Goal: Task Accomplishment & Management: Use online tool/utility

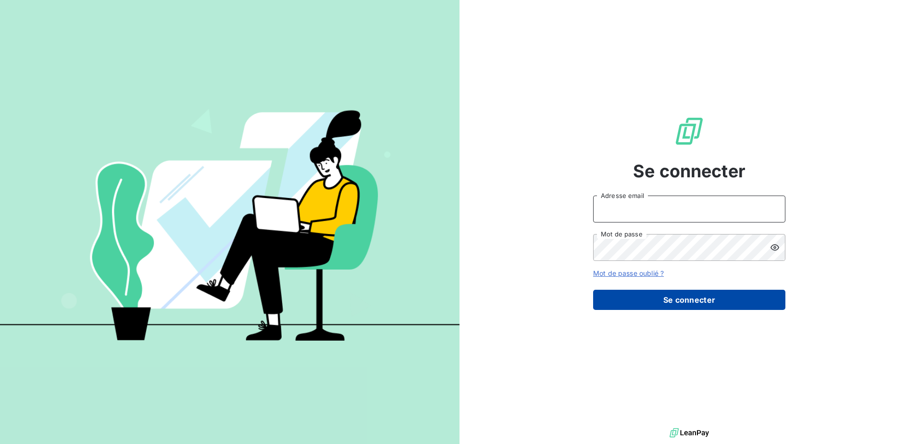
type input "[EMAIL_ADDRESS][DOMAIN_NAME]"
click at [697, 300] on button "Se connecter" at bounding box center [689, 300] width 192 height 20
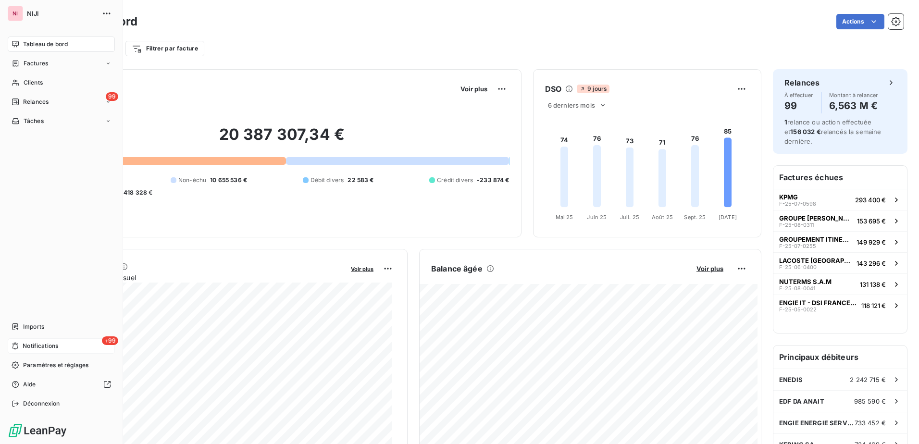
click at [45, 346] on span "Notifications" at bounding box center [41, 346] width 36 height 9
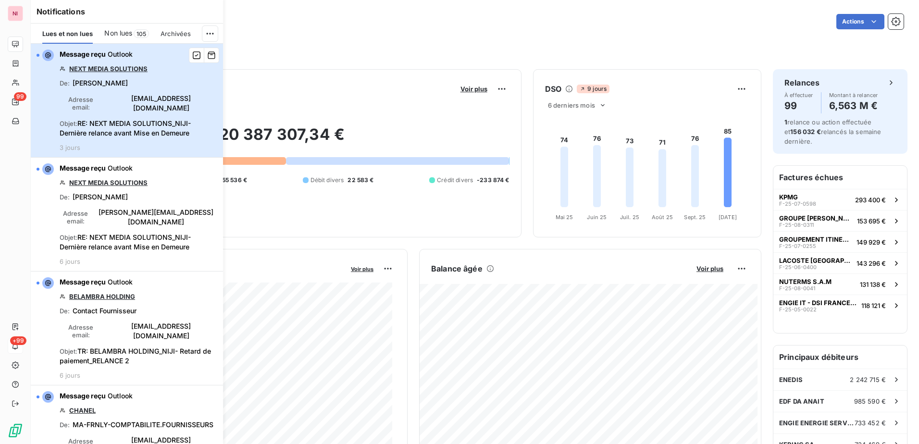
click at [117, 122] on span "RE: NEXT MEDIA SOLUTIONS_NIJI- Dernière relance avant Mise en Demeure" at bounding box center [125, 128] width 131 height 18
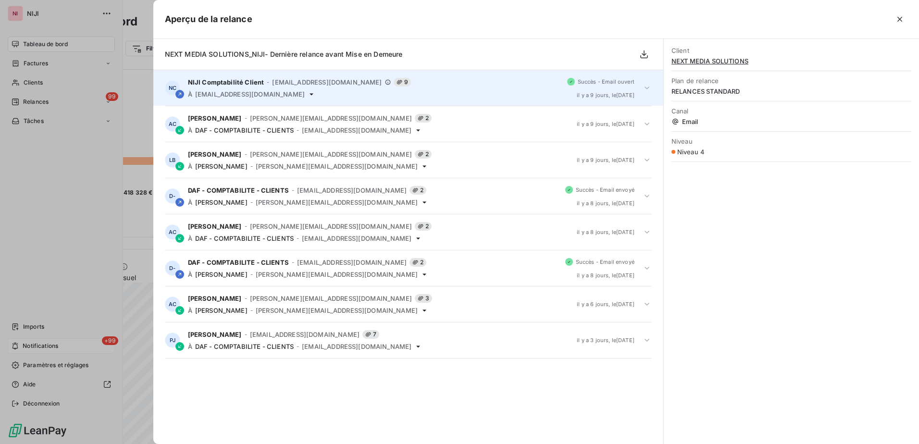
click at [241, 87] on div "NIJI Comptabilité Client - [EMAIL_ADDRESS][DOMAIN_NAME] 9 À [EMAIL_ADDRESS][DOM…" at bounding box center [373, 88] width 371 height 20
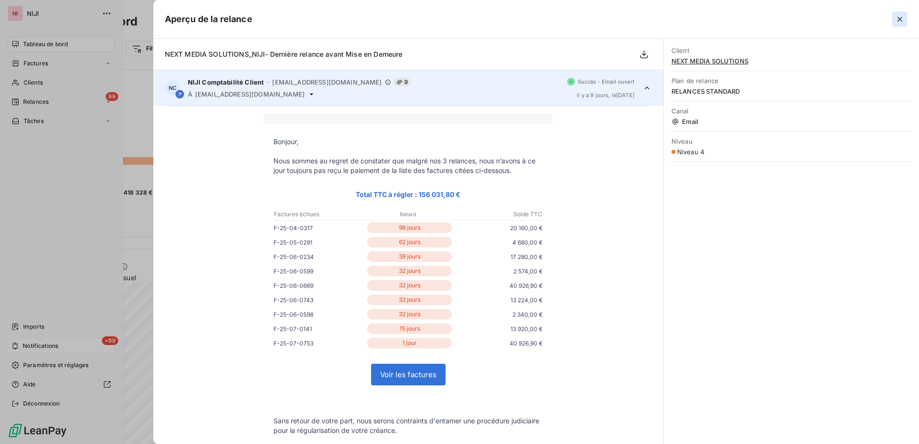
click at [900, 17] on icon "button" at bounding box center [900, 19] width 10 height 10
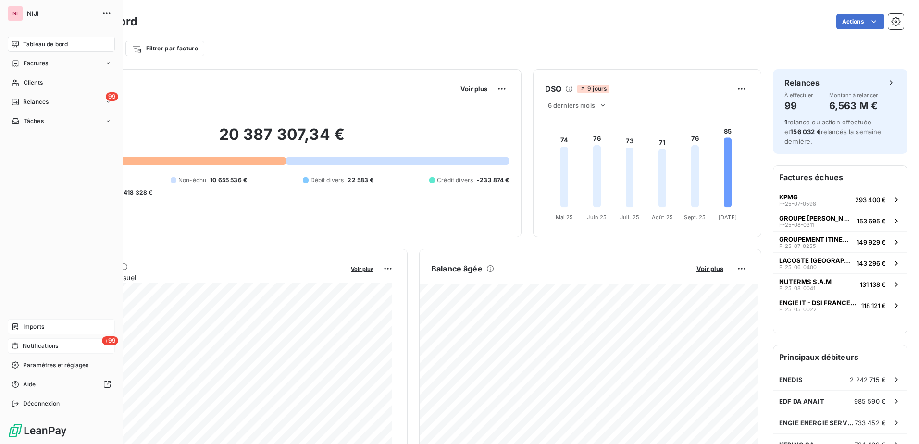
click at [26, 326] on span "Imports" at bounding box center [33, 326] width 21 height 9
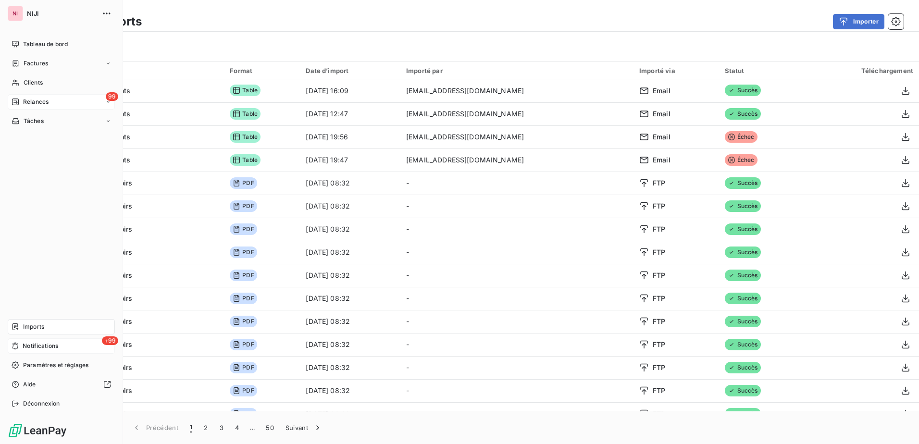
click at [27, 101] on span "Relances" at bounding box center [35, 102] width 25 height 9
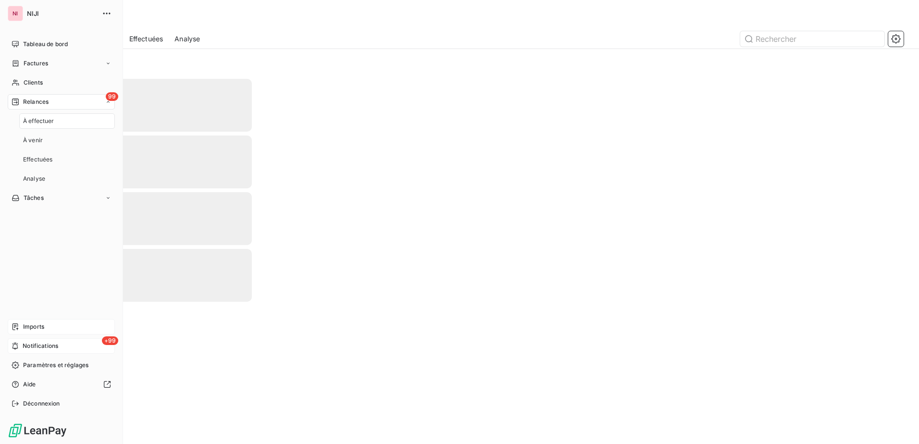
click at [37, 123] on span "À effectuer" at bounding box center [38, 121] width 31 height 9
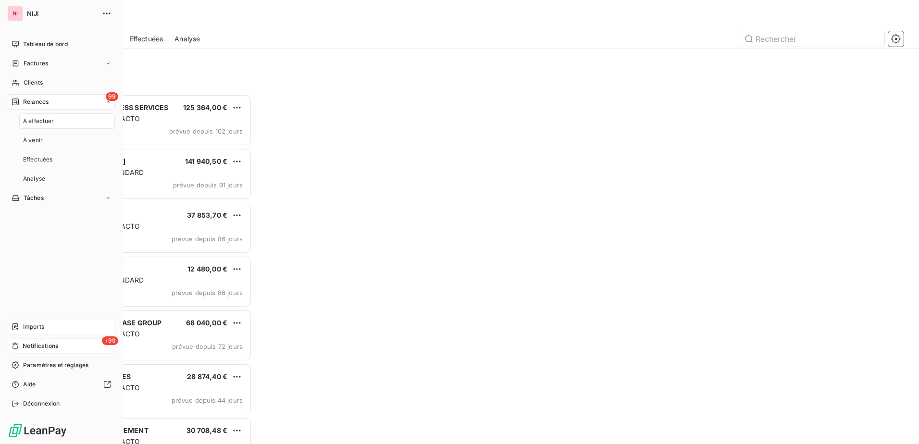
scroll to position [343, 198]
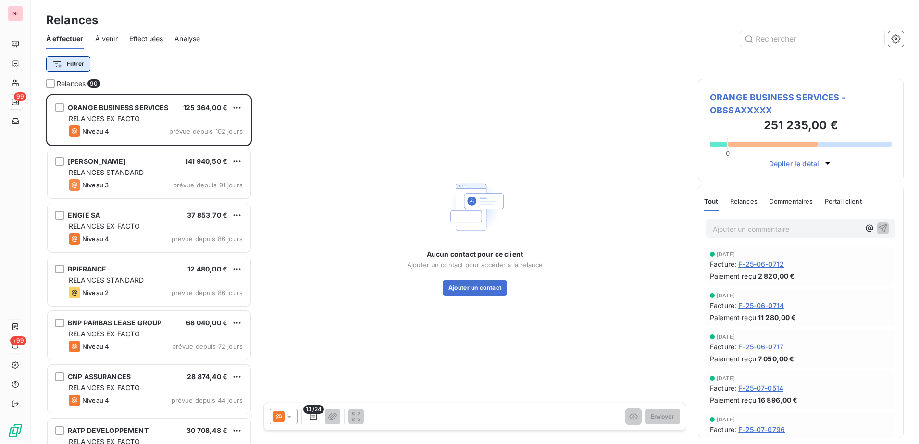
click at [67, 66] on html "NI 99 +99 Relances À effectuer À venir Effectuées Analyse Filtrer Relances 90 O…" at bounding box center [459, 222] width 919 height 444
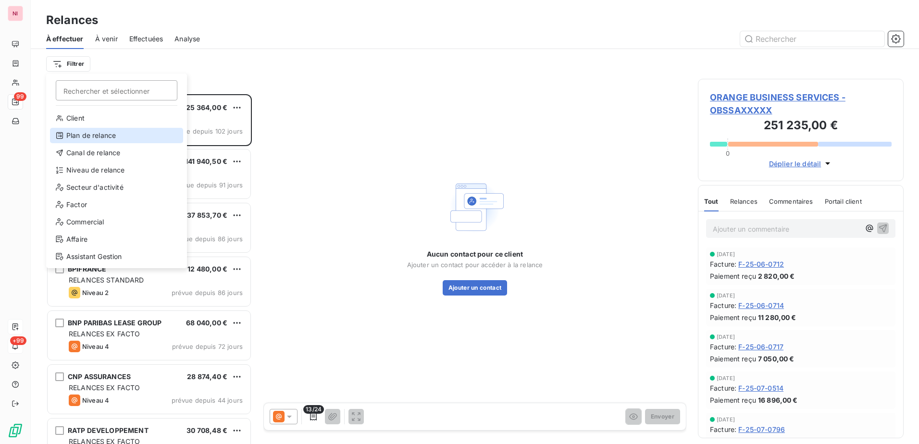
click at [78, 135] on div "Plan de relance" at bounding box center [116, 135] width 133 height 15
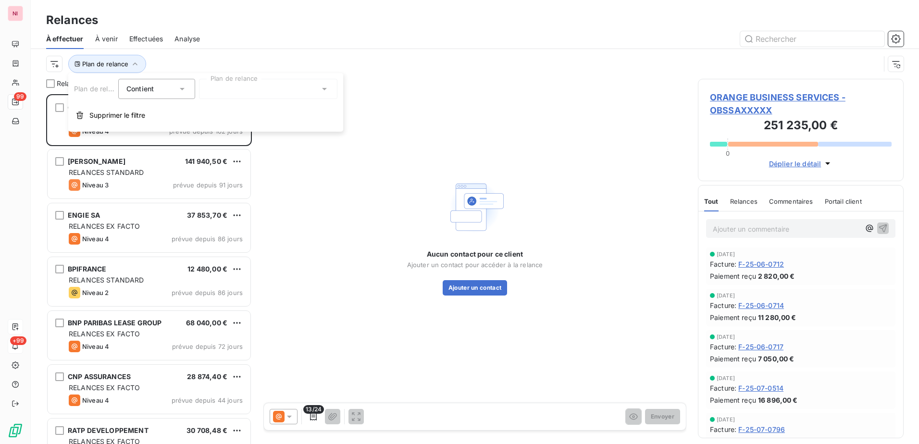
click at [230, 86] on div at bounding box center [268, 89] width 138 height 20
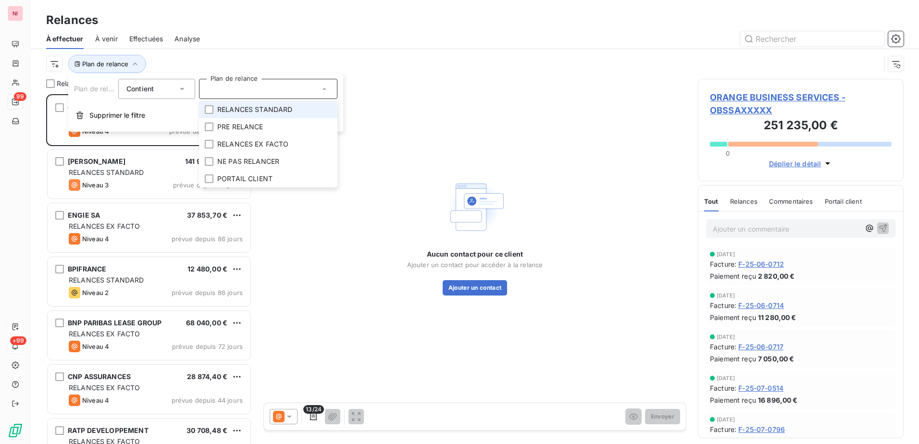
click at [232, 110] on span "RELANCES STANDARD" at bounding box center [254, 110] width 75 height 10
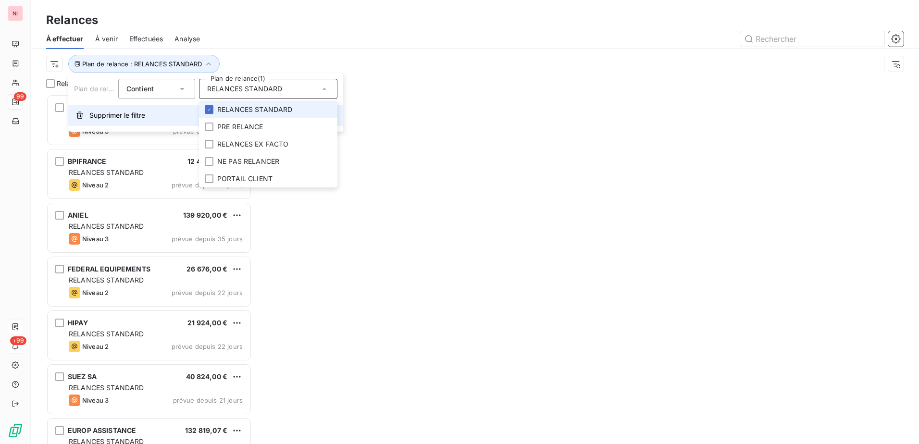
scroll to position [343, 198]
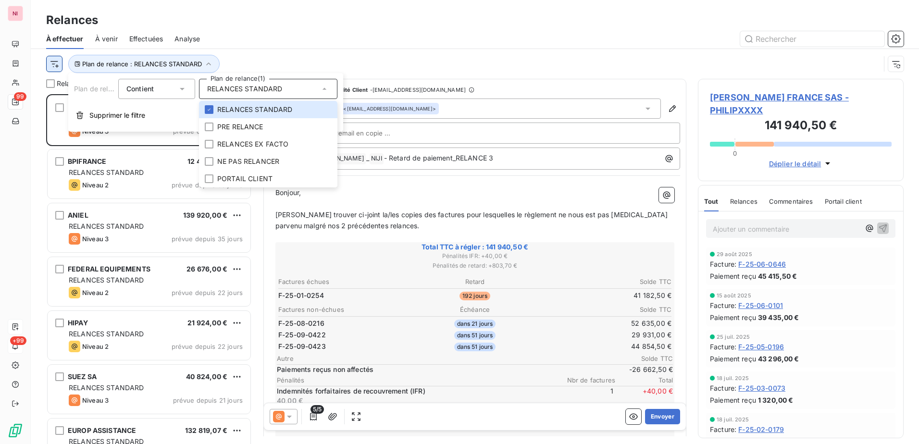
click at [54, 66] on html "NI 99 +99 Relances À effectuer À venir Effectuées Analyse Plan de relance : REL…" at bounding box center [459, 222] width 919 height 444
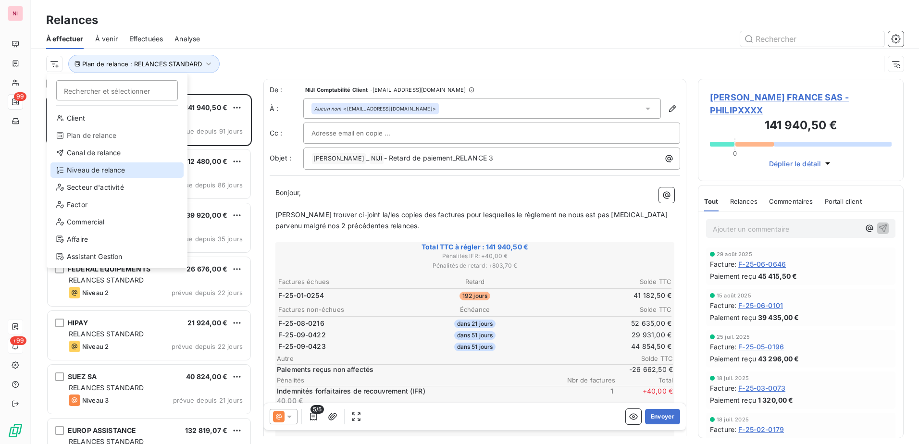
click at [100, 172] on div "Niveau de relance" at bounding box center [116, 169] width 133 height 15
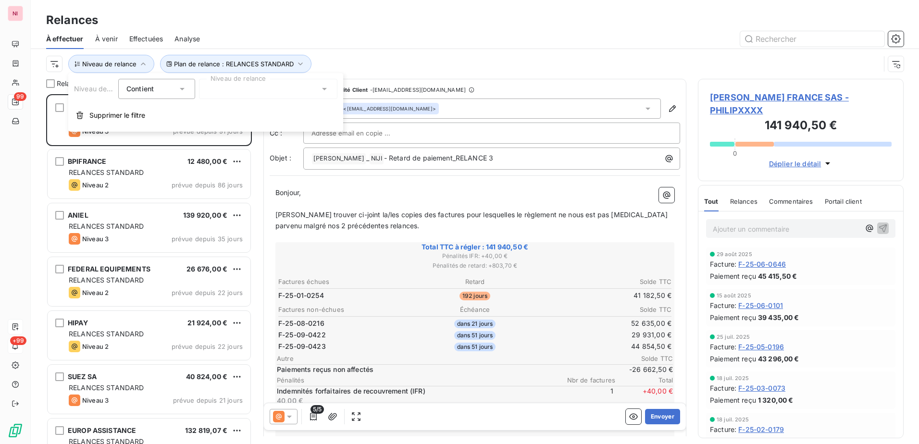
click at [241, 86] on div at bounding box center [268, 89] width 138 height 20
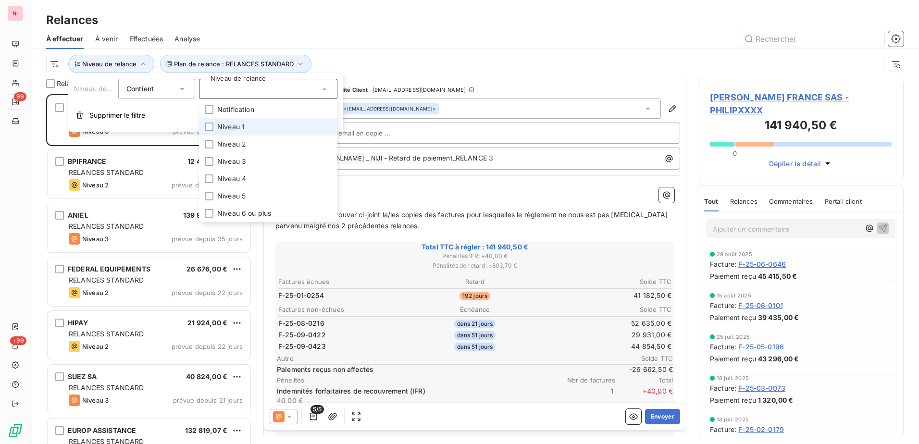
click at [233, 126] on span "Niveau 1" at bounding box center [230, 127] width 27 height 10
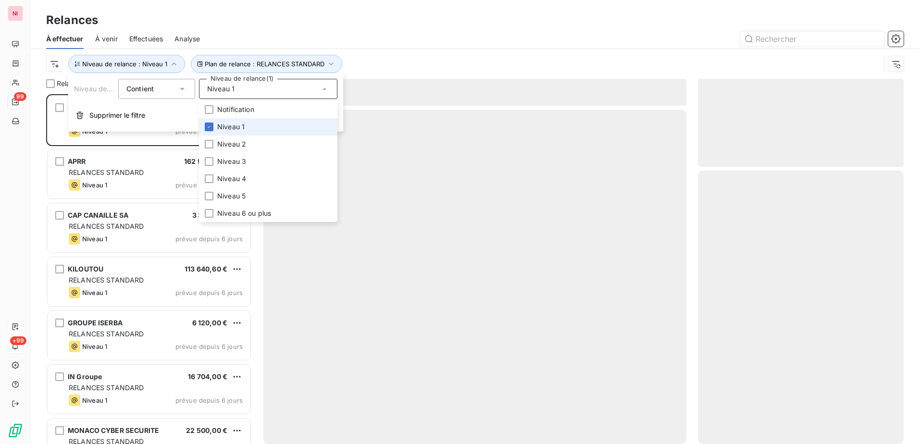
scroll to position [343, 198]
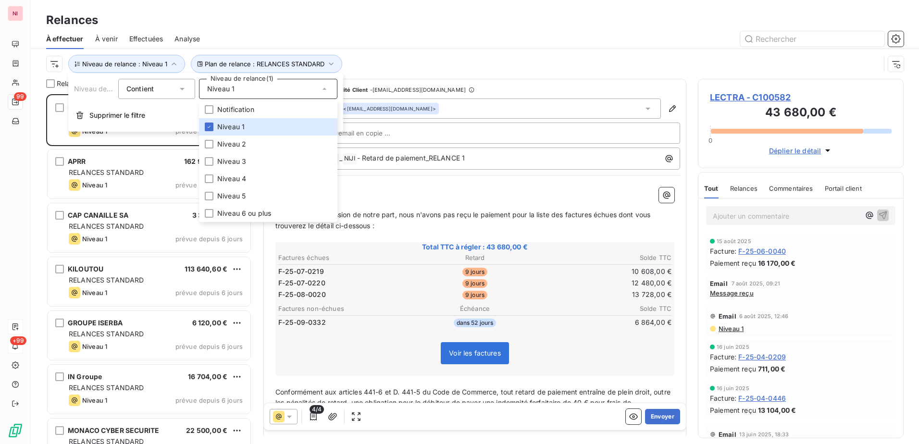
click at [291, 38] on div at bounding box center [557, 38] width 692 height 15
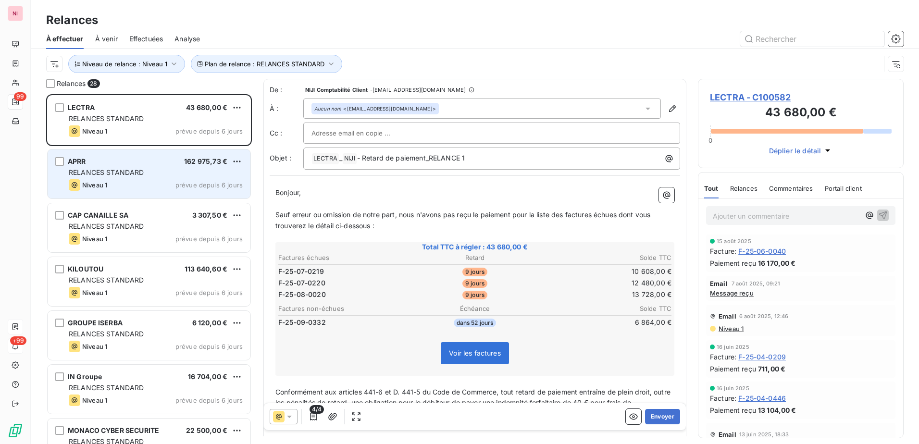
click at [87, 176] on div "RELANCES STANDARD" at bounding box center [156, 173] width 174 height 10
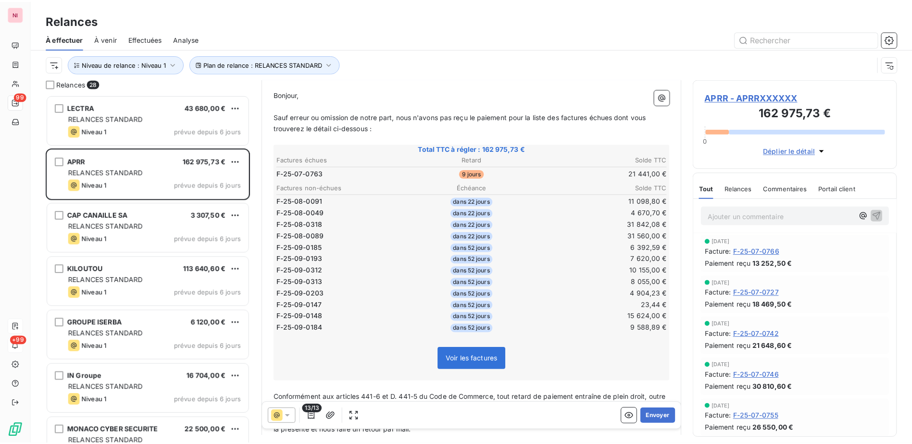
scroll to position [97, 0]
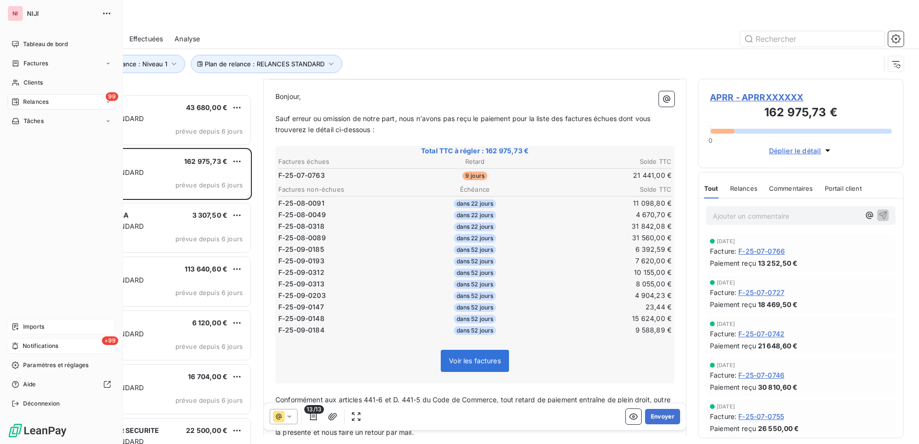
click at [29, 105] on span "Relances" at bounding box center [35, 102] width 25 height 9
click at [37, 41] on span "Tableau de bord" at bounding box center [45, 44] width 45 height 9
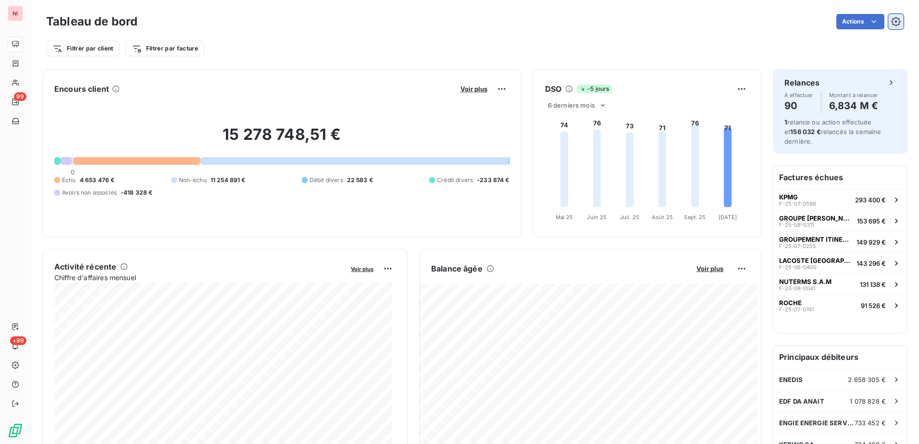
click at [891, 21] on icon "button" at bounding box center [896, 22] width 10 height 10
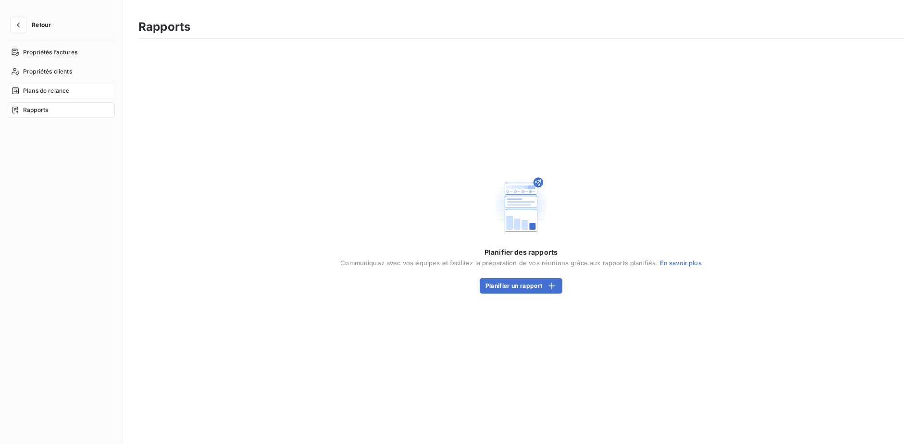
click at [54, 88] on span "Plans de relance" at bounding box center [46, 90] width 46 height 9
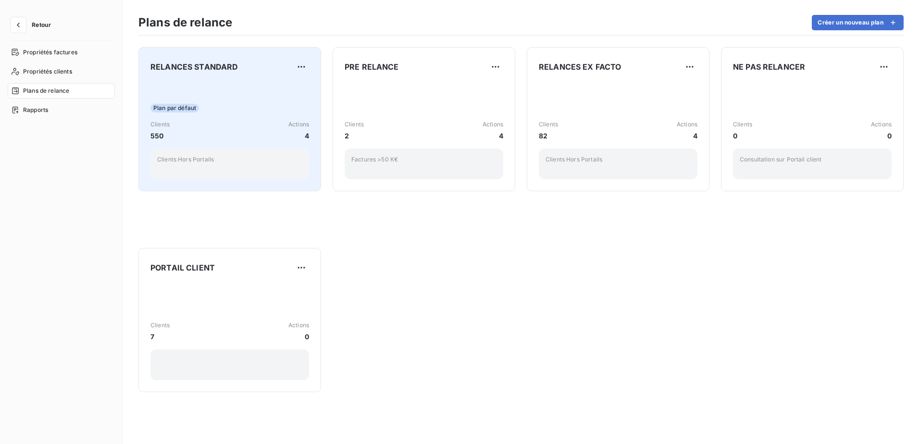
click at [236, 110] on div "Plan par défaut" at bounding box center [229, 108] width 159 height 9
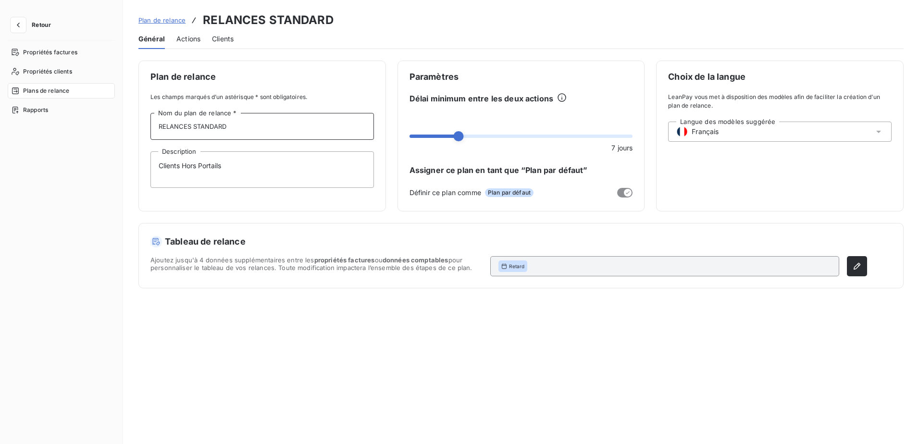
click at [251, 130] on input "RELANCES STANDARD" at bounding box center [261, 126] width 223 height 27
click at [248, 165] on textarea "Clients Hors Portails" at bounding box center [261, 169] width 223 height 37
click at [475, 84] on div "Paramètres Délai minimum entre les deux actions 7 jours Assigner ce plan en tan…" at bounding box center [520, 136] width 247 height 151
click at [411, 264] on span "Ajoutez jusqu'à 4 données supplémentaires entre les propriétés factures ou donn…" at bounding box center [316, 266] width 332 height 20
click at [860, 264] on button "button" at bounding box center [857, 266] width 20 height 20
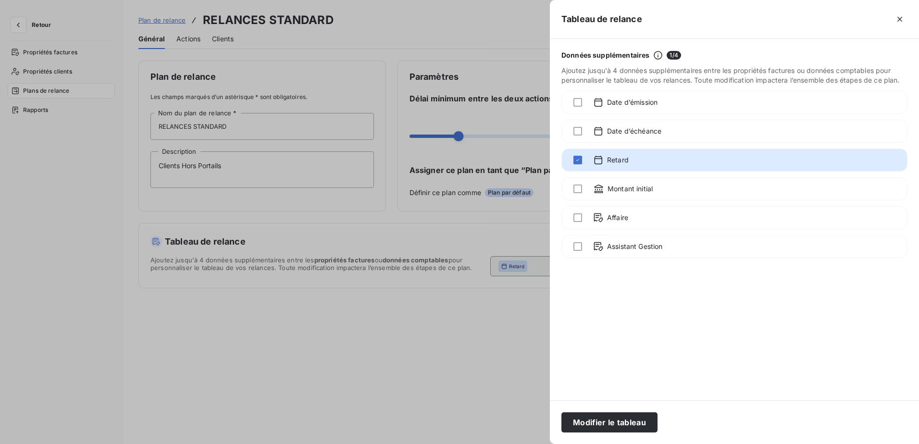
click at [483, 65] on div at bounding box center [459, 222] width 919 height 444
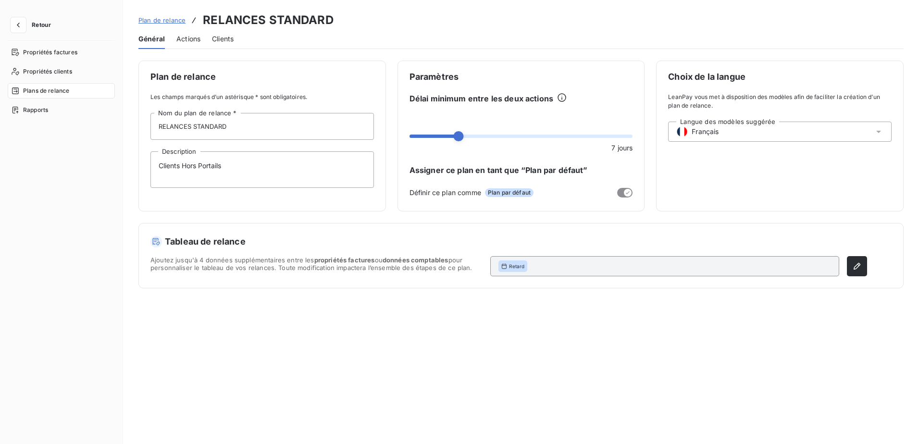
click at [182, 37] on span "Actions" at bounding box center [188, 39] width 24 height 10
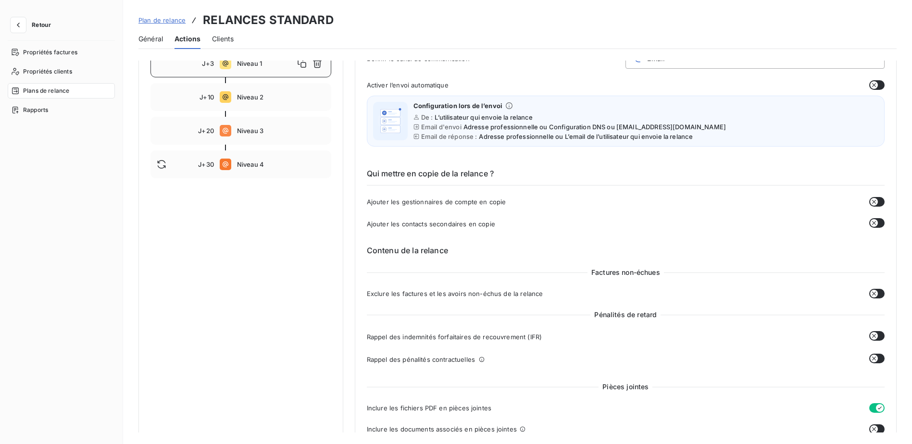
scroll to position [192, 0]
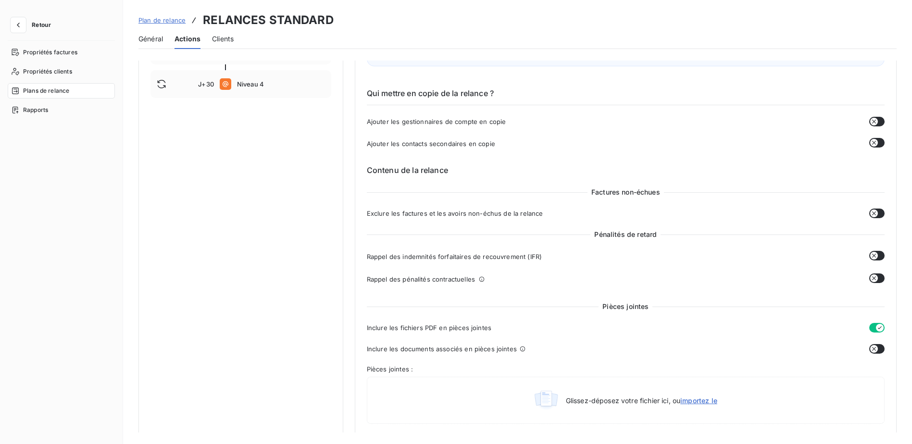
click at [871, 213] on icon "button" at bounding box center [874, 214] width 8 height 8
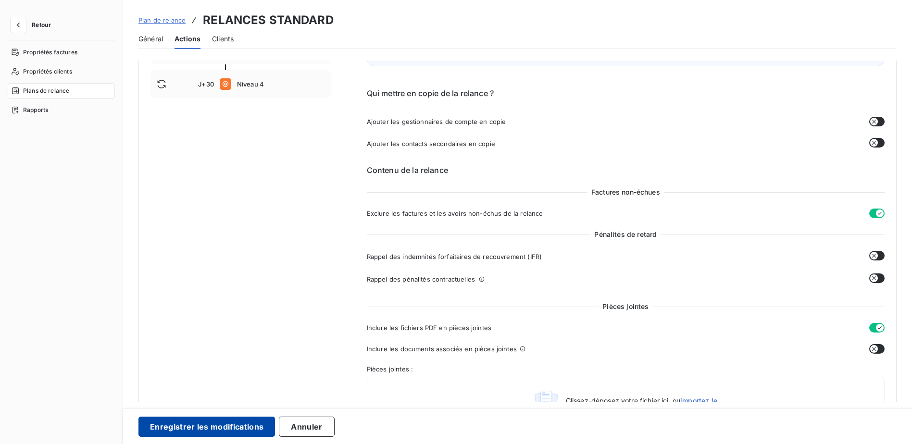
click at [193, 425] on button "Enregistrer les modifications" at bounding box center [206, 427] width 136 height 20
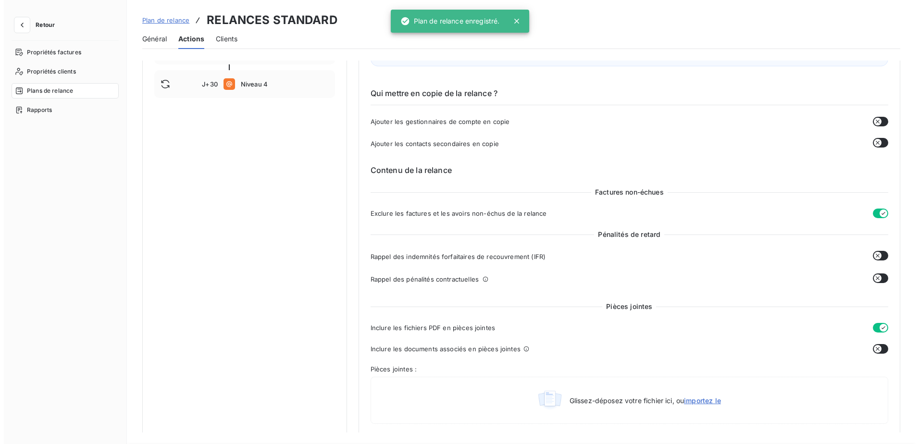
scroll to position [0, 0]
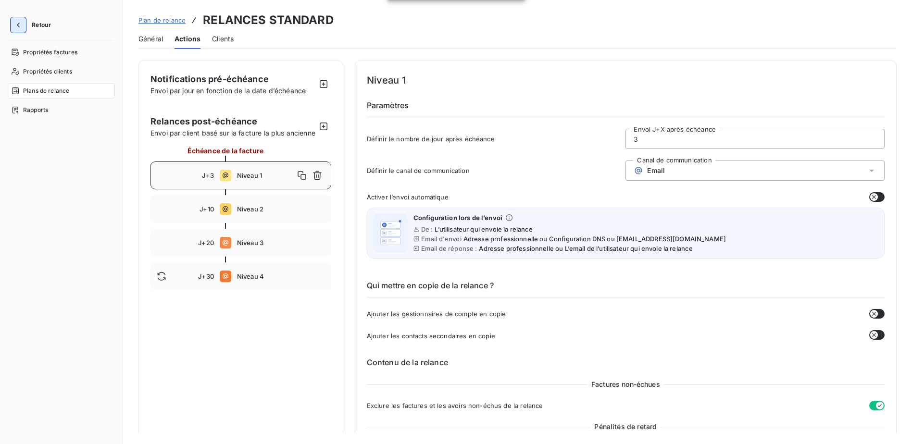
click at [19, 26] on icon "button" at bounding box center [18, 25] width 3 height 5
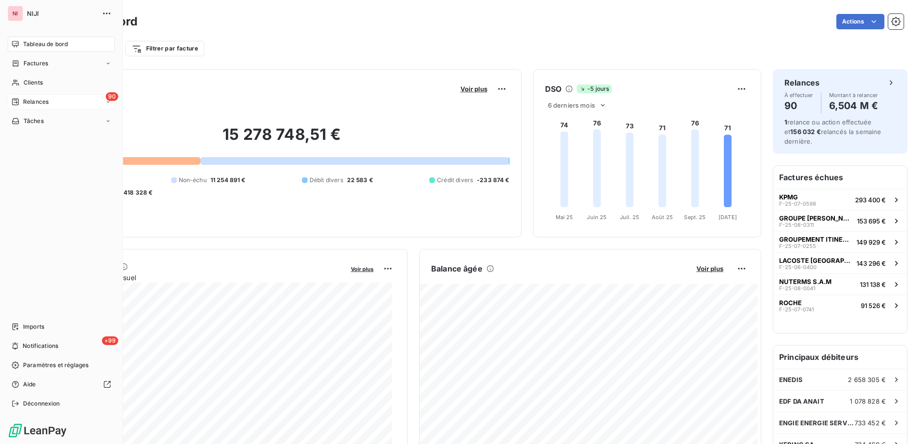
click at [39, 105] on span "Relances" at bounding box center [35, 102] width 25 height 9
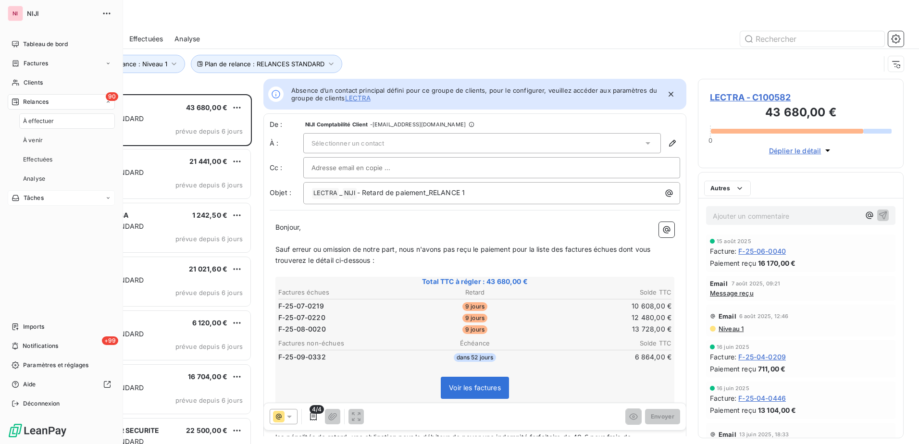
scroll to position [343, 198]
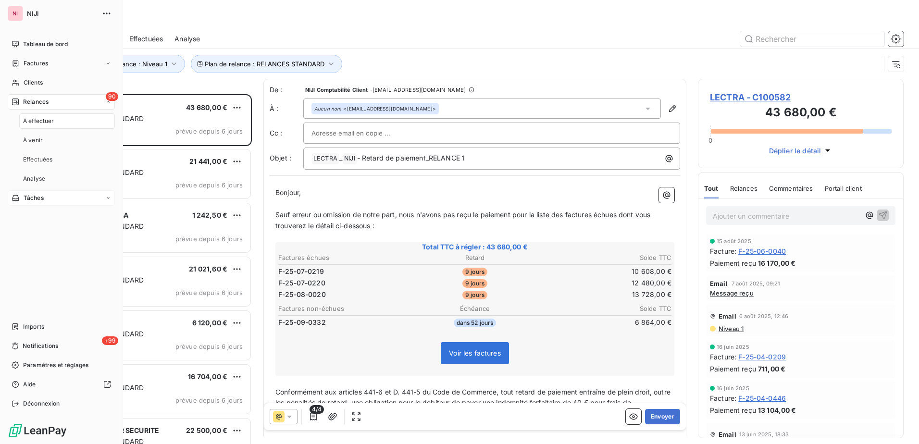
click at [39, 124] on span "À effectuer" at bounding box center [38, 121] width 31 height 9
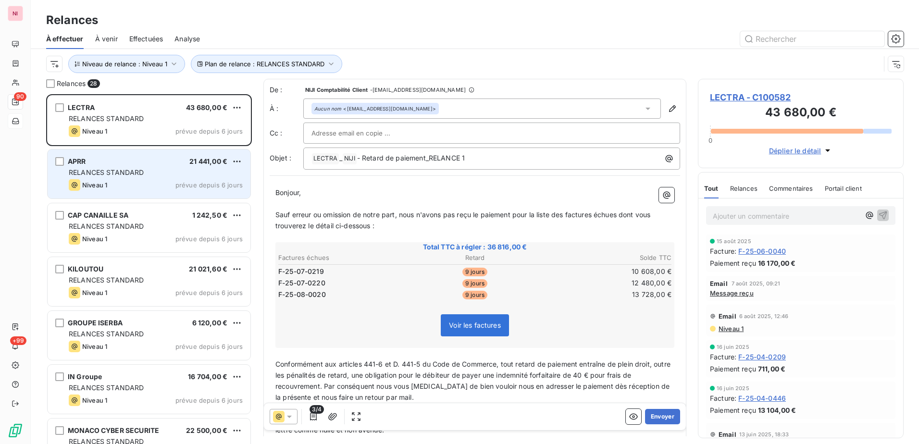
click at [123, 169] on span "RELANCES STANDARD" at bounding box center [106, 172] width 75 height 8
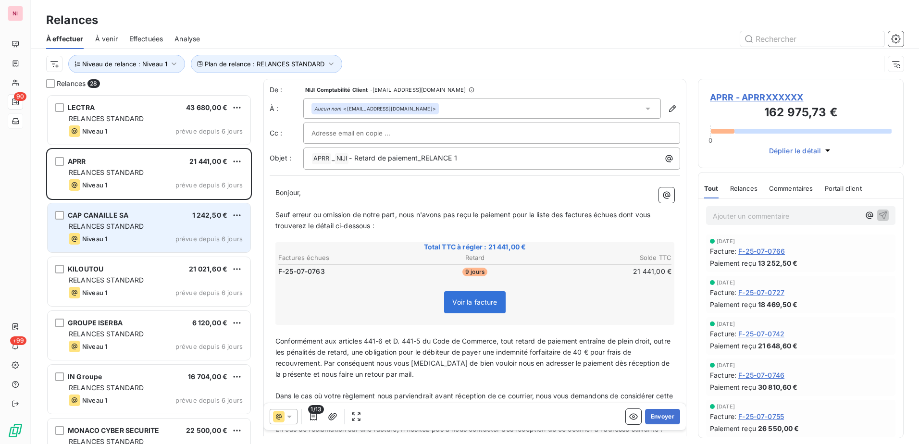
click at [123, 224] on span "RELANCES STANDARD" at bounding box center [106, 226] width 75 height 8
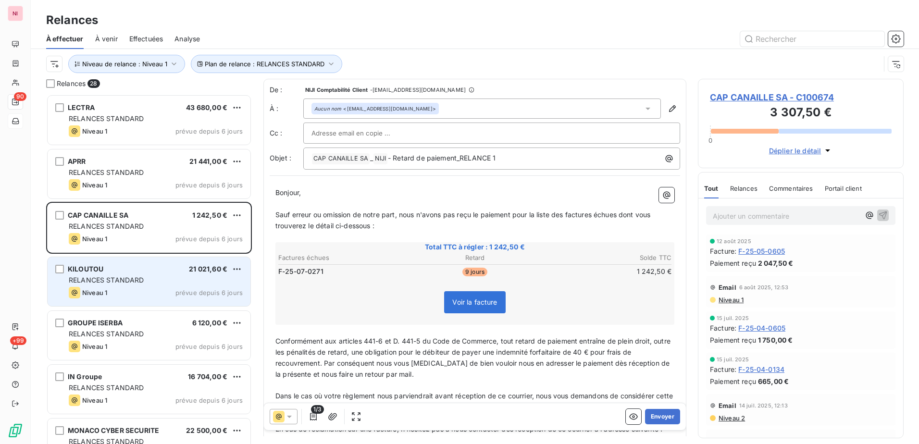
click at [115, 290] on div "Niveau 1 prévue depuis 6 jours" at bounding box center [156, 293] width 174 height 12
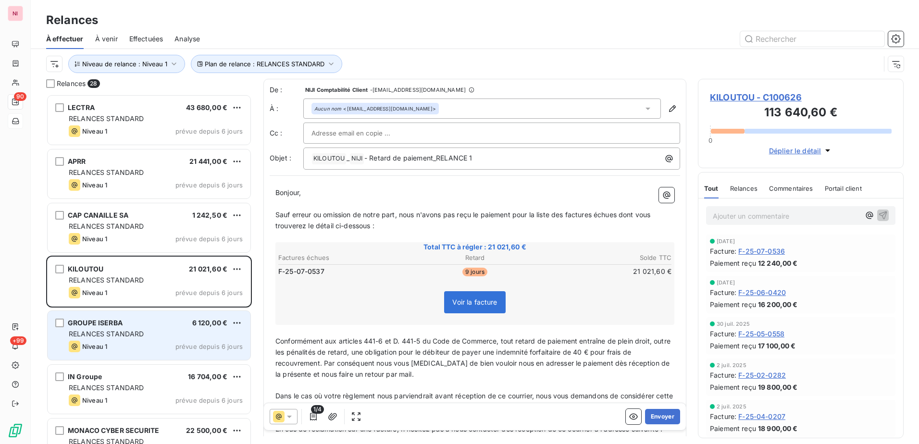
click at [113, 319] on span "GROUPE ISERBA" at bounding box center [95, 323] width 55 height 8
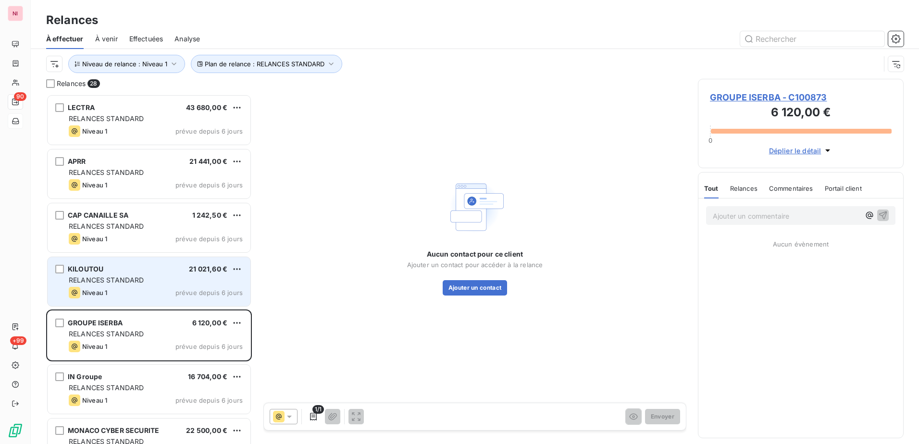
click at [122, 284] on div "RELANCES STANDARD" at bounding box center [156, 280] width 174 height 10
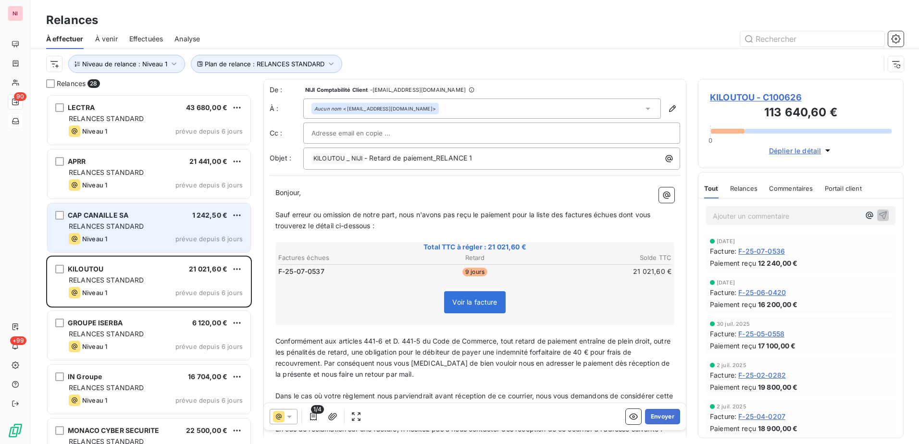
click at [122, 226] on span "RELANCES STANDARD" at bounding box center [106, 226] width 75 height 8
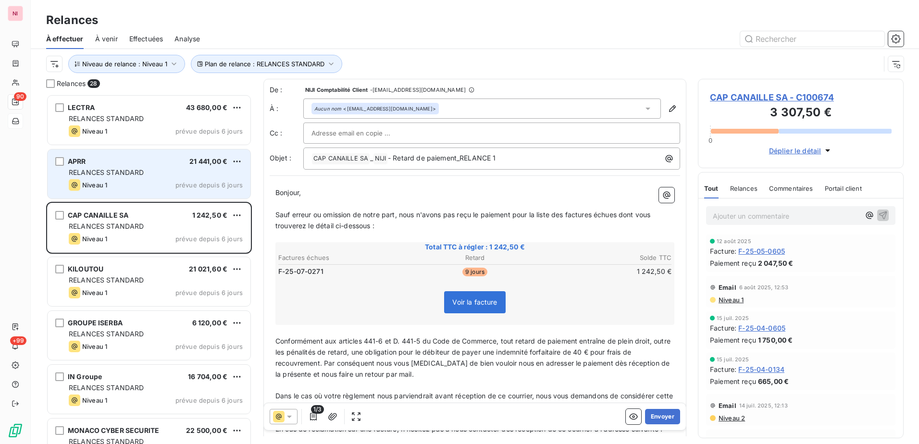
click at [114, 178] on div "APRR 21 441,00 € RELANCES STANDARD Niveau 1 prévue depuis 6 jours" at bounding box center [149, 173] width 203 height 49
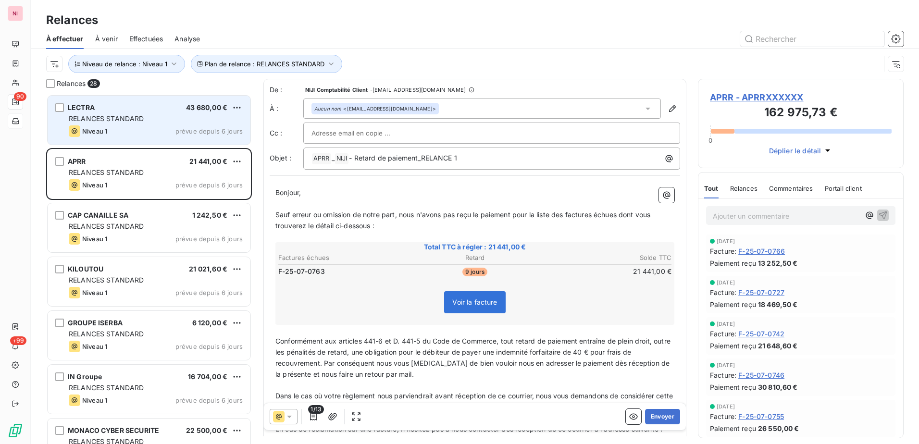
click at [102, 123] on div "RELANCES STANDARD" at bounding box center [156, 119] width 174 height 10
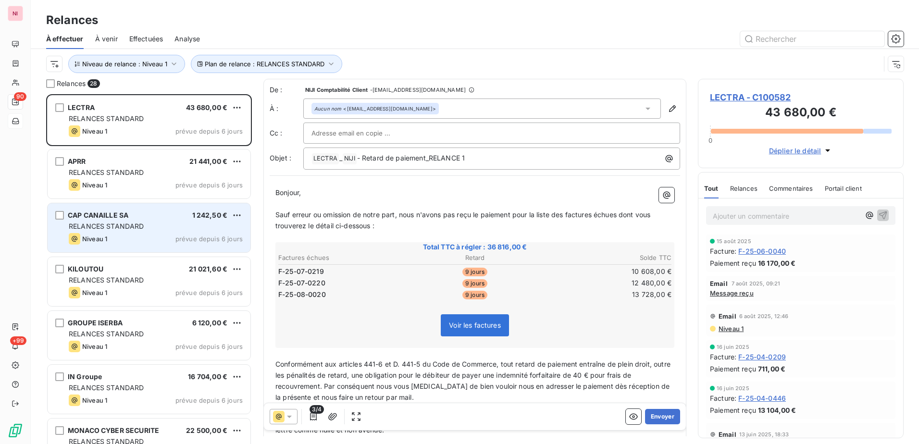
drag, startPoint x: 158, startPoint y: 179, endPoint x: 110, endPoint y: 223, distance: 65.3
click at [158, 179] on div "Niveau 1 prévue depuis 6 jours" at bounding box center [156, 185] width 174 height 12
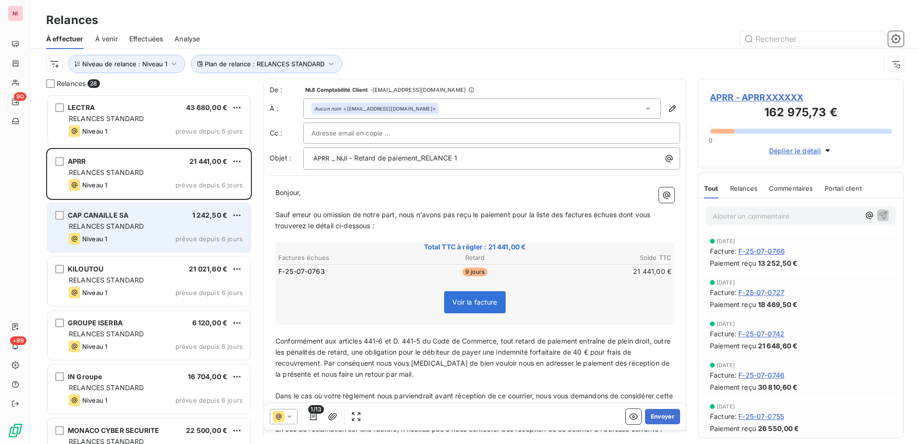
click at [110, 223] on span "RELANCES STANDARD" at bounding box center [106, 226] width 75 height 8
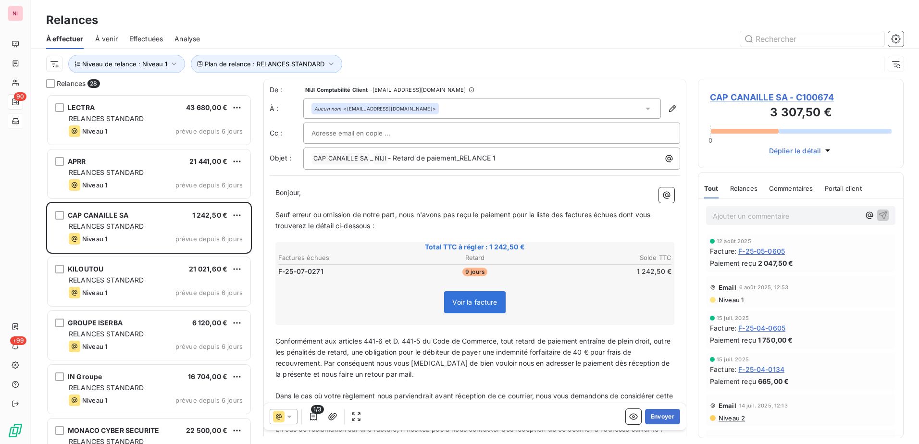
drag, startPoint x: 121, startPoint y: 279, endPoint x: 42, endPoint y: 260, distance: 81.0
click at [121, 279] on span "RELANCES STANDARD" at bounding box center [106, 280] width 75 height 8
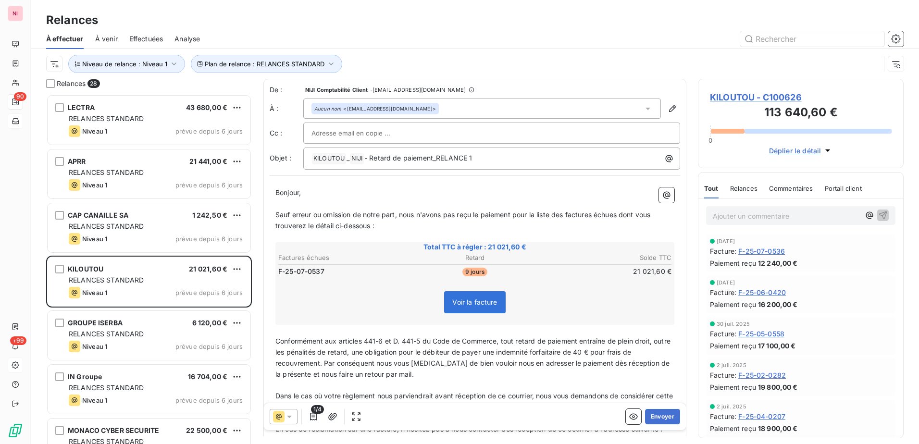
drag, startPoint x: 99, startPoint y: 383, endPoint x: 14, endPoint y: 363, distance: 87.9
click at [99, 383] on div "RELANCES STANDARD" at bounding box center [156, 388] width 174 height 10
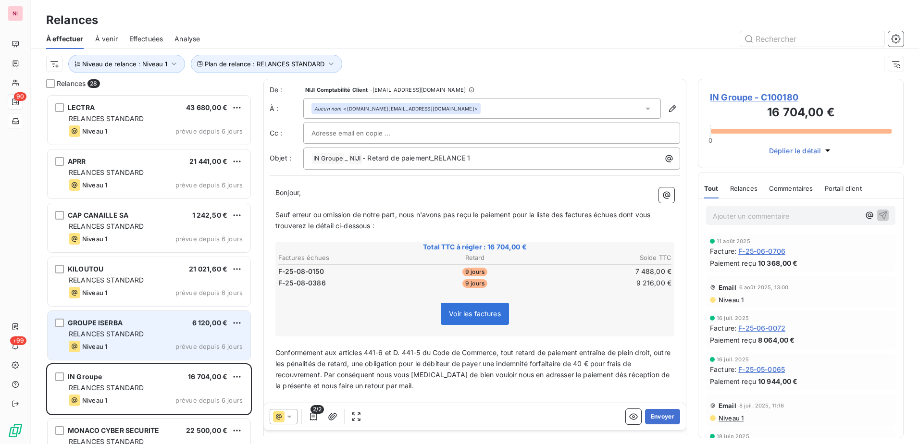
click at [147, 337] on div "RELANCES STANDARD" at bounding box center [156, 334] width 174 height 10
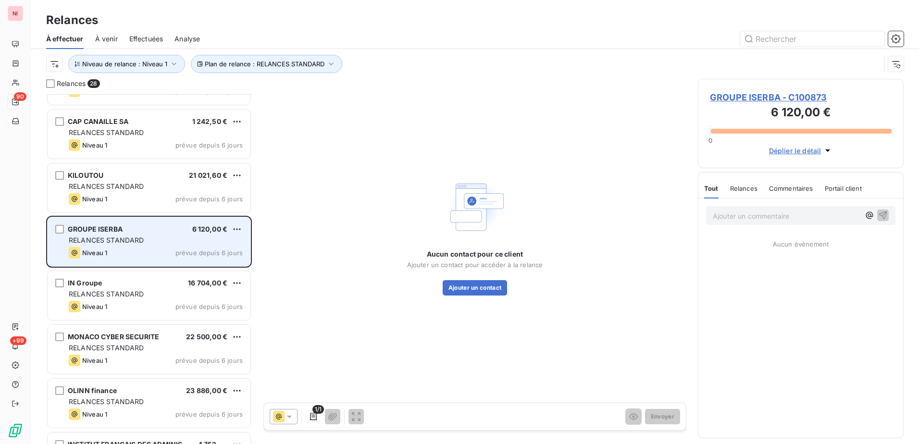
scroll to position [97, 0]
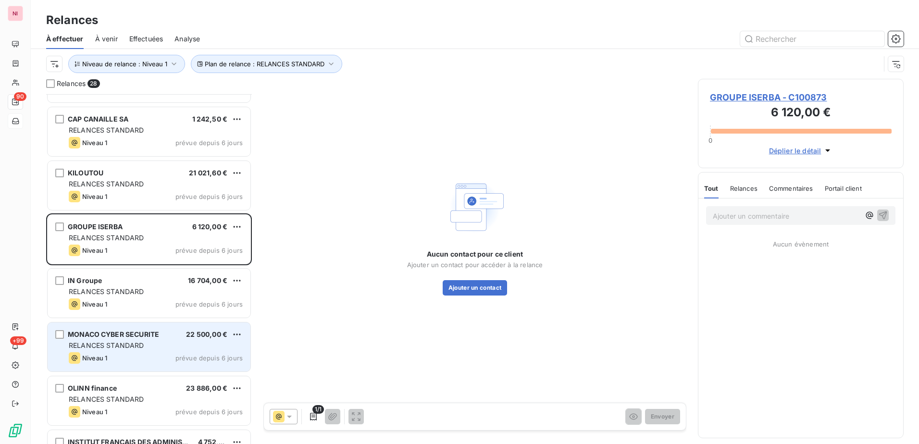
click at [109, 337] on span "MONACO CYBER SECURITE" at bounding box center [113, 334] width 91 height 8
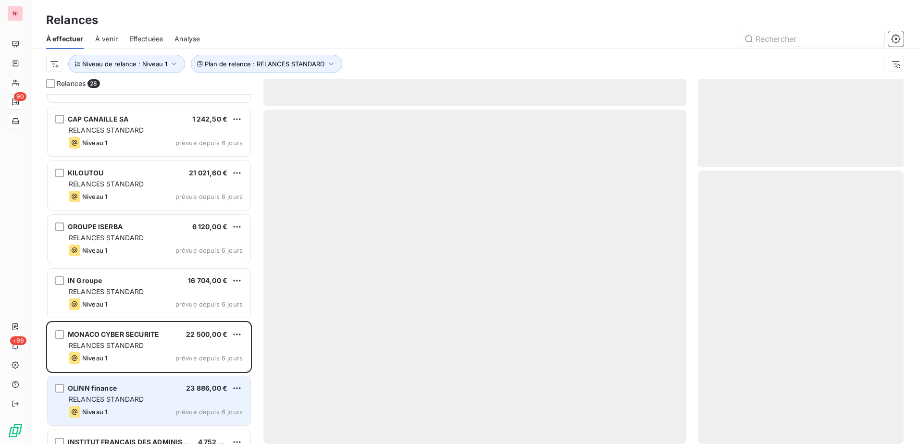
click at [89, 395] on span "RELANCES STANDARD" at bounding box center [106, 399] width 75 height 8
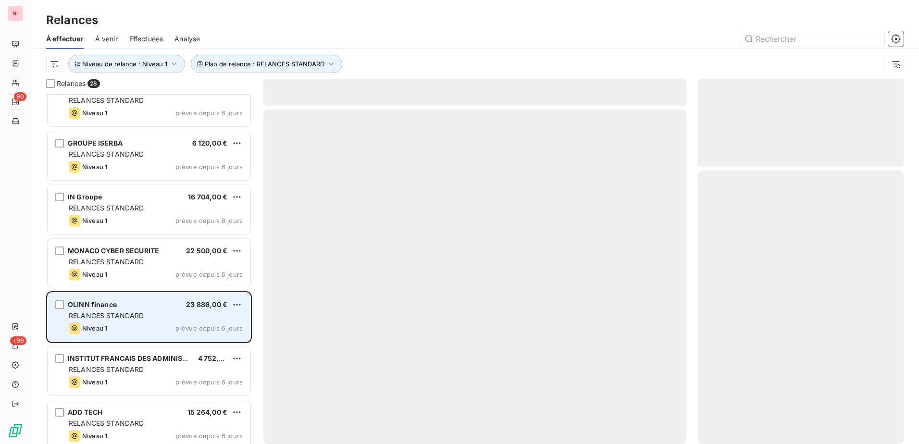
scroll to position [193, 0]
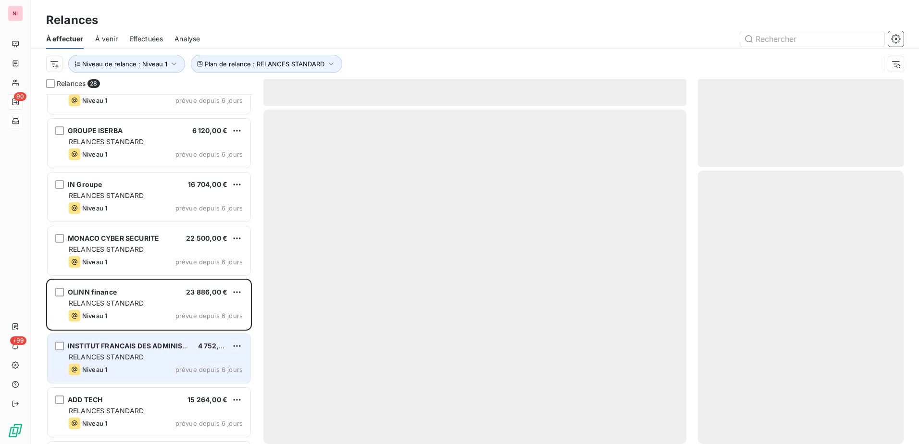
click at [116, 358] on span "RELANCES STANDARD" at bounding box center [106, 357] width 75 height 8
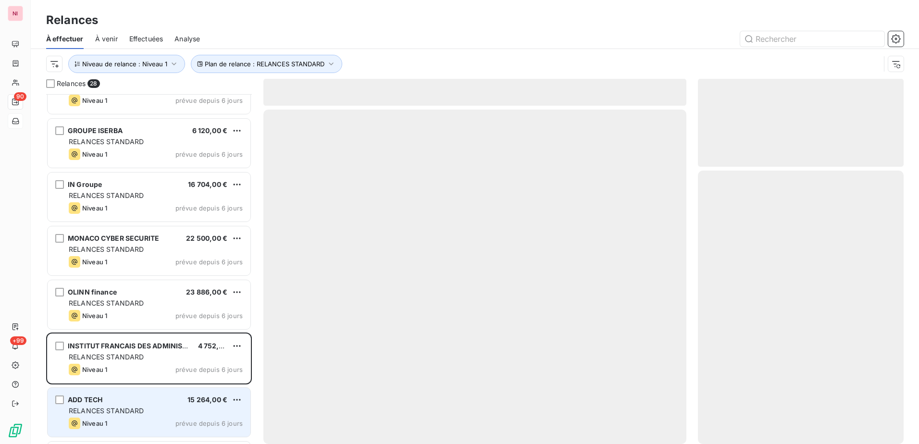
click at [118, 402] on div "ADD TECH 15 264,00 €" at bounding box center [156, 399] width 174 height 9
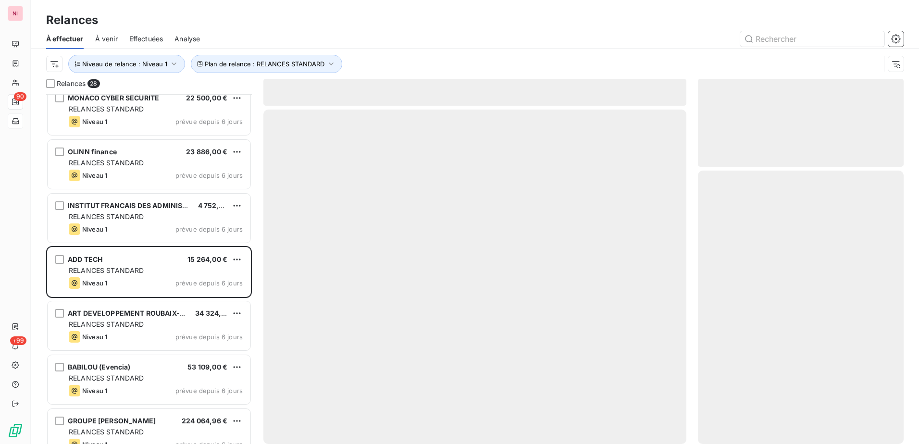
scroll to position [337, 0]
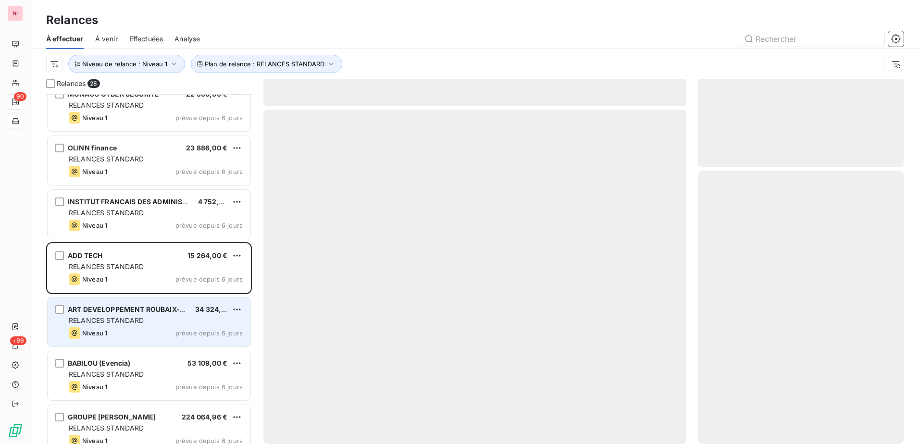
click at [140, 324] on div "RELANCES STANDARD" at bounding box center [156, 321] width 174 height 10
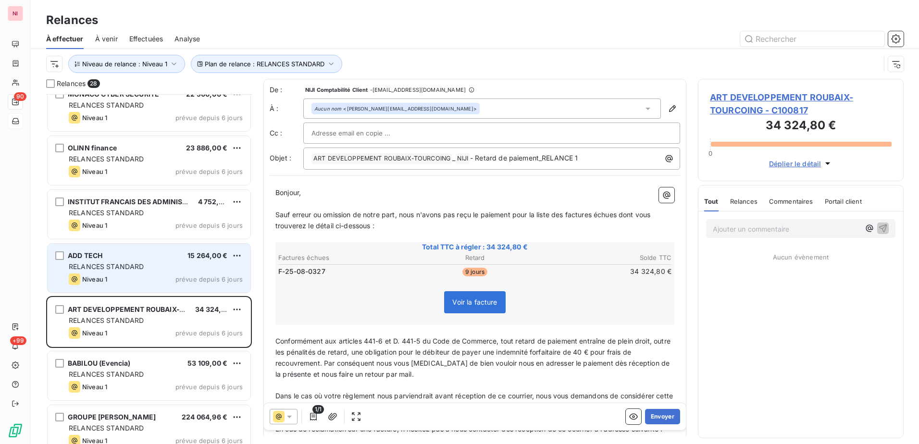
click at [150, 267] on div "RELANCES STANDARD" at bounding box center [156, 267] width 174 height 10
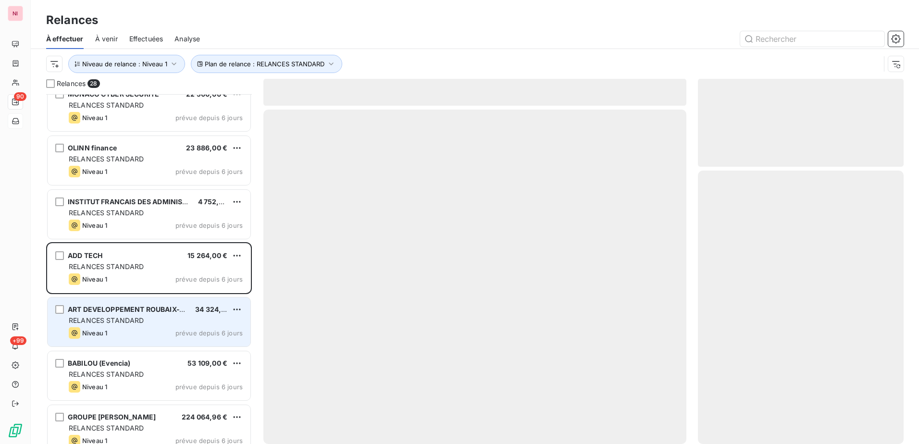
click at [142, 316] on span "RELANCES STANDARD" at bounding box center [106, 320] width 75 height 8
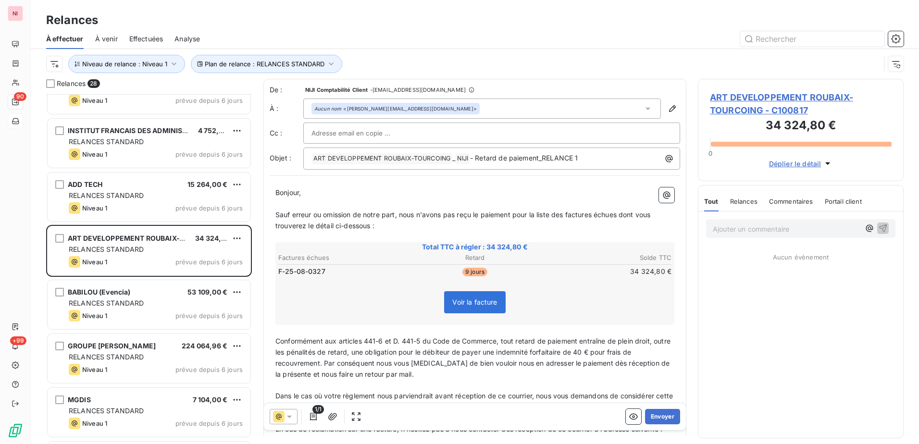
scroll to position [433, 0]
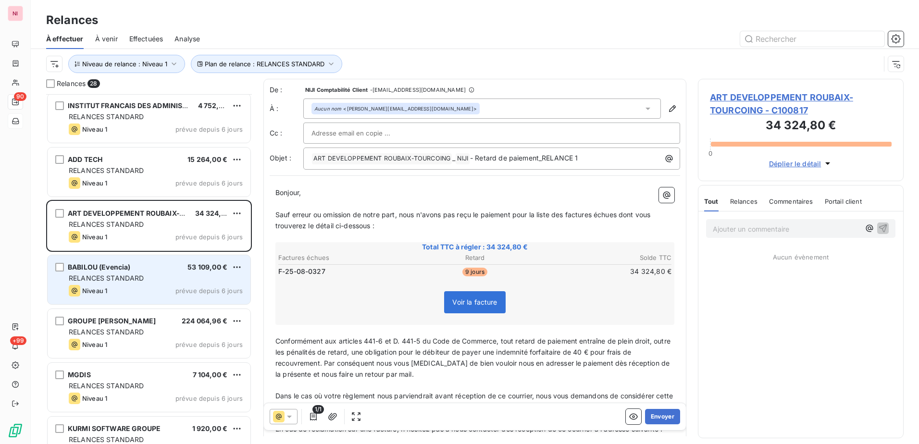
click at [134, 284] on div "BABILOU (Evencia) 53 109,00 € RELANCES STANDARD Niveau 1 prévue depuis 6 jours" at bounding box center [149, 279] width 203 height 49
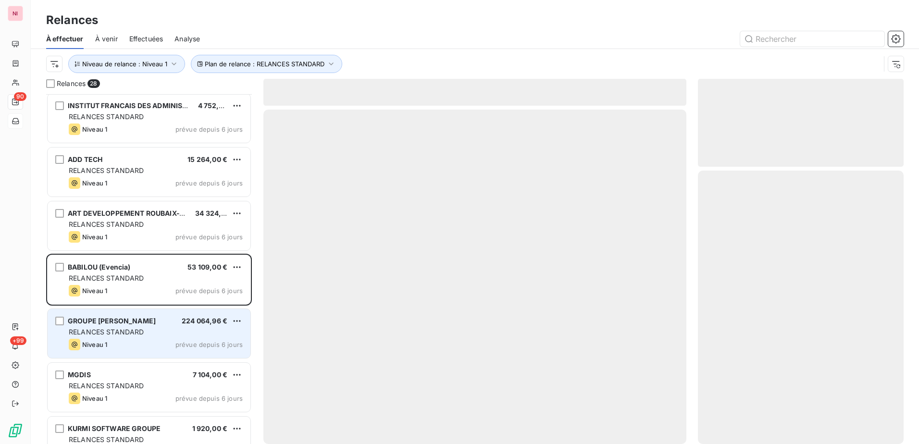
click at [136, 332] on span "RELANCES STANDARD" at bounding box center [106, 332] width 75 height 8
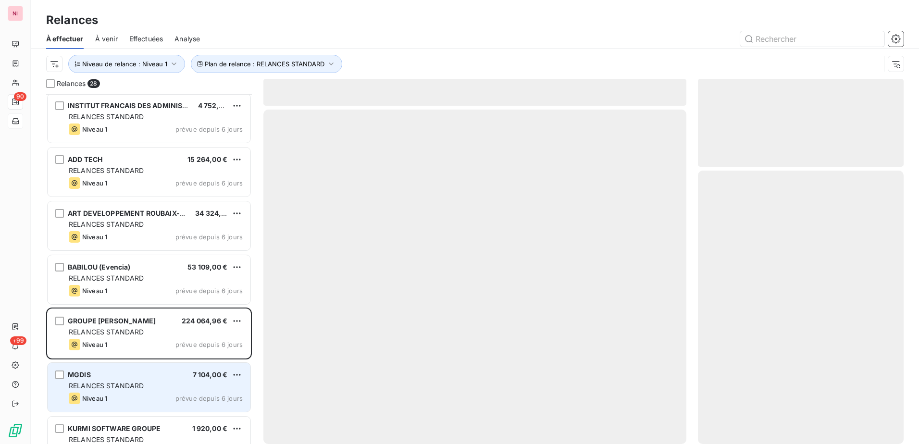
click at [120, 378] on div "MGDIS 7 104,00 €" at bounding box center [156, 374] width 174 height 9
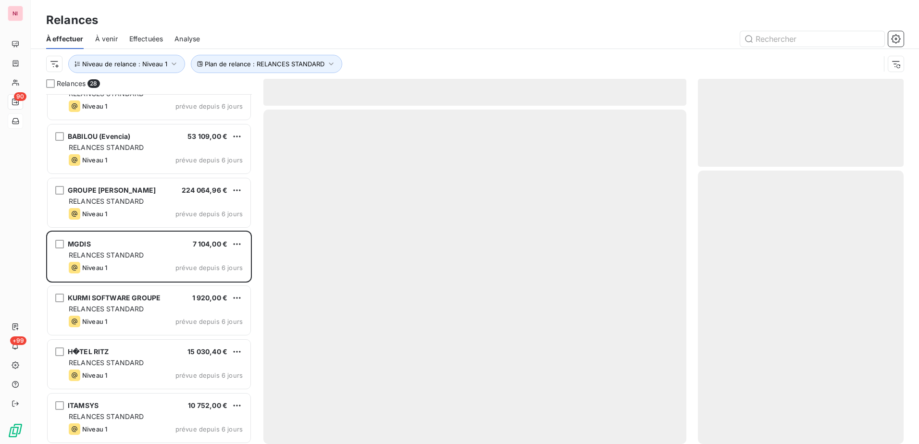
scroll to position [577, 0]
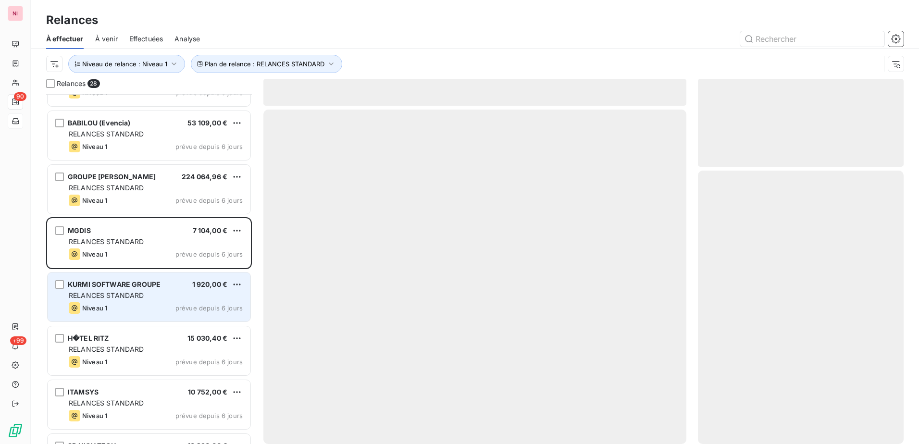
click at [136, 300] on div "KURMI SOFTWARE GROUPE 1 920,00 € RELANCES STANDARD Niveau 1 prévue depuis 6 jou…" at bounding box center [149, 296] width 203 height 49
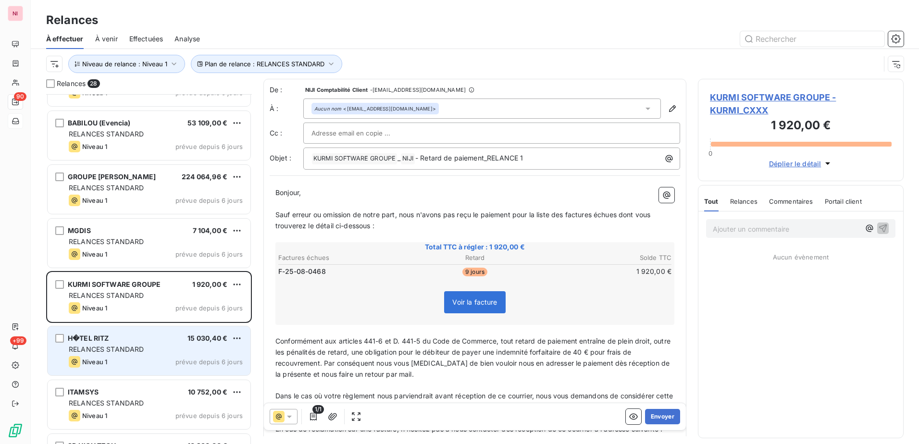
click at [135, 338] on div "H�TEL RITZ 15 030,40 €" at bounding box center [156, 338] width 174 height 9
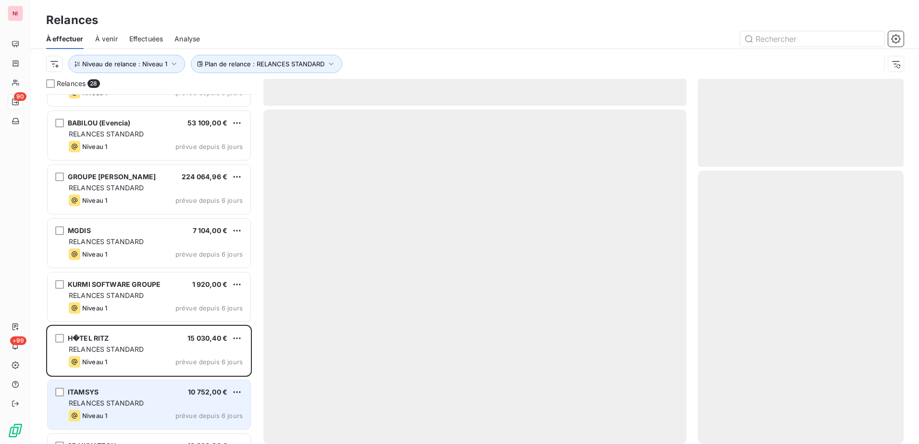
click at [124, 391] on div "ITAMSYS 10 752,00 €" at bounding box center [156, 392] width 174 height 9
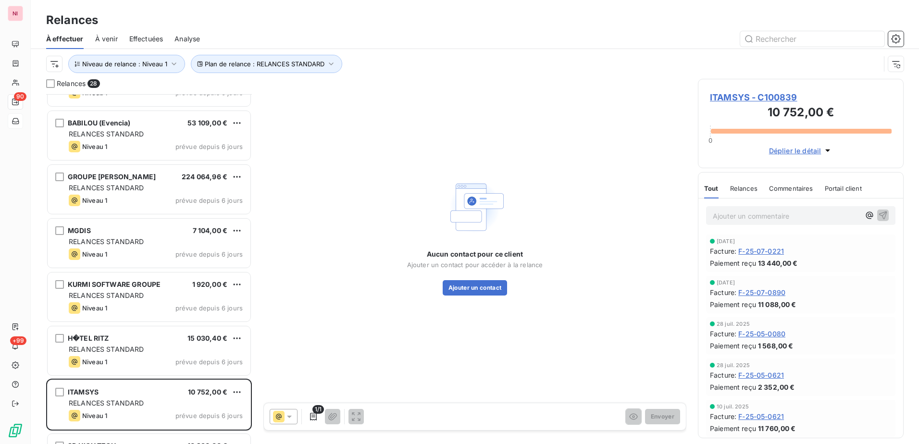
scroll to position [673, 0]
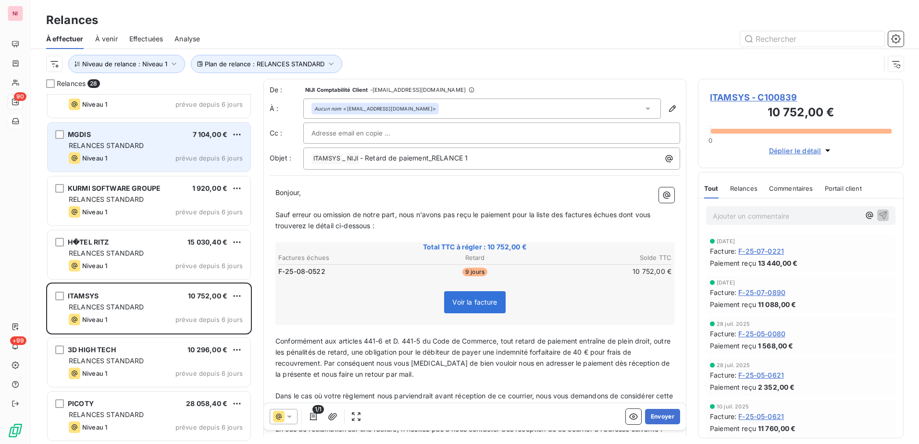
click at [122, 140] on div "MGDIS 7 104,00 € RELANCES STANDARD Niveau 1 prévue depuis 6 jours" at bounding box center [149, 147] width 203 height 49
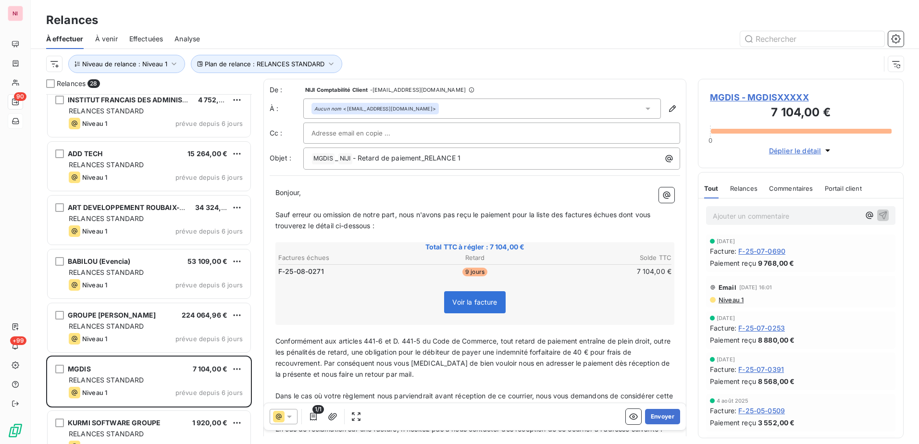
scroll to position [481, 0]
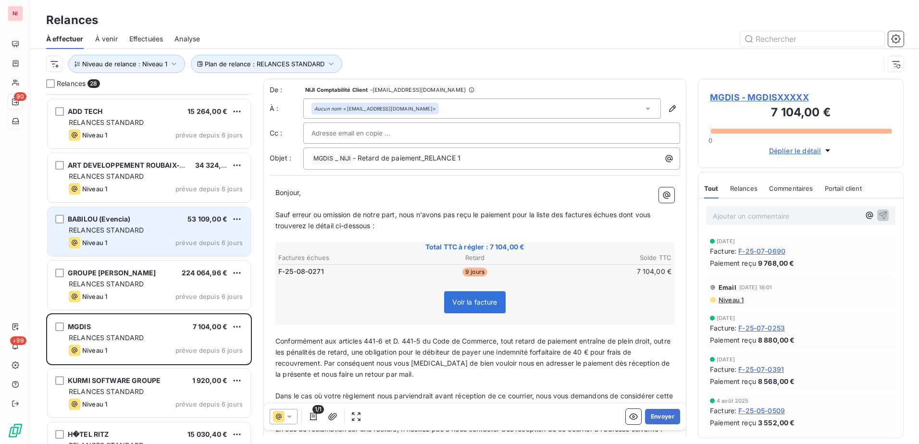
click at [123, 226] on span "RELANCES STANDARD" at bounding box center [106, 230] width 75 height 8
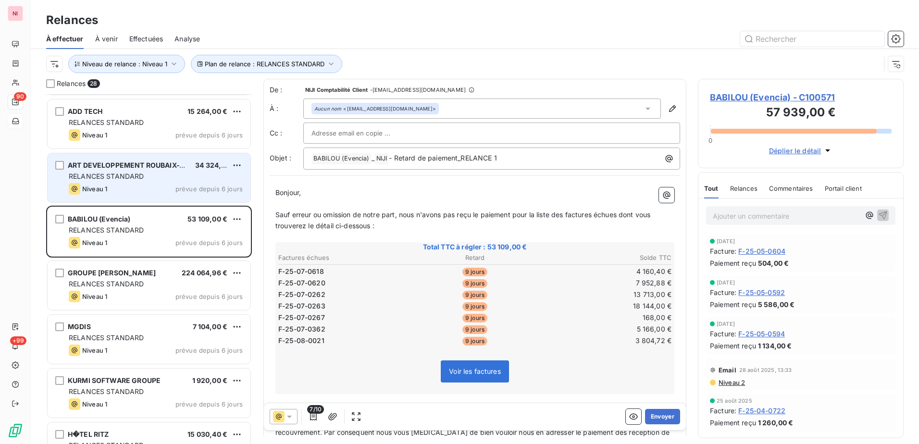
click at [130, 173] on span "RELANCES STANDARD" at bounding box center [106, 176] width 75 height 8
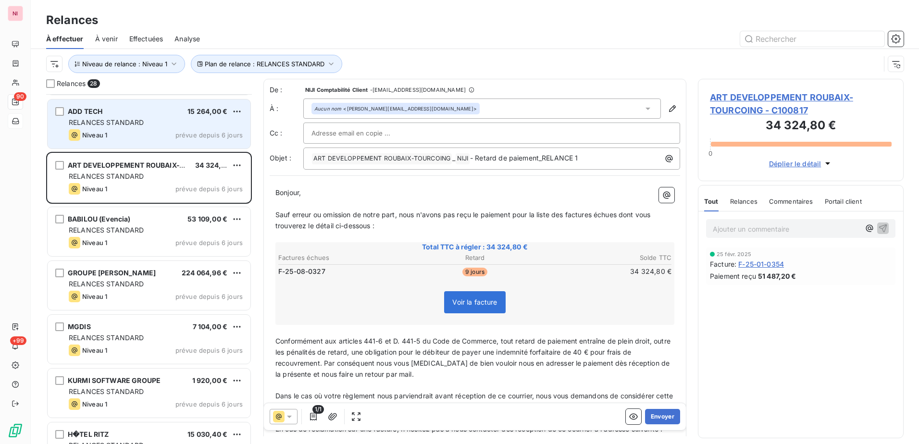
click at [129, 121] on span "RELANCES STANDARD" at bounding box center [106, 122] width 75 height 8
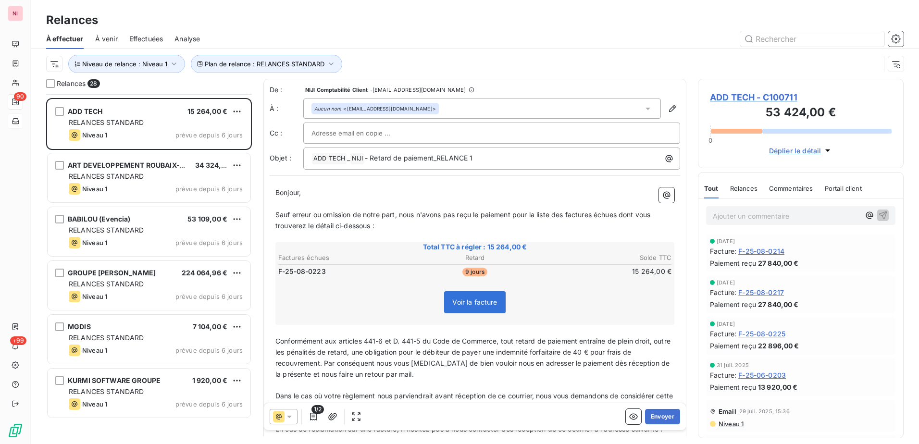
scroll to position [289, 0]
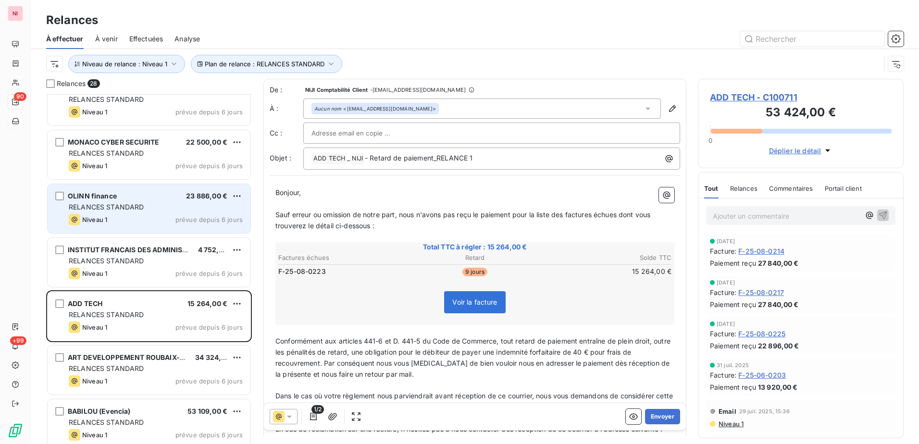
click at [127, 217] on div "Niveau 1 prévue depuis 6 jours" at bounding box center [156, 220] width 174 height 12
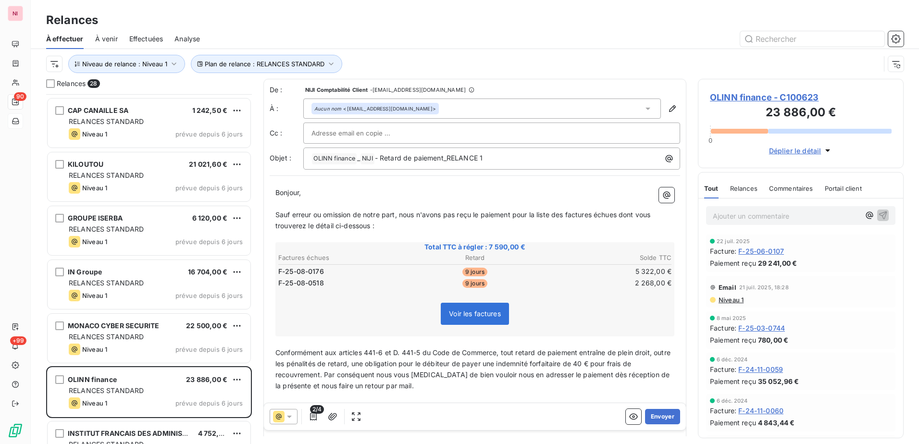
scroll to position [97, 0]
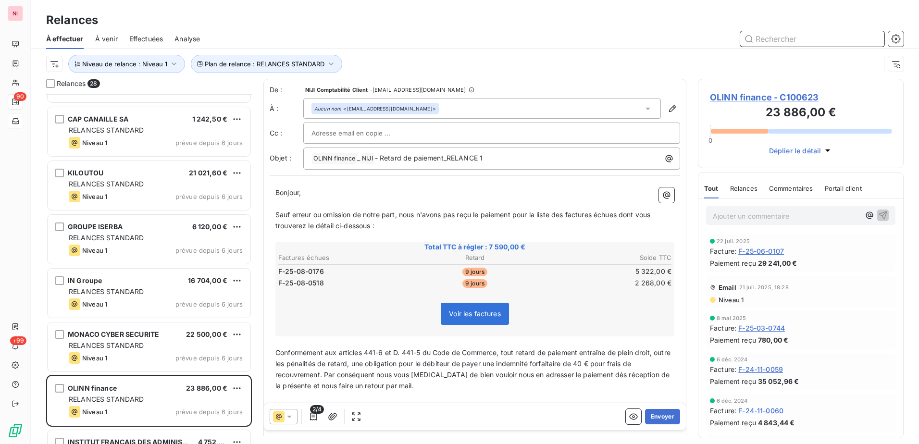
click at [817, 43] on input "text" at bounding box center [812, 38] width 144 height 15
paste input "VIVALTO SANTE GROUPE"
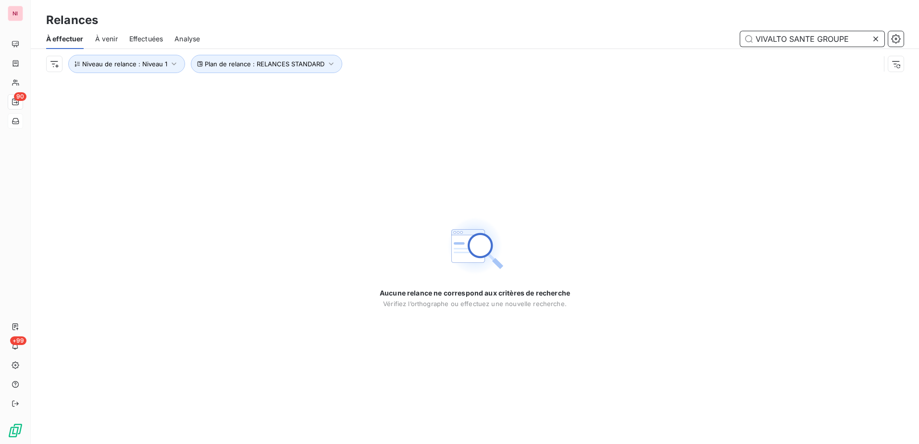
type input "VIVALTO SANTE GROUPE"
click at [876, 40] on icon at bounding box center [876, 39] width 10 height 10
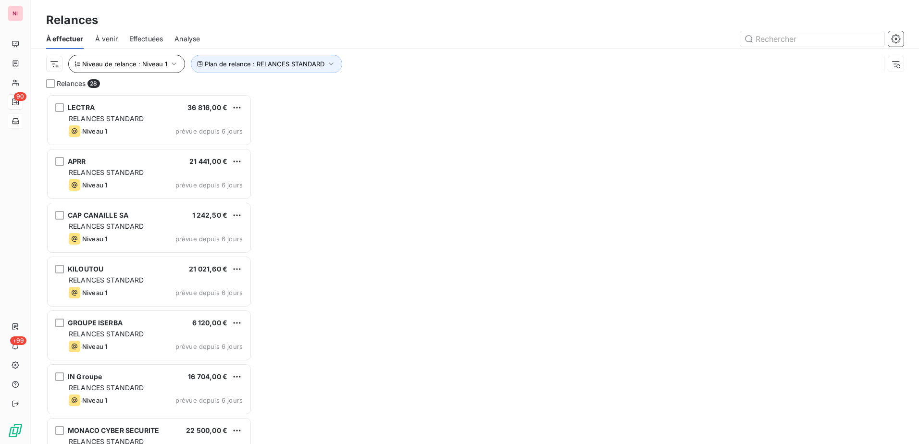
scroll to position [343, 198]
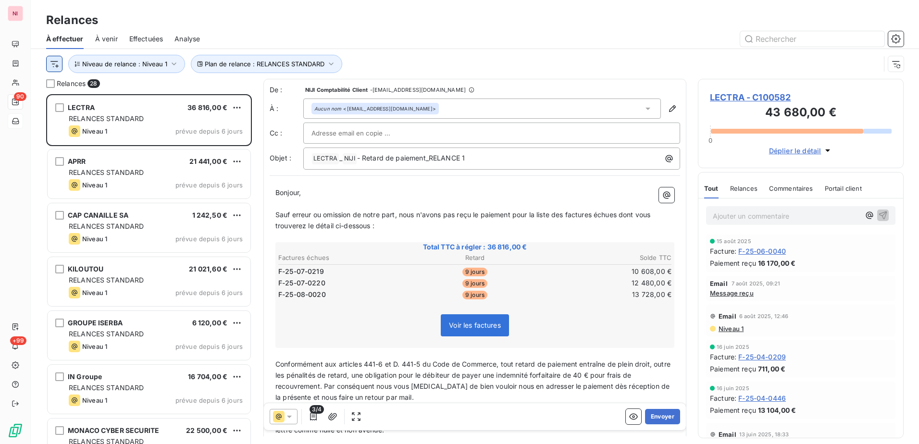
click at [54, 64] on html "NI 90 +99 Relances À effectuer À venir Effectuées Analyse Plan de relance : REL…" at bounding box center [459, 222] width 919 height 444
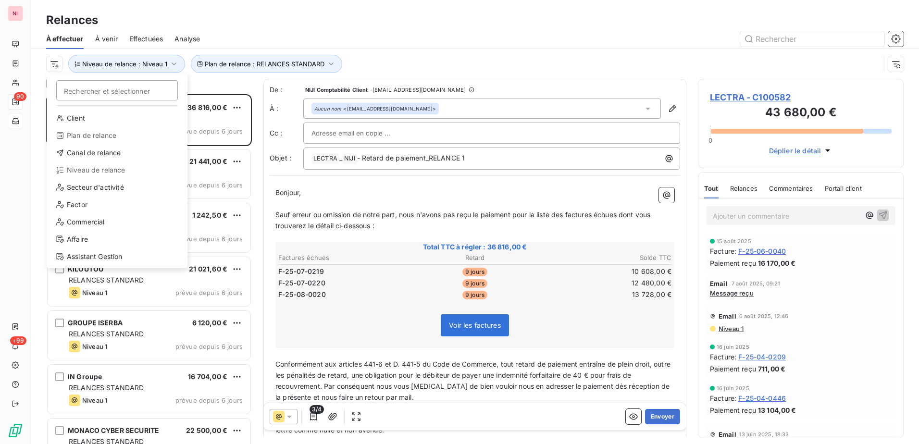
click at [125, 63] on html "NI 90 +99 Relances À effectuer À venir Effectuées Analyse Rechercher et sélecti…" at bounding box center [459, 222] width 919 height 444
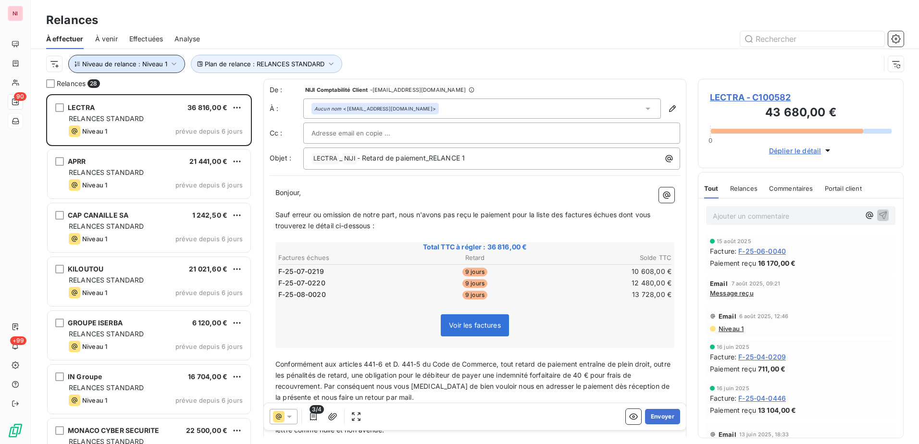
click at [125, 63] on span "Niveau de relance : Niveau 1" at bounding box center [124, 64] width 85 height 8
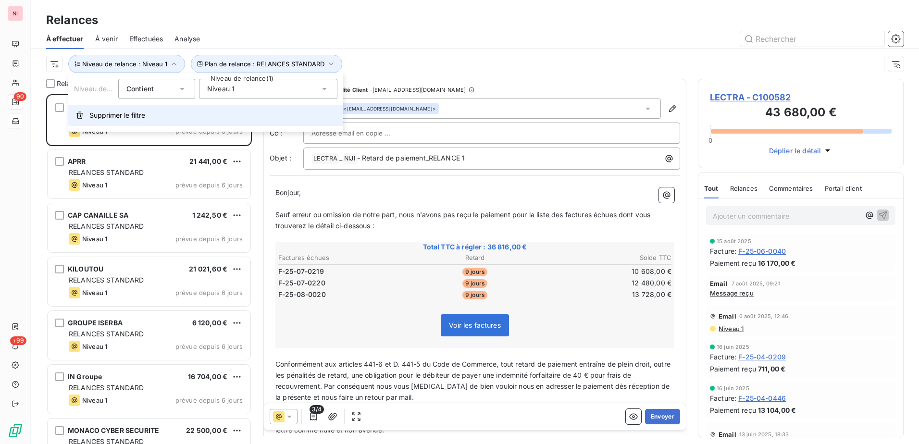
click at [118, 114] on span "Supprimer le filtre" at bounding box center [117, 116] width 56 height 10
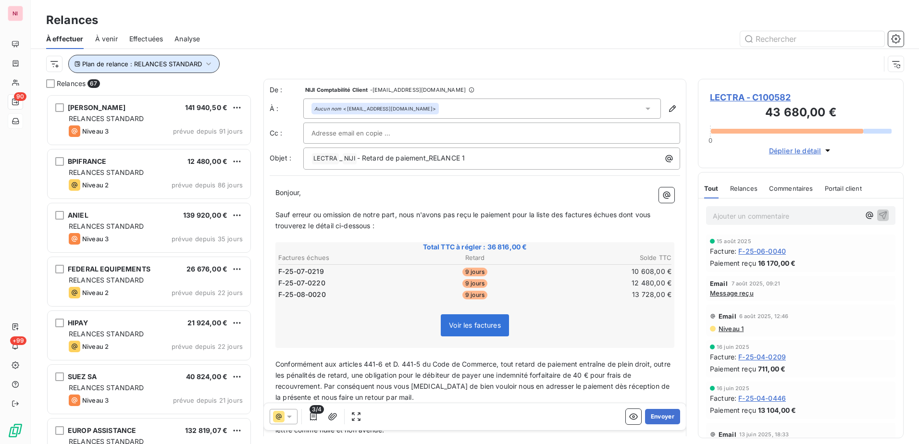
click at [159, 64] on span "Plan de relance : RELANCES STANDARD" at bounding box center [142, 64] width 120 height 8
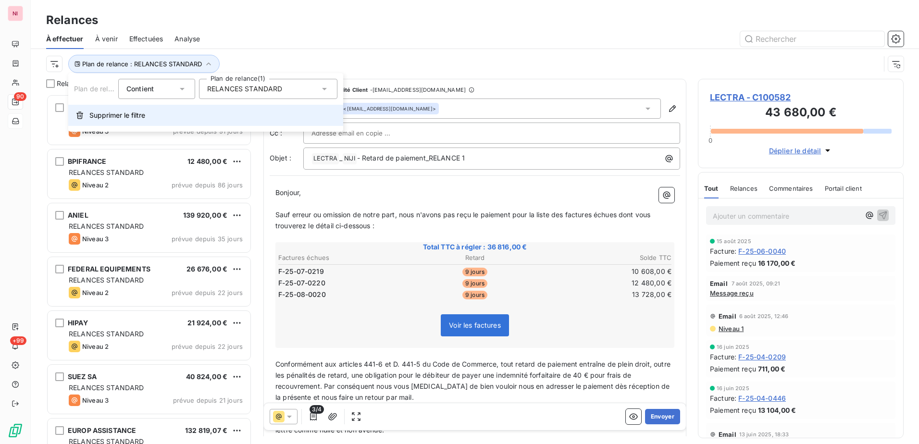
click at [121, 116] on span "Supprimer le filtre" at bounding box center [117, 116] width 56 height 10
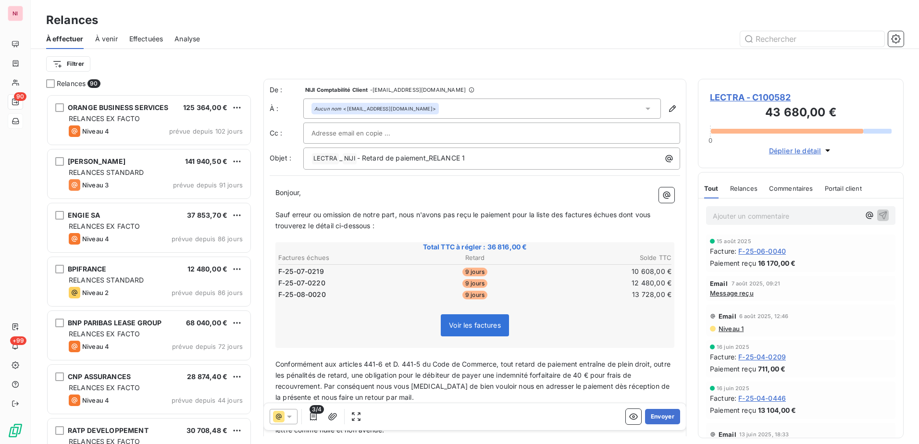
click at [202, 67] on div "Filtrer" at bounding box center [474, 64] width 857 height 18
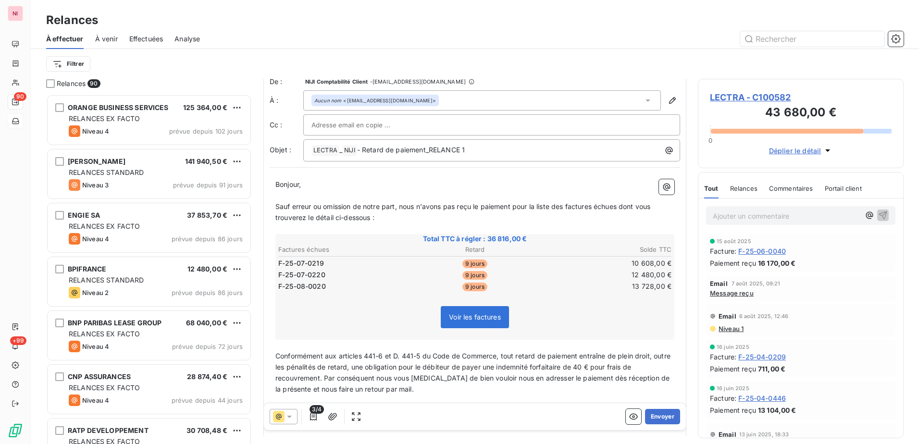
scroll to position [0, 0]
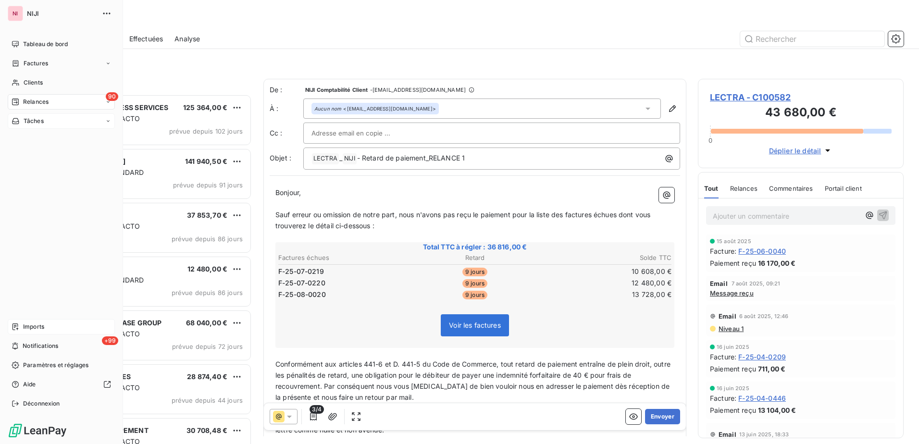
click at [34, 325] on span "Imports" at bounding box center [33, 326] width 21 height 9
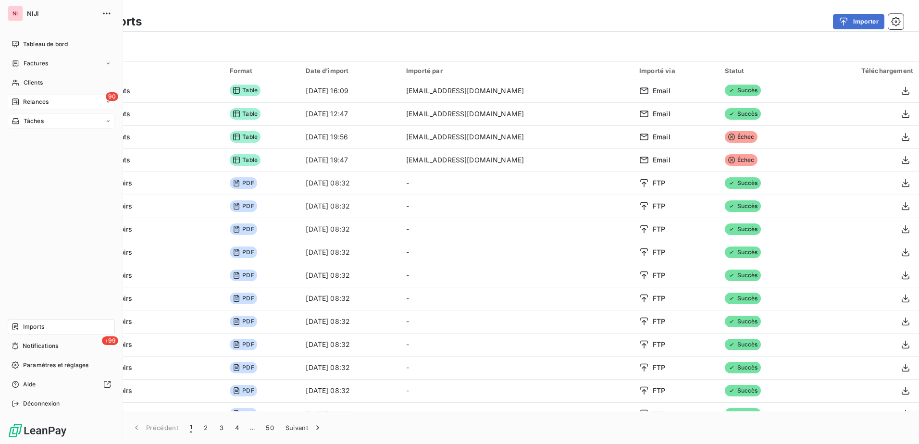
click at [39, 103] on span "Relances" at bounding box center [35, 102] width 25 height 9
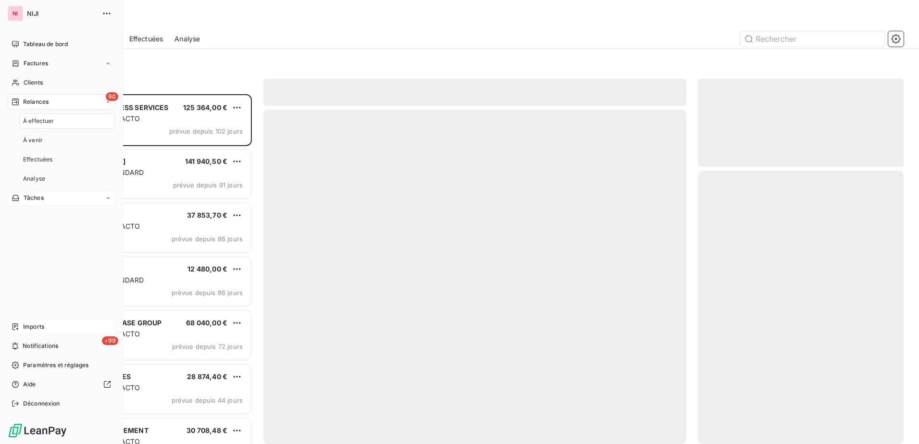
scroll to position [343, 198]
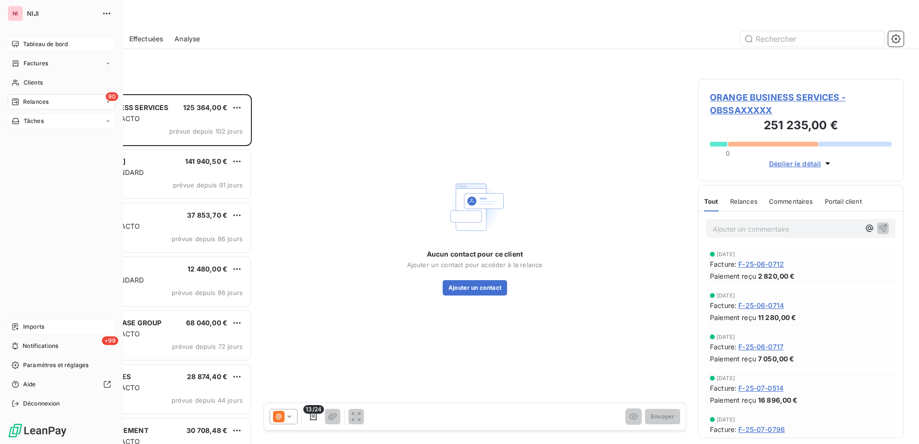
click at [49, 42] on span "Tableau de bord" at bounding box center [45, 44] width 45 height 9
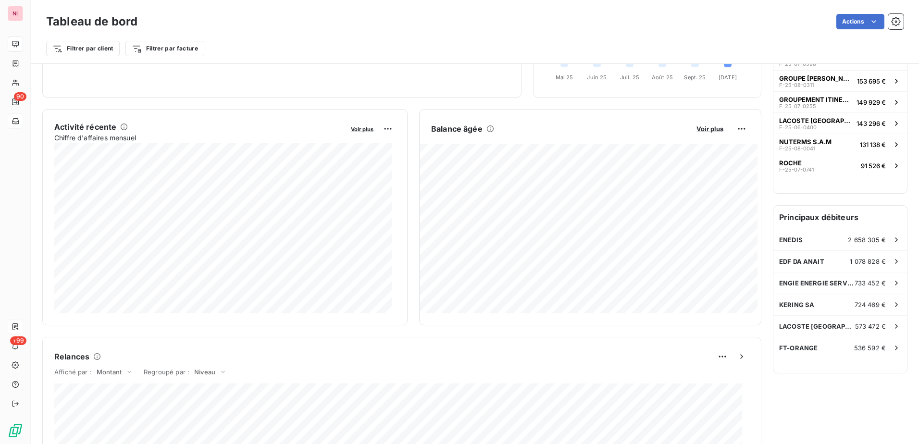
scroll to position [145, 0]
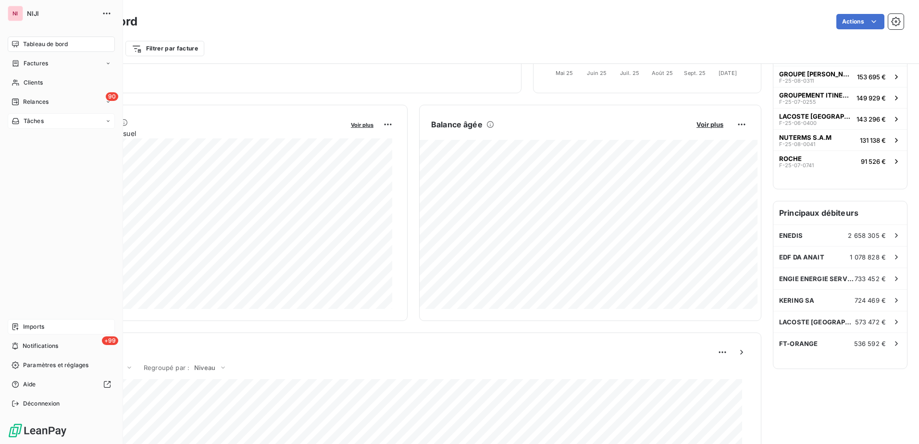
click at [34, 325] on span "Imports" at bounding box center [33, 326] width 21 height 9
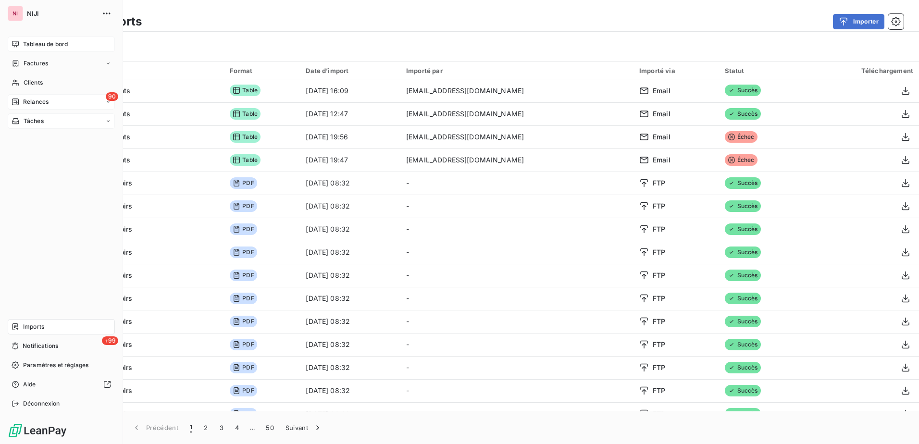
click at [26, 103] on span "Relances" at bounding box center [35, 102] width 25 height 9
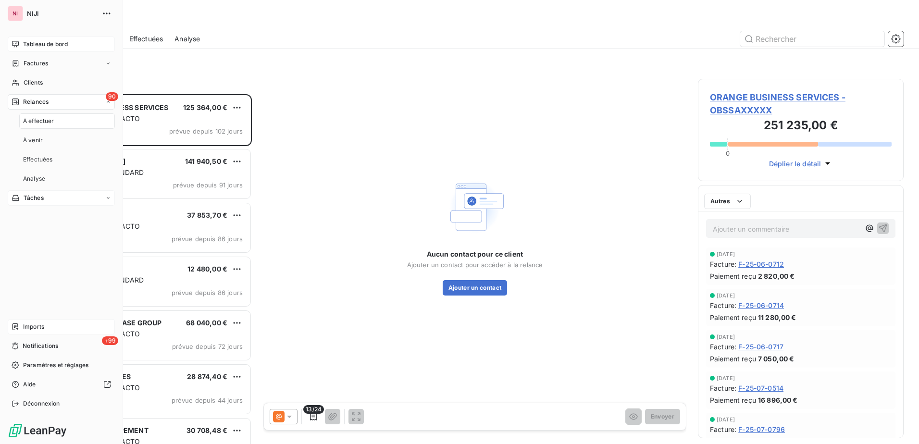
scroll to position [343, 198]
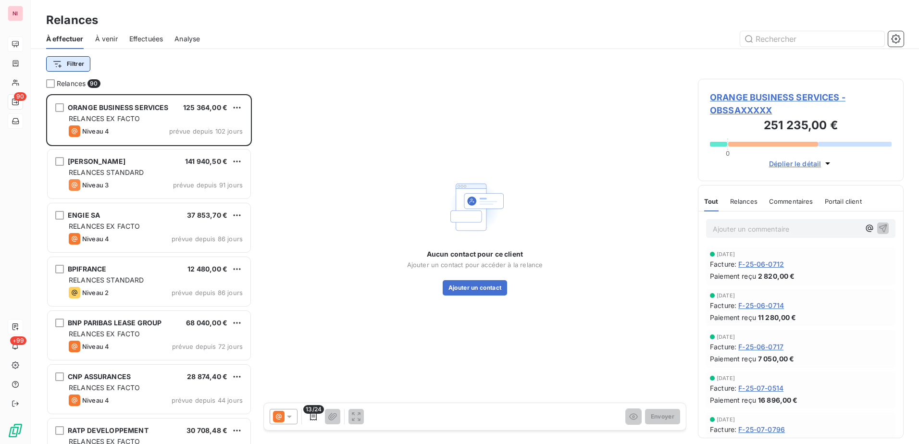
click at [67, 62] on html "NI 90 +99 Relances À effectuer À venir Effectuées Analyse Filtrer Relances 90 O…" at bounding box center [459, 222] width 919 height 444
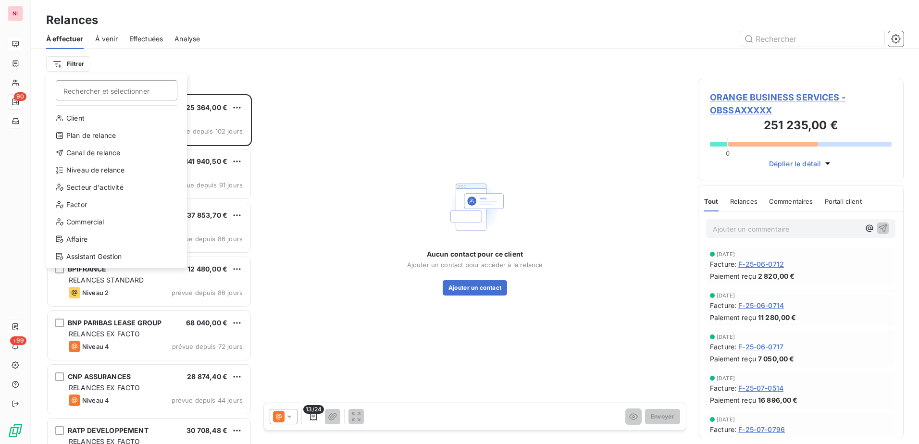
drag, startPoint x: 318, startPoint y: 62, endPoint x: 244, endPoint y: 62, distance: 74.0
click at [318, 62] on html "NI 90 +99 Relances À effectuer À venir Effectuées Analyse Filtrer Rechercher et…" at bounding box center [459, 222] width 919 height 444
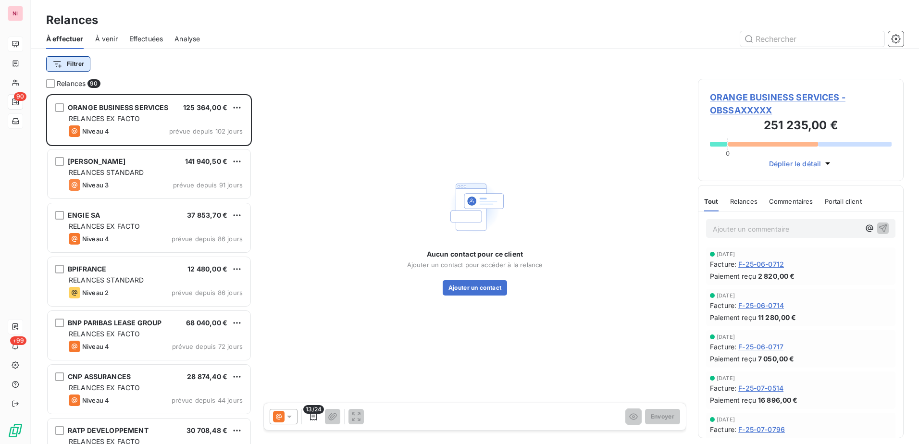
click at [74, 65] on html "NI 90 +99 Relances À effectuer À venir Effectuées Analyse Filtrer Relances 90 O…" at bounding box center [459, 222] width 919 height 444
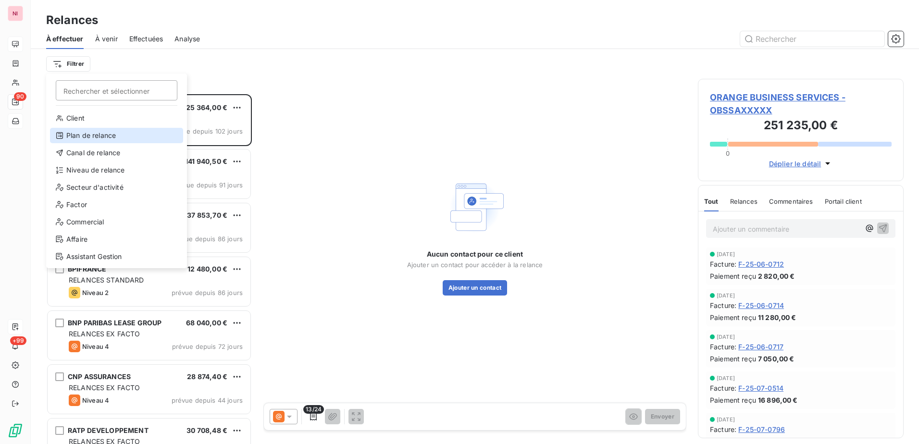
click at [83, 133] on div "Plan de relance" at bounding box center [116, 135] width 133 height 15
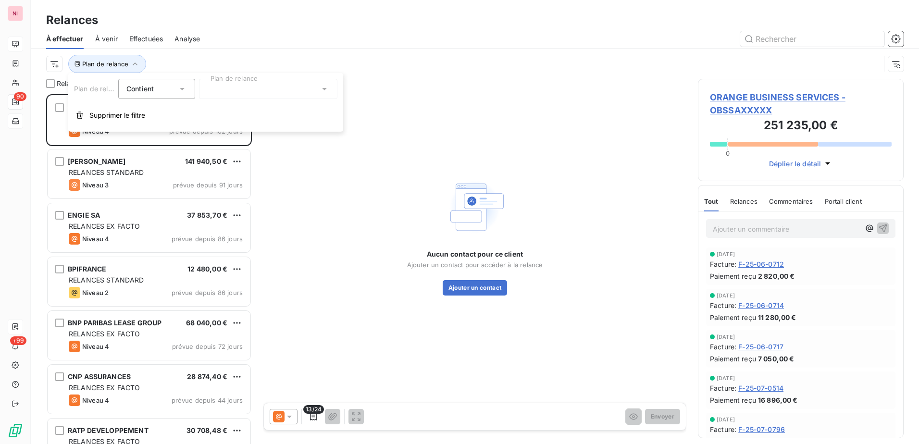
click at [257, 90] on div at bounding box center [268, 89] width 138 height 20
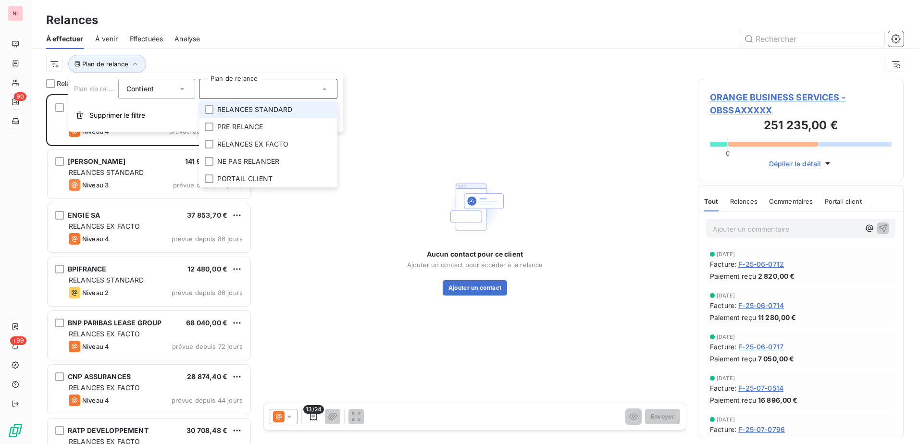
click at [251, 112] on span "RELANCES STANDARD" at bounding box center [254, 110] width 75 height 10
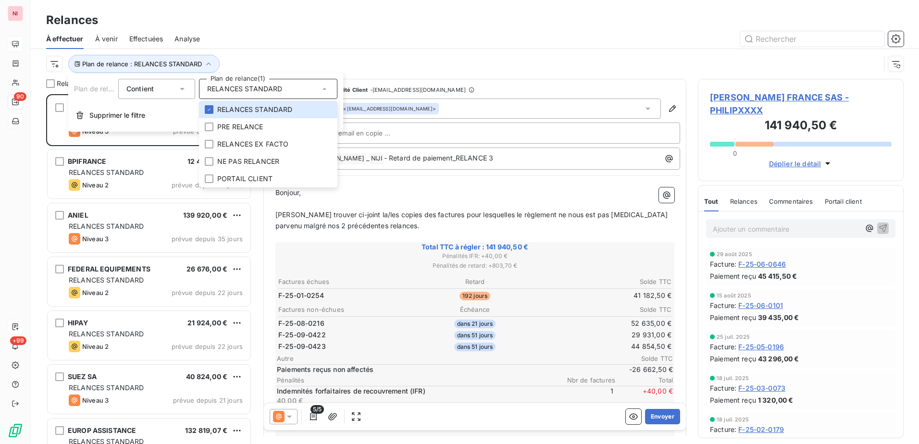
click at [341, 54] on div "Plan de relance : RELANCES STANDARD" at bounding box center [474, 64] width 857 height 30
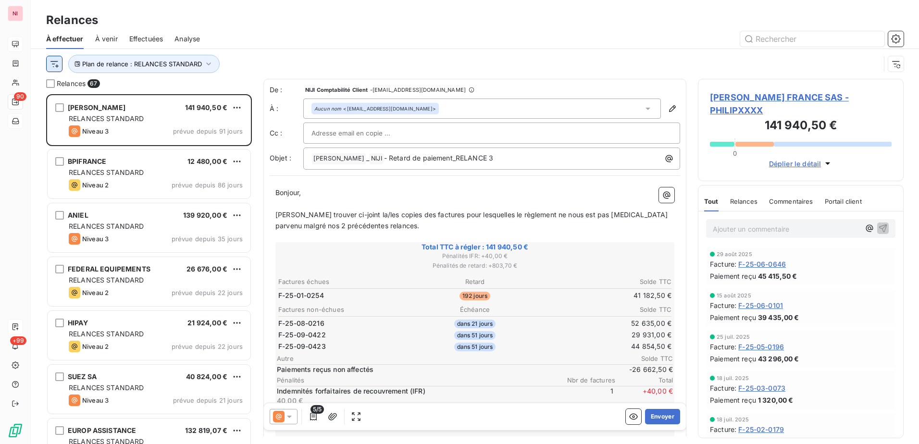
click at [60, 65] on html "NI 90 +99 Relances À effectuer À venir Effectuées Analyse Plan de relance : REL…" at bounding box center [459, 222] width 919 height 444
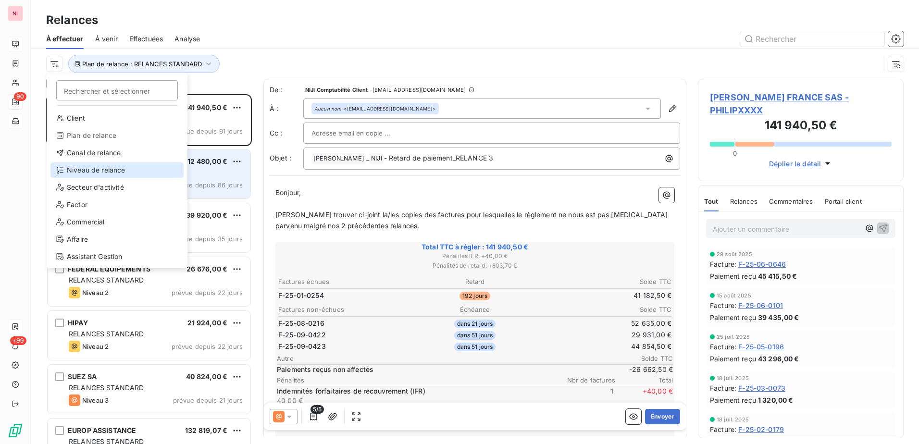
click at [94, 173] on div "Niveau de relance" at bounding box center [116, 169] width 133 height 15
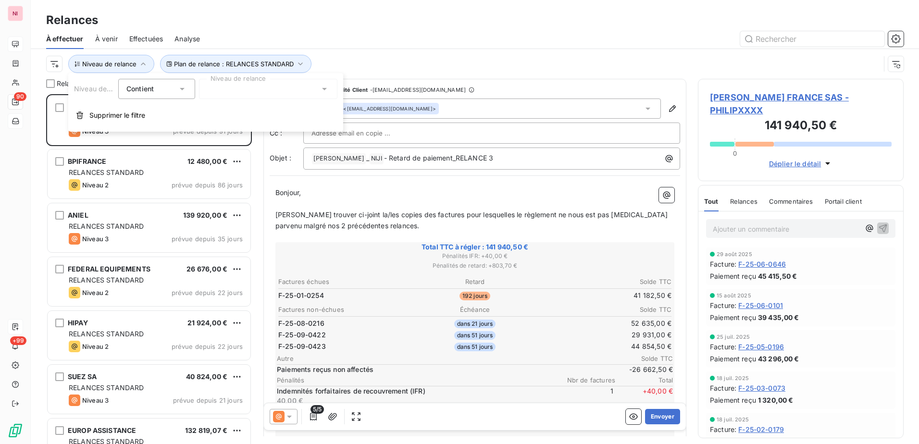
click at [264, 92] on div at bounding box center [268, 89] width 138 height 20
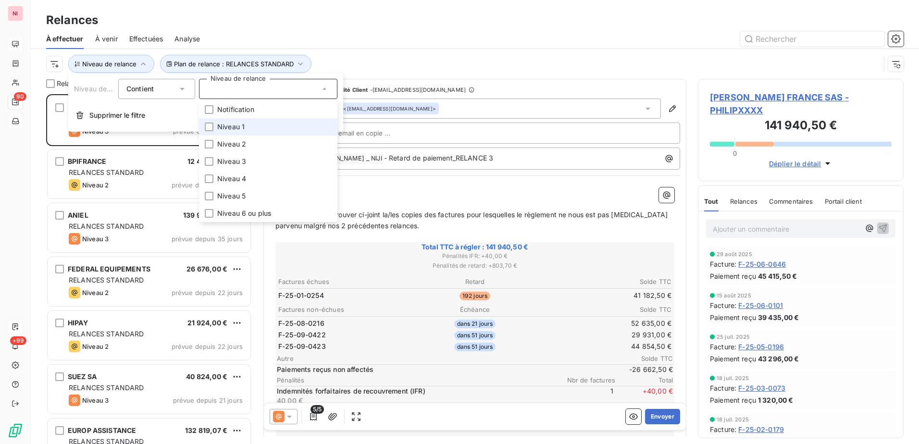
click at [236, 126] on span "Niveau 1" at bounding box center [230, 127] width 27 height 10
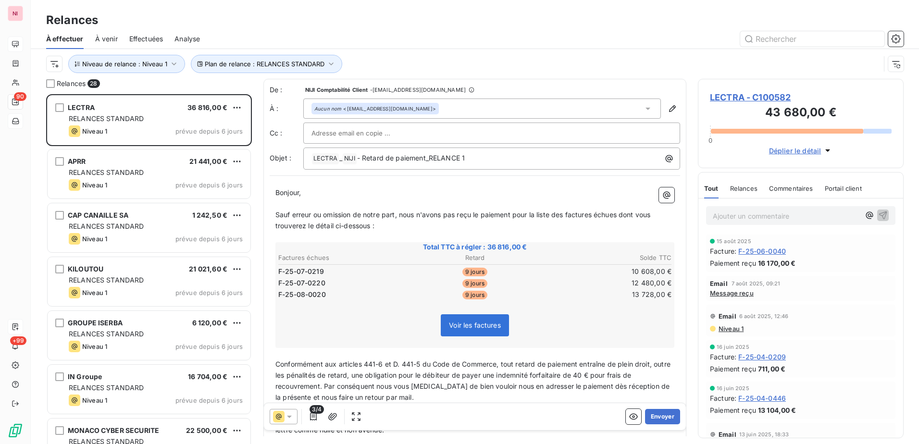
click at [397, 43] on div at bounding box center [557, 38] width 692 height 15
click at [51, 84] on div at bounding box center [50, 83] width 9 height 9
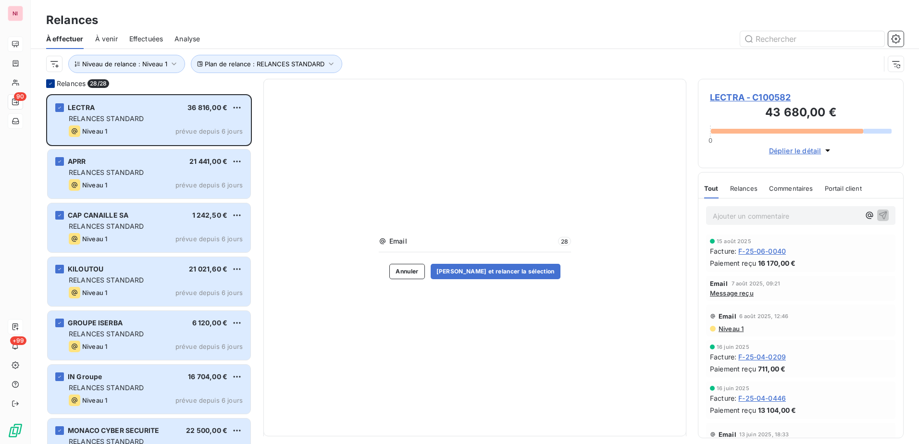
click at [48, 87] on div at bounding box center [50, 83] width 9 height 9
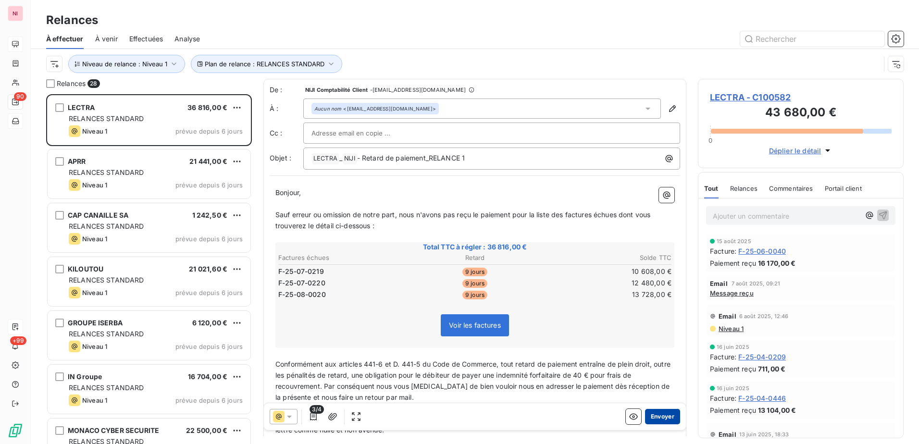
click at [654, 415] on button "Envoyer" at bounding box center [662, 416] width 35 height 15
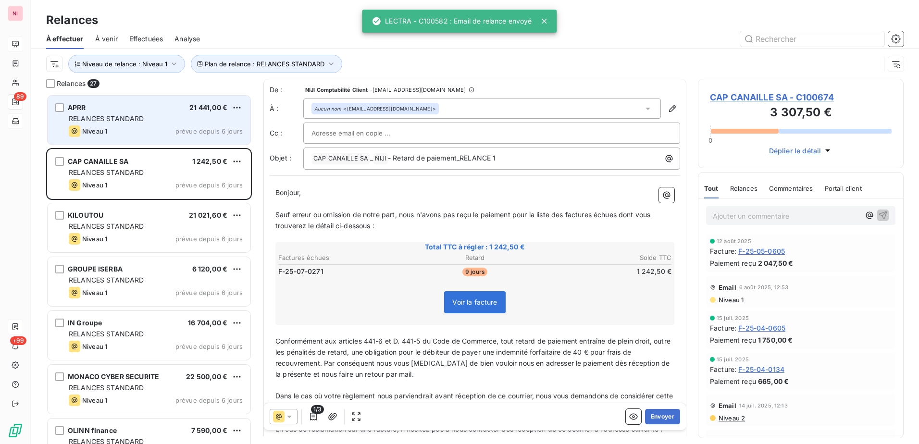
click at [102, 120] on span "RELANCES STANDARD" at bounding box center [106, 118] width 75 height 8
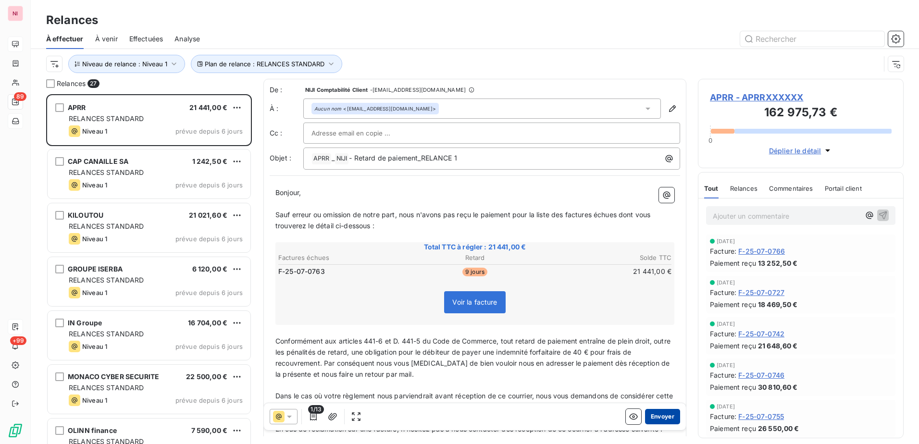
click at [653, 420] on button "Envoyer" at bounding box center [662, 416] width 35 height 15
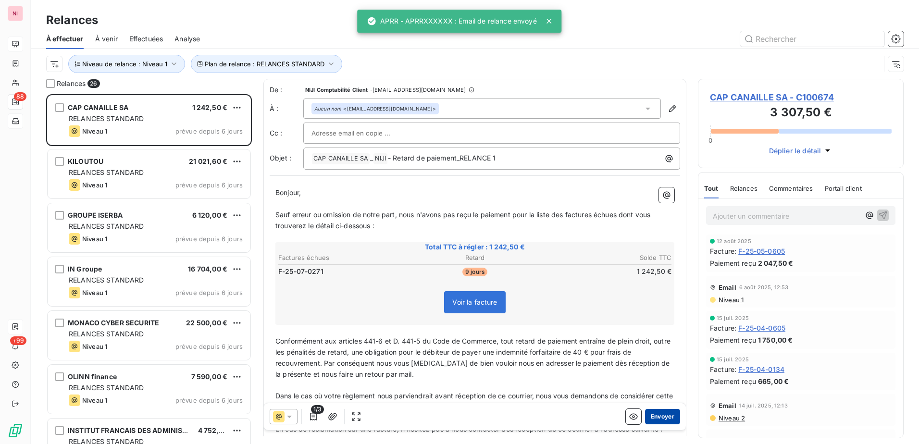
click at [651, 418] on button "Envoyer" at bounding box center [662, 416] width 35 height 15
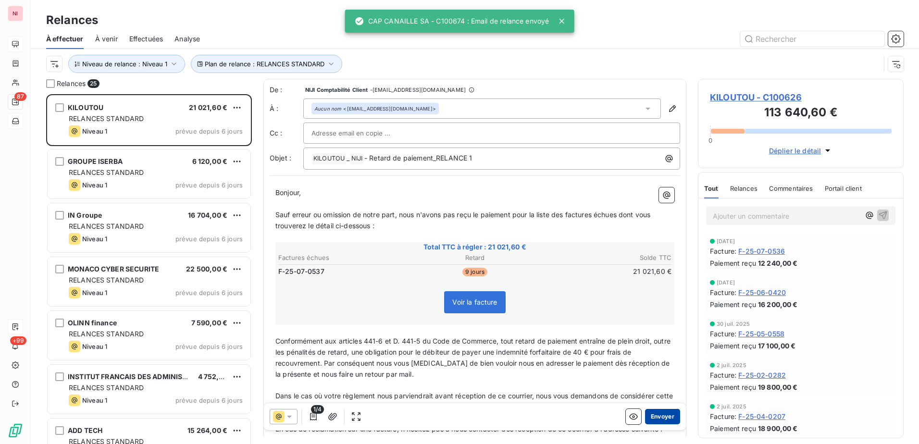
click at [654, 415] on button "Envoyer" at bounding box center [662, 416] width 35 height 15
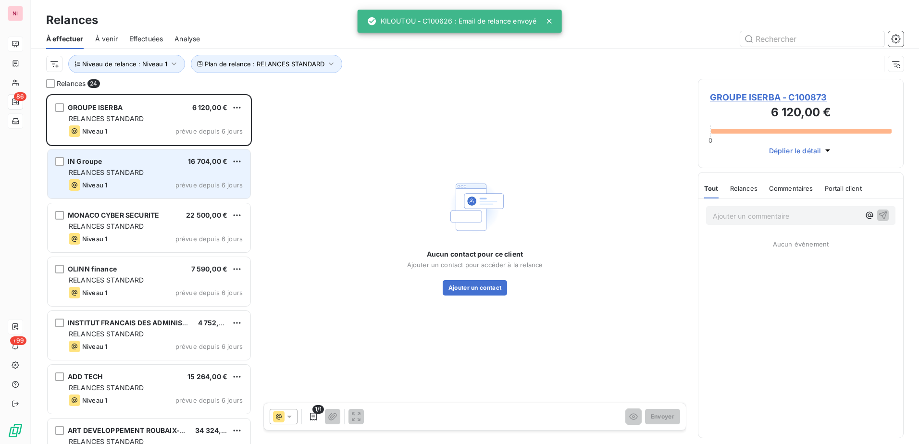
click at [119, 180] on div "Niveau 1 prévue depuis 6 jours" at bounding box center [156, 185] width 174 height 12
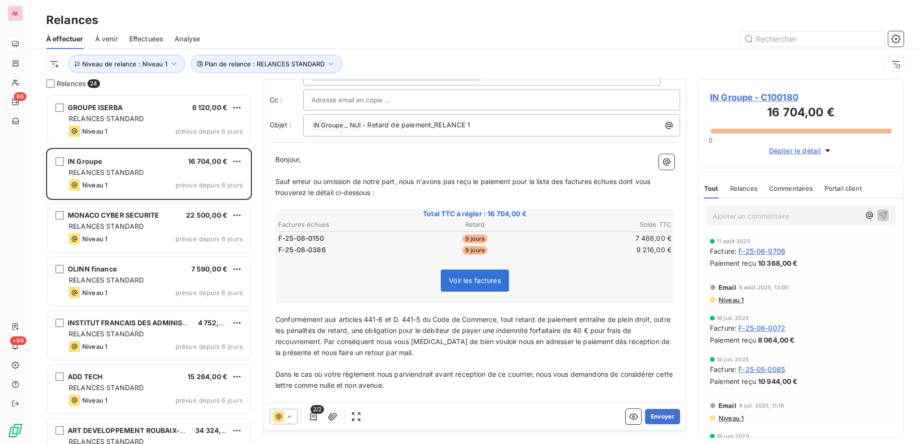
scroll to position [97, 0]
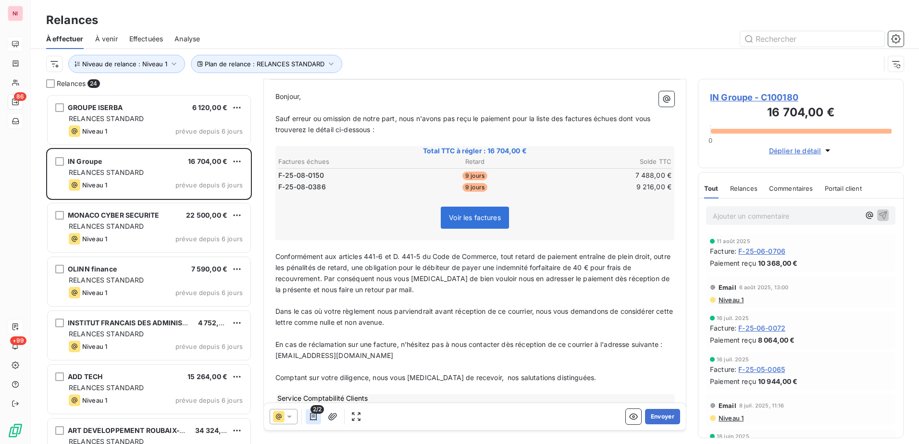
click at [315, 416] on icon "button" at bounding box center [314, 417] width 10 height 10
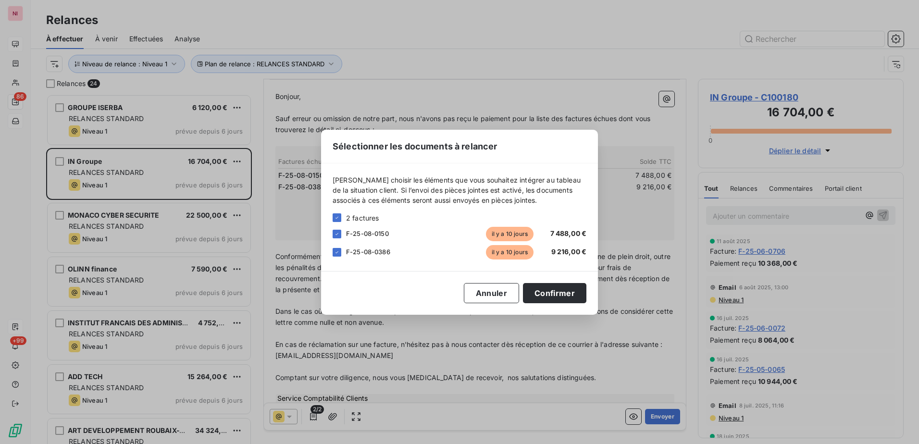
click at [315, 414] on div "Sélectionner les documents à relancer [PERSON_NAME] choisir les éléments que vo…" at bounding box center [459, 222] width 919 height 444
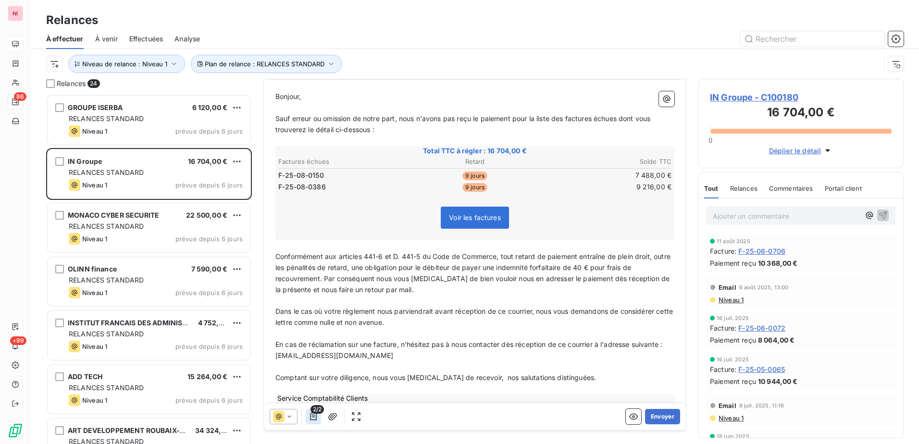
click at [316, 419] on icon "button" at bounding box center [314, 417] width 10 height 10
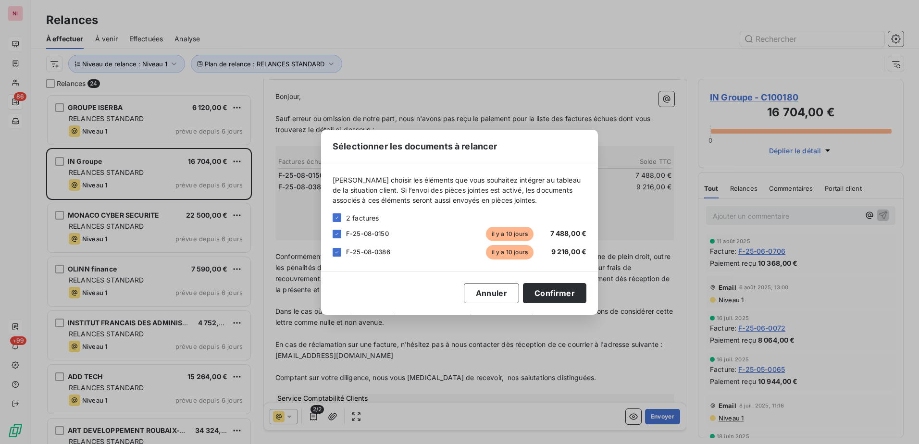
drag, startPoint x: 556, startPoint y: 294, endPoint x: 484, endPoint y: 305, distance: 72.5
click at [517, 324] on div "Sélectionner les documents à relancer [PERSON_NAME] choisir les éléments que vo…" at bounding box center [459, 222] width 919 height 444
click at [487, 298] on button "Annuler" at bounding box center [491, 293] width 55 height 20
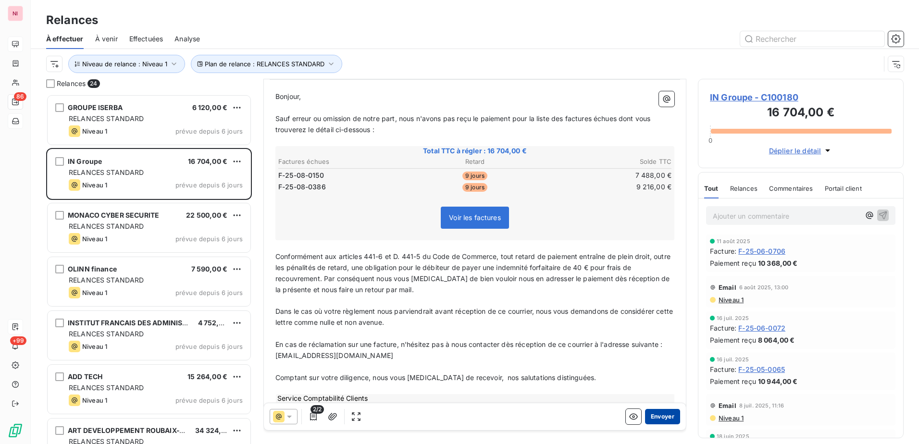
click at [654, 417] on button "Envoyer" at bounding box center [662, 416] width 35 height 15
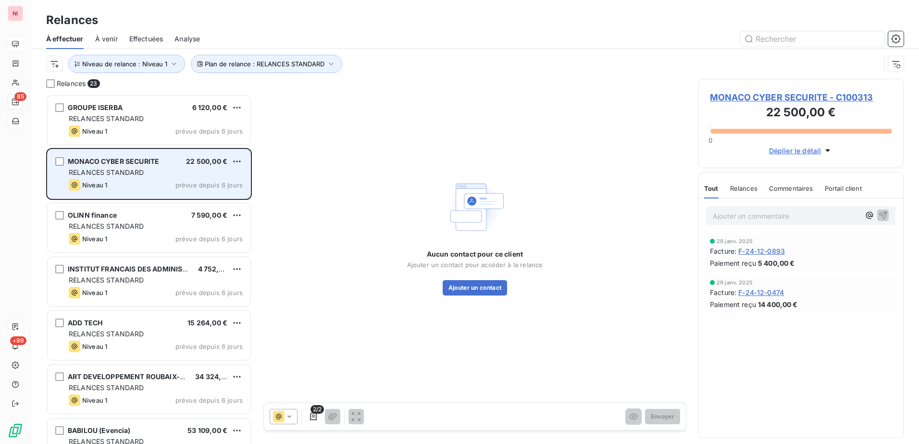
click at [133, 171] on span "RELANCES STANDARD" at bounding box center [106, 172] width 75 height 8
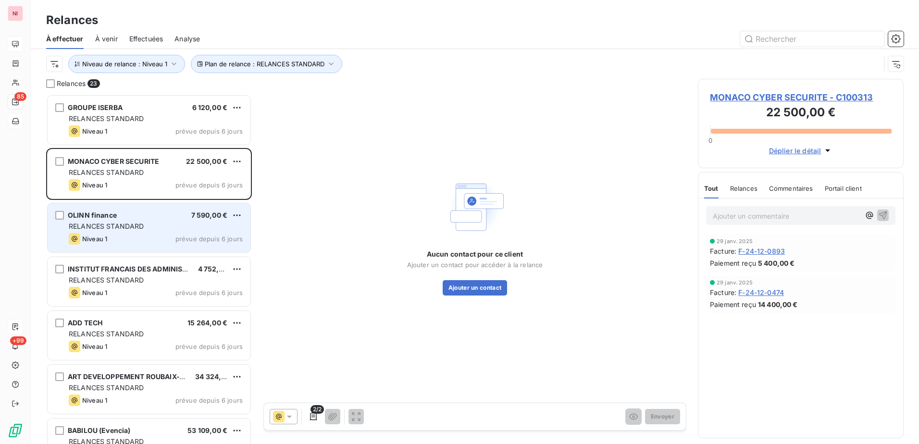
click at [158, 222] on div "RELANCES STANDARD" at bounding box center [156, 227] width 174 height 10
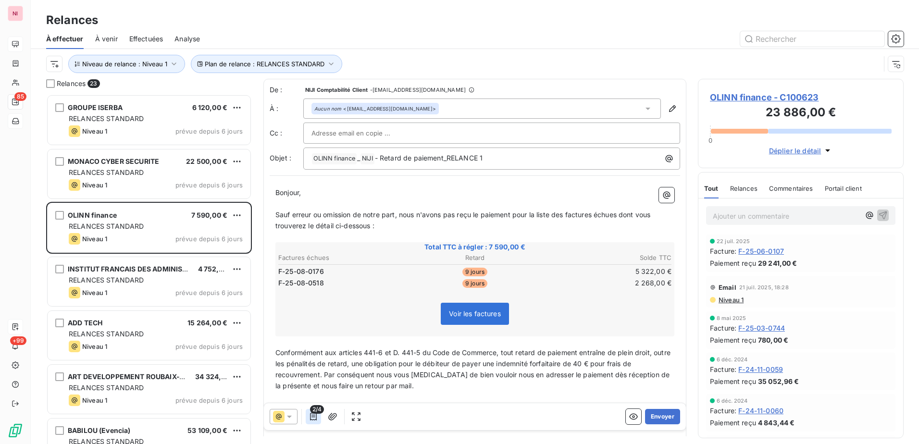
click at [313, 417] on icon "button" at bounding box center [313, 417] width 7 height 8
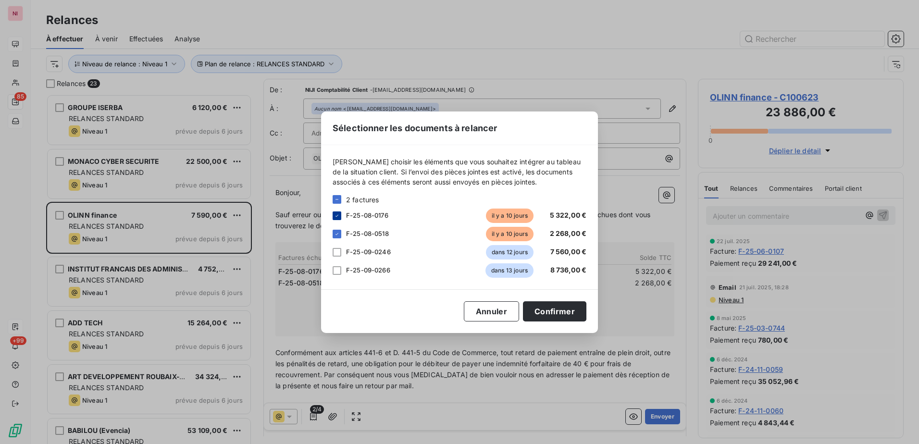
click at [339, 217] on icon at bounding box center [337, 216] width 6 height 6
click at [547, 313] on button "Confirmer" at bounding box center [554, 311] width 63 height 20
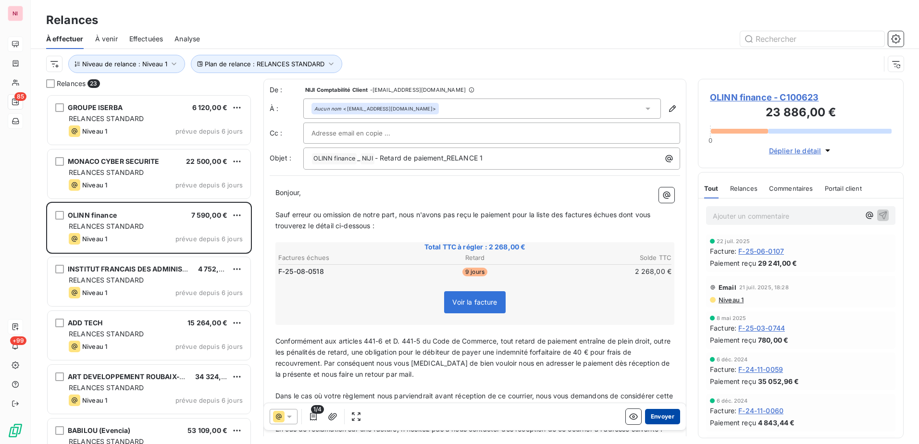
click at [649, 416] on button "Envoyer" at bounding box center [662, 416] width 35 height 15
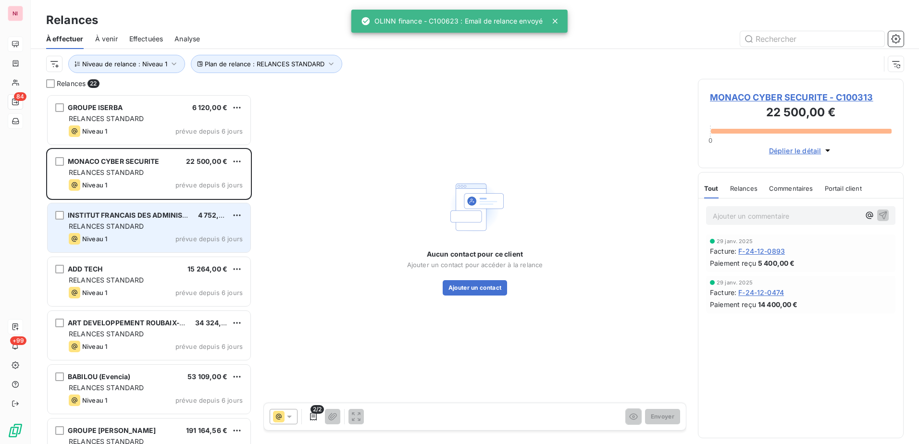
click at [131, 238] on div "Niveau 1 prévue depuis 6 jours" at bounding box center [156, 239] width 174 height 12
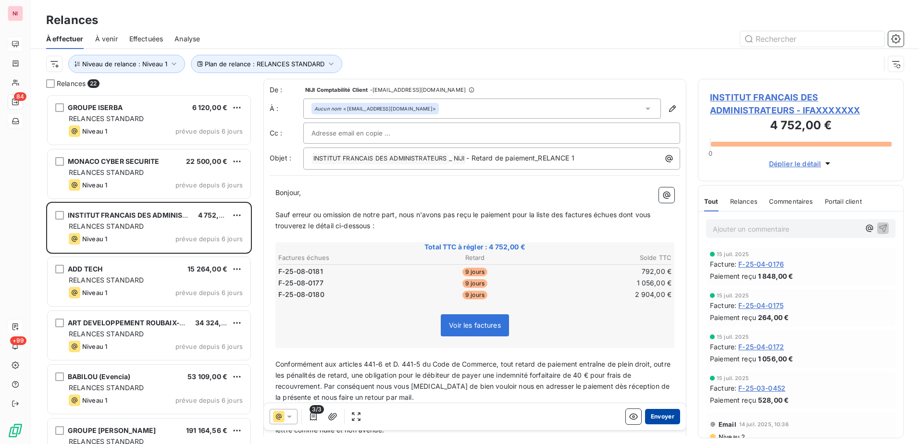
click at [653, 418] on button "Envoyer" at bounding box center [662, 416] width 35 height 15
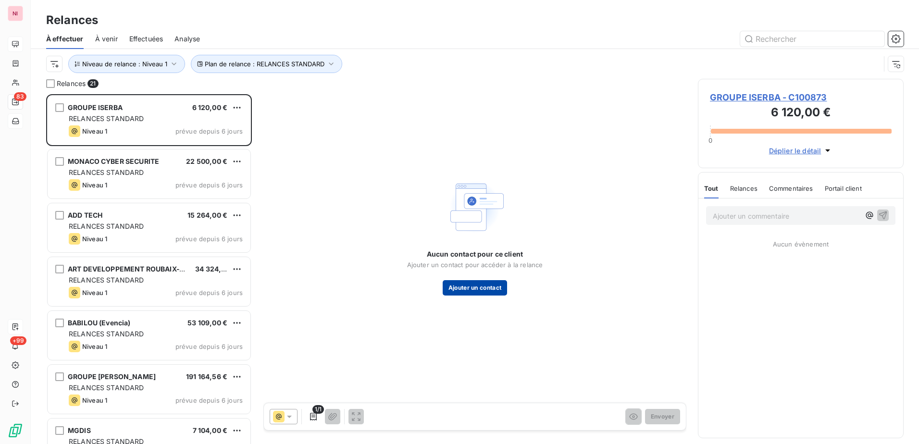
click at [478, 291] on button "Ajouter un contact" at bounding box center [475, 287] width 65 height 15
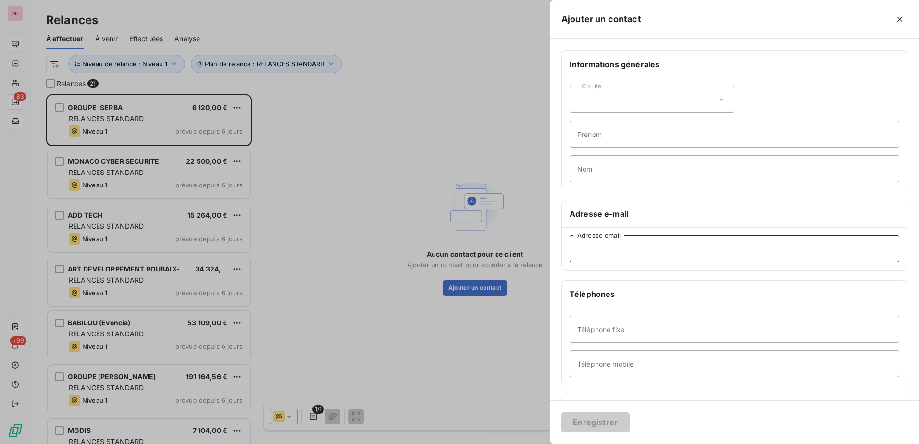
click at [623, 247] on input "Adresse email" at bounding box center [734, 248] width 330 height 27
type input "DSFFQGD"
click at [634, 328] on input "Téléphone fixe" at bounding box center [734, 329] width 330 height 27
drag, startPoint x: 474, startPoint y: 198, endPoint x: 494, endPoint y: 210, distance: 23.2
click at [474, 198] on div at bounding box center [459, 222] width 919 height 444
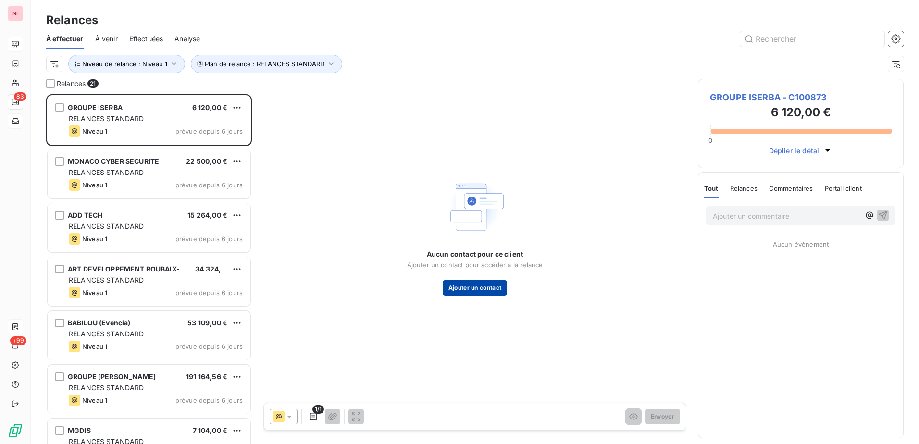
click at [487, 289] on button "Ajouter un contact" at bounding box center [475, 287] width 65 height 15
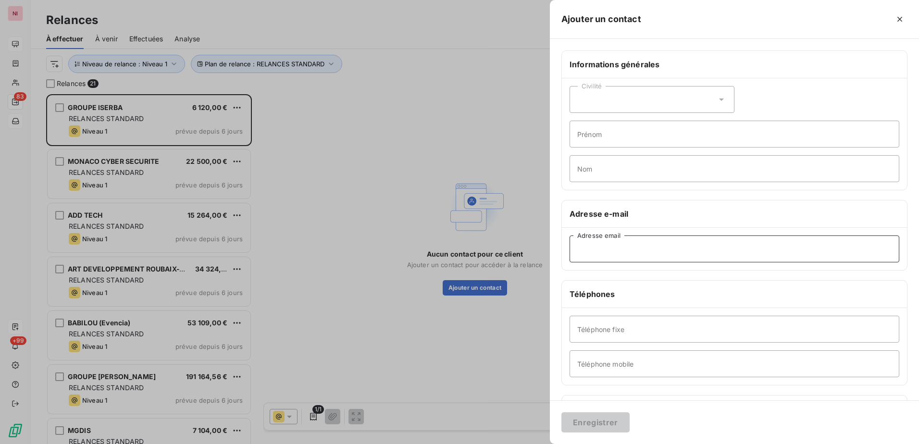
click at [626, 252] on input "Adresse email" at bounding box center [734, 248] width 330 height 27
drag, startPoint x: 420, startPoint y: 131, endPoint x: 917, endPoint y: 35, distance: 505.6
click at [420, 131] on div at bounding box center [459, 222] width 919 height 444
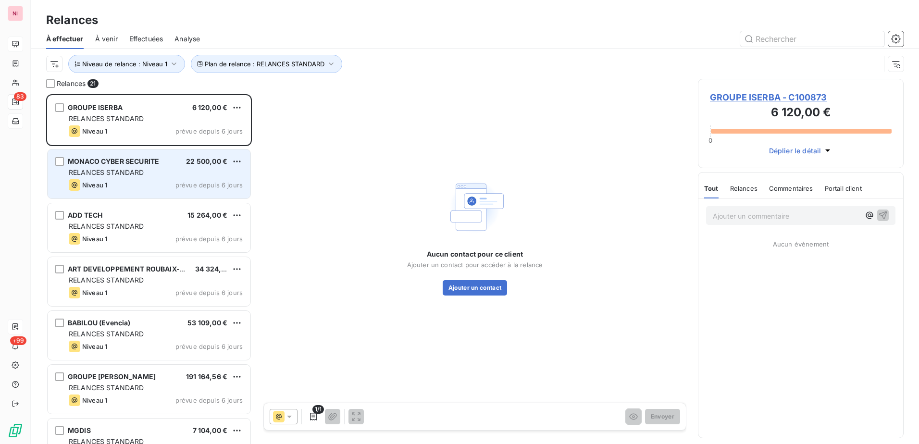
click at [129, 181] on div "Niveau 1 prévue depuis 6 jours" at bounding box center [156, 185] width 174 height 12
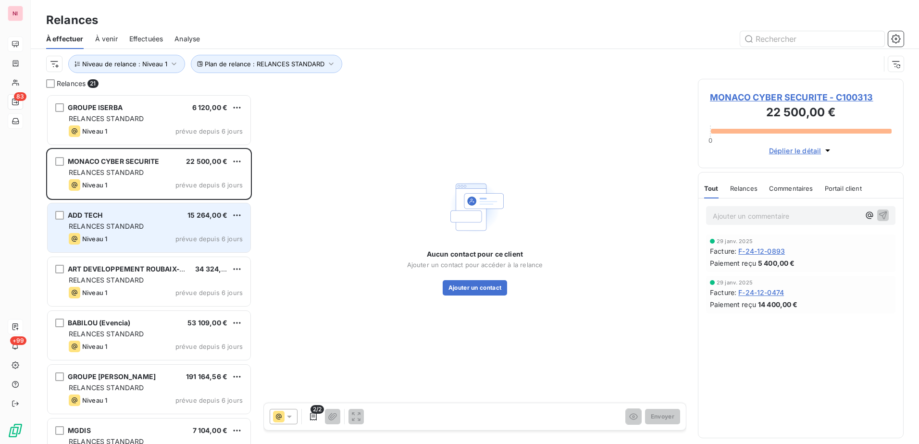
click at [127, 226] on span "RELANCES STANDARD" at bounding box center [106, 226] width 75 height 8
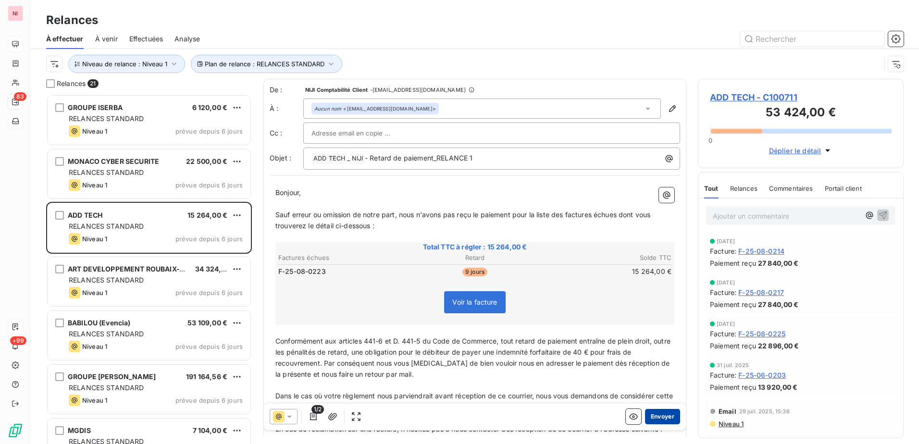
click at [646, 418] on button "Envoyer" at bounding box center [662, 416] width 35 height 15
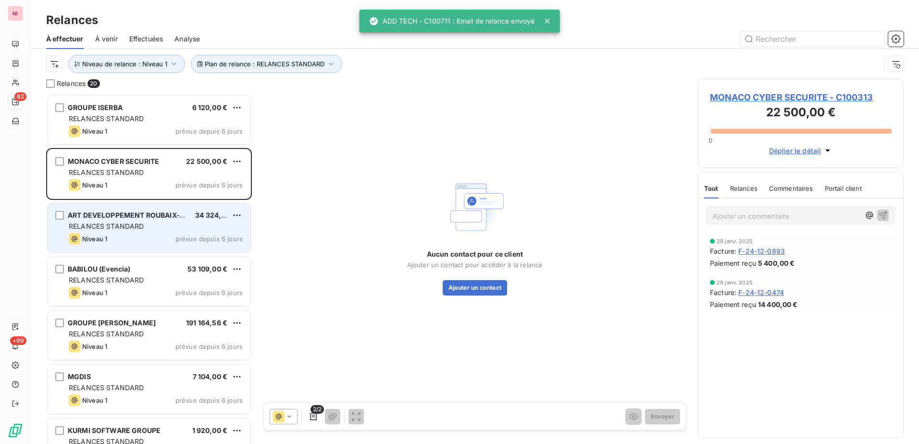
click at [125, 222] on div "RELANCES STANDARD" at bounding box center [156, 227] width 174 height 10
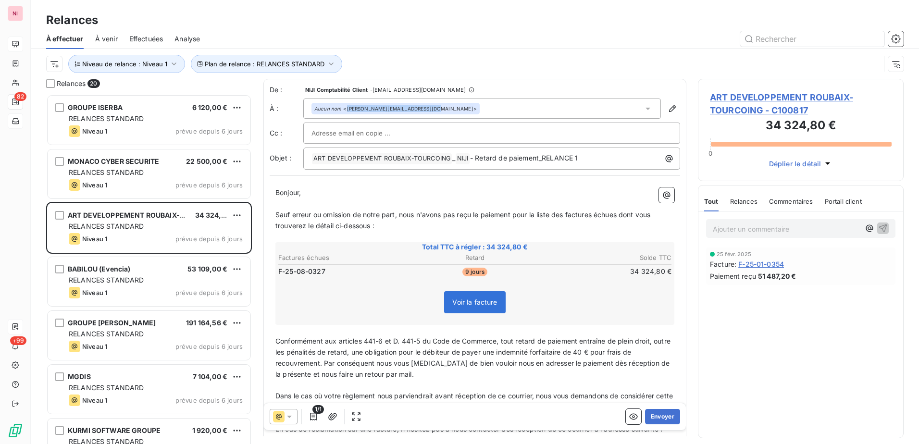
drag, startPoint x: 425, startPoint y: 109, endPoint x: 346, endPoint y: 111, distance: 79.3
click at [346, 111] on div "Aucun nom <[PERSON_NAME][EMAIL_ADDRESS][DOMAIN_NAME]>" at bounding box center [395, 108] width 162 height 7
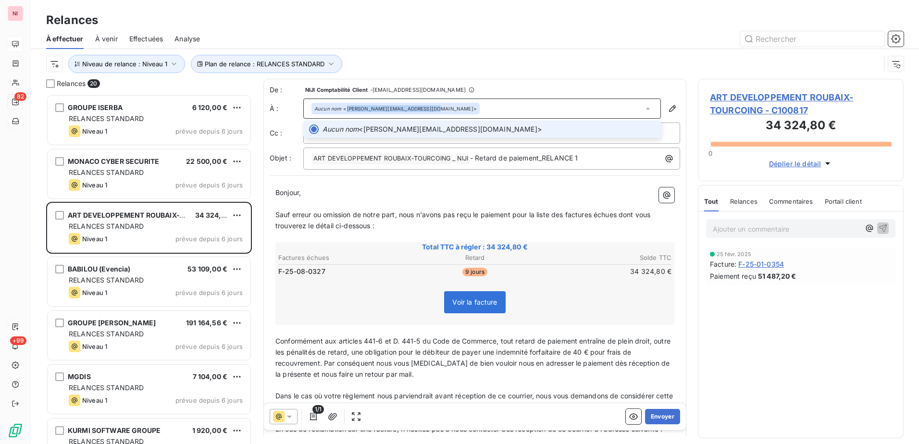
copy div "[PERSON_NAME][EMAIL_ADDRESS][DOMAIN_NAME]"
click at [646, 414] on button "Envoyer" at bounding box center [662, 416] width 35 height 15
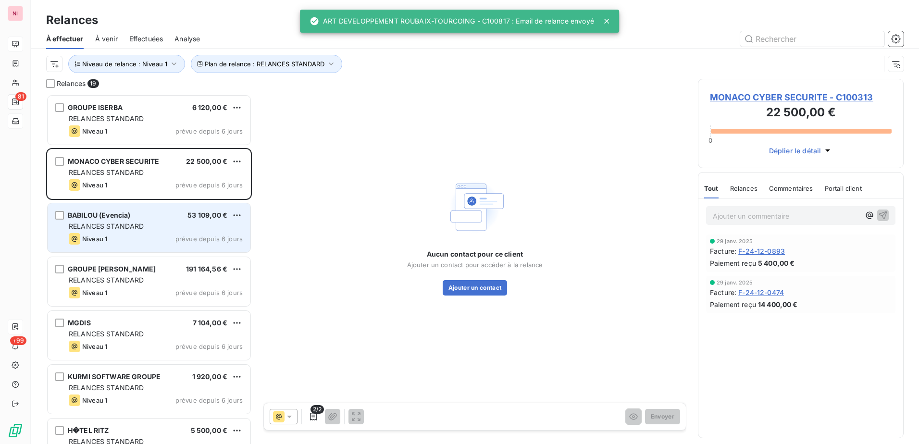
click at [142, 220] on div "BABILOU (Evencia) 53 109,00 € RELANCES STANDARD Niveau 1 prévue depuis 6 jours" at bounding box center [149, 227] width 203 height 49
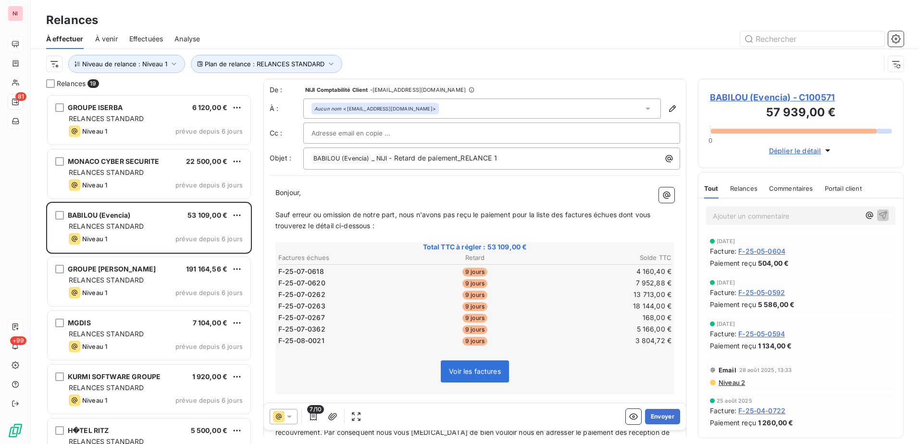
click at [288, 417] on icon at bounding box center [289, 417] width 5 height 2
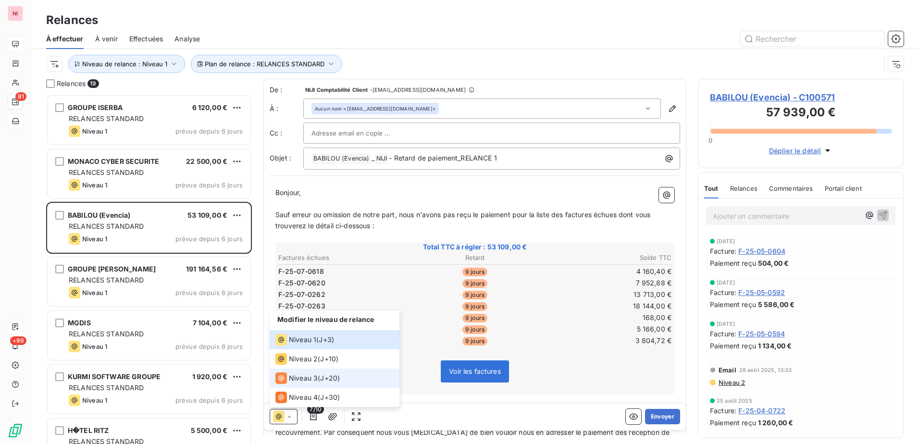
click at [334, 378] on span "J+20 )" at bounding box center [330, 378] width 20 height 10
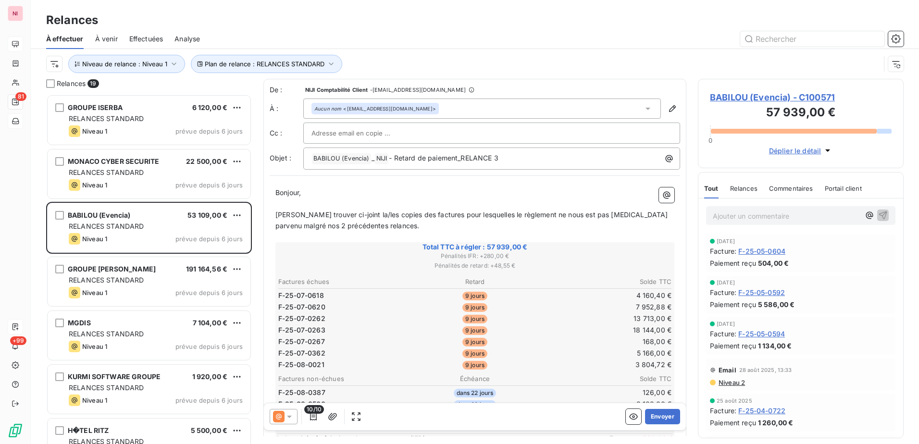
click at [293, 417] on icon at bounding box center [289, 417] width 10 height 10
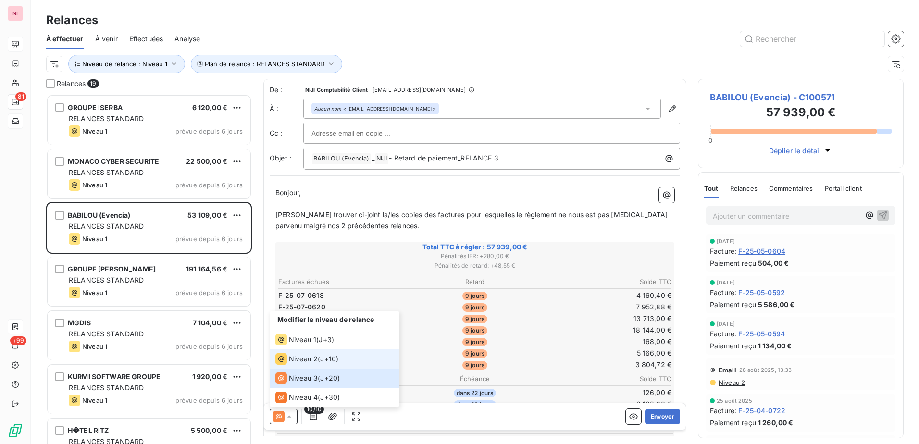
click at [299, 357] on span "Niveau 2" at bounding box center [303, 359] width 29 height 10
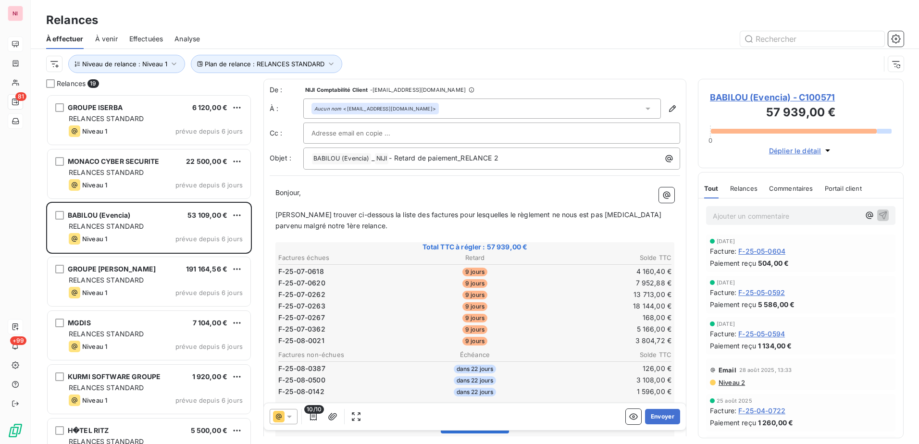
click at [289, 420] on icon at bounding box center [289, 417] width 10 height 10
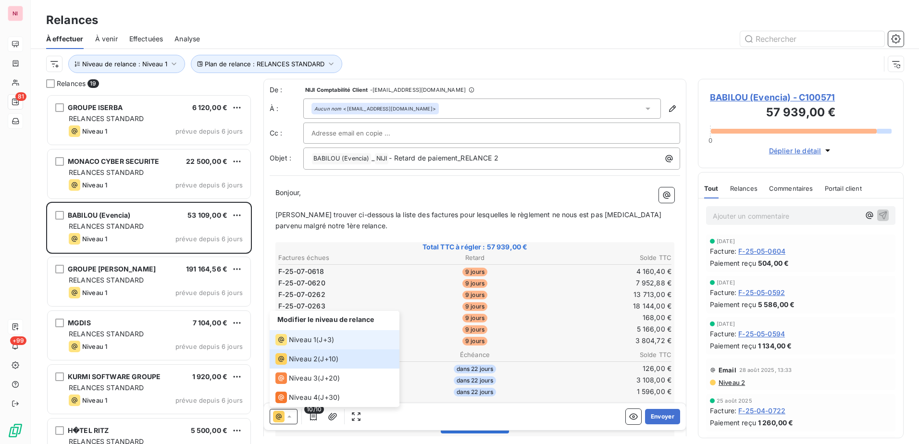
click at [308, 340] on span "Niveau 1" at bounding box center [302, 340] width 27 height 10
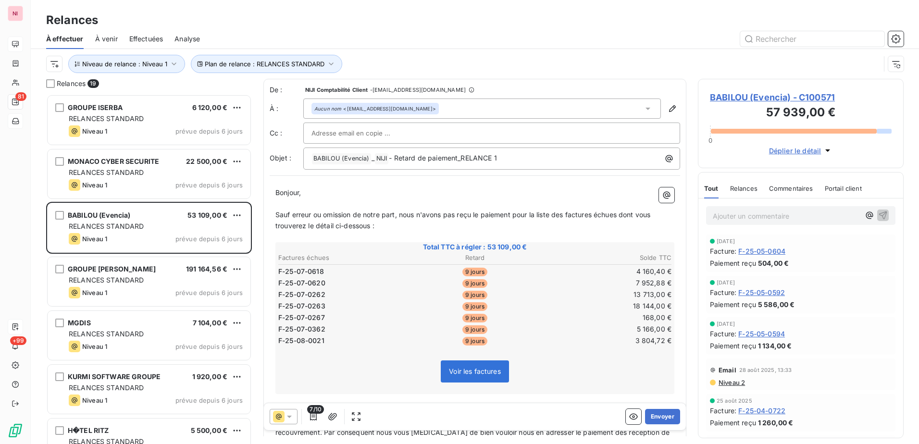
click at [289, 418] on icon at bounding box center [289, 417] width 10 height 10
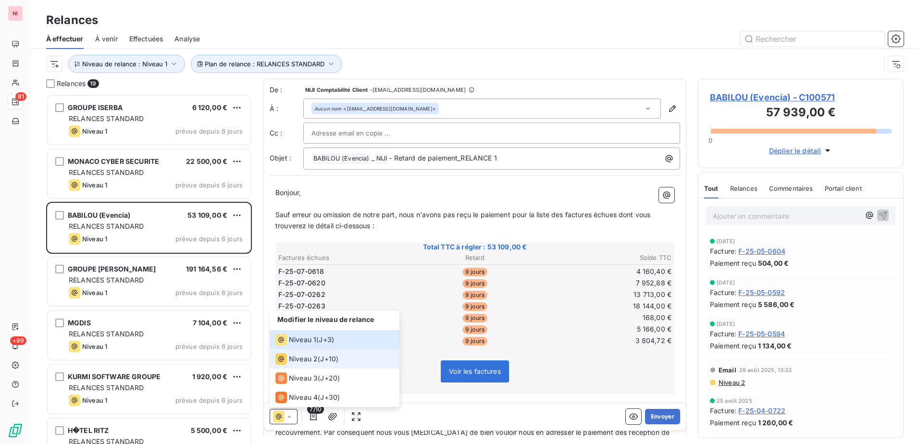
click at [300, 357] on span "Niveau 2" at bounding box center [303, 359] width 29 height 10
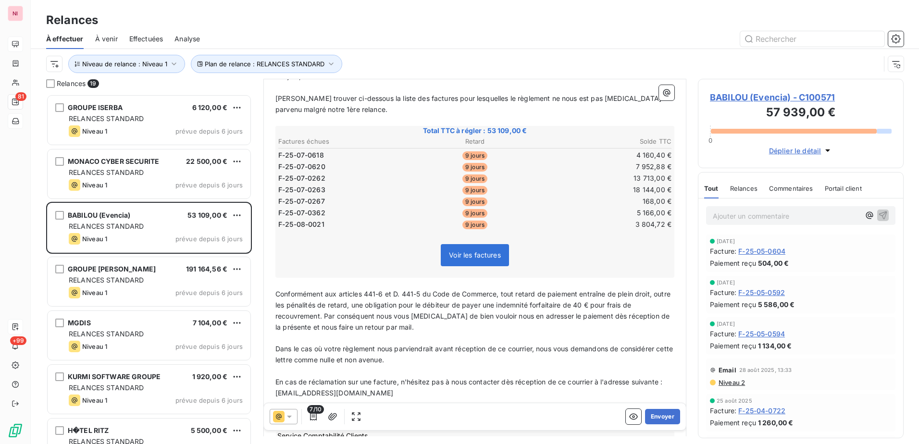
scroll to position [145, 0]
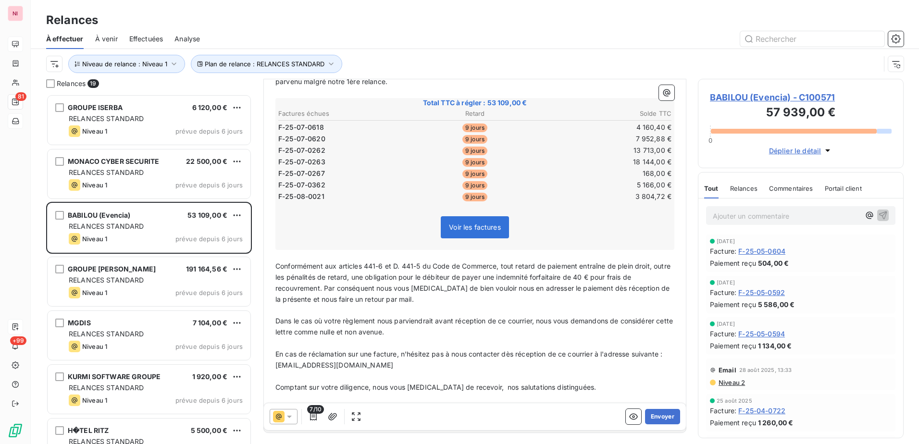
click at [287, 418] on icon at bounding box center [289, 417] width 10 height 10
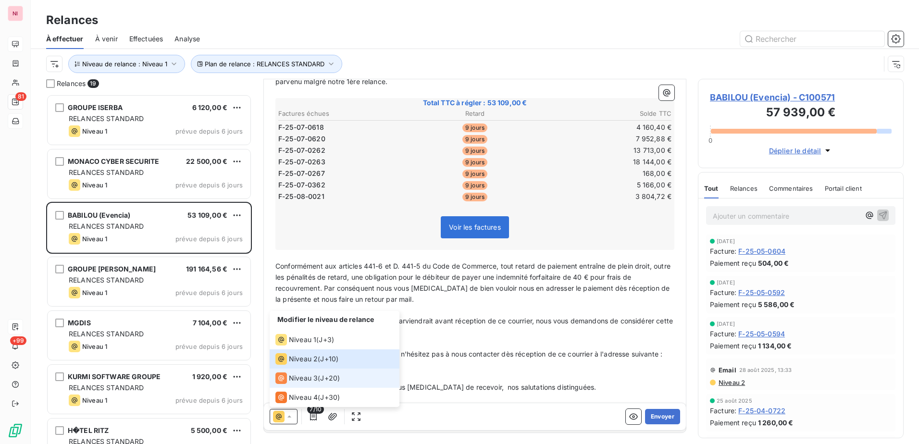
click at [300, 375] on span "Niveau 3" at bounding box center [303, 378] width 29 height 10
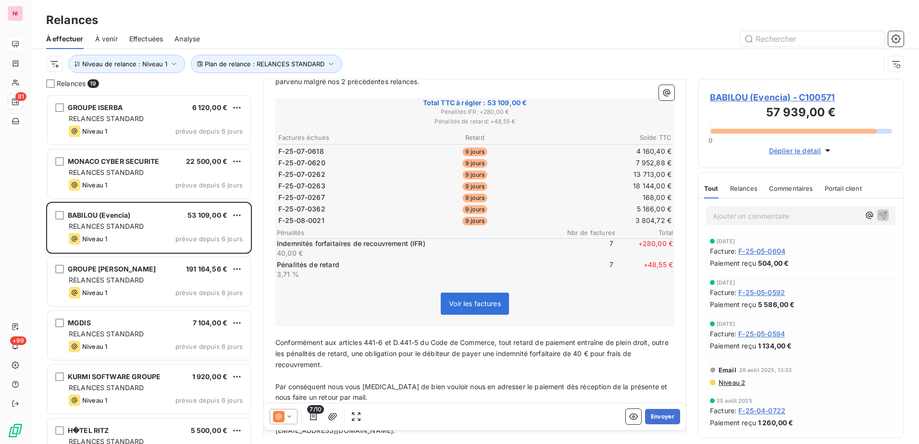
click at [284, 416] on icon at bounding box center [279, 417] width 12 height 12
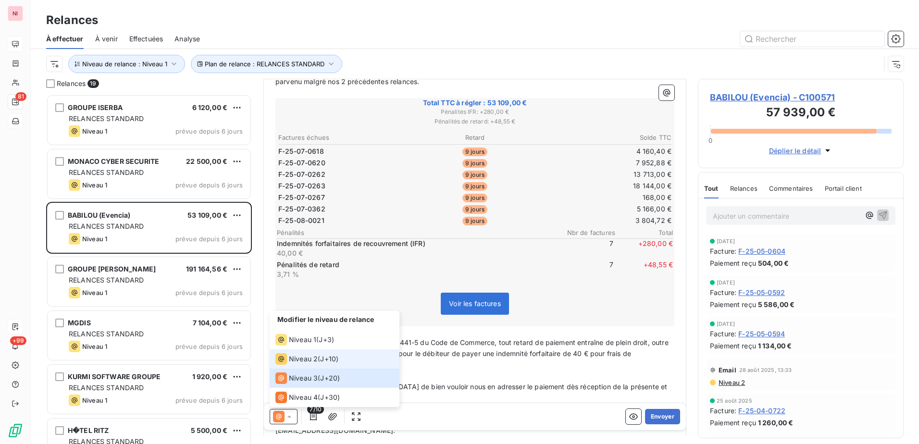
click at [291, 360] on span "Niveau 2" at bounding box center [303, 359] width 29 height 10
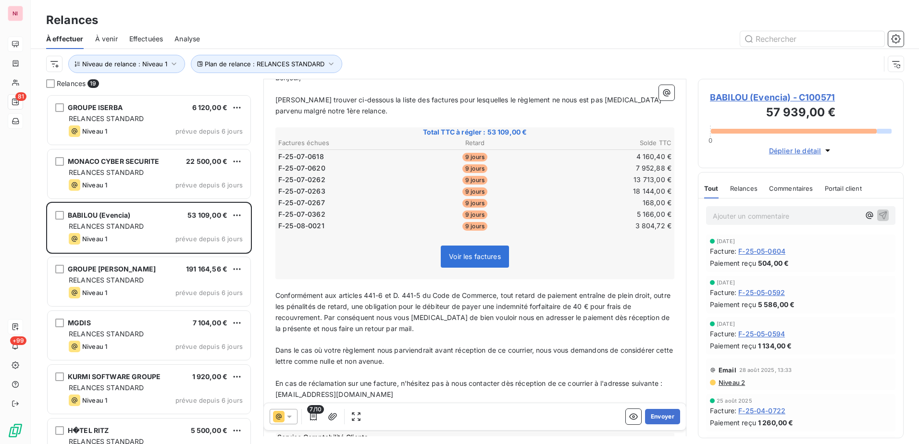
scroll to position [0, 0]
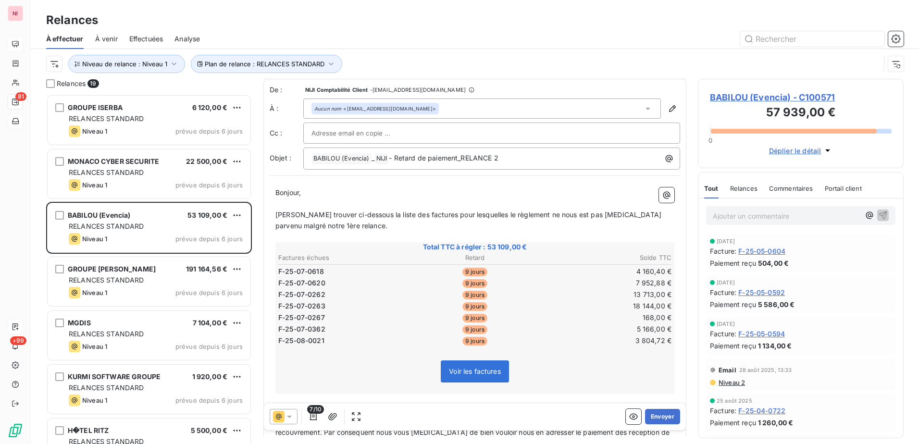
click at [288, 419] on icon at bounding box center [289, 417] width 10 height 10
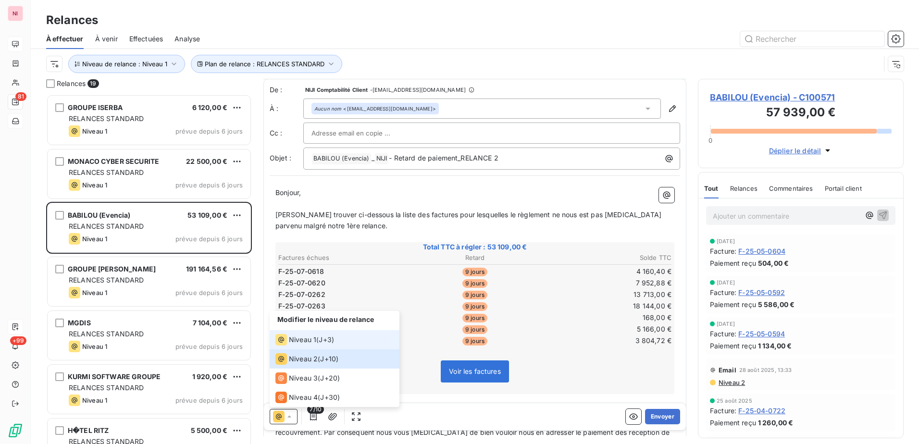
click at [305, 338] on span "Niveau 1" at bounding box center [302, 340] width 27 height 10
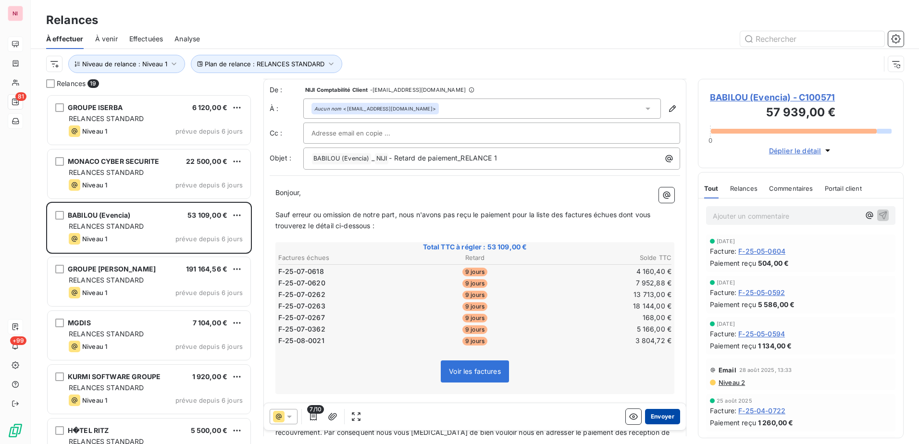
click at [654, 413] on button "Envoyer" at bounding box center [662, 416] width 35 height 15
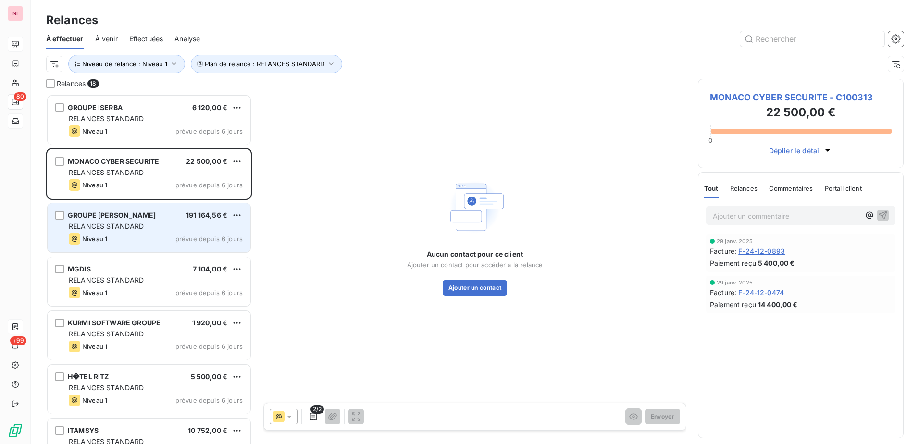
click at [87, 210] on div "GROUPE [PERSON_NAME]" at bounding box center [112, 215] width 88 height 10
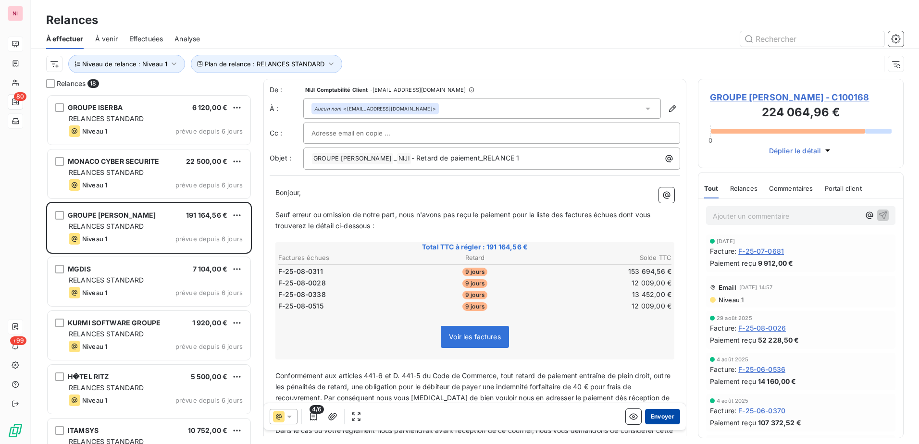
click at [655, 421] on button "Envoyer" at bounding box center [662, 416] width 35 height 15
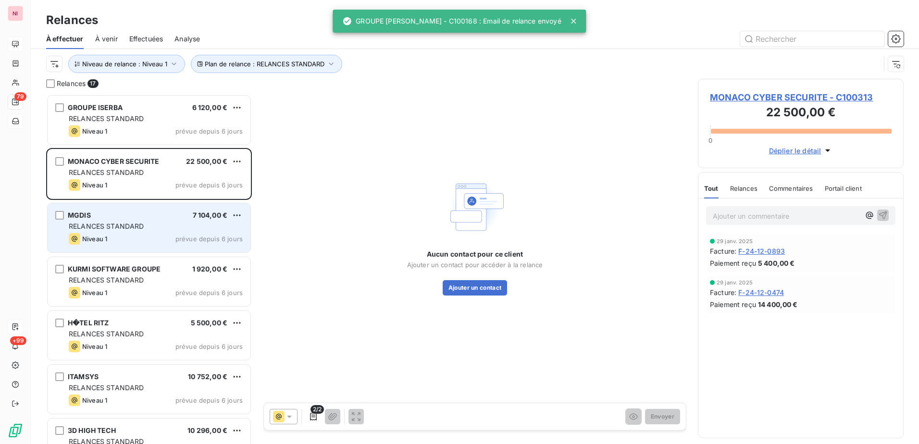
click at [99, 228] on span "RELANCES STANDARD" at bounding box center [106, 226] width 75 height 8
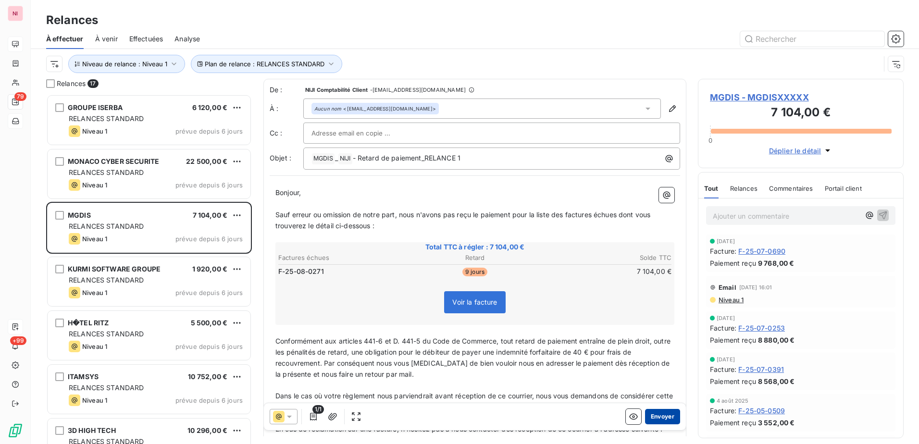
click at [659, 420] on button "Envoyer" at bounding box center [662, 416] width 35 height 15
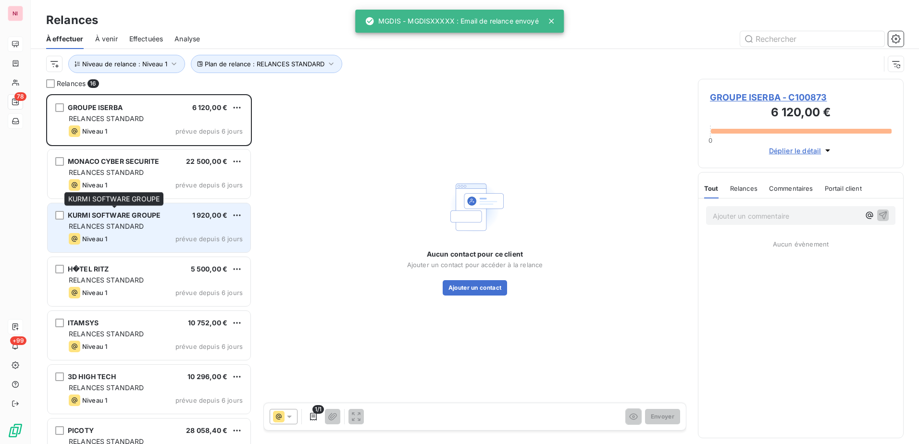
click at [127, 220] on div "KURMI SOFTWARE GROUPE" at bounding box center [114, 215] width 93 height 10
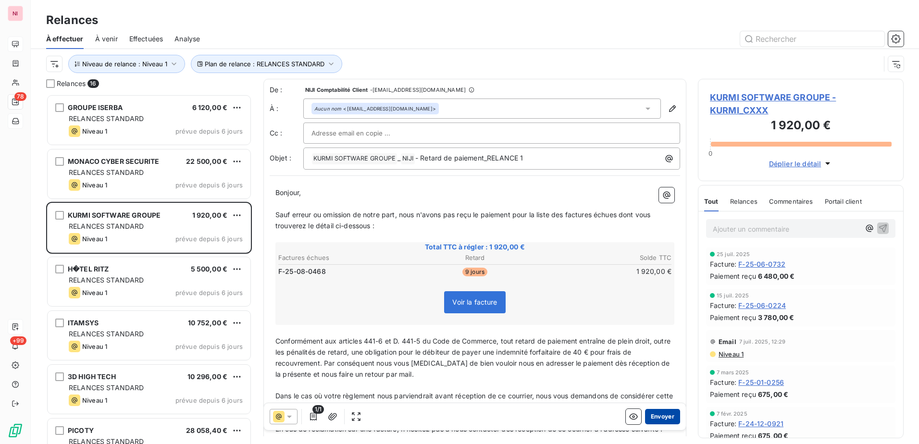
click at [652, 414] on button "Envoyer" at bounding box center [662, 416] width 35 height 15
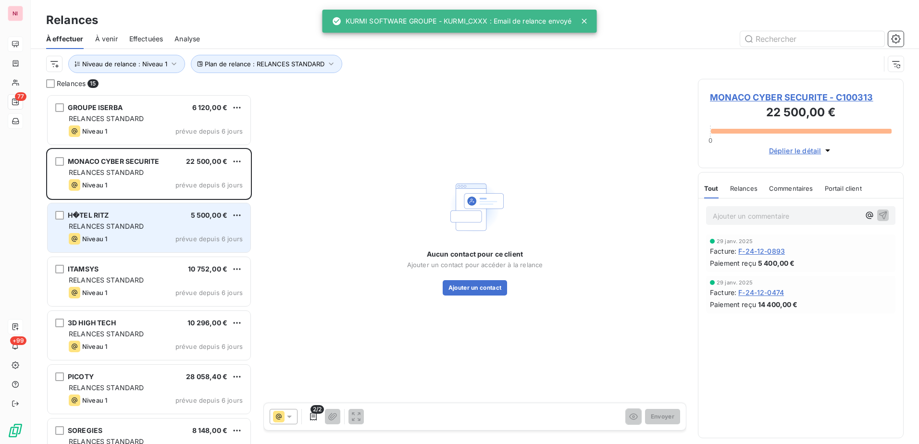
click at [119, 221] on div "H�TEL RITZ 5 500,00 € RELANCES STANDARD Niveau 1 prévue depuis 6 jours" at bounding box center [149, 227] width 203 height 49
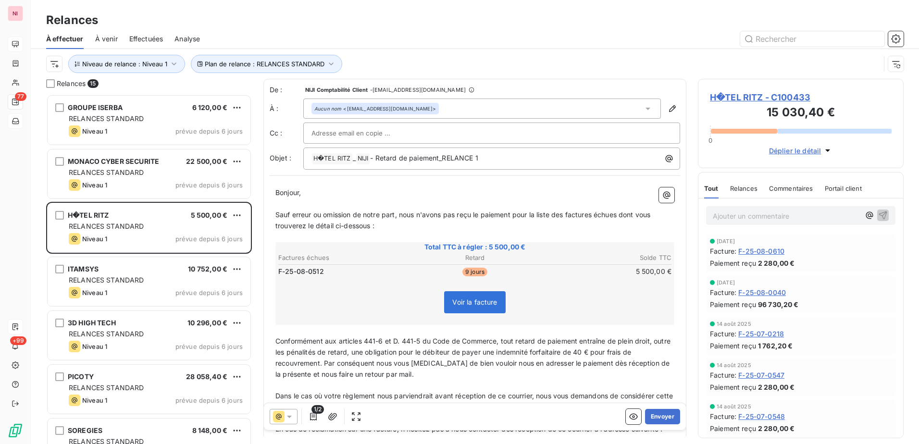
drag, startPoint x: 660, startPoint y: 417, endPoint x: 27, endPoint y: 230, distance: 659.9
click at [660, 417] on button "Envoyer" at bounding box center [662, 416] width 35 height 15
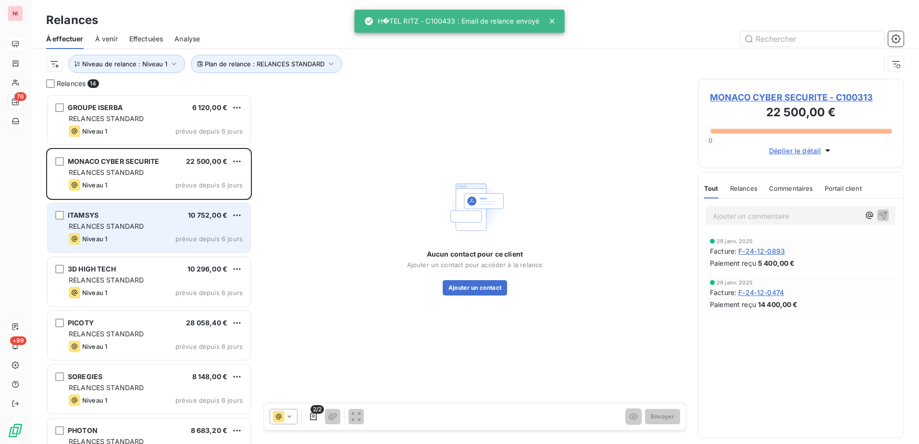
click at [140, 217] on div "ITAMSYS 10 752,00 €" at bounding box center [156, 215] width 174 height 9
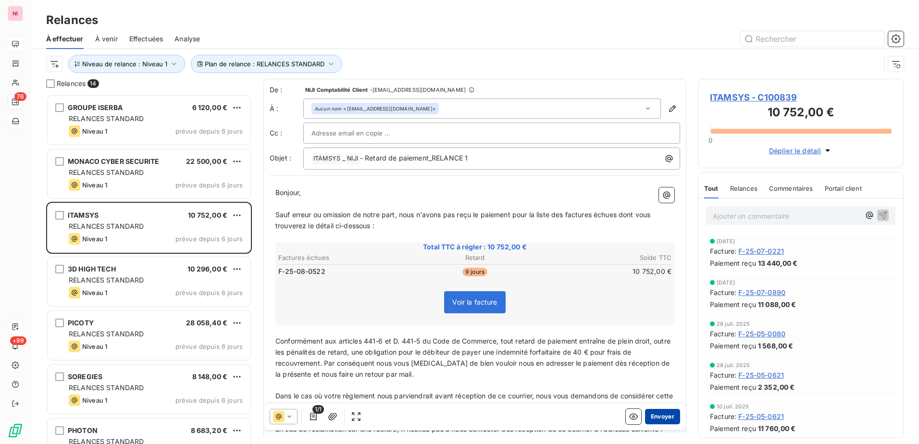
drag, startPoint x: 655, startPoint y: 416, endPoint x: 647, endPoint y: 411, distance: 8.8
click at [655, 416] on button "Envoyer" at bounding box center [662, 416] width 35 height 15
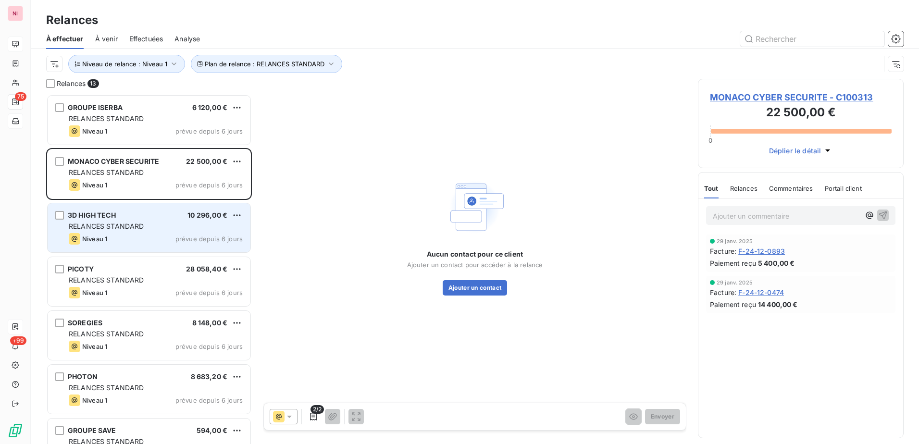
click at [144, 229] on div "RELANCES STANDARD" at bounding box center [156, 227] width 174 height 10
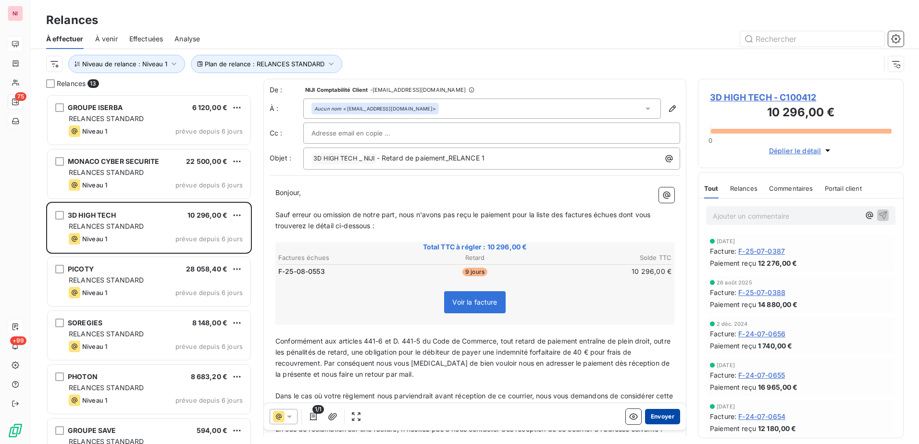
click at [651, 418] on button "Envoyer" at bounding box center [662, 416] width 35 height 15
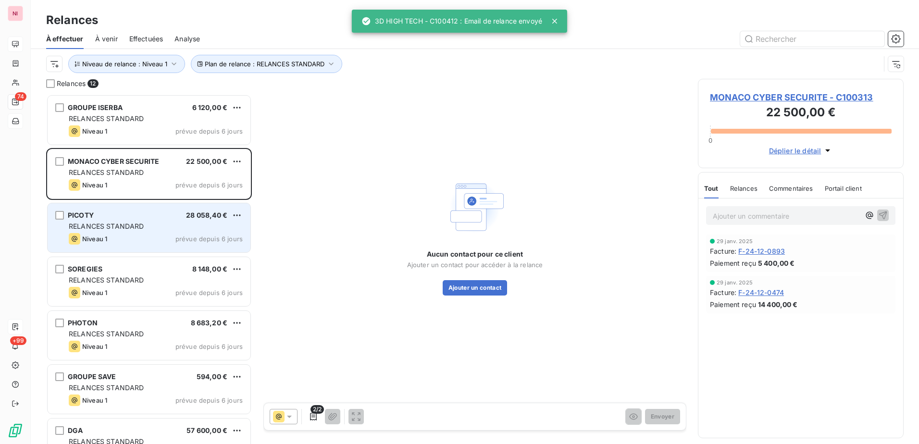
click at [109, 222] on span "RELANCES STANDARD" at bounding box center [106, 226] width 75 height 8
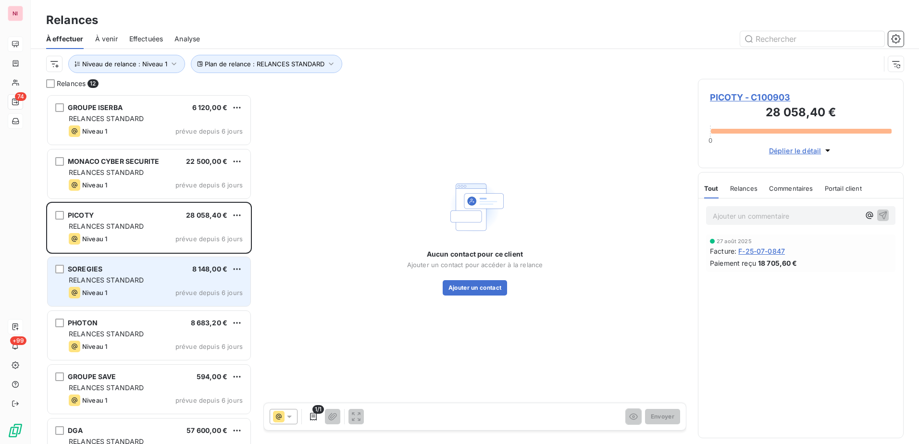
click at [120, 276] on span "RELANCES STANDARD" at bounding box center [106, 280] width 75 height 8
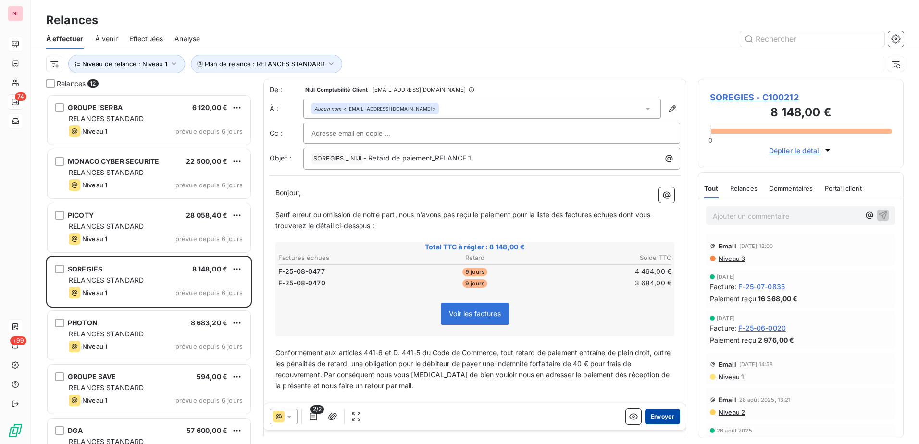
click at [653, 414] on button "Envoyer" at bounding box center [662, 416] width 35 height 15
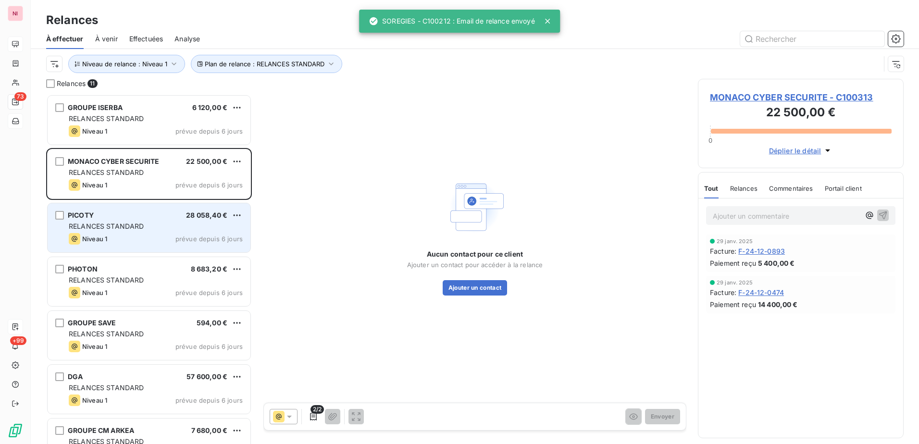
click at [152, 229] on div "RELANCES STANDARD" at bounding box center [156, 227] width 174 height 10
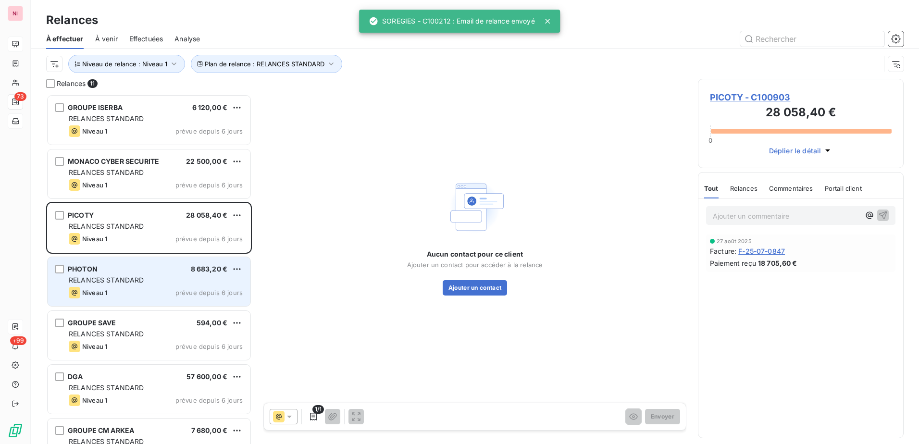
click at [131, 275] on div "RELANCES STANDARD" at bounding box center [156, 280] width 174 height 10
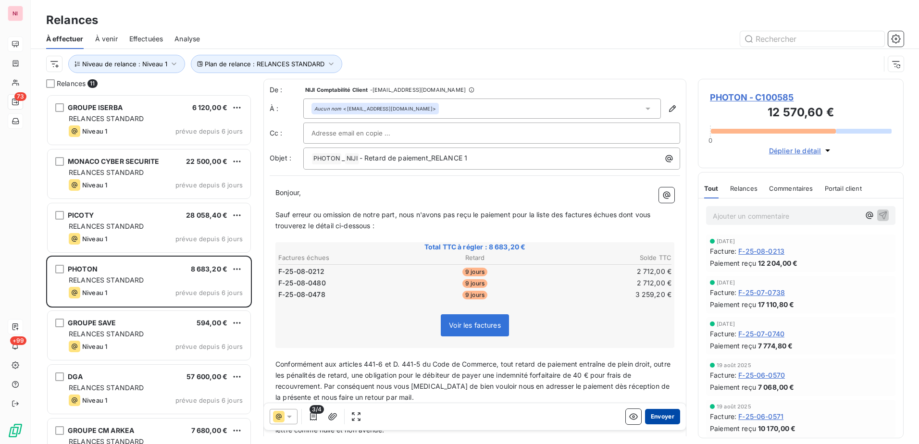
click at [651, 415] on button "Envoyer" at bounding box center [662, 416] width 35 height 15
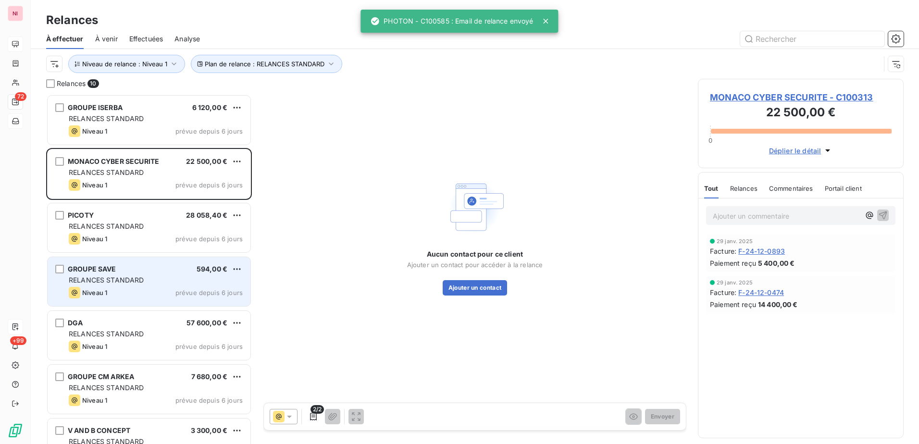
click at [118, 281] on span "RELANCES STANDARD" at bounding box center [106, 280] width 75 height 8
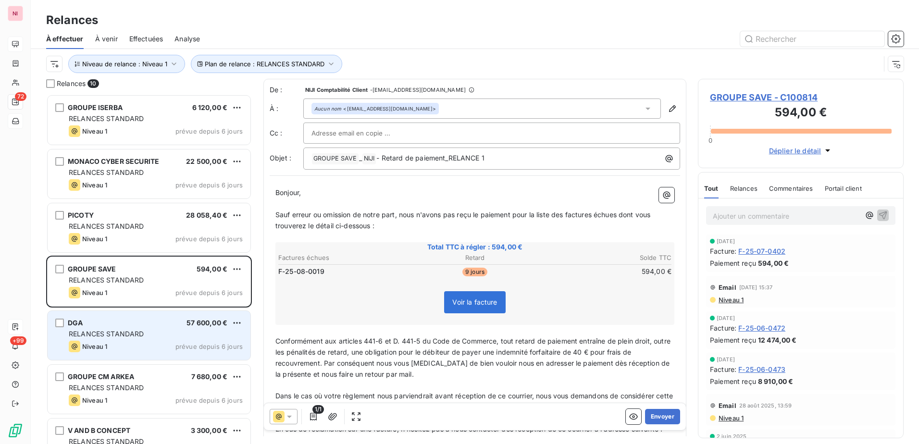
click at [167, 329] on div "RELANCES STANDARD" at bounding box center [156, 334] width 174 height 10
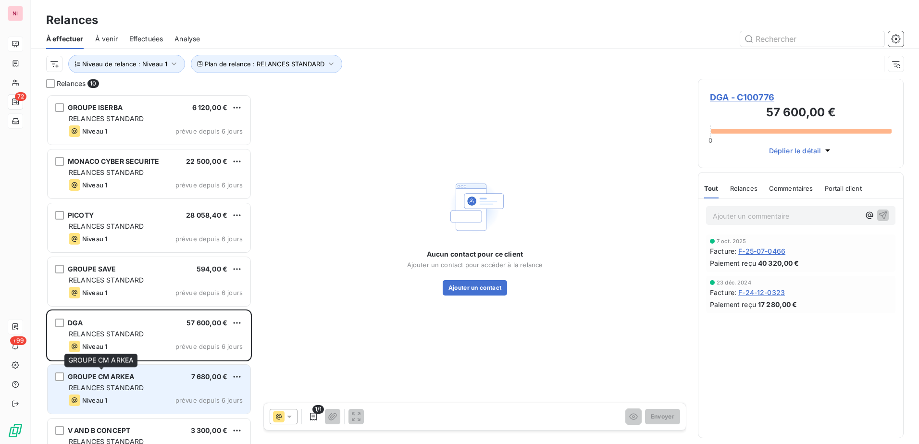
click at [116, 380] on span "GROUPE CM ARKEA" at bounding box center [101, 376] width 66 height 8
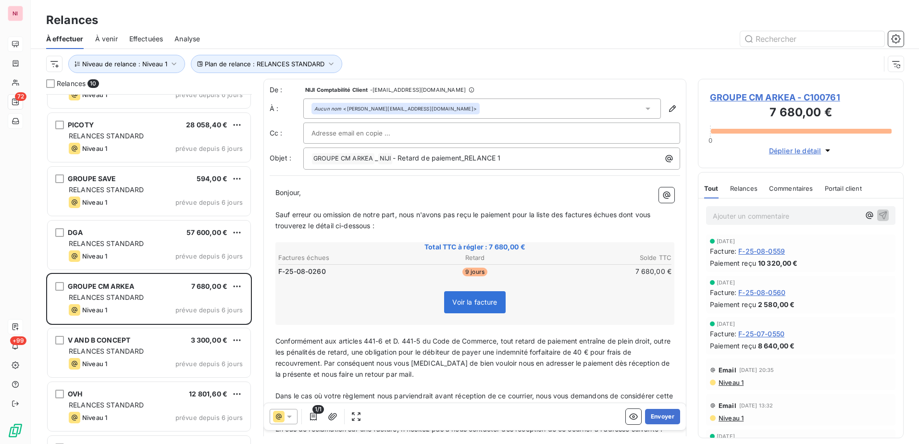
scroll to position [97, 0]
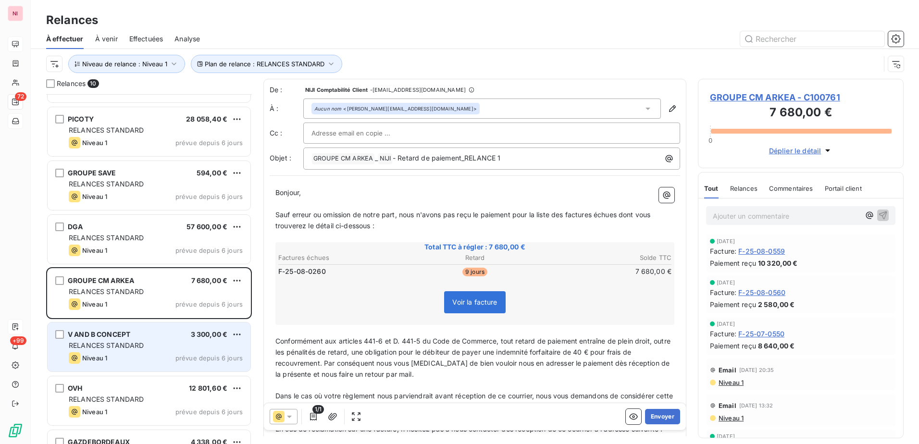
click at [114, 347] on span "RELANCES STANDARD" at bounding box center [106, 345] width 75 height 8
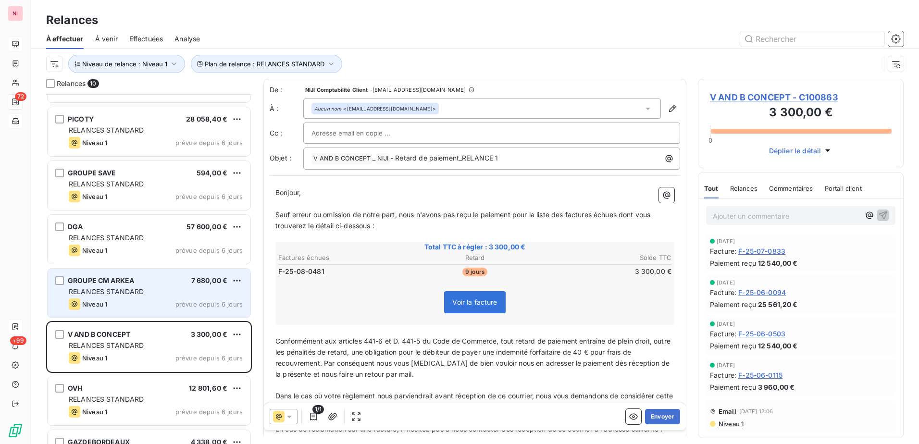
drag, startPoint x: 655, startPoint y: 416, endPoint x: 185, endPoint y: 296, distance: 485.5
click at [655, 416] on button "Envoyer" at bounding box center [662, 416] width 35 height 15
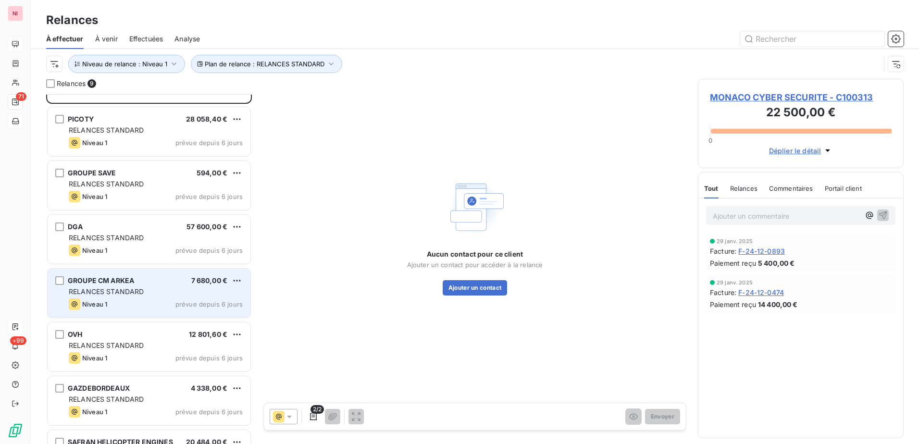
click at [106, 291] on span "RELANCES STANDARD" at bounding box center [106, 291] width 75 height 8
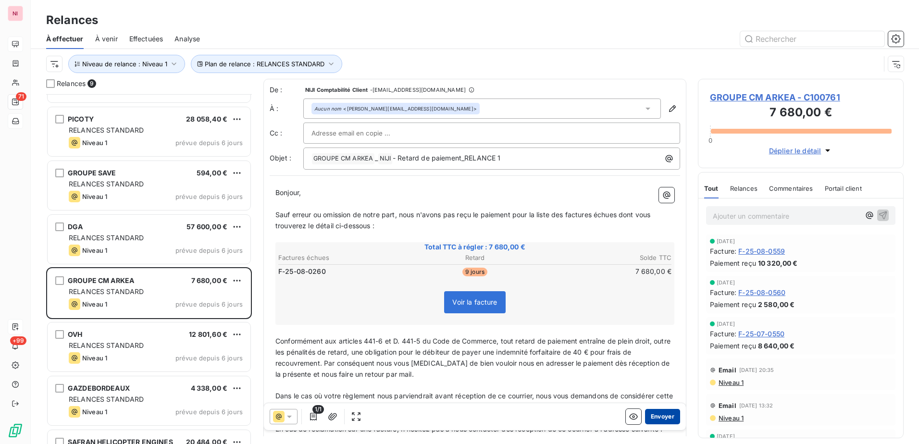
click at [662, 420] on button "Envoyer" at bounding box center [662, 416] width 35 height 15
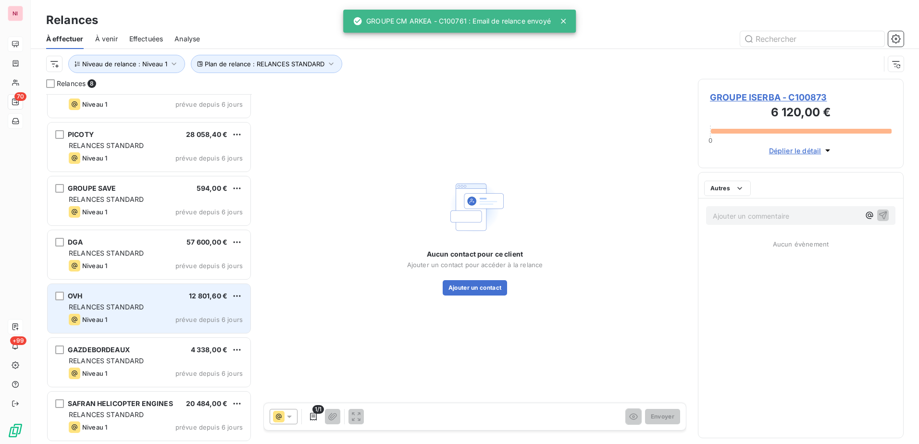
scroll to position [81, 0]
click at [105, 296] on div "OVH 12 801,60 €" at bounding box center [156, 296] width 174 height 9
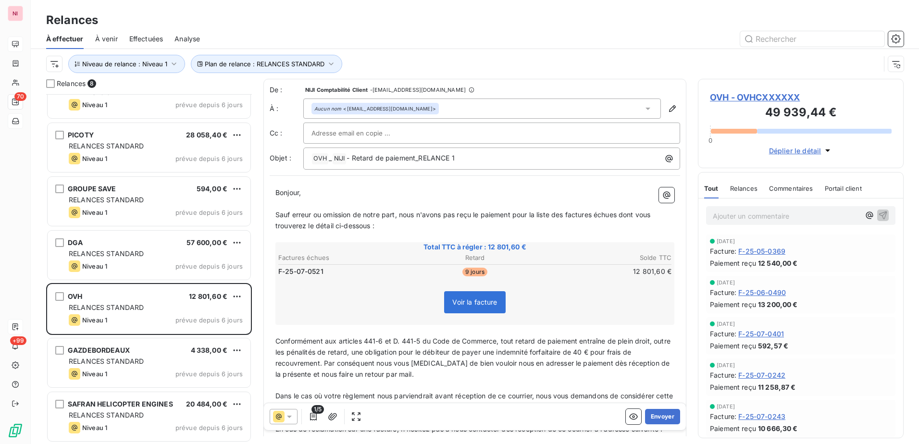
click at [321, 196] on p "Bonjour," at bounding box center [474, 192] width 399 height 11
click at [662, 415] on button "Envoyer" at bounding box center [662, 416] width 35 height 15
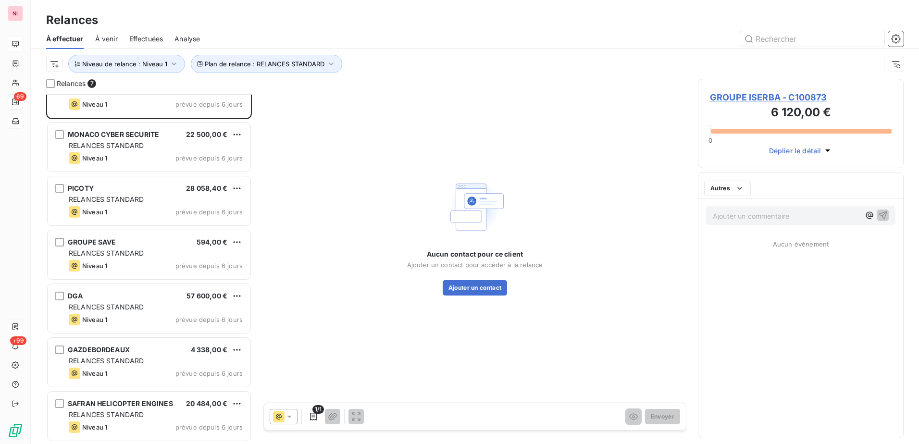
scroll to position [27, 0]
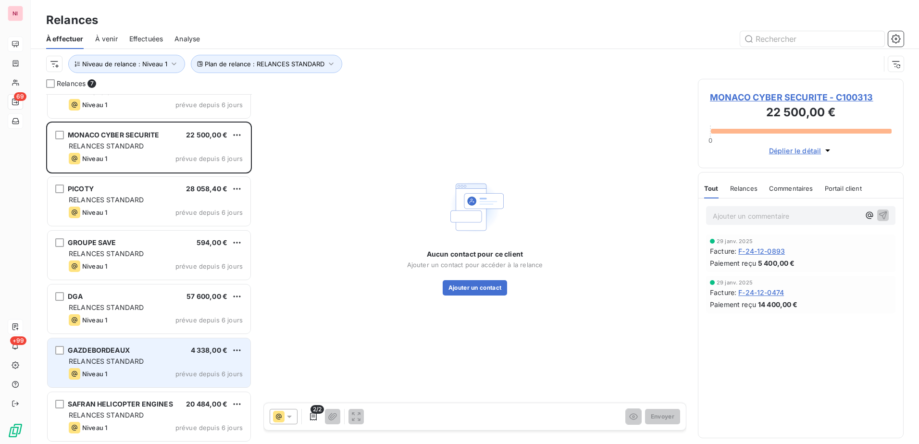
click at [149, 351] on div "GAZDEBORDEAUX 4 338,00 €" at bounding box center [156, 350] width 174 height 9
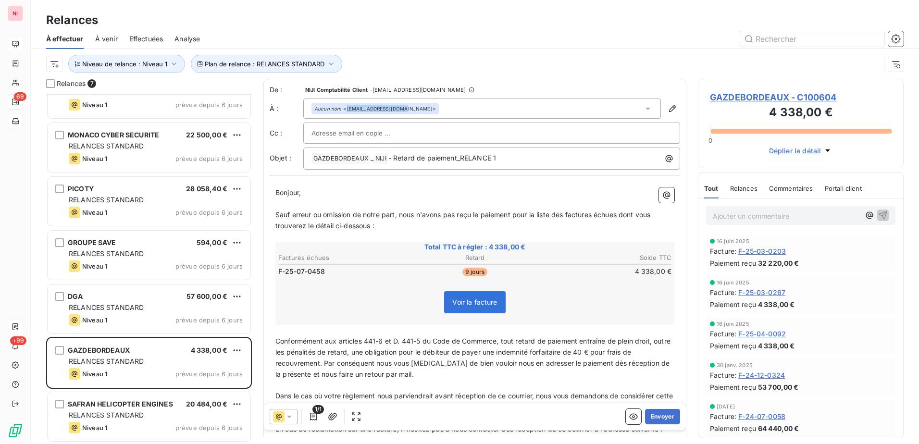
drag, startPoint x: 403, startPoint y: 110, endPoint x: 347, endPoint y: 111, distance: 55.8
click at [347, 111] on div "Aucun nom <[EMAIL_ADDRESS][DOMAIN_NAME]>" at bounding box center [375, 108] width 122 height 7
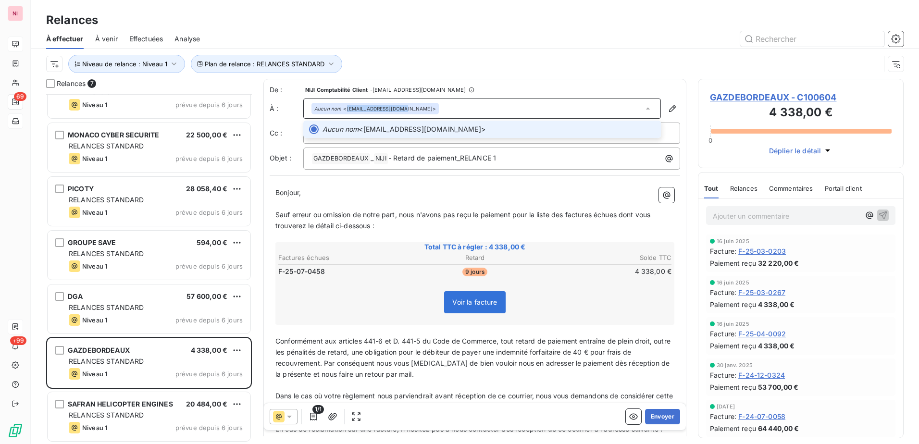
copy div "[EMAIL_ADDRESS][DOMAIN_NAME]"
click at [653, 416] on button "Envoyer" at bounding box center [662, 416] width 35 height 15
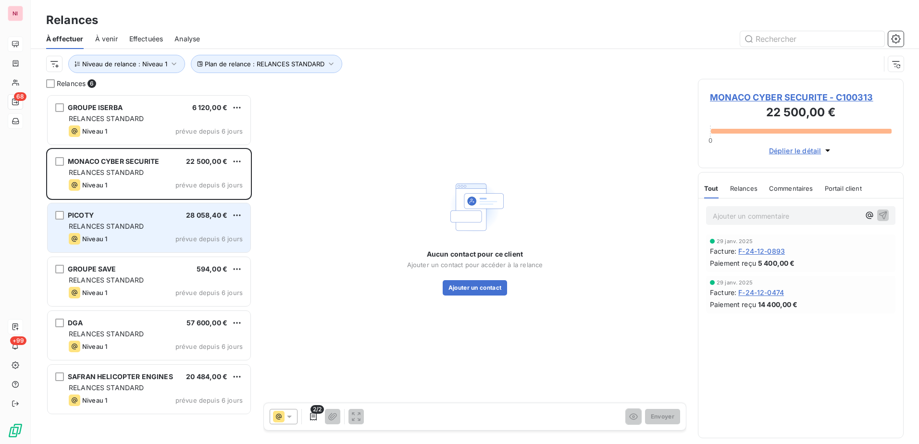
click at [121, 236] on div "Niveau 1 prévue depuis 6 jours" at bounding box center [156, 239] width 174 height 12
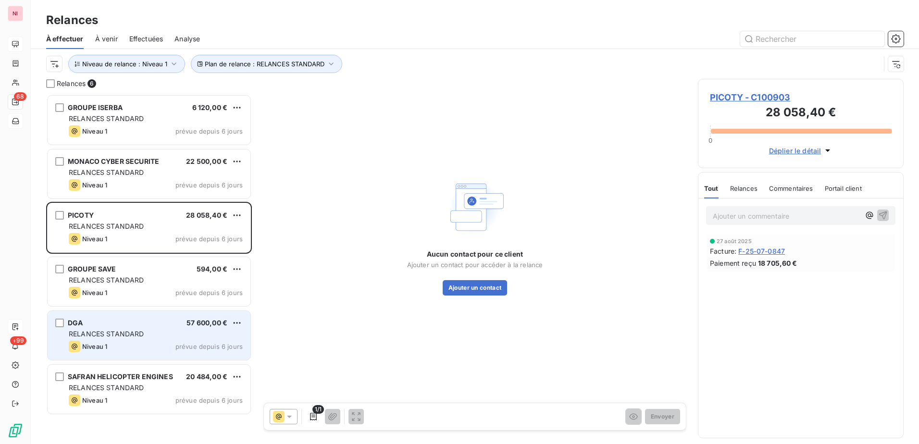
click at [113, 333] on span "RELANCES STANDARD" at bounding box center [106, 334] width 75 height 8
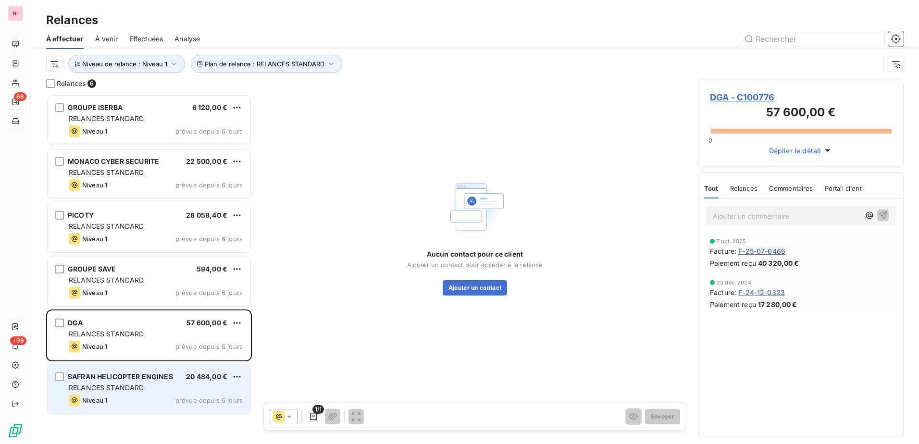
click at [116, 376] on span "SAFRAN HELICOPTER ENGINES" at bounding box center [120, 376] width 105 height 8
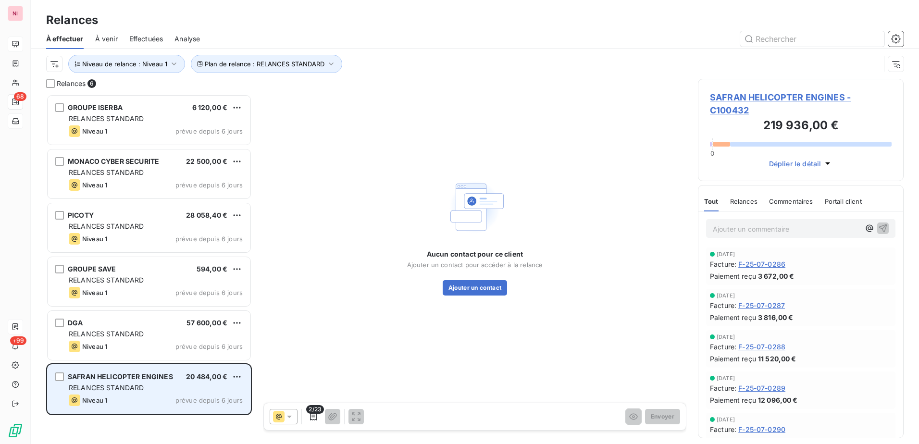
click at [146, 383] on div "SAFRAN HELICOPTER ENGINES 20 484,00 € RELANCES STANDARD Niveau 1 prévue depuis …" at bounding box center [149, 389] width 203 height 49
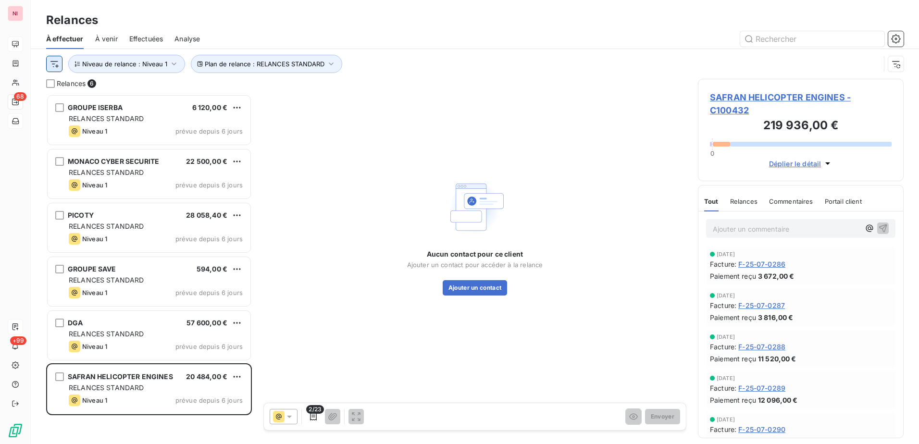
click at [50, 62] on html "NI 68 +99 Relances À effectuer À venir Effectuées Analyse Plan de relance : REL…" at bounding box center [459, 222] width 919 height 444
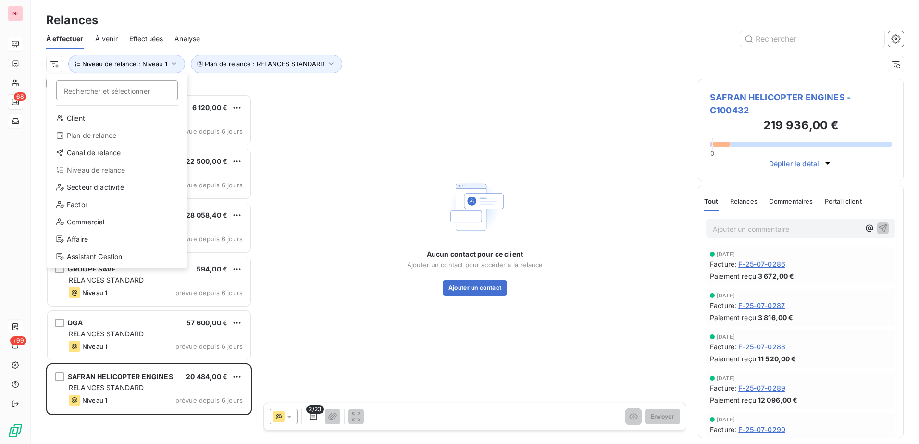
click at [123, 64] on html "NI 68 +99 Relances À effectuer À venir Effectuées Analyse Rechercher et sélecti…" at bounding box center [459, 222] width 919 height 444
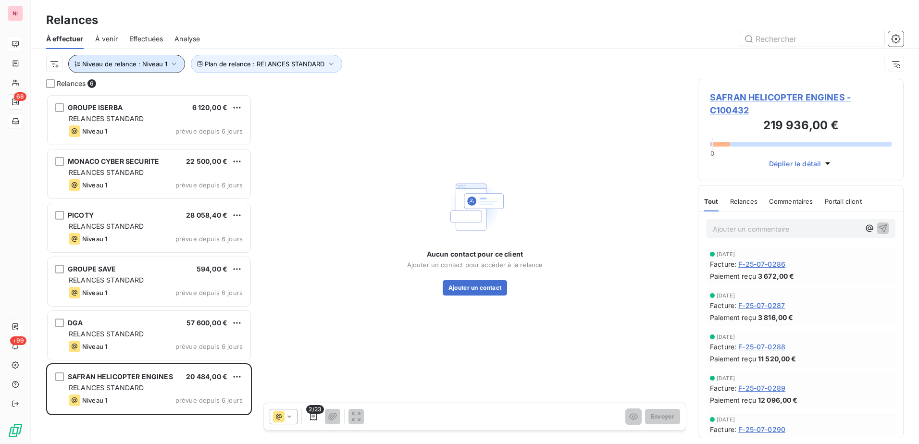
click at [120, 67] on button "Niveau de relance : Niveau 1" at bounding box center [126, 64] width 117 height 18
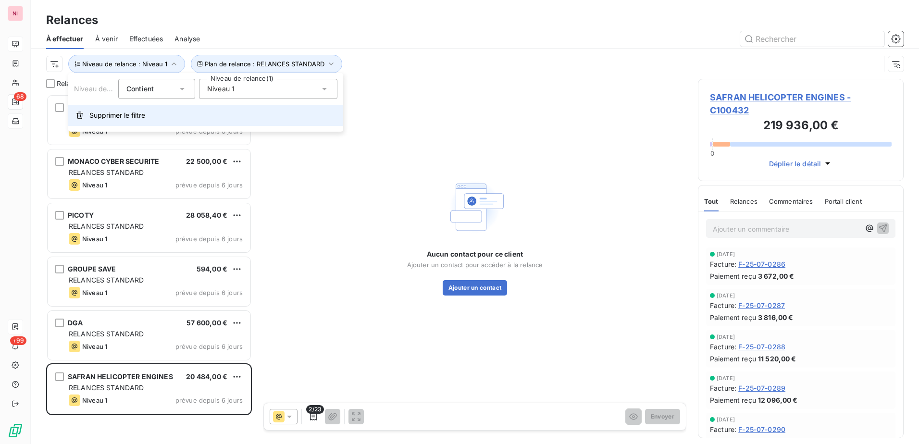
click at [98, 114] on span "Supprimer le filtre" at bounding box center [117, 116] width 56 height 10
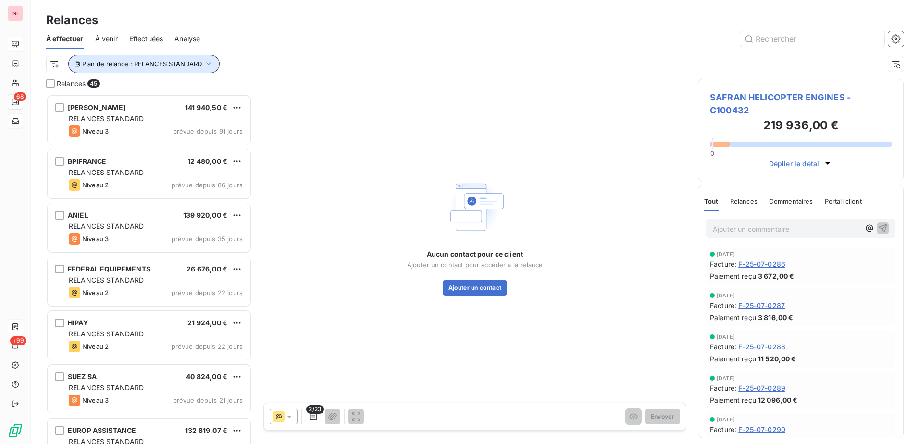
click at [168, 61] on span "Plan de relance : RELANCES STANDARD" at bounding box center [142, 64] width 120 height 8
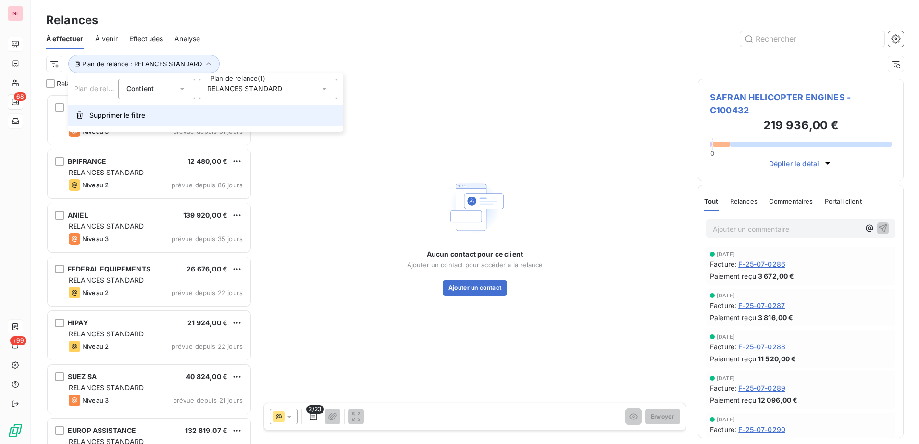
click at [116, 119] on span "Supprimer le filtre" at bounding box center [117, 116] width 56 height 10
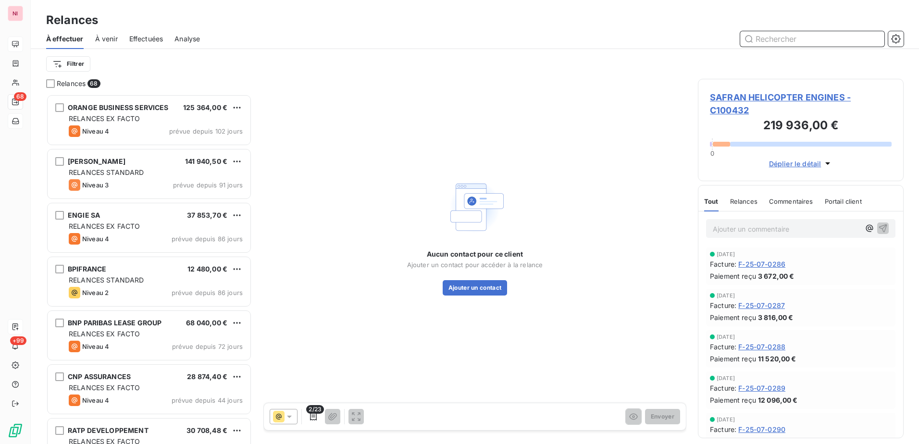
click at [812, 42] on input "text" at bounding box center [812, 38] width 144 height 15
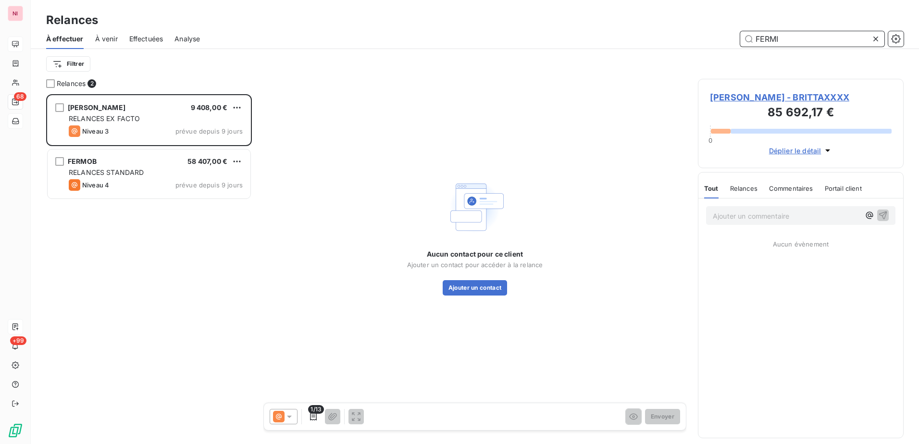
scroll to position [343, 198]
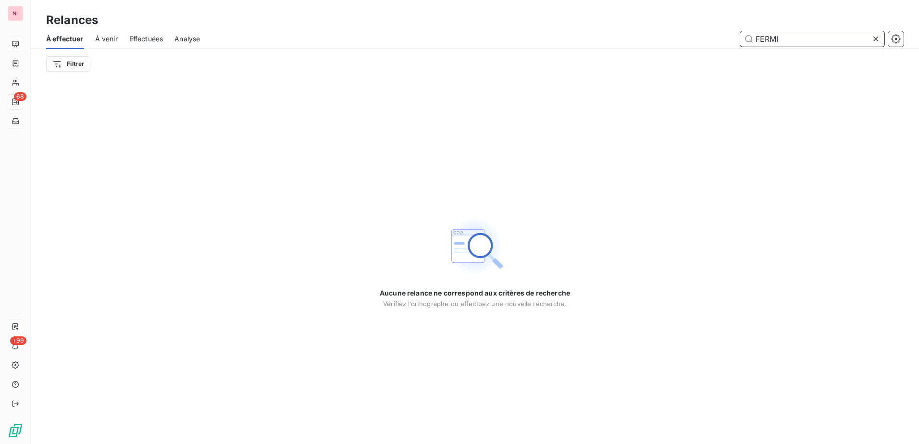
click at [794, 39] on input "FERMI" at bounding box center [812, 38] width 144 height 15
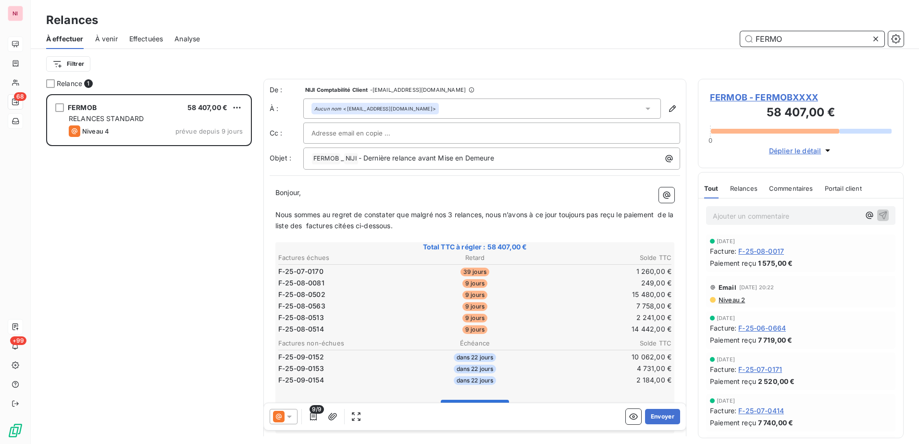
scroll to position [343, 198]
type input "FERMO"
click at [312, 414] on icon "button" at bounding box center [314, 417] width 10 height 10
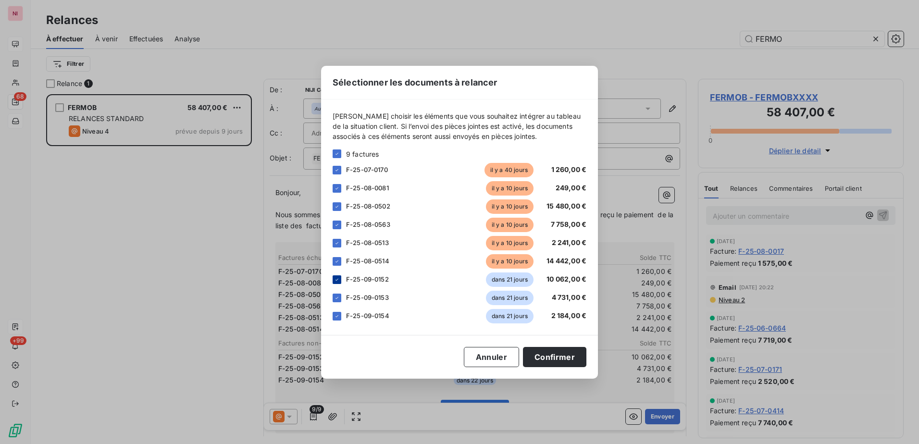
click at [334, 283] on div at bounding box center [337, 279] width 9 height 9
click at [338, 299] on icon at bounding box center [337, 298] width 6 height 6
click at [340, 315] on div at bounding box center [337, 316] width 9 height 9
click at [543, 359] on button "Confirmer" at bounding box center [554, 357] width 63 height 20
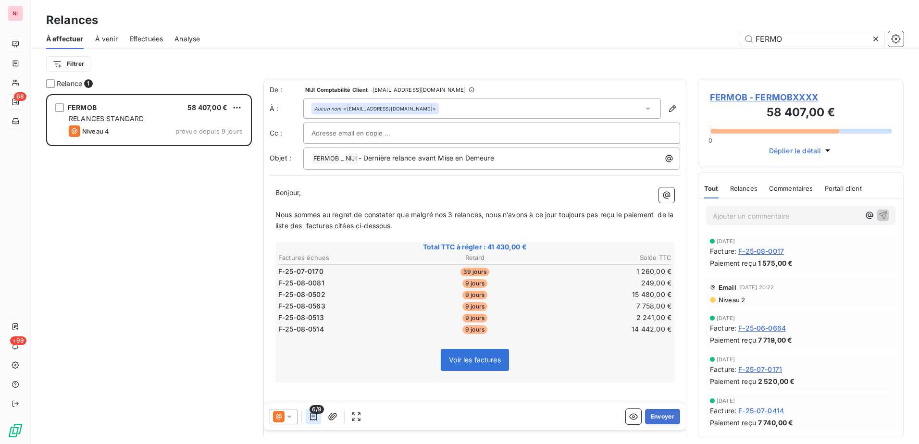
click at [315, 415] on icon "button" at bounding box center [313, 417] width 7 height 8
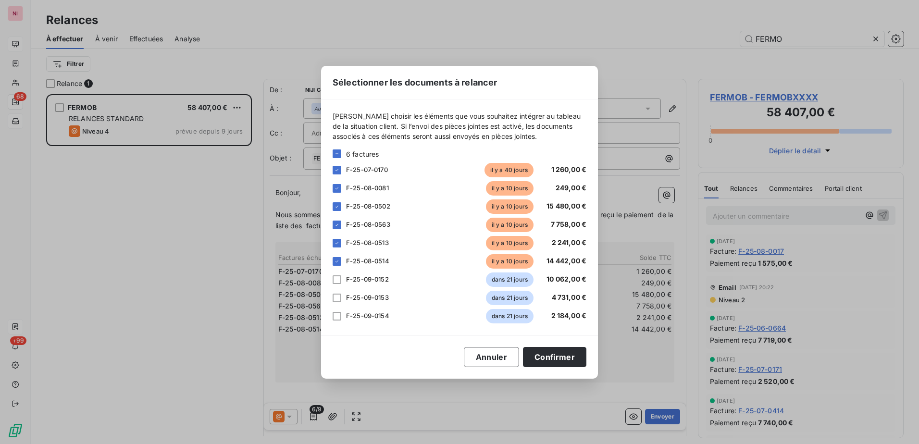
click at [284, 418] on div "Sélectionner les documents à relancer [PERSON_NAME] choisir les éléments que vo…" at bounding box center [459, 222] width 919 height 444
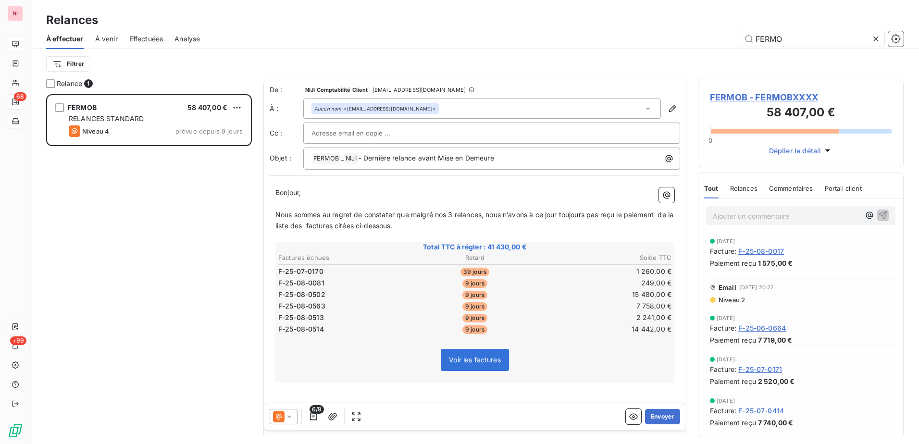
click at [284, 417] on icon at bounding box center [279, 417] width 12 height 12
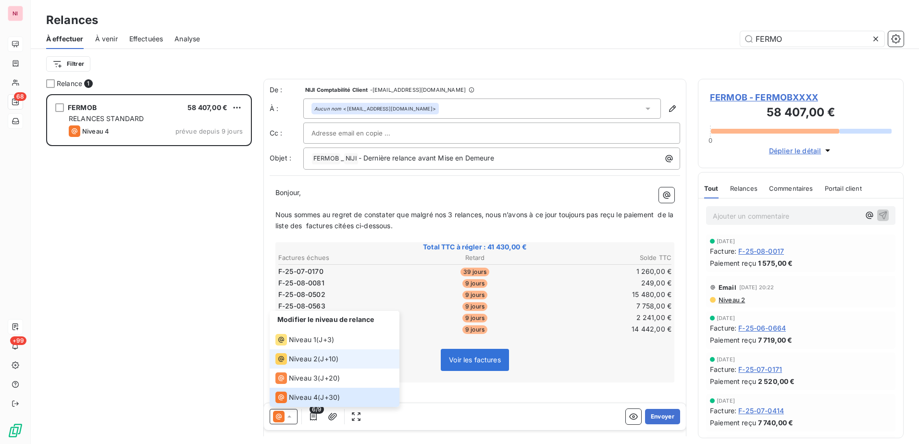
click at [305, 361] on span "Niveau 2" at bounding box center [303, 359] width 29 height 10
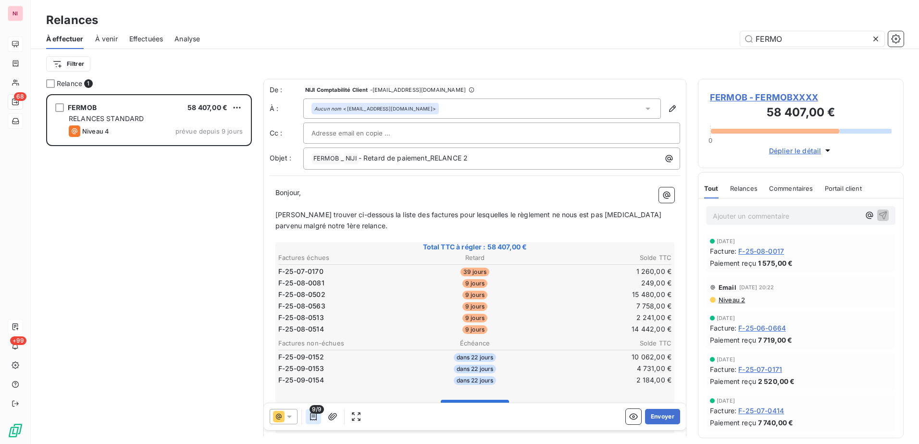
click at [316, 415] on icon "button" at bounding box center [314, 417] width 10 height 10
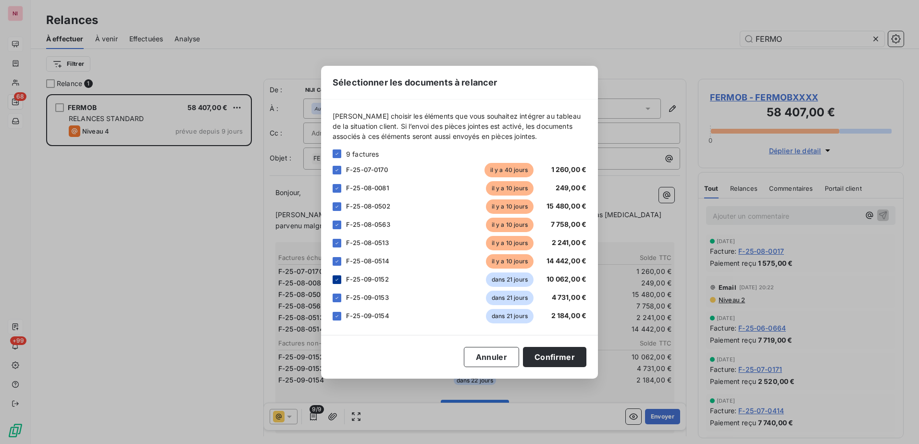
click at [339, 280] on icon at bounding box center [337, 280] width 6 height 6
click at [334, 298] on icon at bounding box center [337, 298] width 6 height 6
click at [334, 321] on div "F-25-09-0154 dans 21 jours 2 184,00 €" at bounding box center [460, 316] width 254 height 14
click at [335, 317] on icon at bounding box center [337, 316] width 6 height 6
click at [555, 358] on button "Confirmer" at bounding box center [554, 357] width 63 height 20
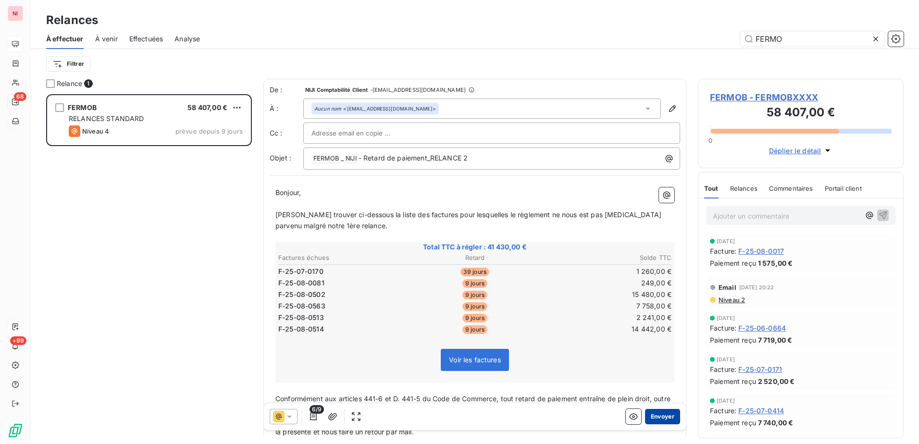
click at [654, 414] on button "Envoyer" at bounding box center [662, 416] width 35 height 15
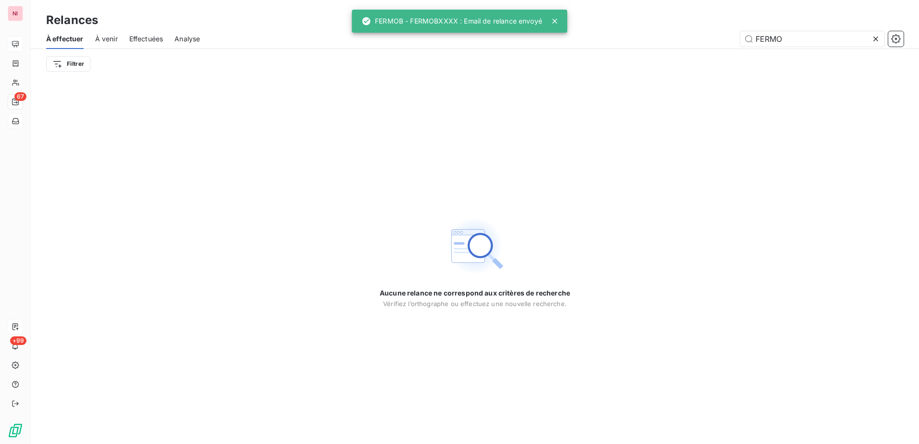
drag, startPoint x: 450, startPoint y: 102, endPoint x: 516, endPoint y: 57, distance: 79.8
click at [450, 102] on div "Aucune relance ne correspond aux critères de recherche [PERSON_NAME] l’orthogra…" at bounding box center [475, 261] width 888 height 365
click at [554, 21] on icon at bounding box center [554, 21] width 5 height 5
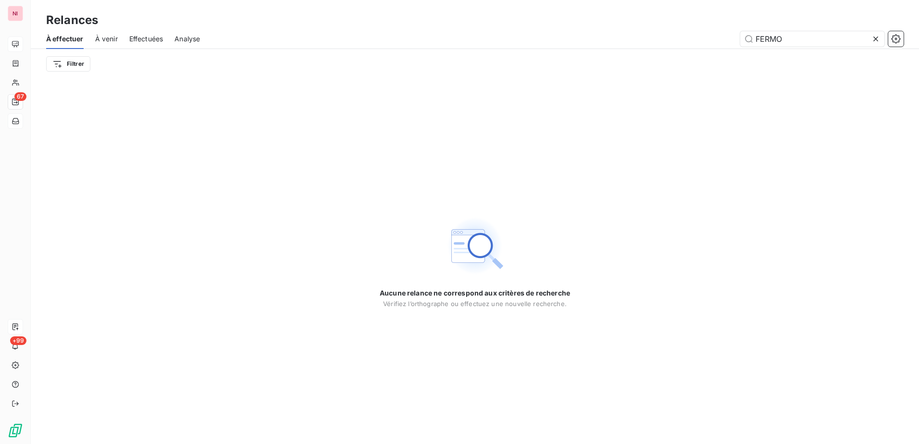
click at [876, 38] on icon at bounding box center [876, 39] width 10 height 10
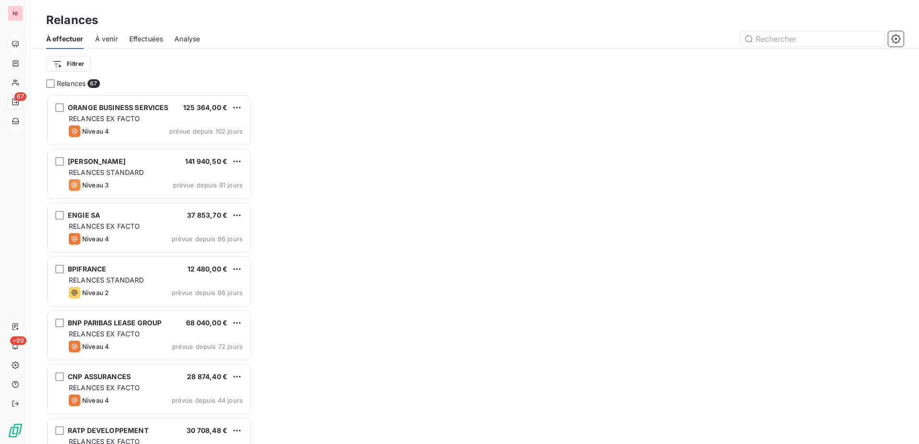
scroll to position [343, 198]
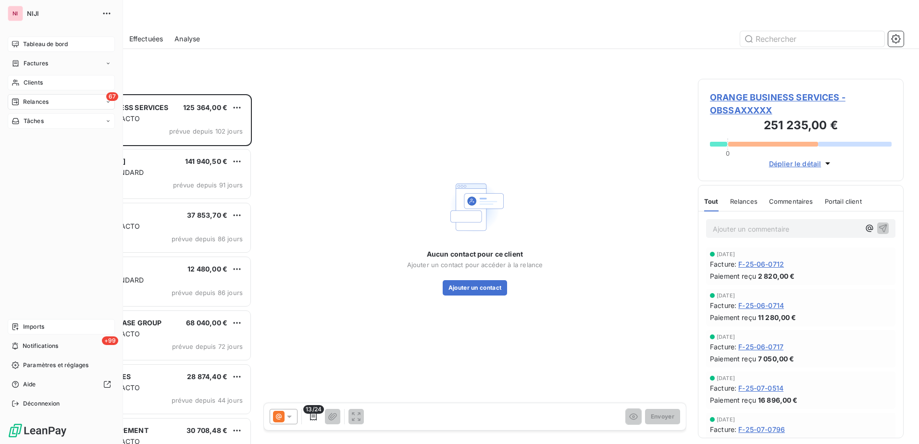
click at [27, 78] on div "Clients" at bounding box center [61, 82] width 107 height 15
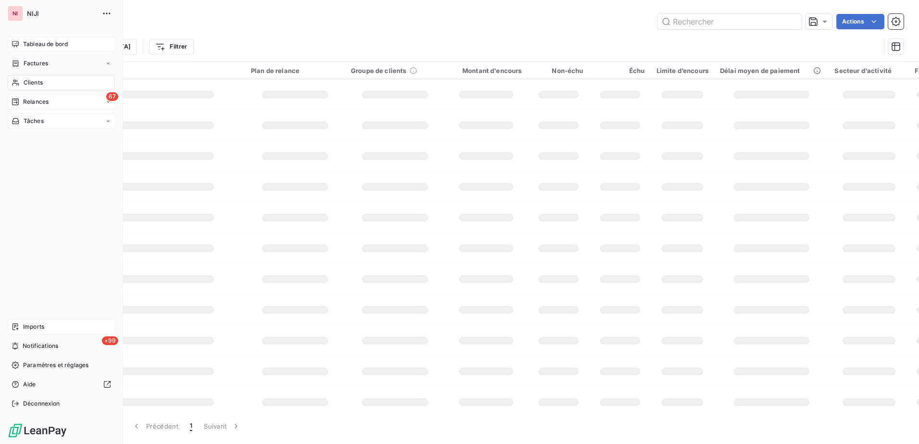
click at [27, 82] on span "Clients" at bounding box center [33, 82] width 19 height 9
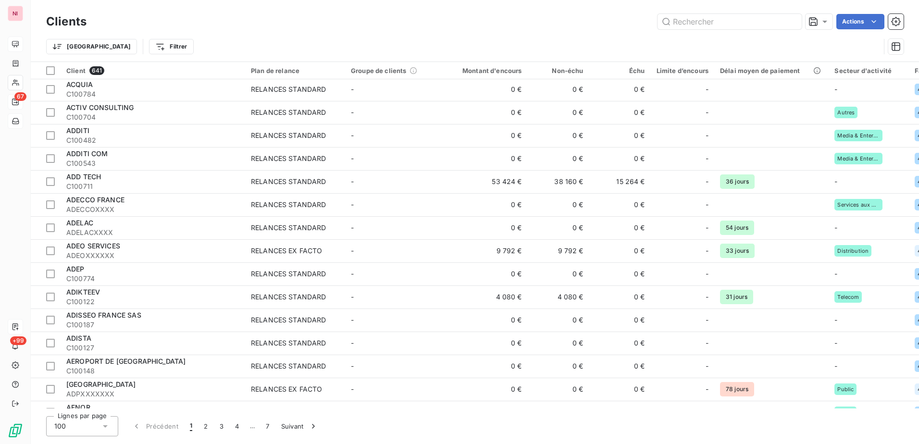
scroll to position [144, 0]
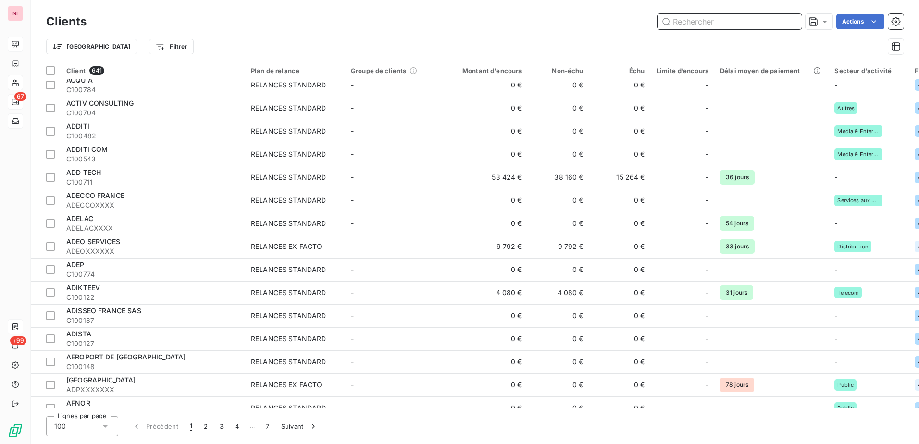
click at [680, 24] on input "text" at bounding box center [729, 21] width 144 height 15
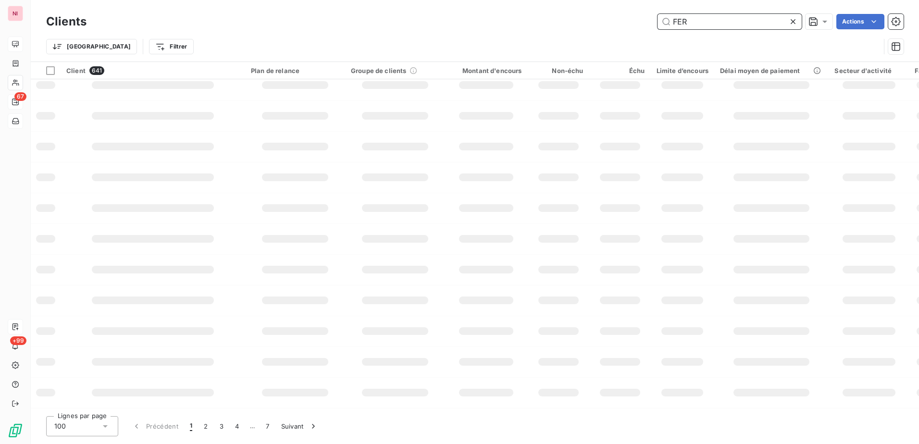
scroll to position [0, 0]
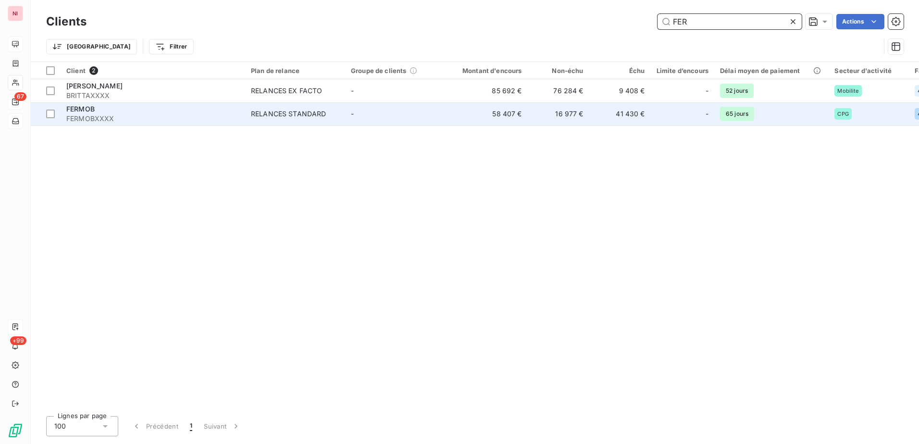
type input "FER"
click at [86, 111] on span "FERMOB" at bounding box center [80, 109] width 28 height 8
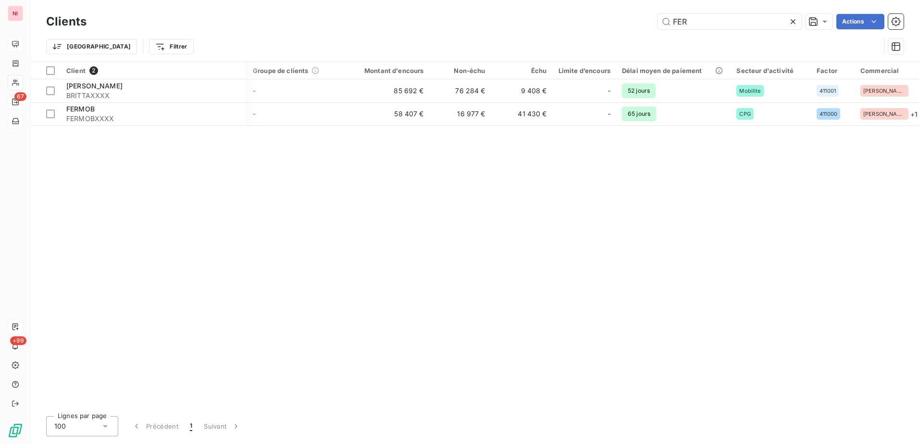
scroll to position [0, 40]
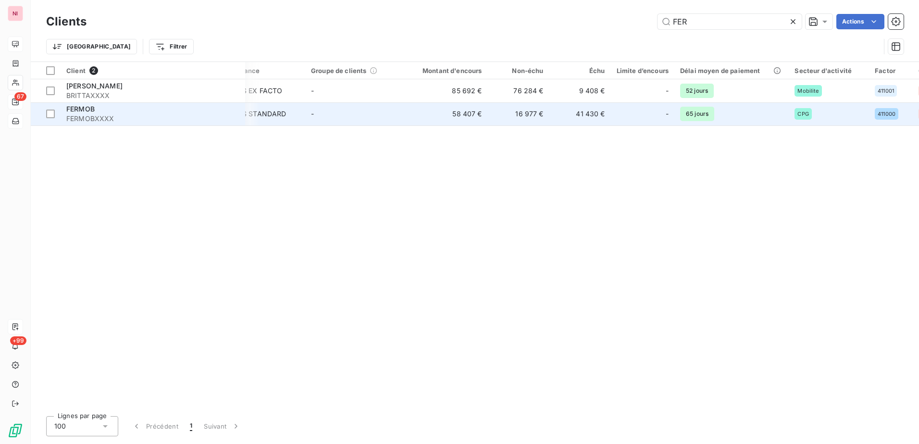
click at [88, 111] on span "FERMOB" at bounding box center [80, 109] width 28 height 8
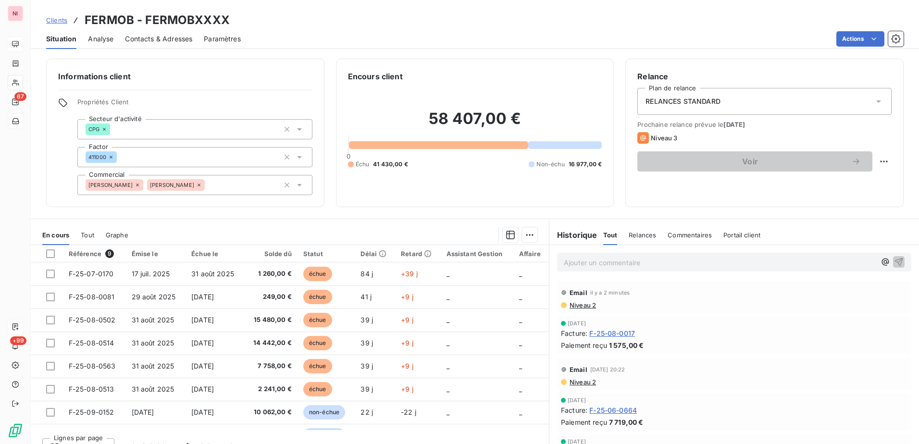
drag, startPoint x: 582, startPoint y: 290, endPoint x: 575, endPoint y: 292, distance: 6.9
click at [582, 290] on span "Email" at bounding box center [578, 293] width 18 height 8
click at [575, 292] on span "Email" at bounding box center [578, 293] width 18 height 8
click at [605, 294] on span "[DATE] 17:11" at bounding box center [606, 293] width 32 height 6
click at [576, 307] on span "Niveau 2" at bounding box center [581, 305] width 27 height 8
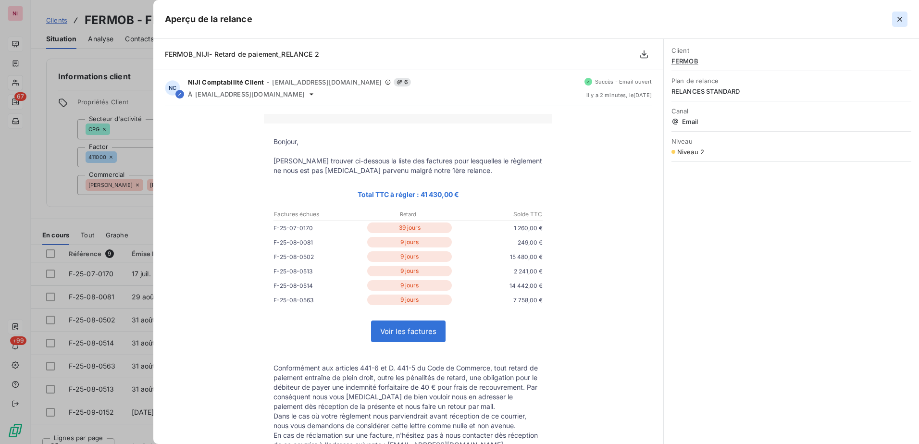
click at [900, 20] on icon "button" at bounding box center [899, 19] width 5 height 5
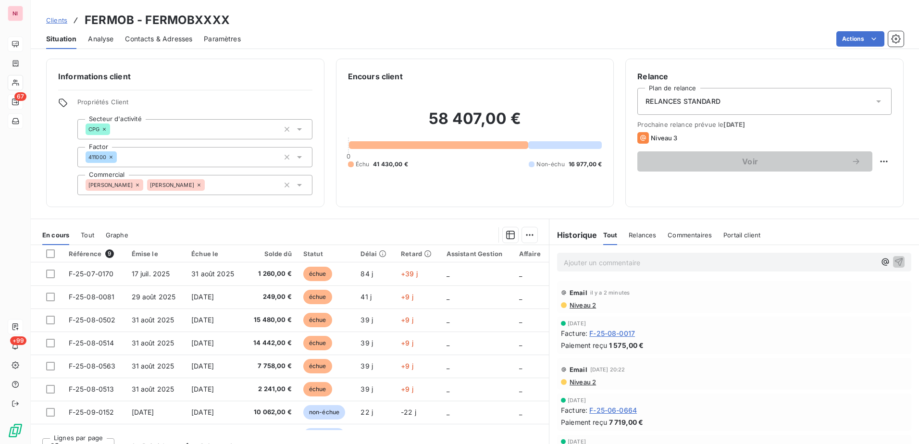
scroll to position [48, 0]
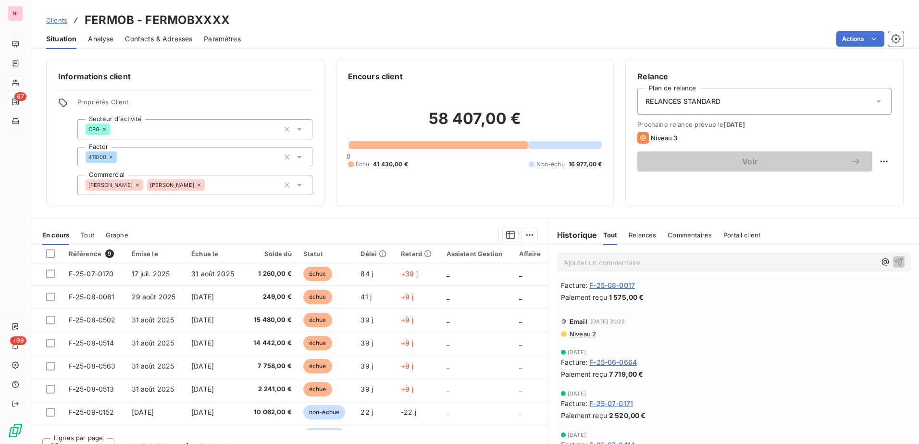
click at [584, 334] on span "Niveau 2" at bounding box center [581, 334] width 27 height 8
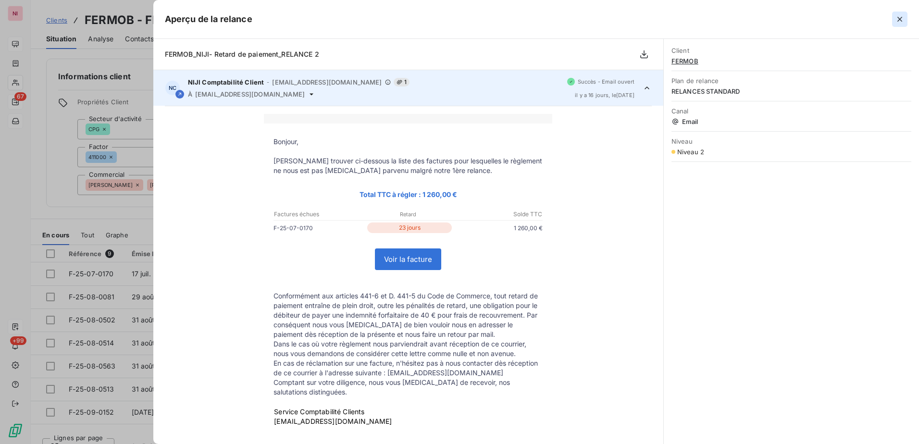
click at [903, 18] on icon "button" at bounding box center [900, 19] width 10 height 10
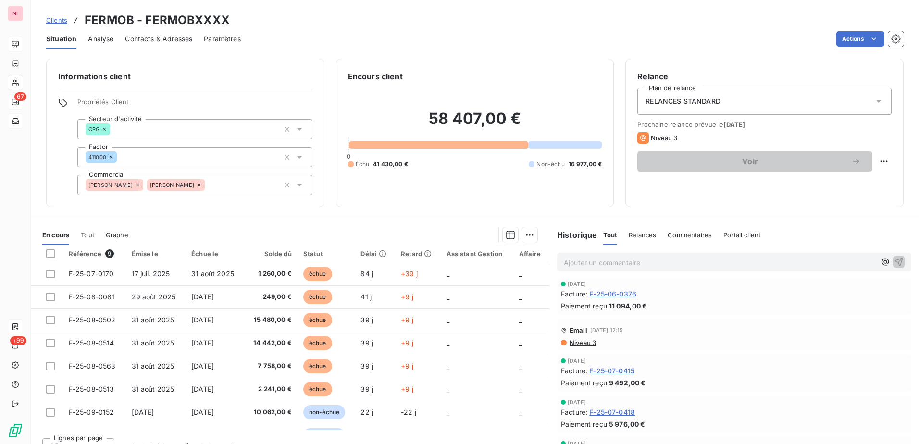
scroll to position [288, 0]
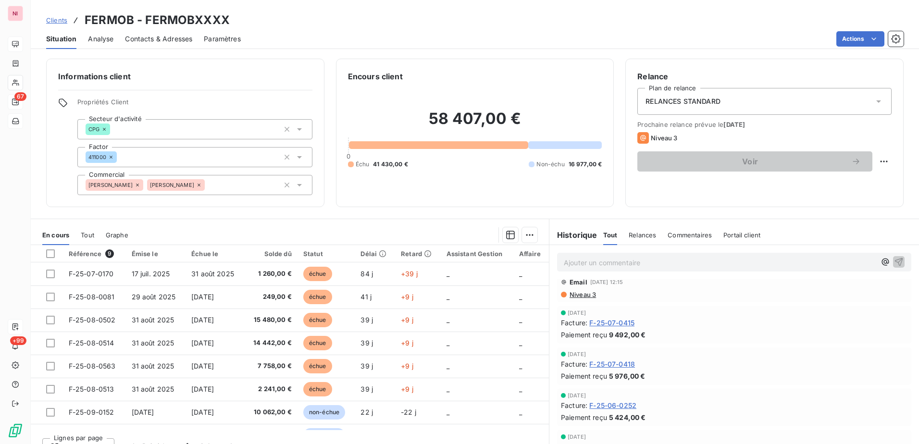
click at [638, 235] on span "Relances" at bounding box center [642, 235] width 27 height 8
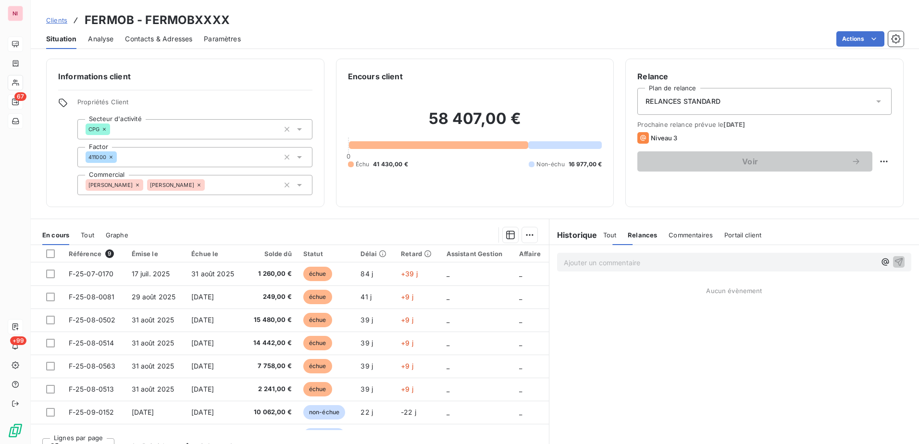
scroll to position [0, 0]
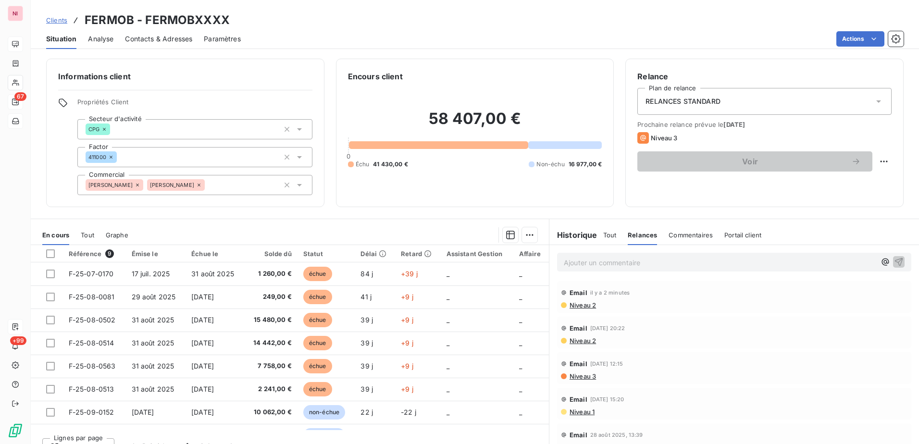
click at [671, 235] on span "Commentaires" at bounding box center [690, 235] width 44 height 8
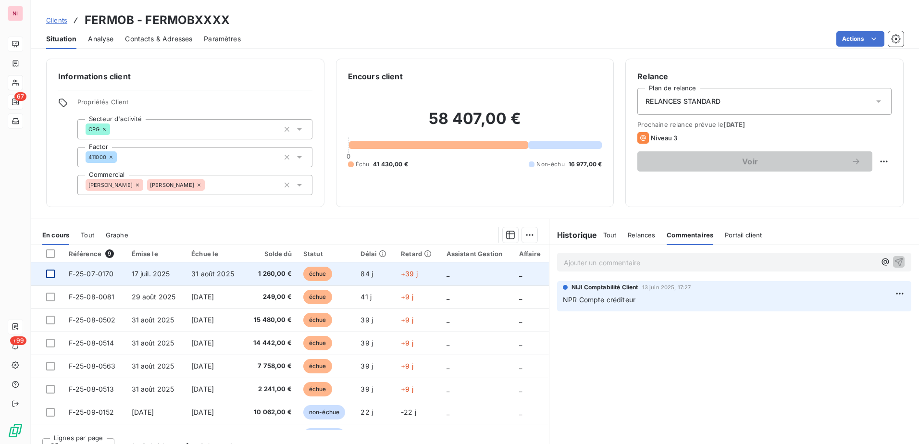
click at [51, 274] on div at bounding box center [50, 274] width 9 height 9
click at [99, 278] on td "F-25-07-0170" at bounding box center [94, 273] width 63 height 23
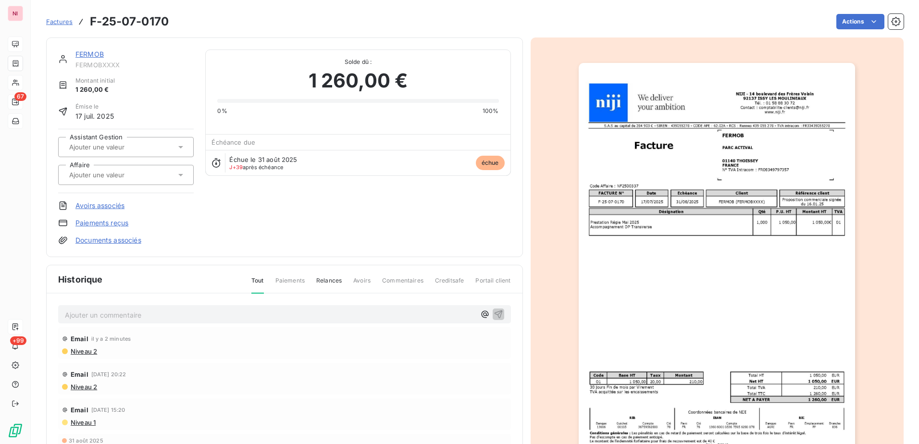
click at [398, 283] on span "Commentaires" at bounding box center [402, 284] width 41 height 16
click at [398, 282] on span "Commentaires" at bounding box center [402, 284] width 41 height 16
click at [398, 280] on span "Commentaires" at bounding box center [402, 284] width 41 height 16
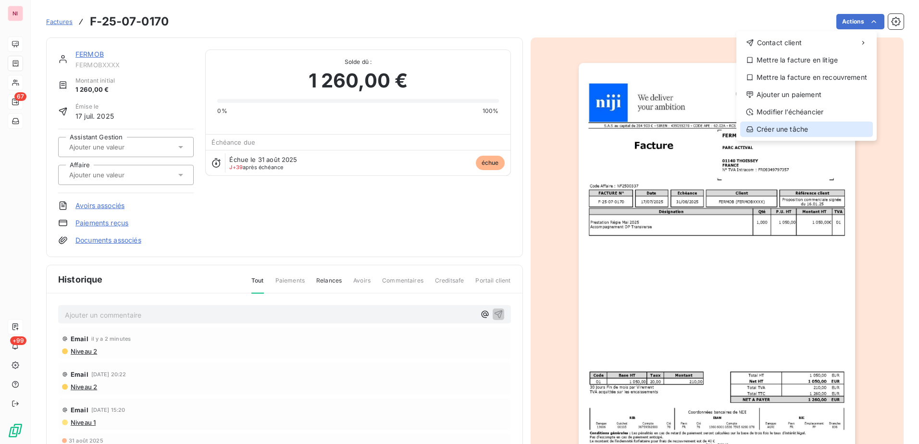
click at [766, 132] on div "Créer une tâche" at bounding box center [806, 129] width 133 height 15
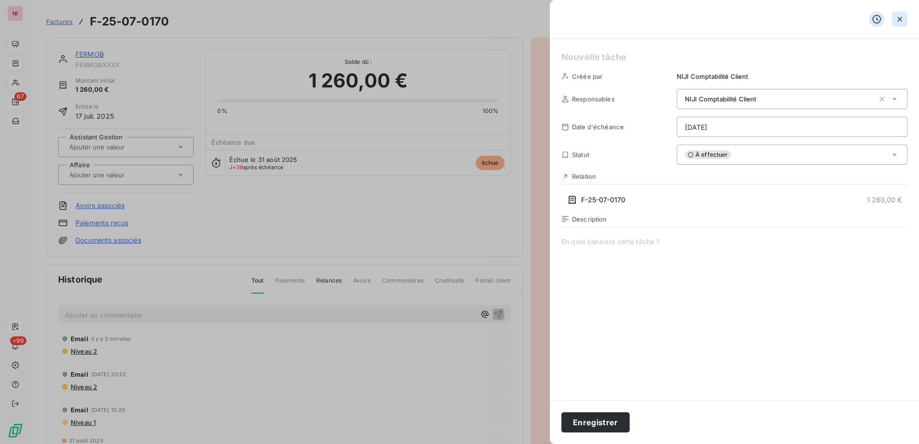
click at [896, 17] on icon "button" at bounding box center [900, 19] width 10 height 10
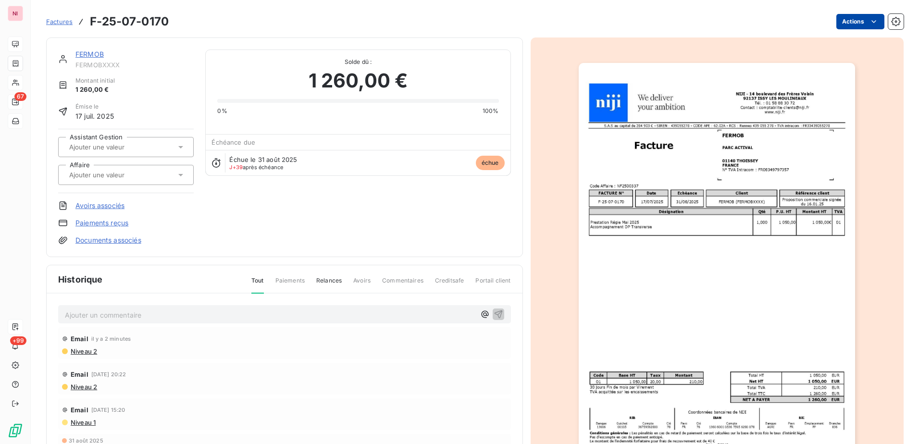
click at [845, 23] on html "NI 67 +99 Factures F-25-07-0170 Actions FERMOB FERMOBXXXX Montant initial 1 260…" at bounding box center [459, 222] width 919 height 444
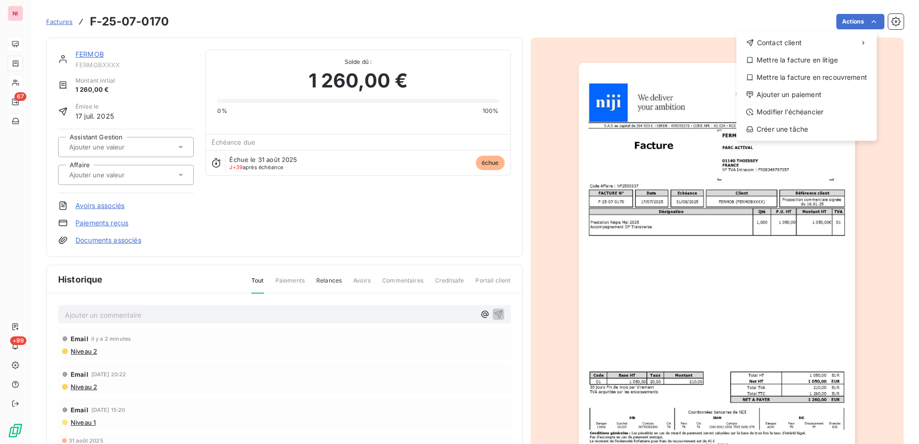
drag, startPoint x: 429, startPoint y: 203, endPoint x: 422, endPoint y: 207, distance: 7.5
click at [425, 206] on html "NI 67 +99 Factures F-25-07-0170 Actions Contact client Mettre la facture en lit…" at bounding box center [459, 222] width 919 height 444
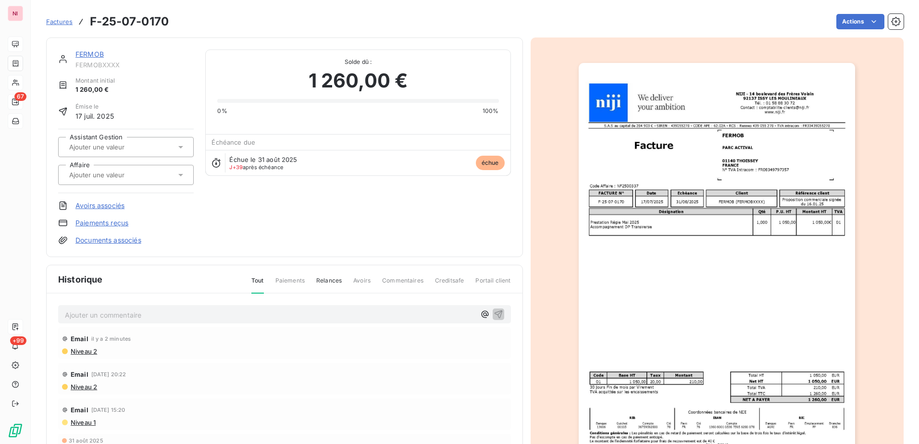
click at [285, 229] on div "FERMOB FERMOBXXXX Montant initial 1 260,00 € Émise le 17 juil. 2025 Assistant G…" at bounding box center [284, 147] width 453 height 196
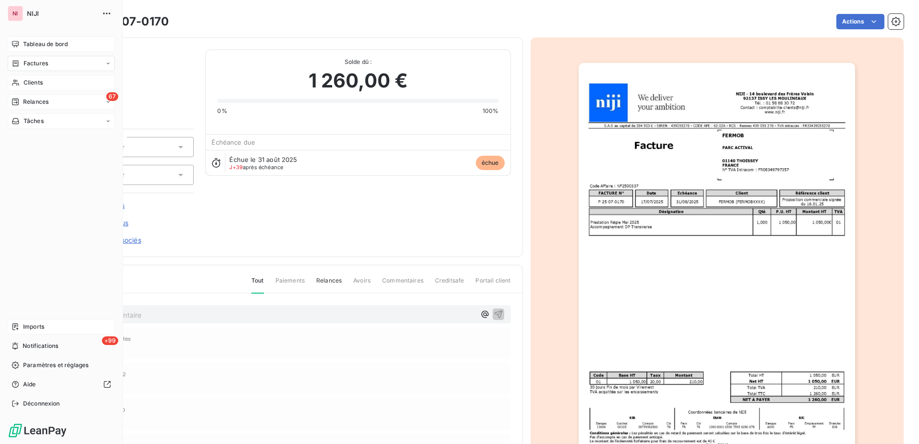
click at [50, 44] on span "Tableau de bord" at bounding box center [45, 44] width 45 height 9
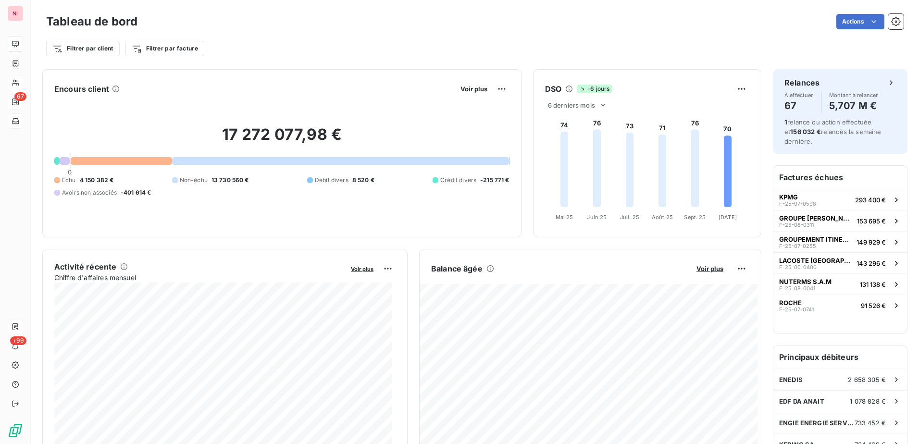
click at [77, 179] on div "Échu 4 150 382 €" at bounding box center [83, 180] width 59 height 9
click at [116, 161] on div at bounding box center [122, 161] width 102 height 8
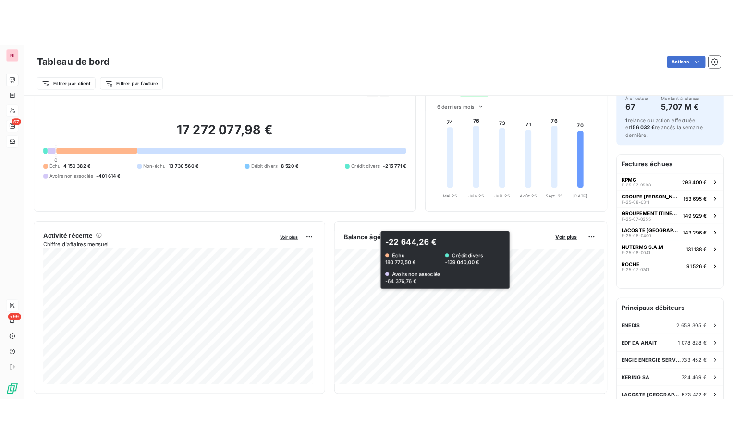
scroll to position [49, 0]
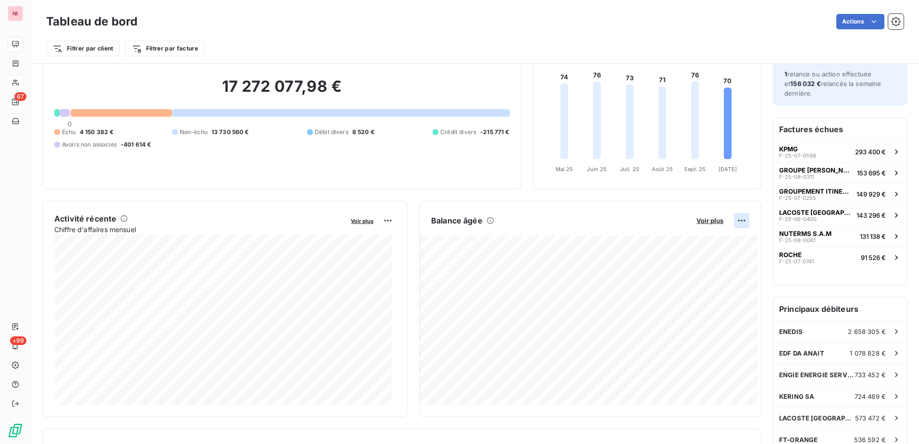
click at [734, 222] on html "NI 67 +99 Tableau de bord Actions Filtrer par client Filtrer par facture Encour…" at bounding box center [459, 222] width 919 height 444
click at [697, 240] on div "Exporter" at bounding box center [711, 241] width 54 height 15
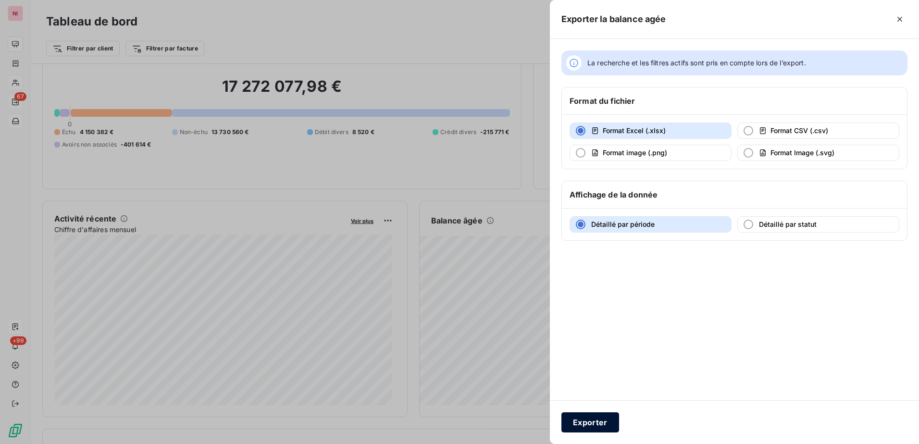
click at [590, 423] on button "Exporter" at bounding box center [590, 422] width 58 height 20
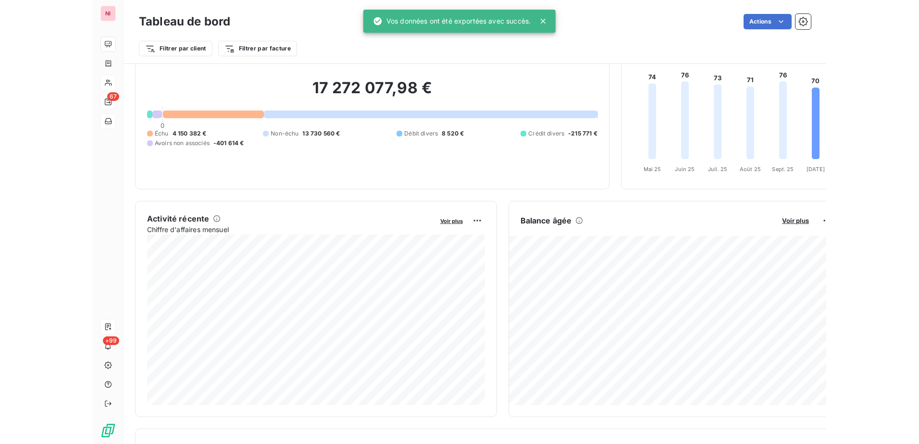
scroll to position [0, 0]
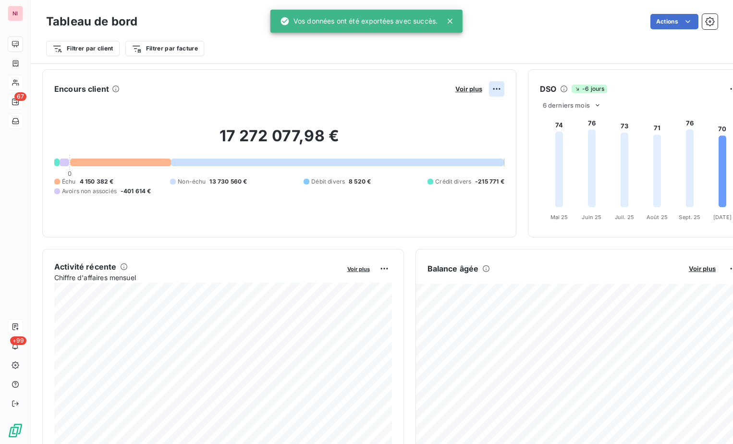
click at [495, 87] on html "NI 67 +99 Tableau de bord Actions Filtrer par client Filtrer par facture Encour…" at bounding box center [366, 222] width 733 height 444
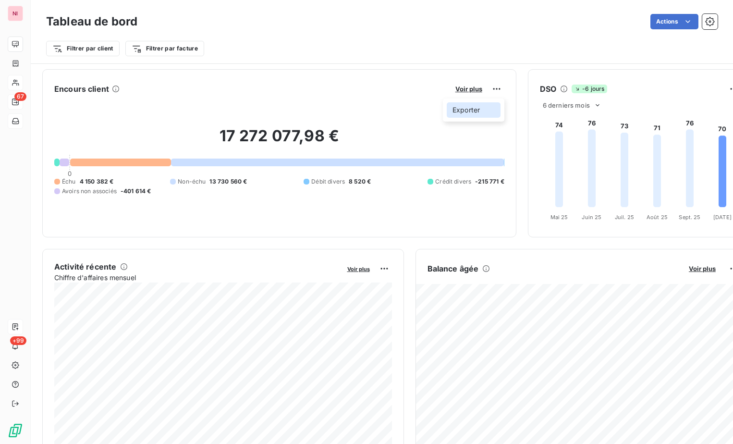
click at [467, 109] on div "Exporter" at bounding box center [474, 109] width 54 height 15
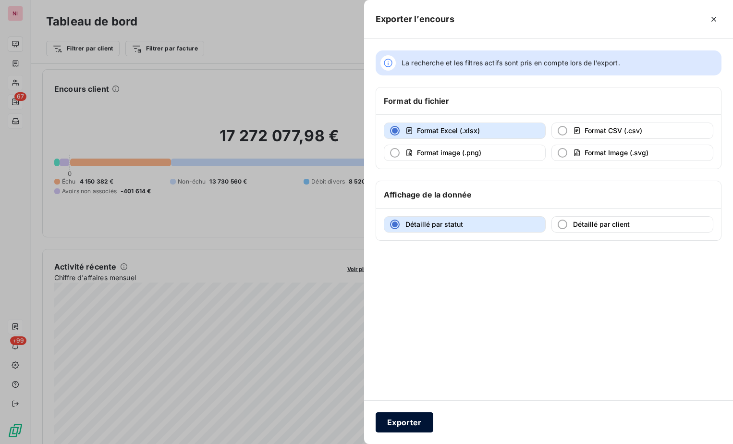
click at [402, 423] on button "Exporter" at bounding box center [405, 422] width 58 height 20
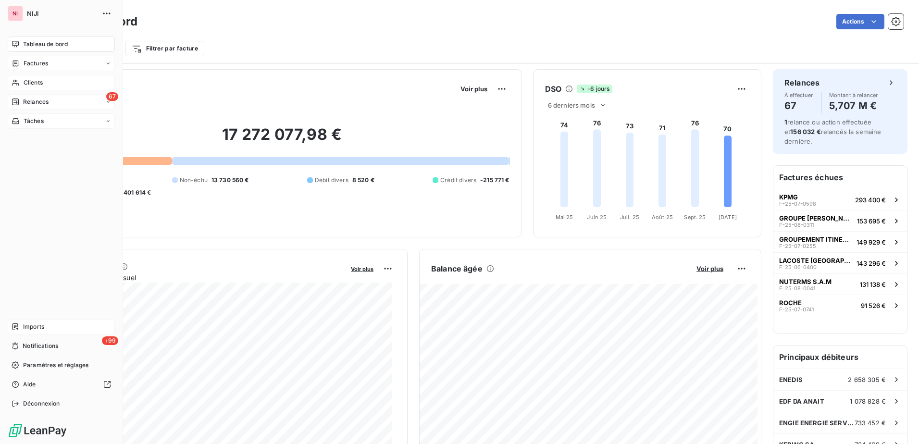
click at [39, 60] on span "Factures" at bounding box center [36, 63] width 25 height 9
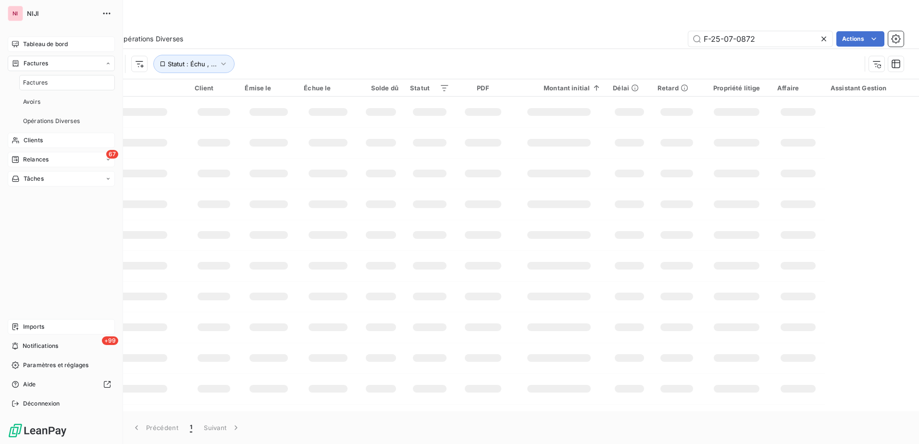
click at [41, 79] on span "Factures" at bounding box center [35, 82] width 25 height 9
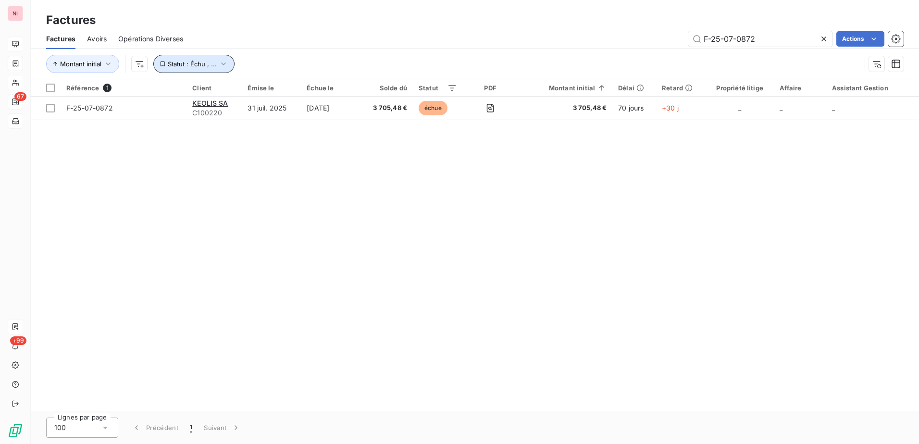
click at [184, 64] on span "Statut : Échu , ..." at bounding box center [192, 64] width 49 height 8
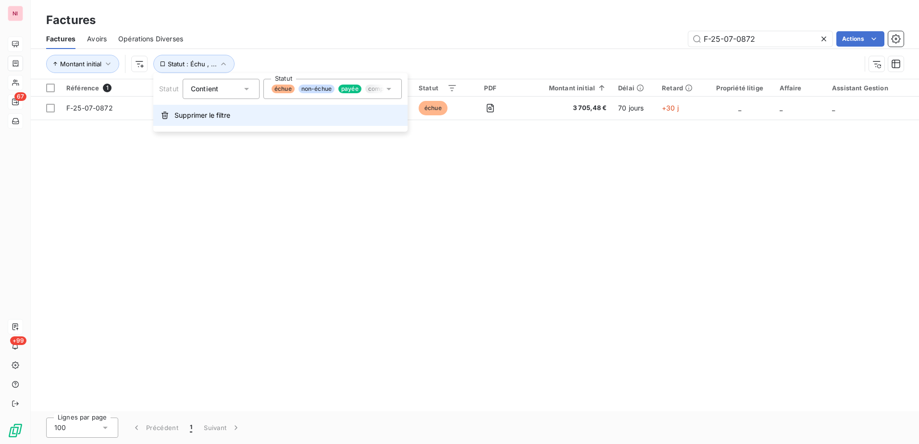
click at [189, 116] on span "Supprimer le filtre" at bounding box center [202, 116] width 56 height 10
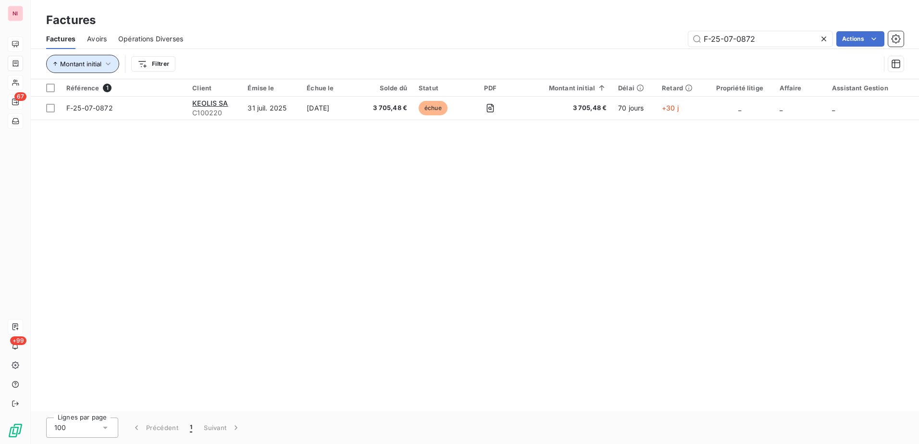
click at [88, 64] on span "Montant initial" at bounding box center [80, 64] width 41 height 8
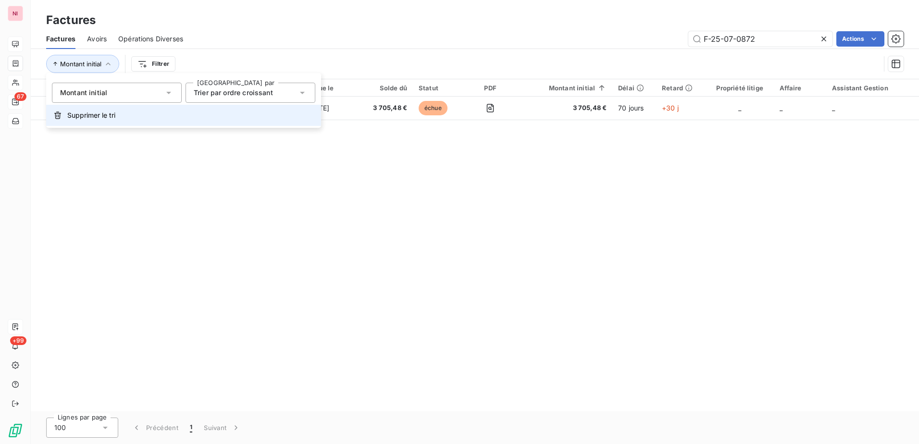
click at [78, 114] on span "Supprimer le tri" at bounding box center [91, 116] width 48 height 10
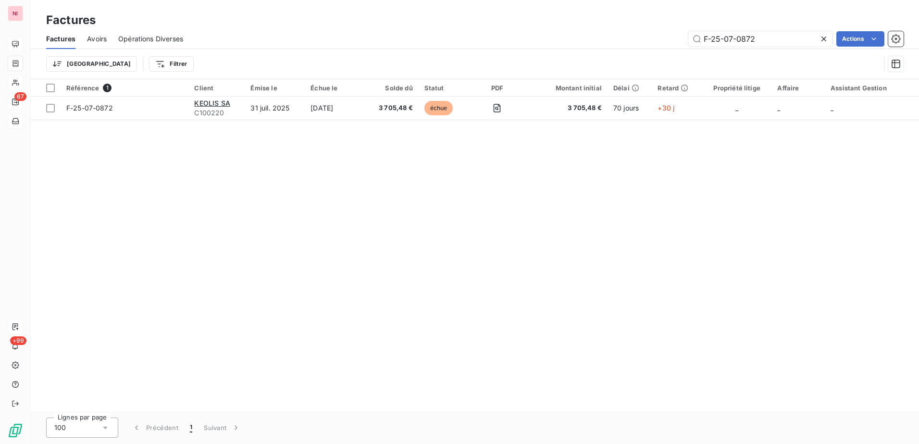
click at [822, 38] on icon at bounding box center [823, 39] width 5 height 5
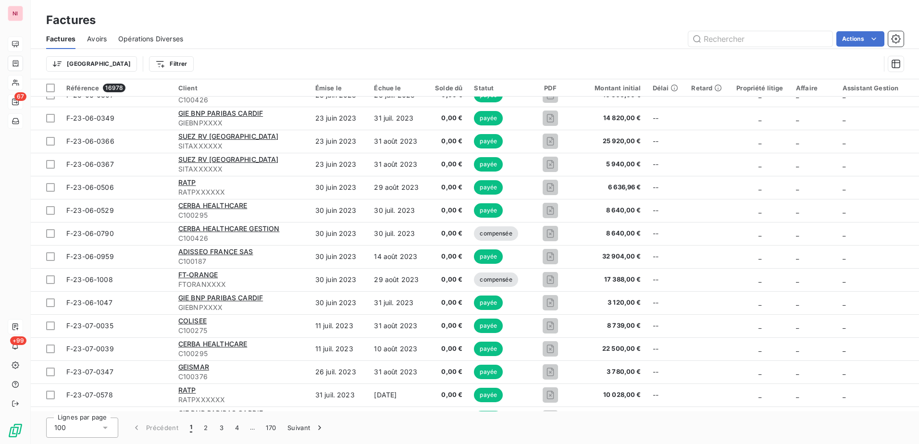
scroll to position [192, 0]
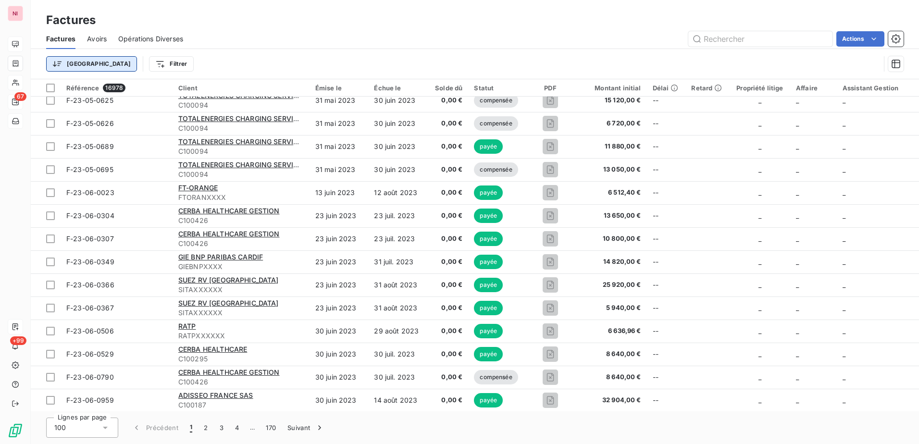
click at [70, 65] on html "NI 67 +99 Factures Factures Avoirs Opérations Diverses Actions Trier Filtrer Ré…" at bounding box center [459, 222] width 919 height 444
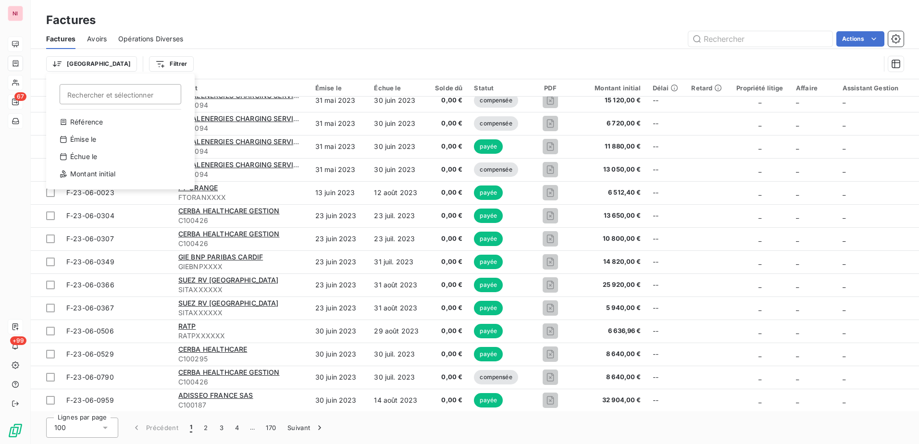
click at [128, 62] on html "NI 67 +99 Factures Factures Avoirs Opérations Diverses Actions Trier Rechercher…" at bounding box center [459, 222] width 919 height 444
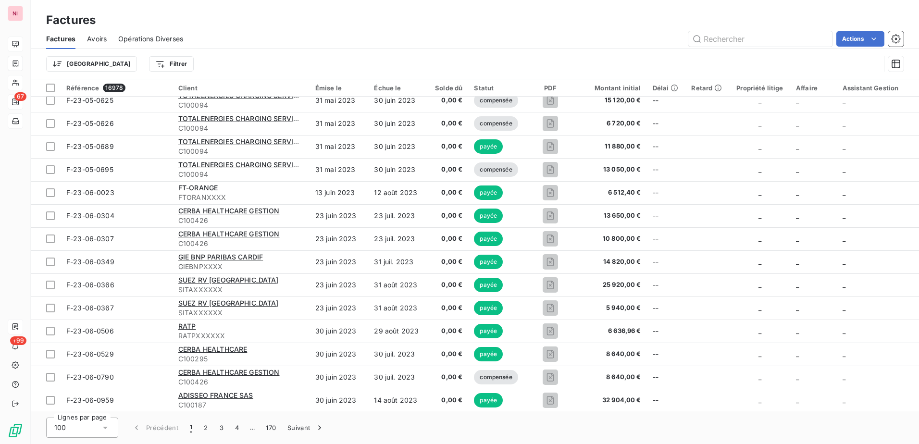
click at [128, 62] on html "NI 67 +99 Factures Factures Avoirs Opérations Diverses Actions Trier Filtrer Ré…" at bounding box center [459, 222] width 919 height 444
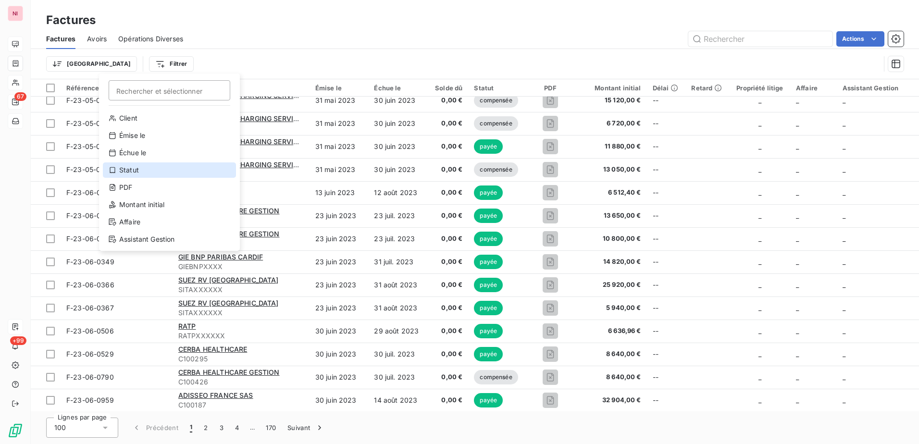
click at [124, 170] on div "Statut" at bounding box center [169, 169] width 133 height 15
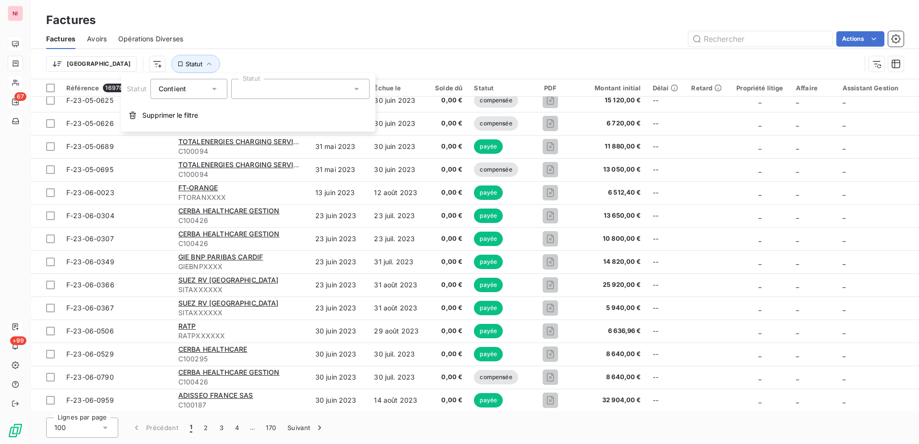
click at [276, 86] on div at bounding box center [300, 89] width 138 height 20
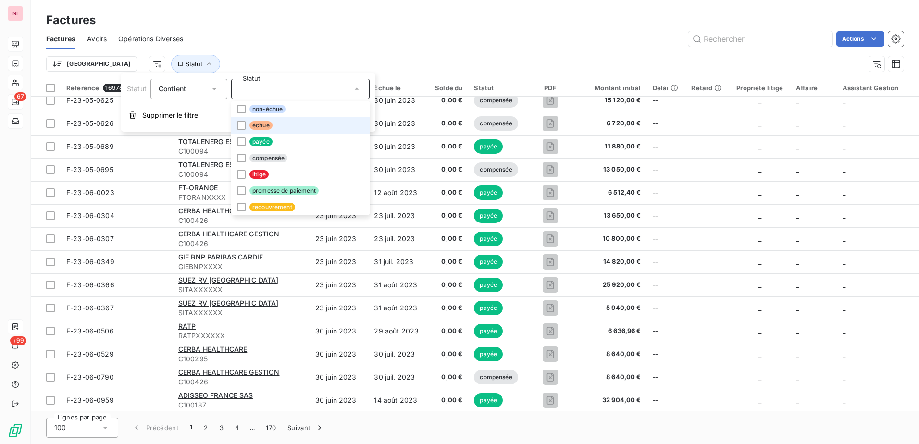
click at [260, 122] on span "échue" at bounding box center [260, 125] width 23 height 9
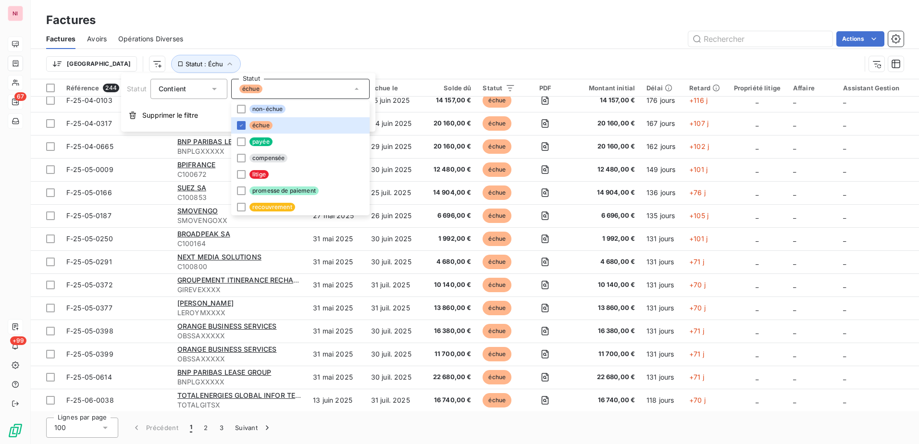
click at [313, 44] on div "Actions" at bounding box center [549, 38] width 709 height 15
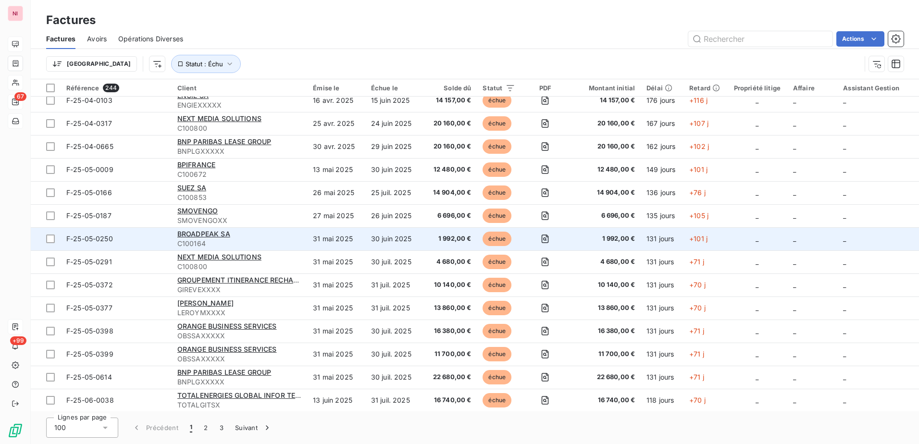
scroll to position [0, 0]
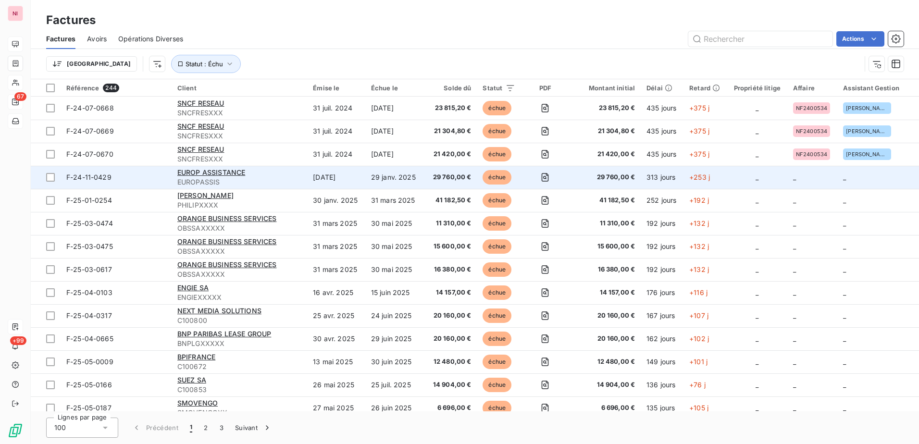
click at [85, 177] on span "F-24-11-0429" at bounding box center [88, 177] width 45 height 8
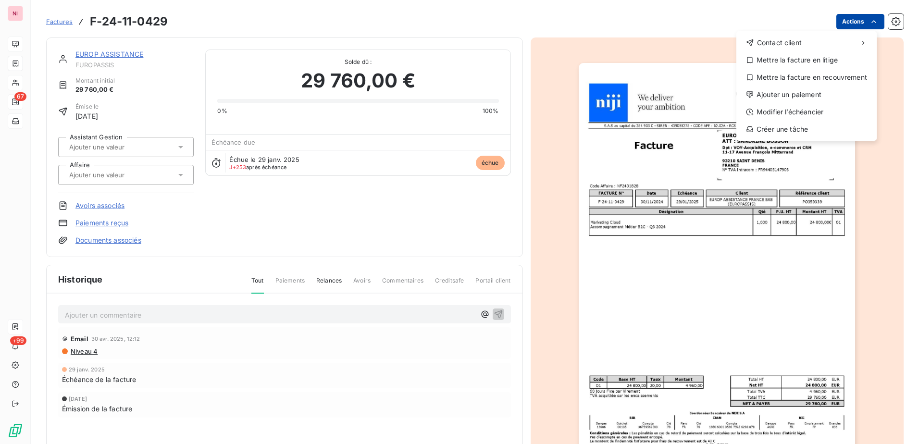
click at [843, 22] on html "NI 67 +99 Factures F-24-11-0429 Actions Contact client Mettre la facture en lit…" at bounding box center [459, 222] width 919 height 444
click at [787, 58] on div "Mettre la facture en litige" at bounding box center [806, 59] width 133 height 15
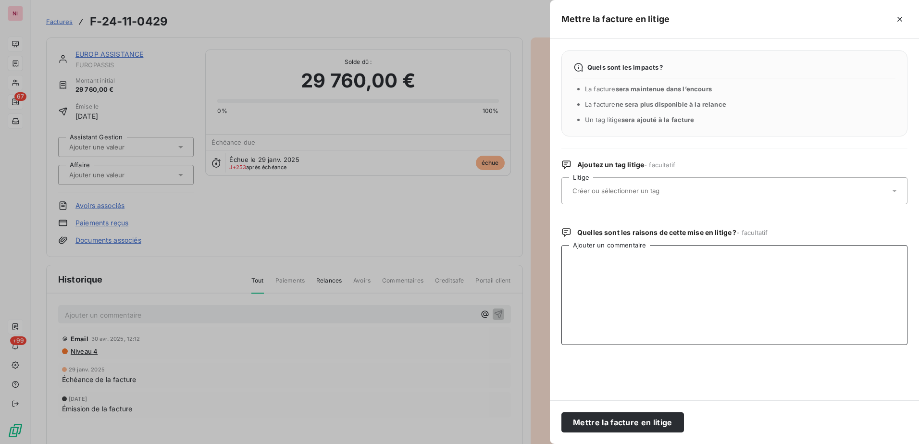
click at [600, 279] on textarea "Ajouter un commentaire" at bounding box center [734, 295] width 346 height 100
drag, startPoint x: 725, startPoint y: 275, endPoint x: 721, endPoint y: 261, distance: 14.0
click at [725, 273] on textarea "Projet en Stand by [PERSON_NAME] avec" at bounding box center [734, 295] width 346 height 100
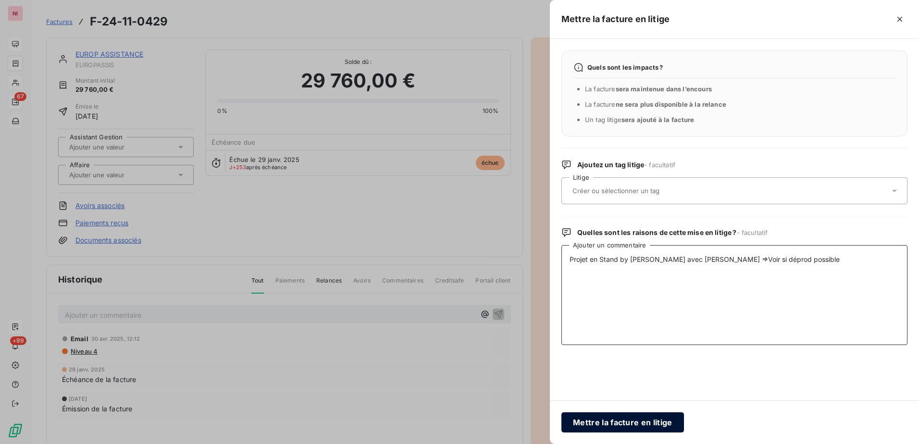
type textarea "Projet en Stand by [PERSON_NAME] avec [PERSON_NAME] =>Voir si déprod possible"
drag, startPoint x: 619, startPoint y: 425, endPoint x: 537, endPoint y: 375, distance: 95.8
click at [544, 444] on div "Mettre la facture en litige Quels sont les impacts ? La facture sera maintenue …" at bounding box center [459, 444] width 919 height 0
click at [874, 195] on div at bounding box center [729, 191] width 320 height 20
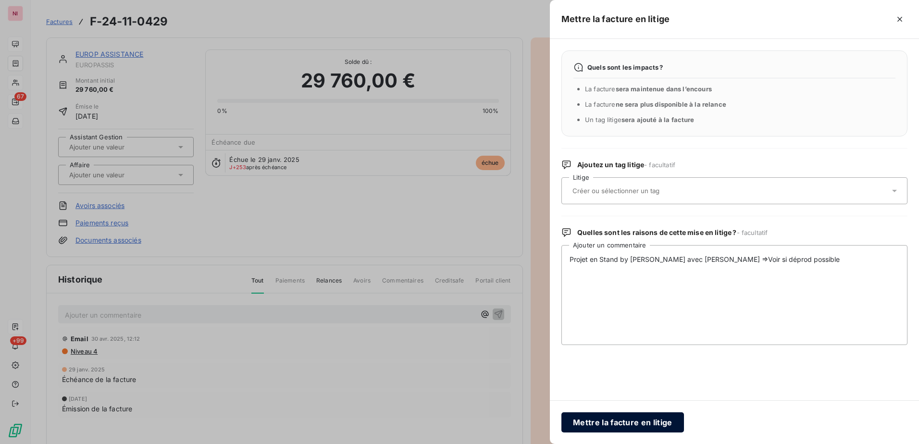
click at [635, 424] on button "Mettre la facture en litige" at bounding box center [622, 422] width 123 height 20
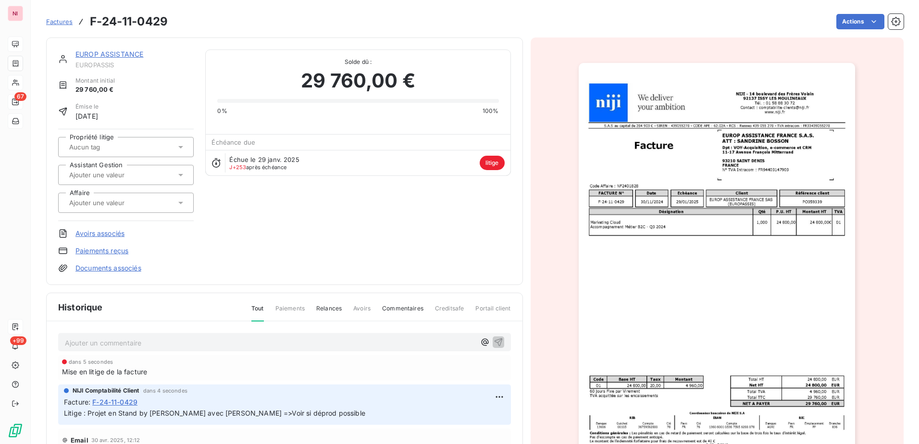
scroll to position [13, 0]
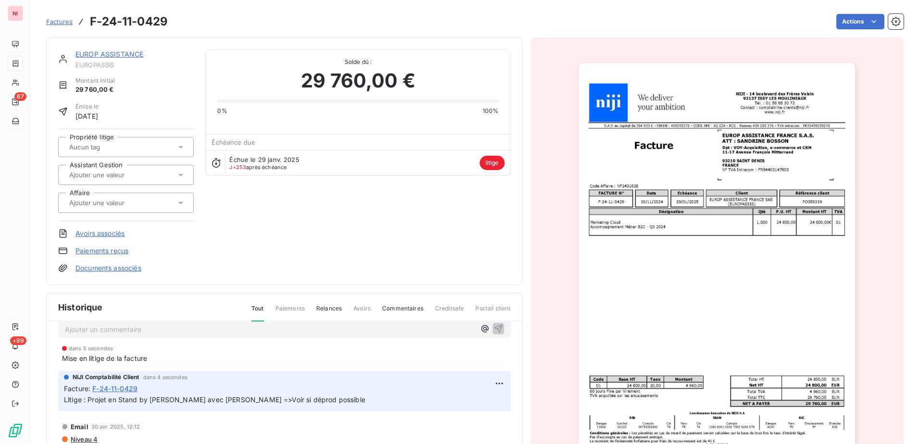
click at [398, 309] on span "Commentaires" at bounding box center [402, 312] width 41 height 16
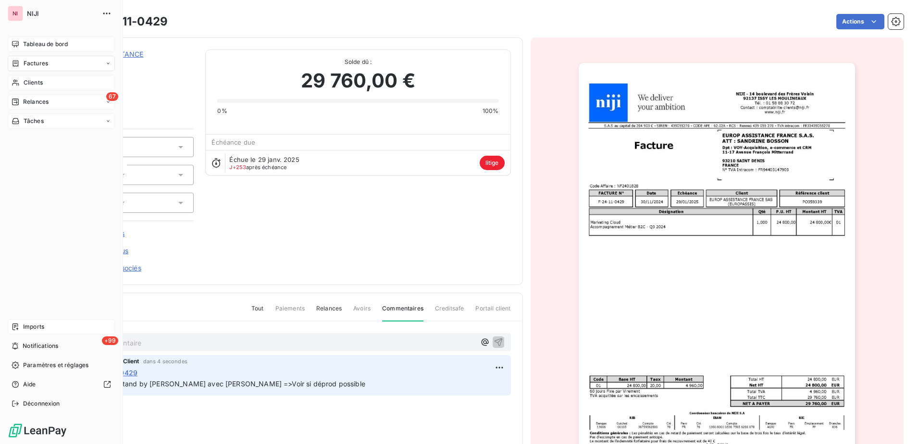
click at [39, 65] on span "Factures" at bounding box center [36, 63] width 25 height 9
click at [42, 81] on span "Factures" at bounding box center [35, 82] width 25 height 9
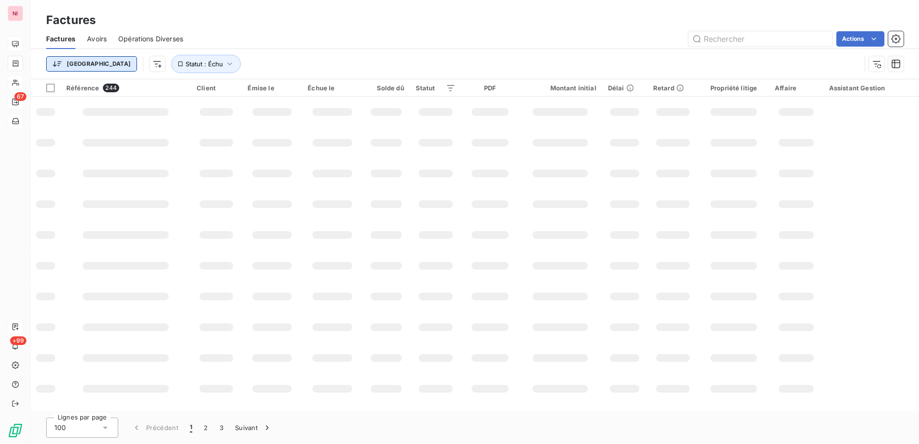
click at [80, 64] on html "NI 67 +99 Factures Factures Avoirs Opérations Diverses Actions Trier Statut : É…" at bounding box center [459, 222] width 919 height 444
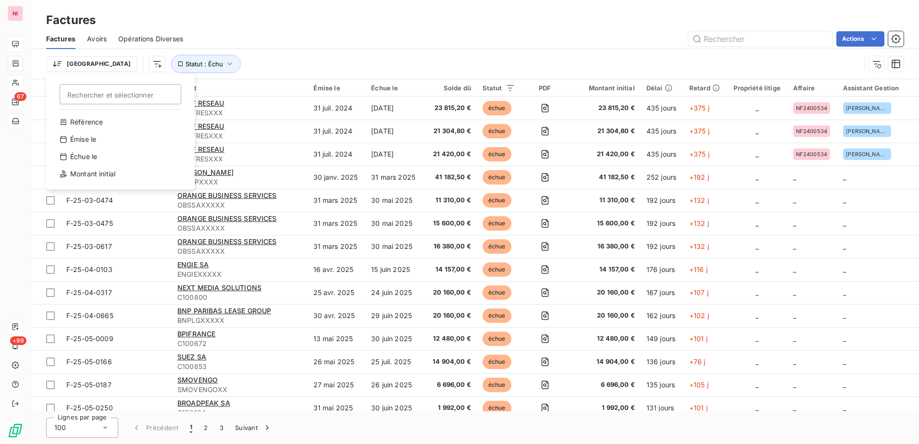
click at [108, 62] on html "NI 67 +99 Factures Factures Avoirs Opérations Diverses Actions Trier Rechercher…" at bounding box center [459, 222] width 919 height 444
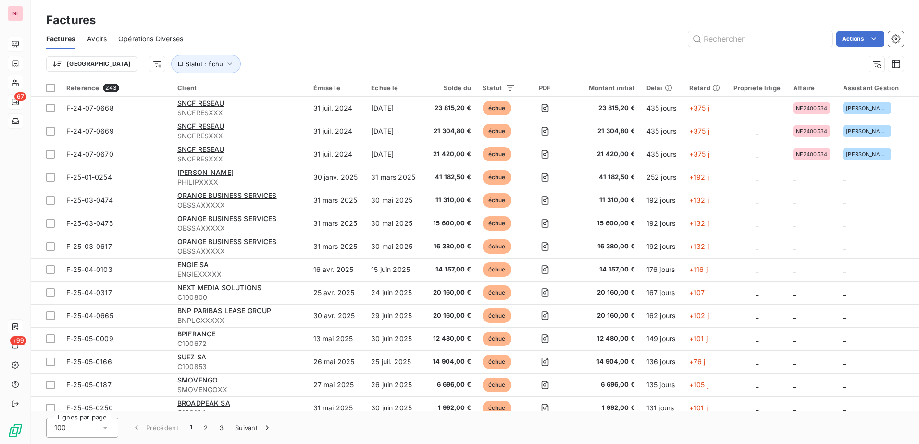
click at [108, 62] on html "NI 67 +99 Factures Factures Avoirs Opérations Diverses Actions Trier Statut : É…" at bounding box center [459, 222] width 919 height 444
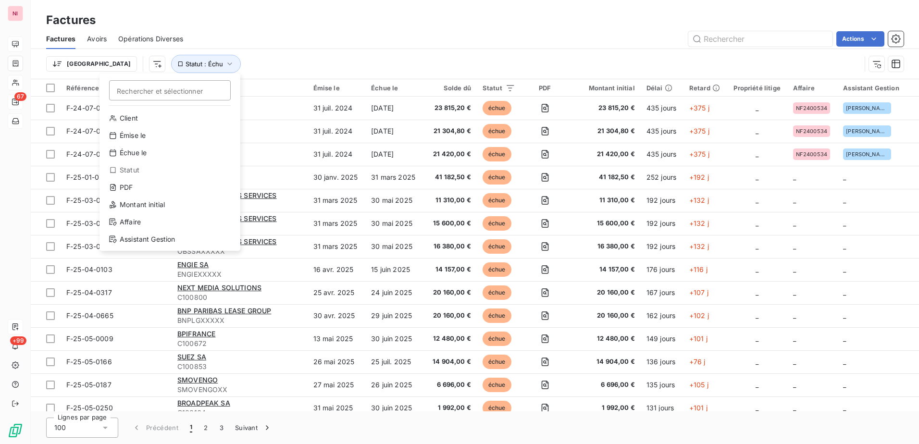
click at [172, 63] on html "NI 67 +99 Factures Factures Avoirs Opérations Diverses Actions Trier Rechercher…" at bounding box center [459, 222] width 919 height 444
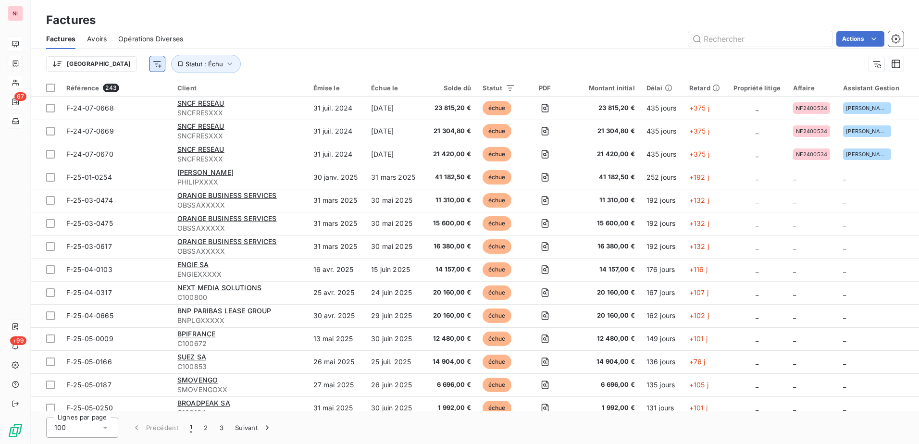
click at [114, 60] on html "NI 67 +99 Factures Factures Avoirs Opérations Diverses Actions Trier Statut : É…" at bounding box center [459, 222] width 919 height 444
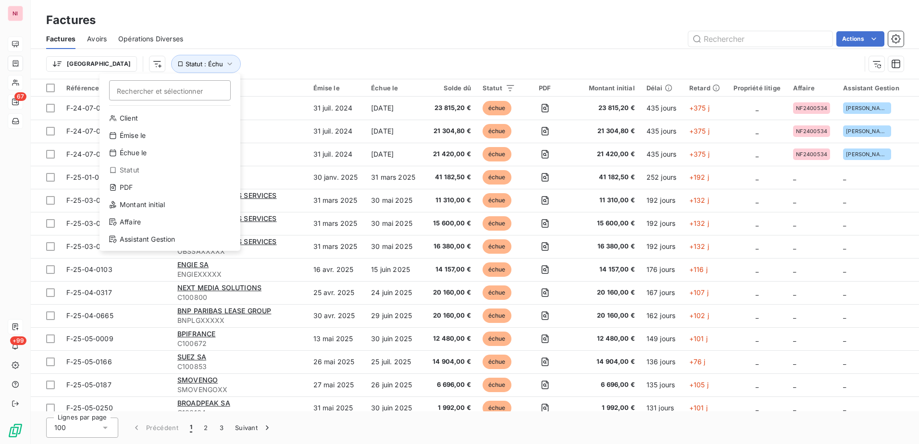
click at [125, 172] on div "Statut" at bounding box center [169, 169] width 133 height 15
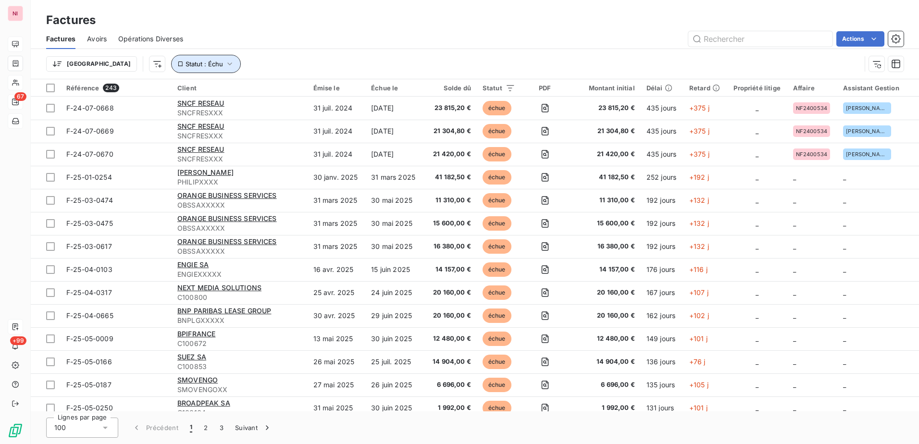
click at [185, 62] on span "Statut : Échu" at bounding box center [203, 64] width 37 height 8
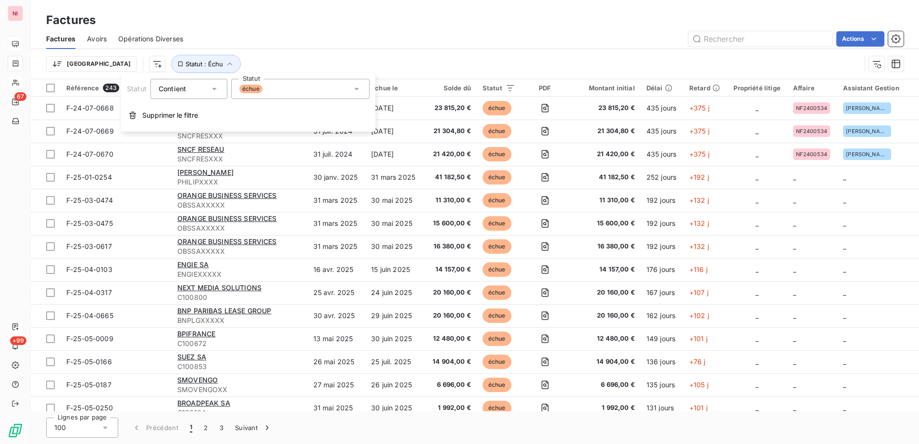
click at [290, 89] on div "échue" at bounding box center [300, 89] width 138 height 20
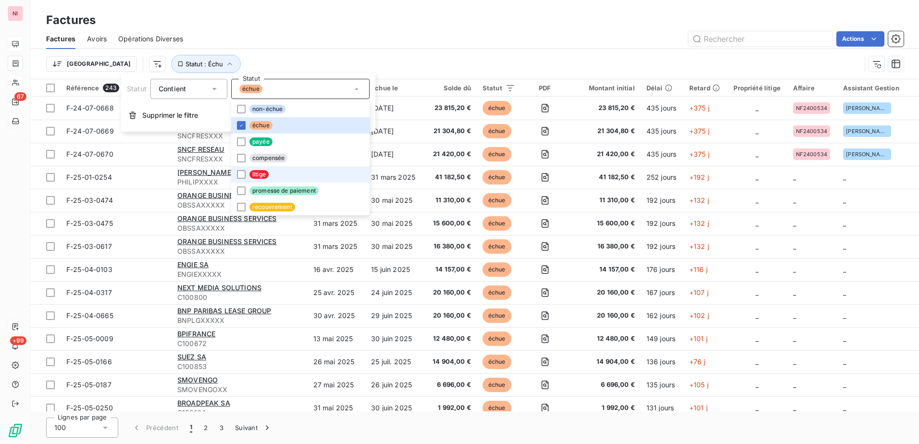
click at [253, 174] on span "litige" at bounding box center [258, 174] width 19 height 9
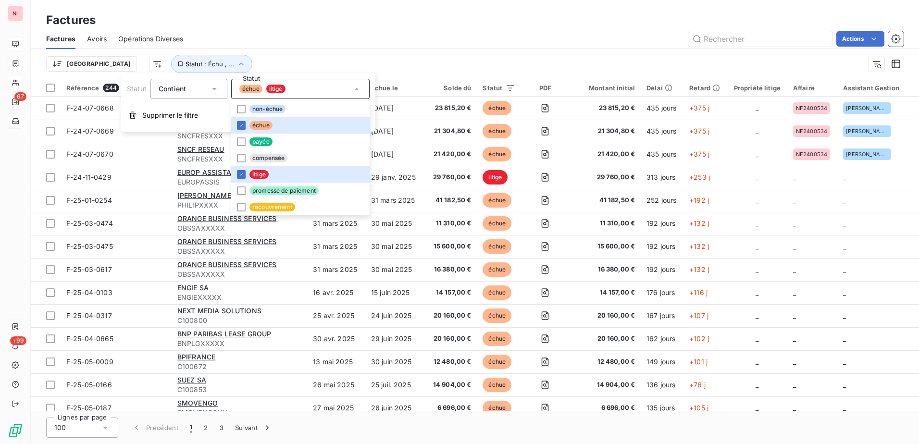
click at [277, 44] on div "Actions" at bounding box center [549, 38] width 709 height 15
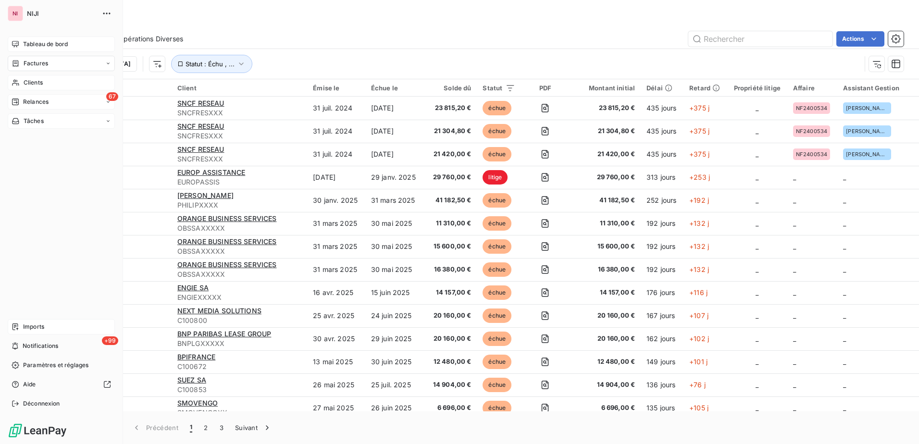
click at [45, 42] on span "Tableau de bord" at bounding box center [45, 44] width 45 height 9
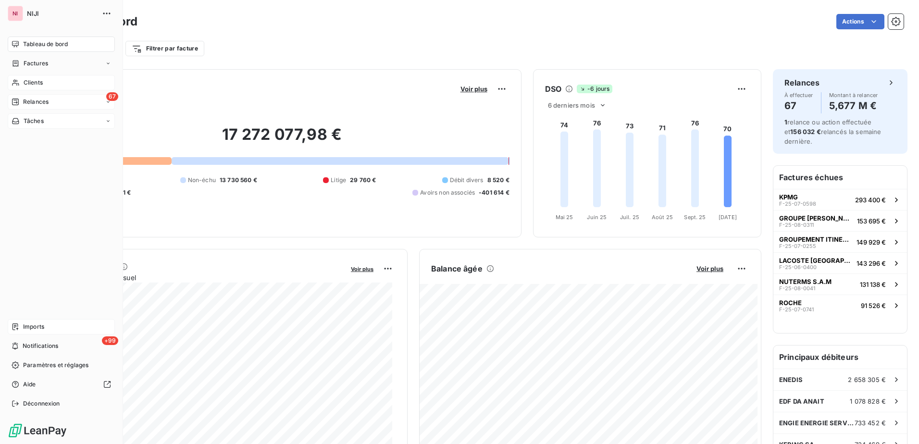
click at [32, 86] on span "Clients" at bounding box center [33, 82] width 19 height 9
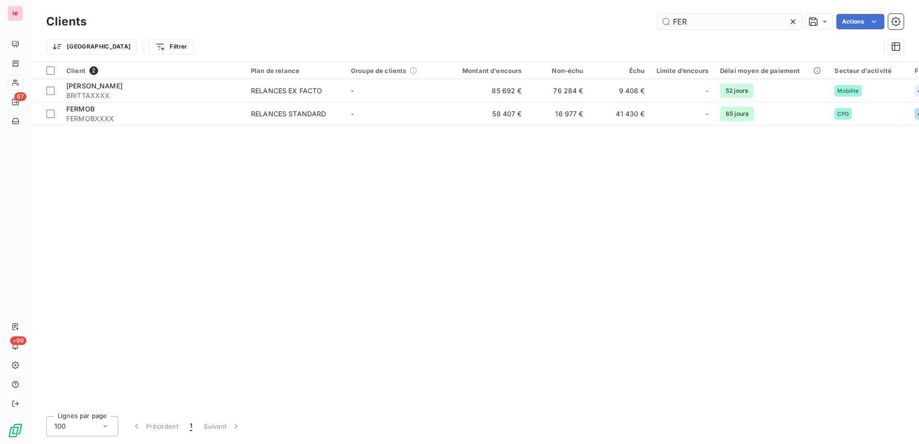
click at [694, 26] on input "FER" at bounding box center [729, 21] width 144 height 15
drag, startPoint x: 696, startPoint y: 24, endPoint x: 636, endPoint y: 23, distance: 60.5
click at [636, 23] on div "FER Actions" at bounding box center [500, 21] width 805 height 15
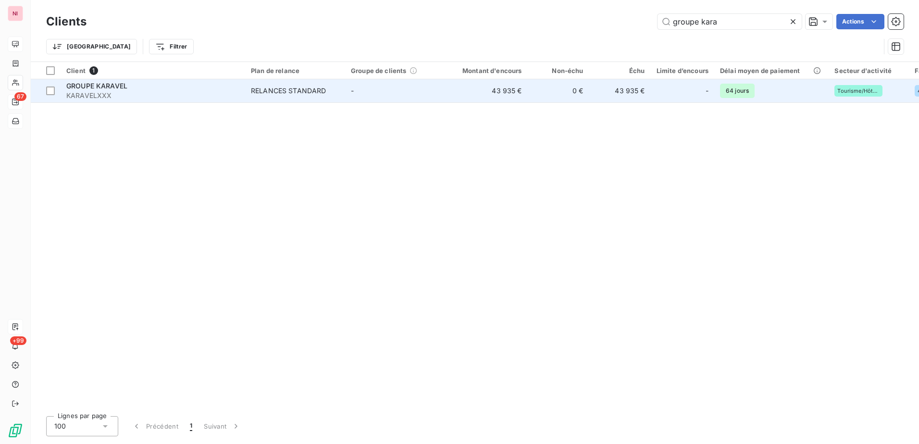
type input "groupe kara"
click at [102, 86] on span "GROUPE KARAVEL" at bounding box center [96, 86] width 61 height 8
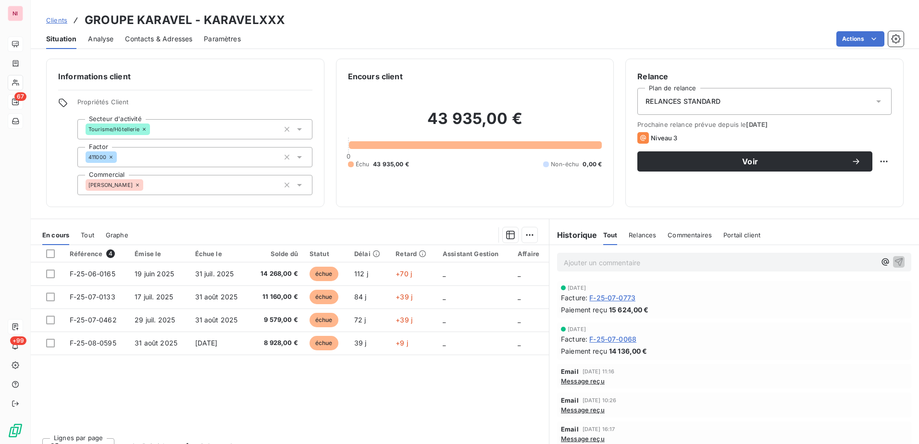
click at [641, 238] on span "Relances" at bounding box center [642, 235] width 27 height 8
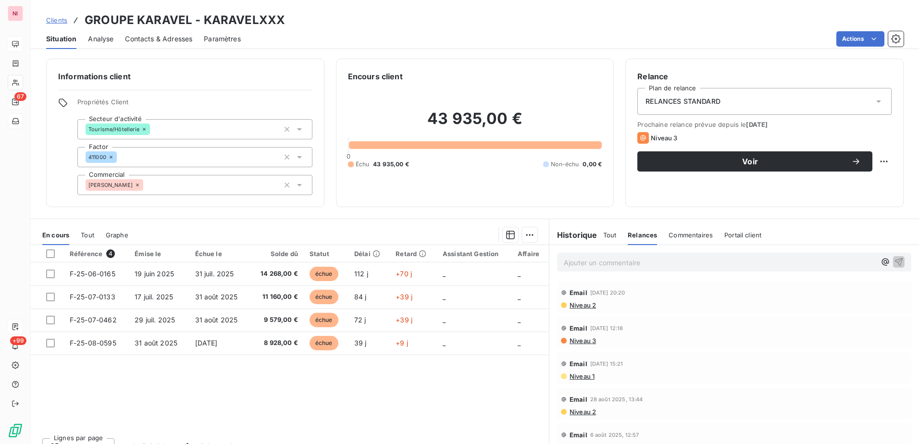
click at [579, 306] on span "Niveau 2" at bounding box center [581, 305] width 27 height 8
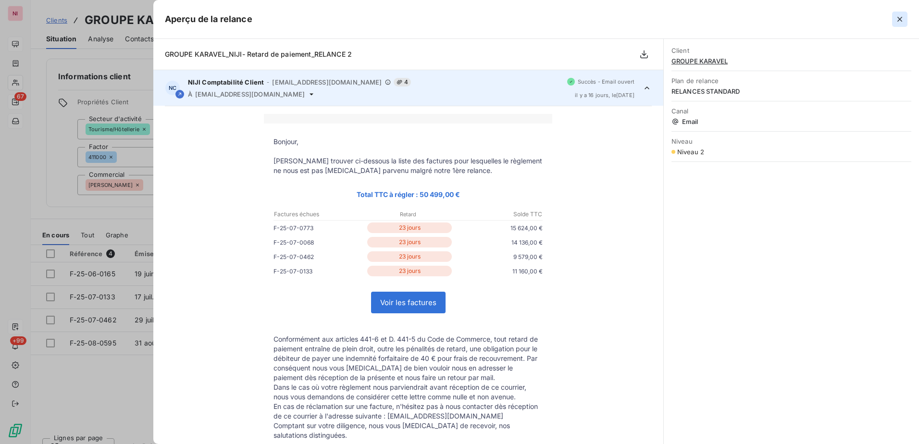
click at [894, 17] on button "button" at bounding box center [899, 19] width 15 height 15
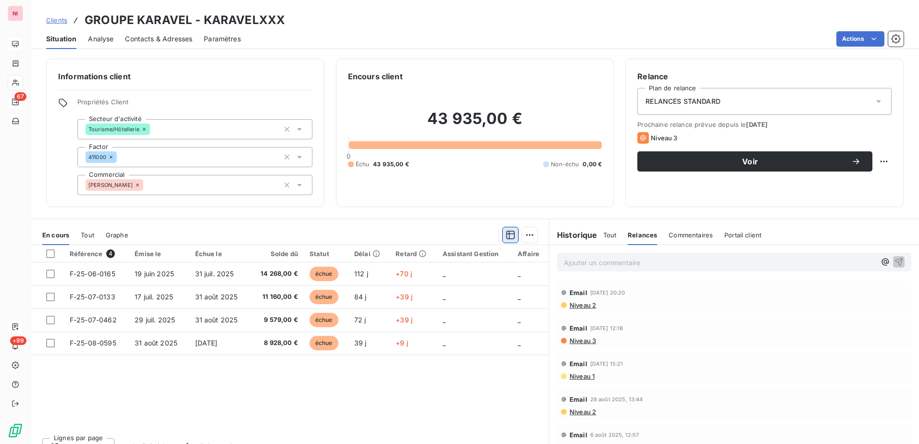
click at [506, 235] on icon "button" at bounding box center [511, 235] width 10 height 10
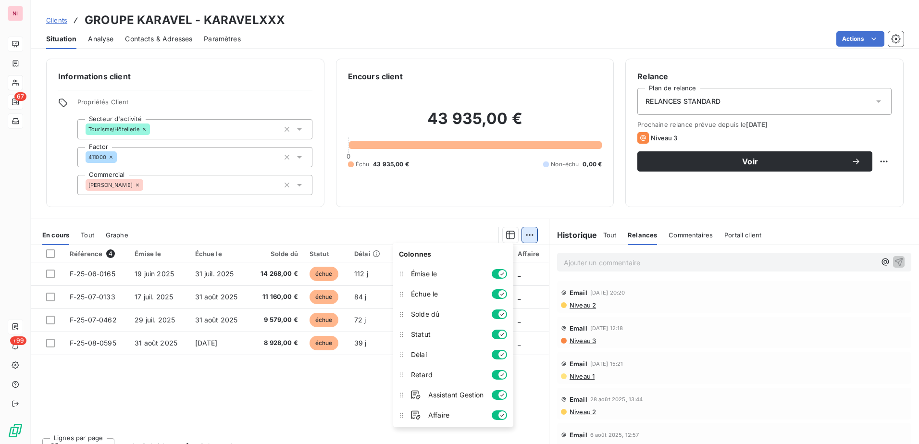
click at [523, 234] on html "NI 67 +99 Clients GROUPE KARAVEL - KARAVELXXX Situation Analyse Contacts & Adre…" at bounding box center [459, 222] width 919 height 444
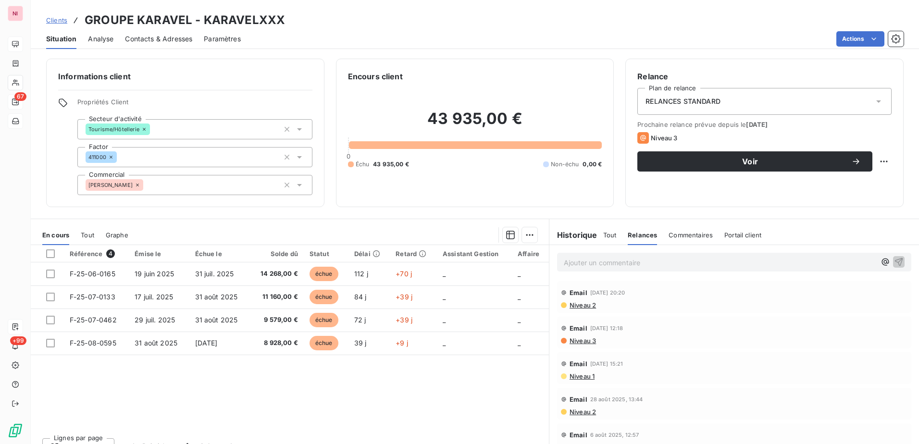
click at [369, 215] on html "NI 67 +99 Clients GROUPE KARAVEL - KARAVELXXX Situation Analyse Contacts & Adre…" at bounding box center [459, 222] width 919 height 444
click at [110, 254] on span "4" at bounding box center [110, 253] width 9 height 9
click at [49, 257] on div at bounding box center [50, 253] width 9 height 9
click at [506, 235] on icon "button" at bounding box center [511, 235] width 10 height 10
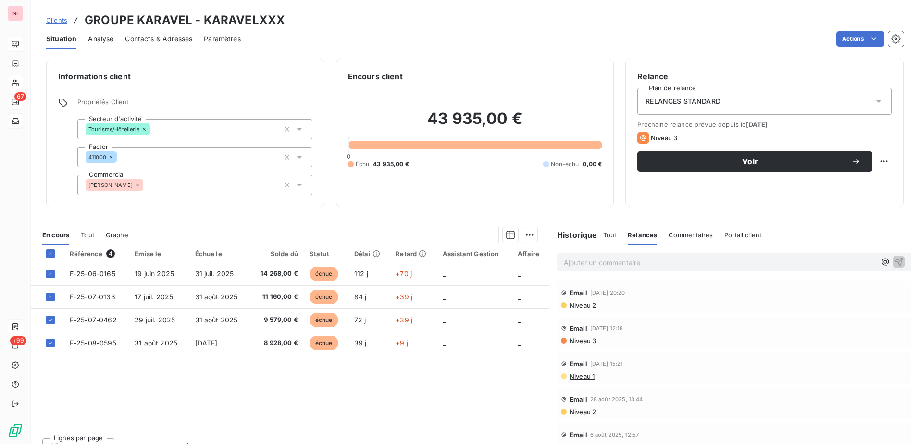
click at [338, 401] on div "Référence 4 Émise le Échue le Solde dû Statut Délai Retard Assistant Gestion Af…" at bounding box center [290, 337] width 518 height 185
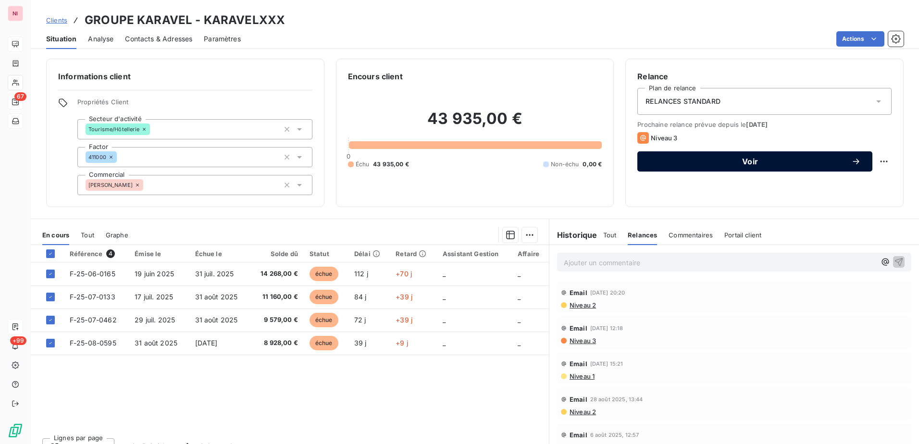
click at [695, 160] on span "Voir" at bounding box center [750, 162] width 202 height 8
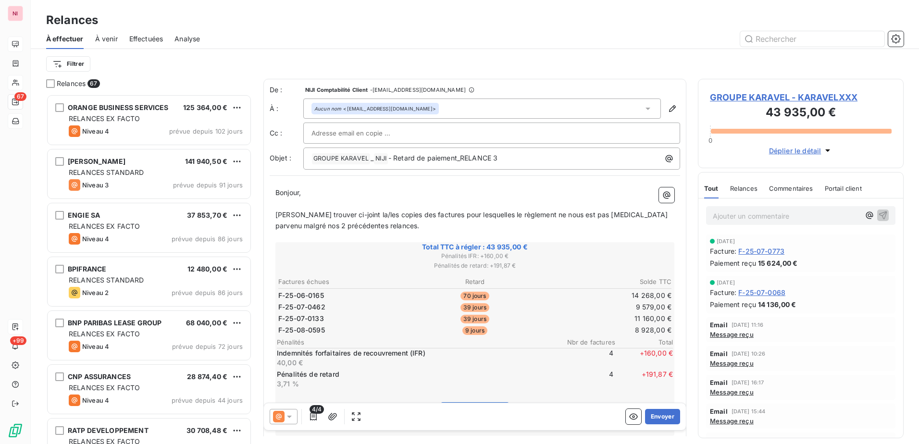
scroll to position [343, 198]
click at [299, 229] on span "[PERSON_NAME] trouver ci-joint la/les copies des factures pour lesquelles le rè…" at bounding box center [472, 219] width 395 height 19
click at [292, 226] on span "[PERSON_NAME] trouver ci-joint la/les copies des factures pour lesquelles le rè…" at bounding box center [472, 219] width 395 height 19
click at [359, 215] on span "[PERSON_NAME] trouver ci-joint la/les copies des factures pour lesquelles le rè…" at bounding box center [472, 219] width 395 height 19
click at [277, 226] on span "[PERSON_NAME] trouver ci-joint les copies des factures pour lesquelles le règle…" at bounding box center [468, 219] width 386 height 19
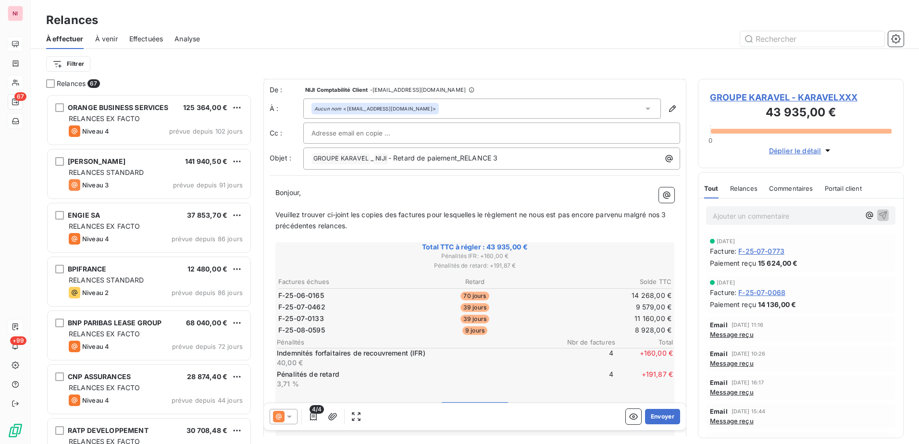
scroll to position [0, 0]
click at [352, 135] on input "text" at bounding box center [362, 133] width 103 height 14
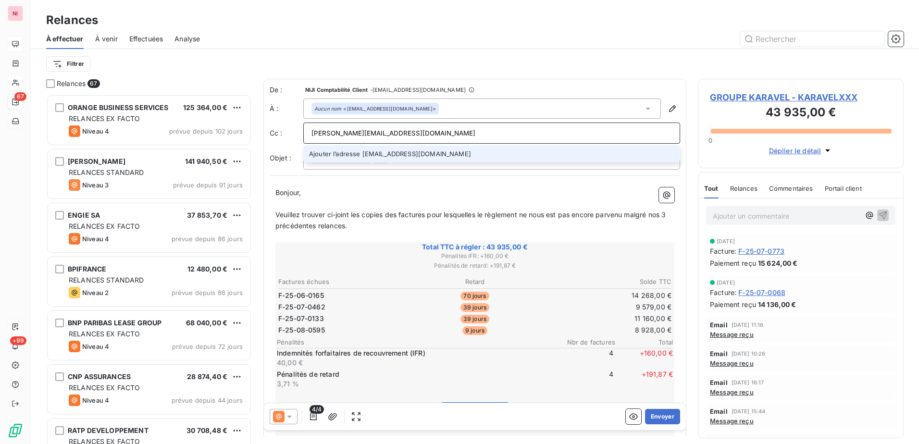
type input "[PERSON_NAME][EMAIL_ADDRESS][DOMAIN_NAME]"
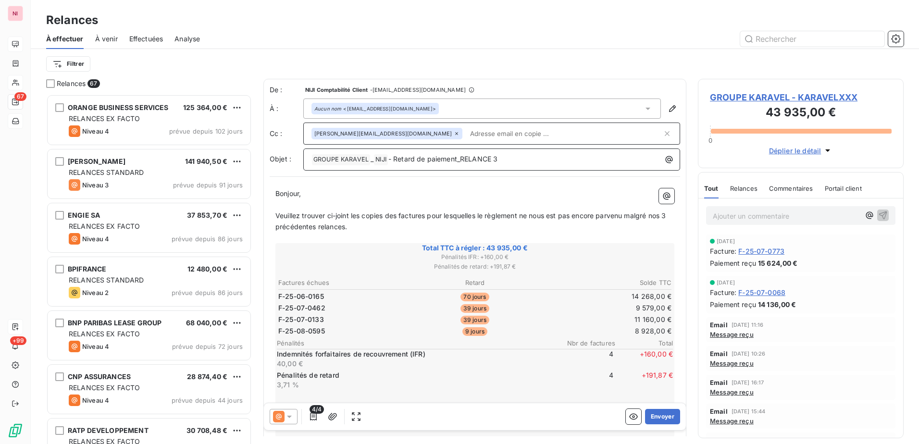
click at [503, 159] on p "﻿ GROUPE KARAVEL ﻿ _ NIJI ﻿ - Retard de paiement_RELANCE 3" at bounding box center [493, 160] width 365 height 12
click at [658, 412] on button "Envoyer" at bounding box center [662, 416] width 35 height 15
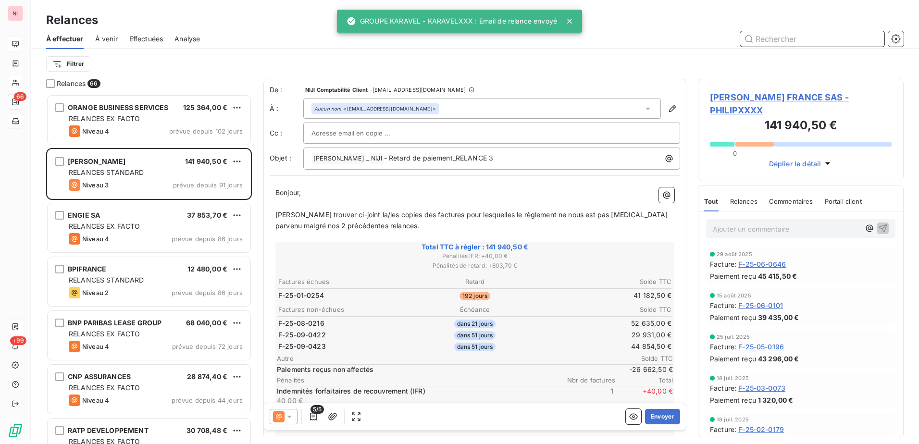
click at [780, 39] on input "text" at bounding box center [812, 38] width 144 height 15
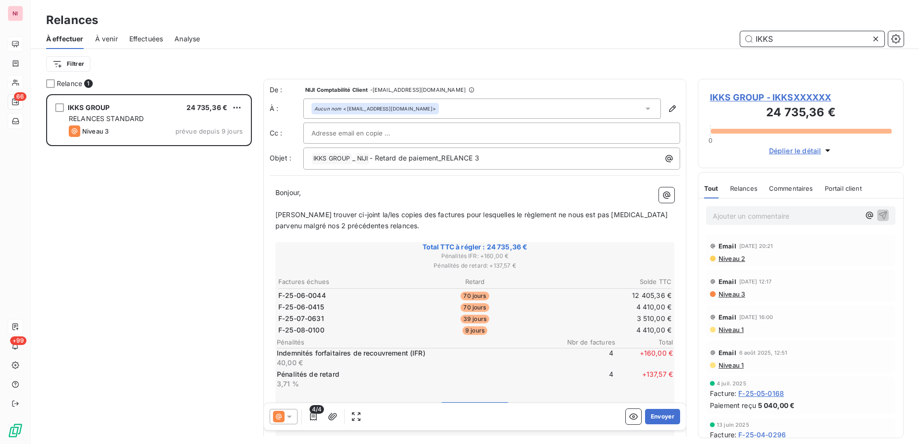
scroll to position [343, 198]
type input "IKKS"
click at [314, 415] on icon "button" at bounding box center [313, 417] width 7 height 8
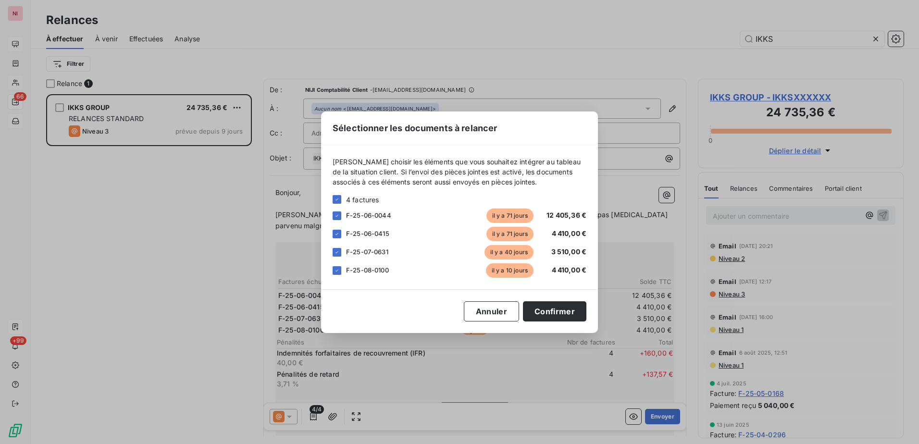
click at [316, 415] on div "Sélectionner les documents à relancer [PERSON_NAME] choisir les éléments que vo…" at bounding box center [459, 222] width 919 height 444
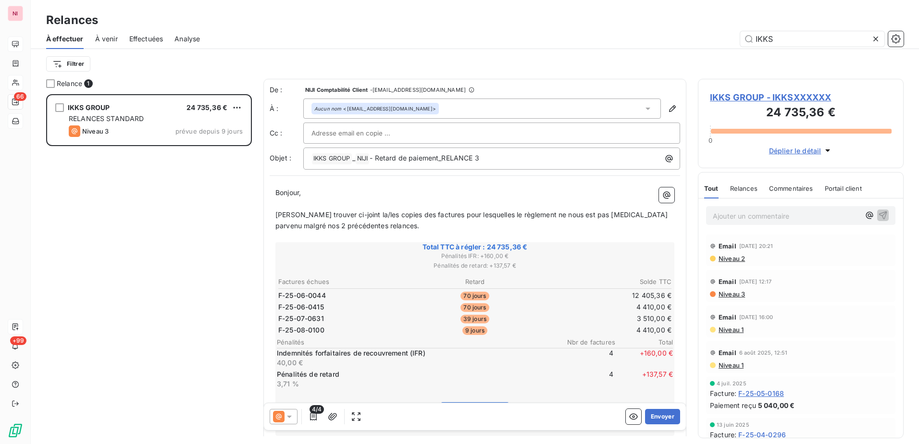
click at [287, 416] on icon at bounding box center [289, 417] width 5 height 2
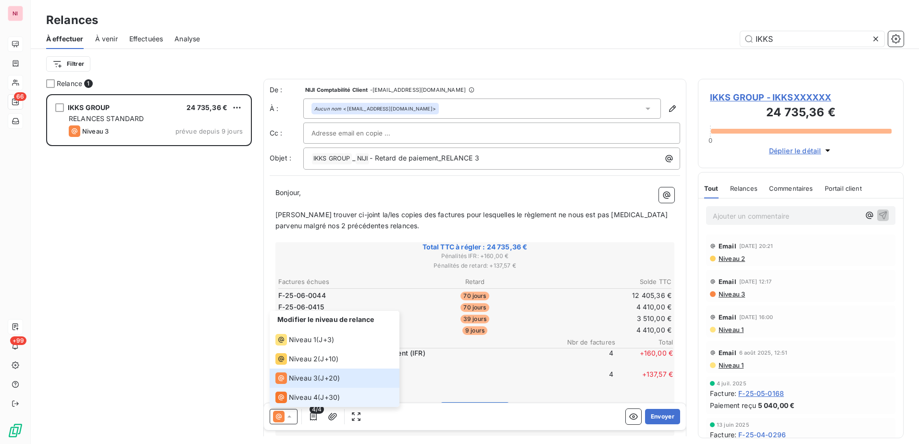
click at [297, 397] on span "Niveau 4" at bounding box center [303, 398] width 29 height 10
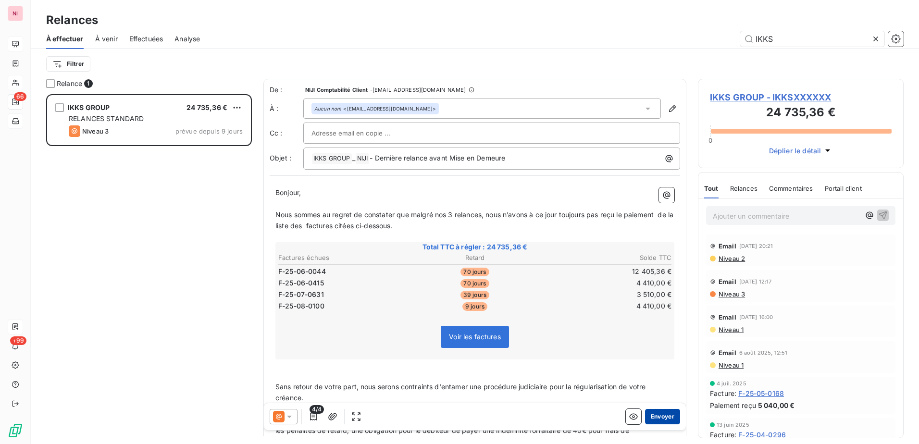
click at [660, 415] on button "Envoyer" at bounding box center [662, 416] width 35 height 15
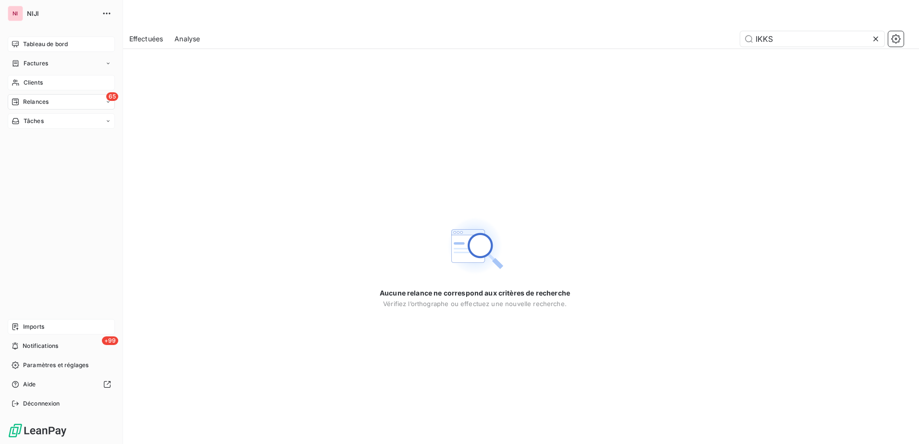
click at [32, 85] on span "Clients" at bounding box center [33, 82] width 19 height 9
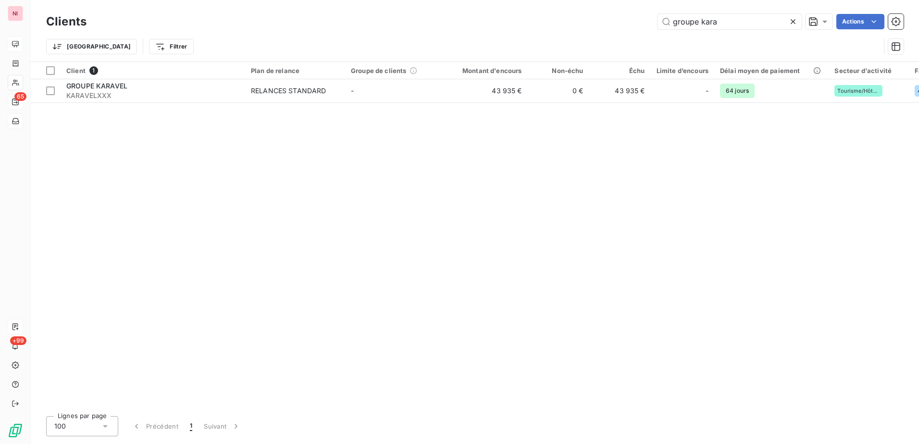
click at [743, 13] on div "Clients groupe kara Actions" at bounding box center [474, 22] width 857 height 20
drag, startPoint x: 737, startPoint y: 20, endPoint x: 610, endPoint y: 3, distance: 127.9
click at [631, 20] on div "groupe kara Actions" at bounding box center [500, 21] width 805 height 15
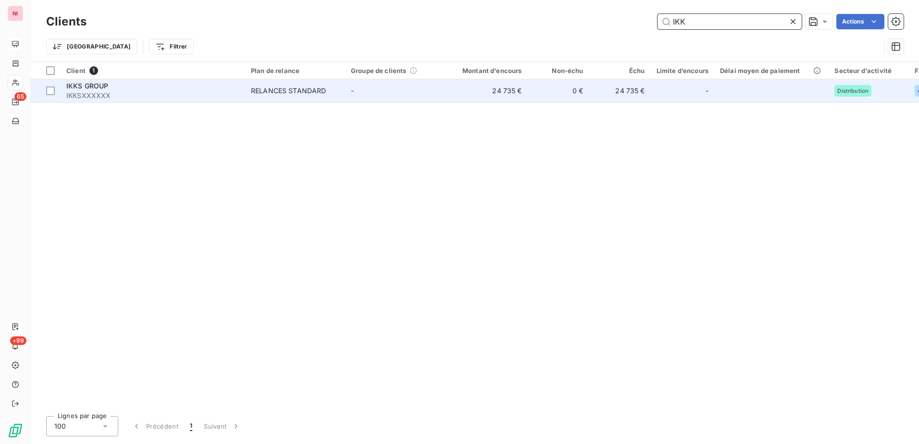
type input "IKK"
click at [101, 91] on span "IKKSXXXXXX" at bounding box center [152, 96] width 173 height 10
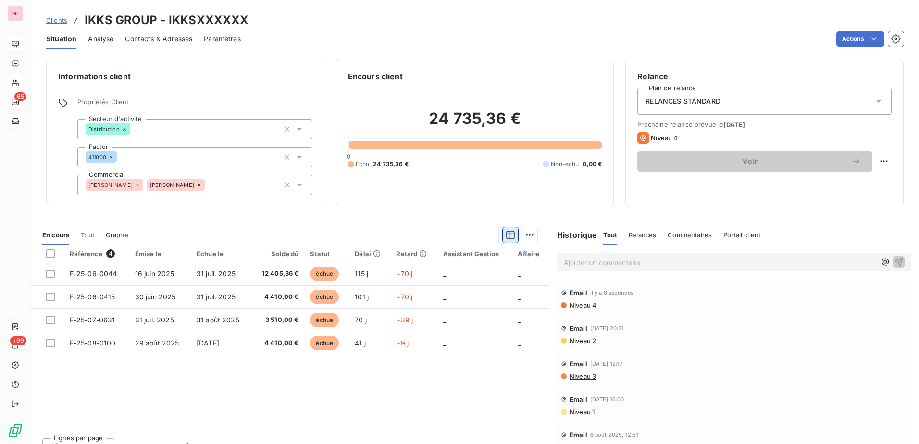
click at [506, 239] on icon "button" at bounding box center [511, 235] width 10 height 10
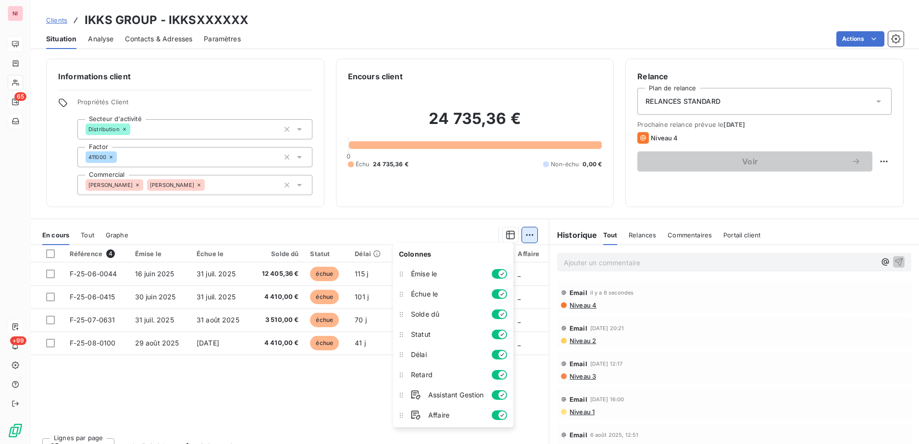
click at [521, 234] on html "NI 65 +99 Clients IKKS GROUP - IKKSXXXXXX Situation Analyse Contacts & Adresses…" at bounding box center [459, 222] width 919 height 444
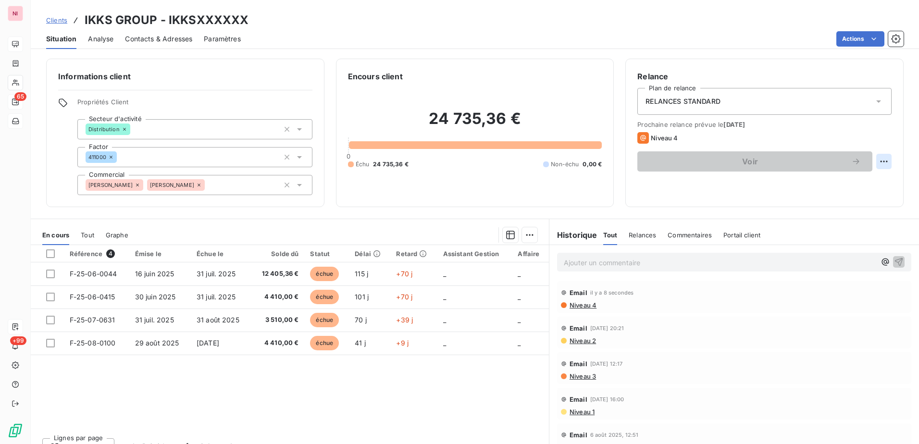
click at [878, 165] on html "NI 65 +99 Clients IKKS GROUP - IKKSXXXXXX Situation Analyse Contacts & Adresses…" at bounding box center [459, 222] width 919 height 444
click at [568, 199] on html "NI 65 +99 Clients IKKS GROUP - IKKSXXXXXX Situation Analyse Contacts & Adresses…" at bounding box center [459, 222] width 919 height 444
click at [690, 233] on span "Commentaires" at bounding box center [689, 235] width 44 height 8
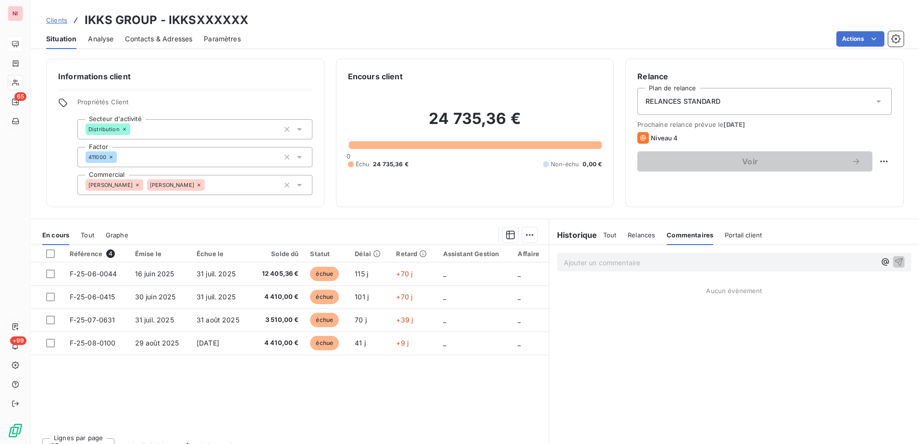
click at [616, 267] on p "Ajouter un commentaire ﻿" at bounding box center [720, 263] width 312 height 12
click at [895, 259] on icon "button" at bounding box center [899, 262] width 8 height 8
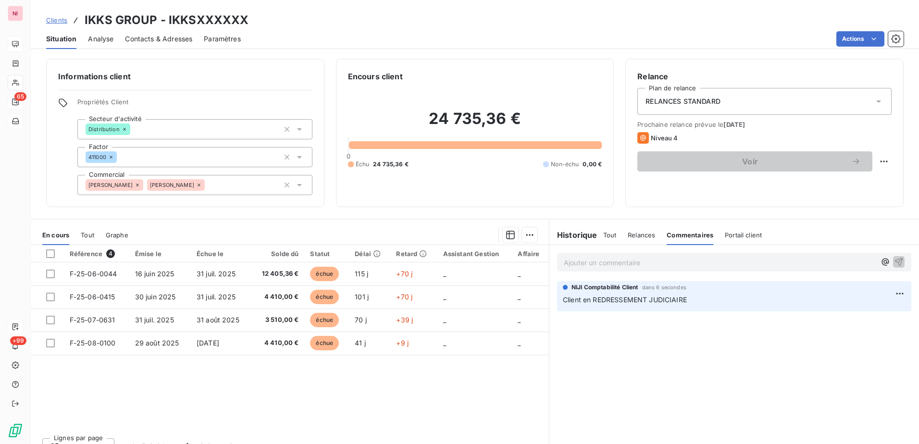
click at [86, 234] on span "Tout" at bounding box center [87, 235] width 13 height 8
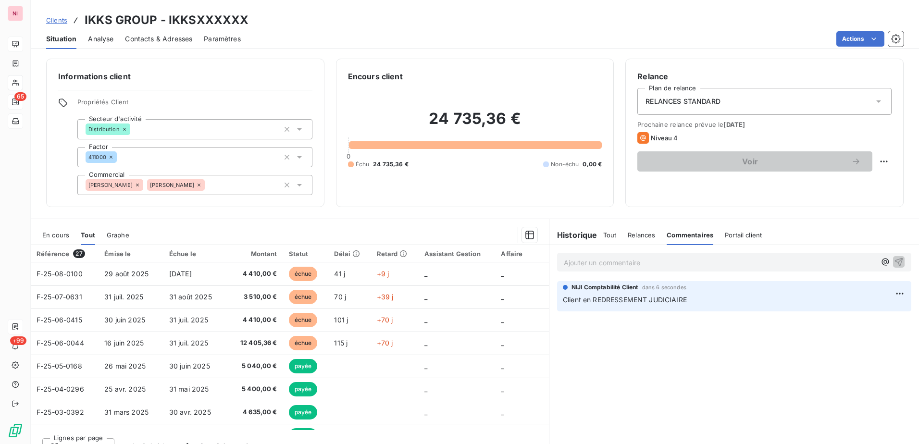
click at [111, 231] on span "Graphe" at bounding box center [118, 235] width 23 height 8
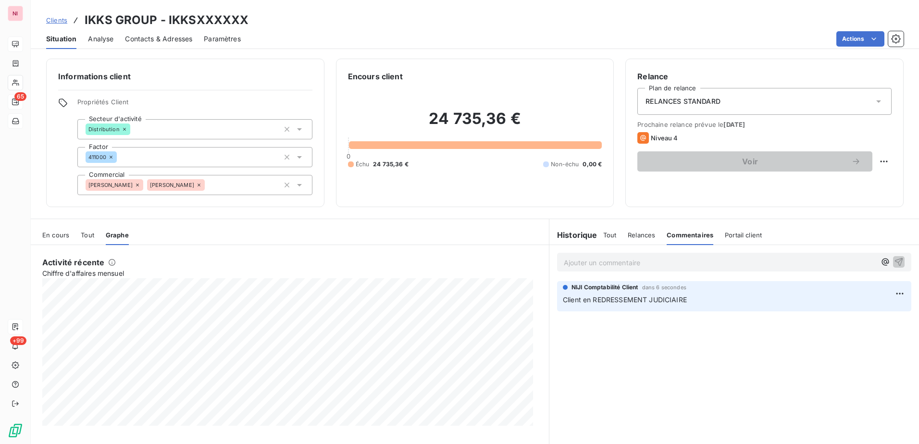
click at [56, 235] on span "En cours" at bounding box center [55, 235] width 27 height 8
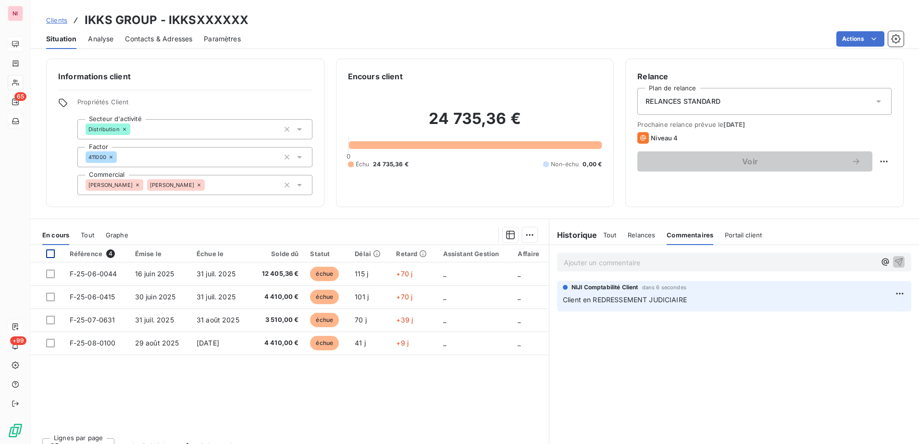
click at [50, 257] on div at bounding box center [50, 253] width 9 height 9
click at [506, 235] on icon "button" at bounding box center [510, 235] width 9 height 9
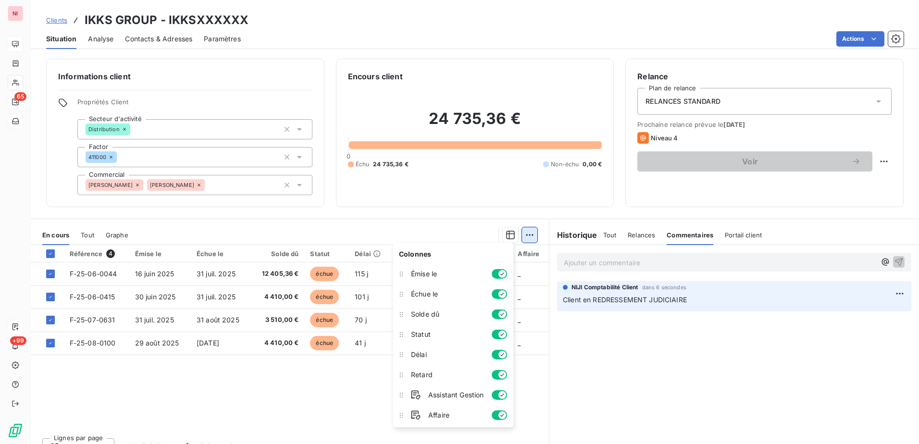
click at [520, 233] on html "NI 65 +99 Clients IKKS GROUP - IKKSXXXXXX Situation Analyse Contacts & Adresses…" at bounding box center [459, 222] width 919 height 444
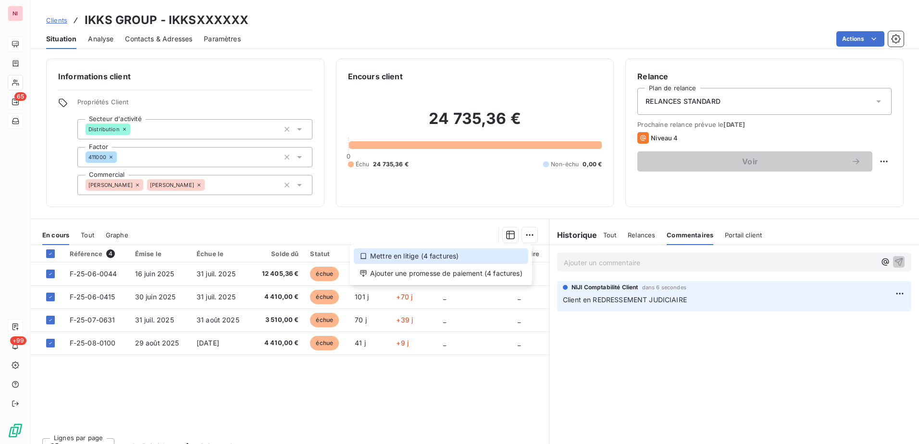
click at [367, 254] on div "Mettre en litige (4 factures)" at bounding box center [441, 255] width 174 height 15
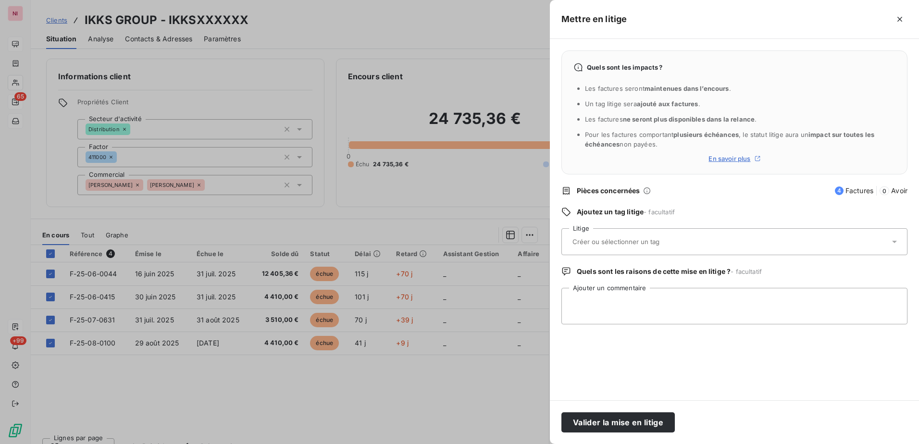
click at [605, 242] on input "text" at bounding box center [641, 241] width 140 height 9
click at [605, 241] on input "text" at bounding box center [641, 241] width 140 height 9
click at [688, 299] on textarea "Ajouter un commentaire" at bounding box center [734, 306] width 346 height 37
type textarea "Client en Redressement Judiciaire"
click at [592, 426] on button "Valider la mise en litige" at bounding box center [617, 422] width 113 height 20
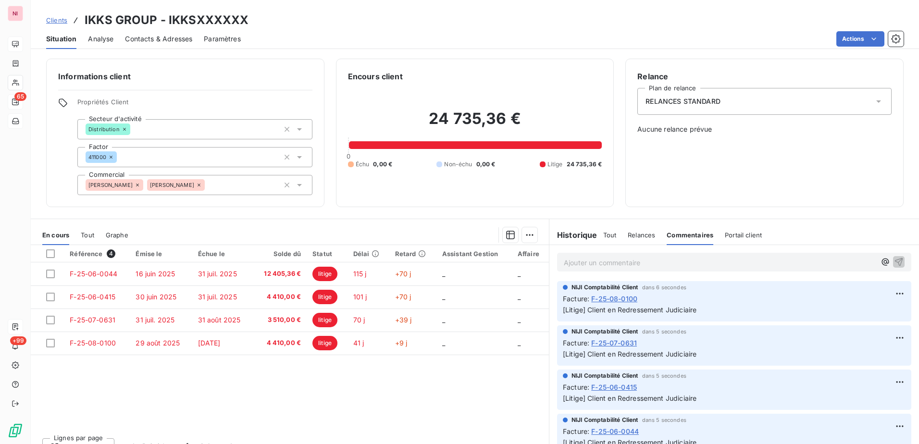
click at [135, 184] on icon at bounding box center [138, 185] width 6 height 6
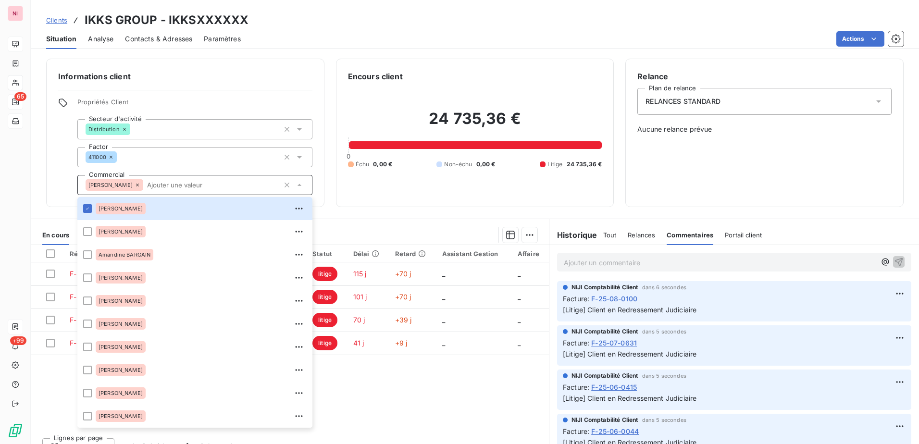
click at [57, 168] on div "Informations client Propriétés Client Secteur d'activité Distribution Factor 41…" at bounding box center [185, 133] width 278 height 148
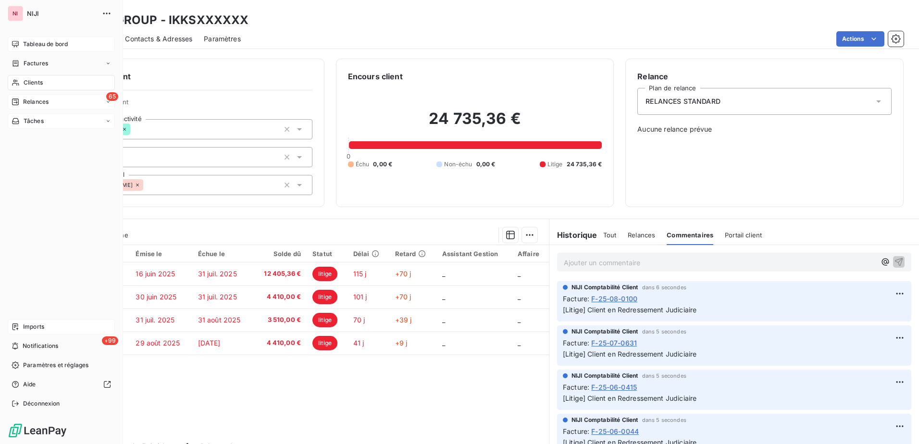
click at [33, 85] on span "Clients" at bounding box center [33, 82] width 19 height 9
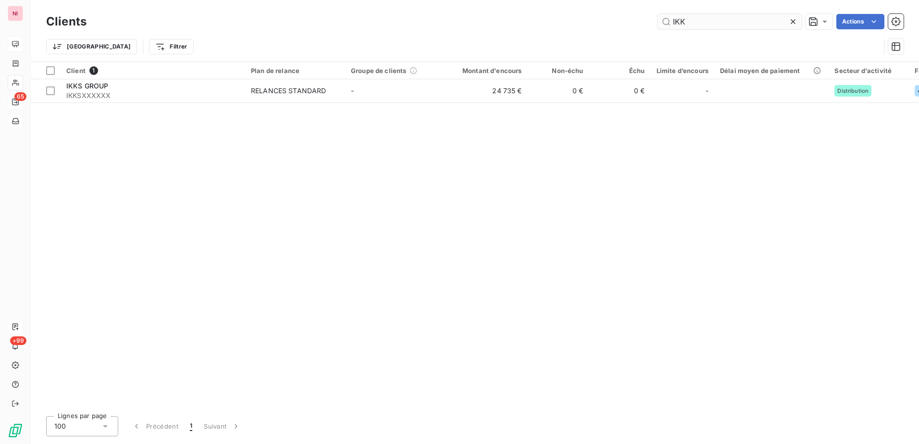
click at [764, 25] on input "IKK" at bounding box center [729, 21] width 144 height 15
drag, startPoint x: 741, startPoint y: 24, endPoint x: 618, endPoint y: 24, distance: 122.5
click at [618, 24] on div "IKK Actions" at bounding box center [500, 21] width 805 height 15
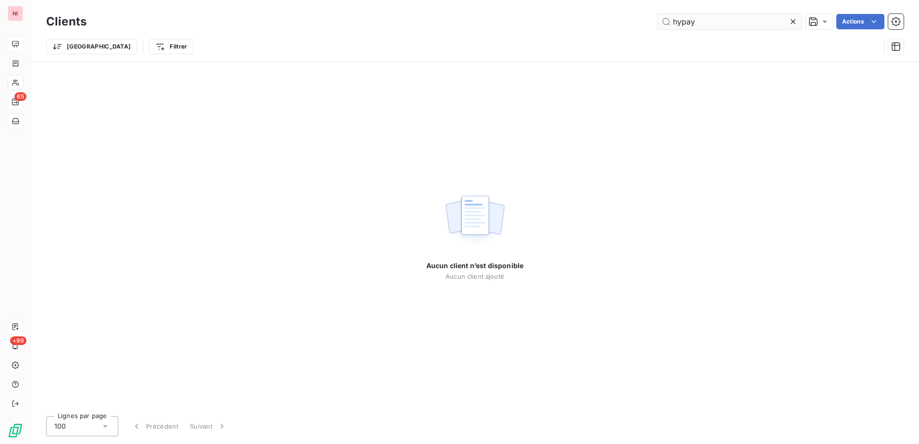
click at [681, 23] on input "hypay" at bounding box center [729, 21] width 144 height 15
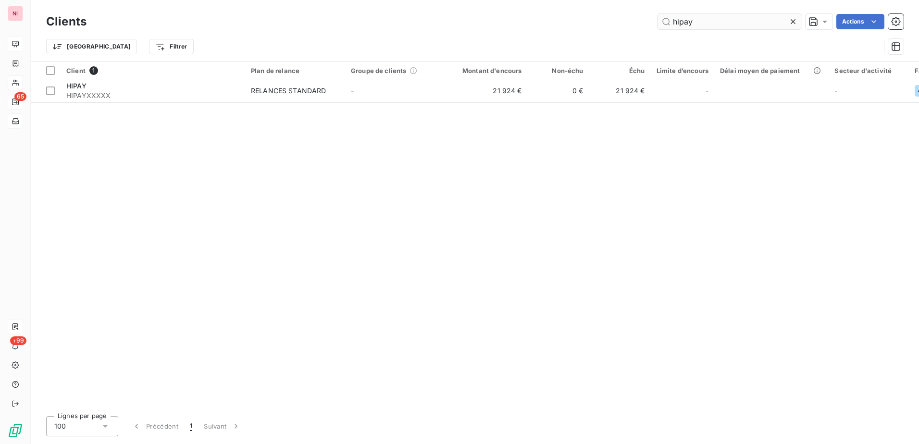
type input "hipay"
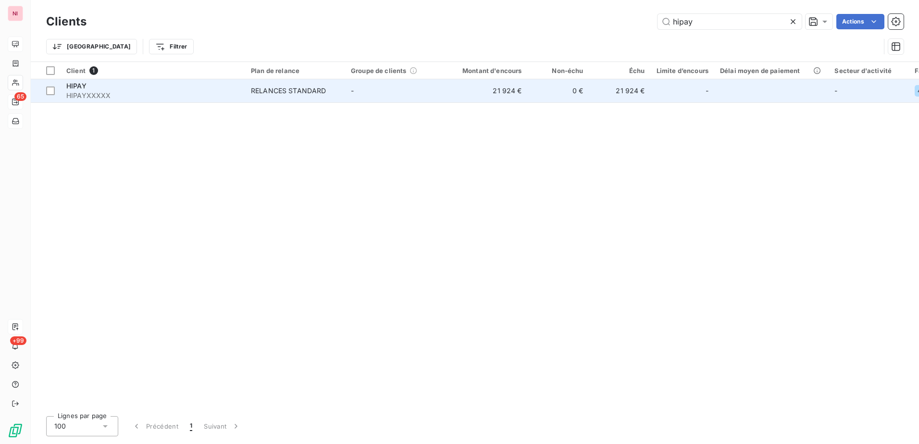
click at [84, 92] on span "HIPAYXXXXX" at bounding box center [152, 96] width 173 height 10
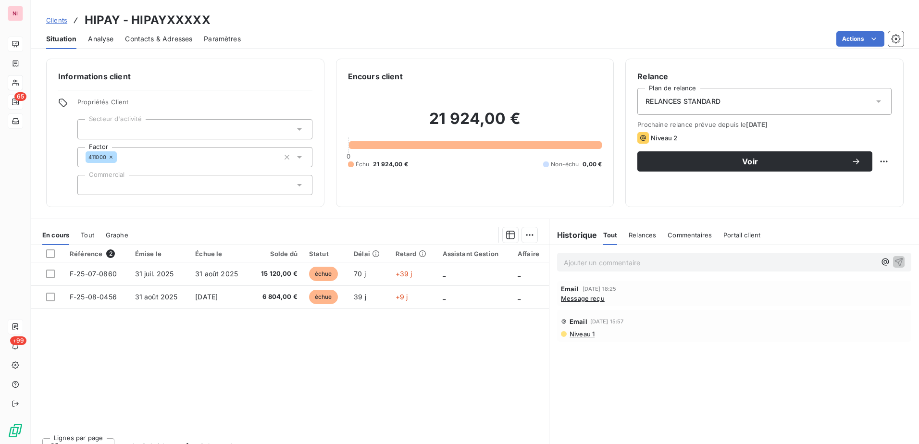
click at [142, 38] on span "Contacts & Adresses" at bounding box center [158, 39] width 67 height 10
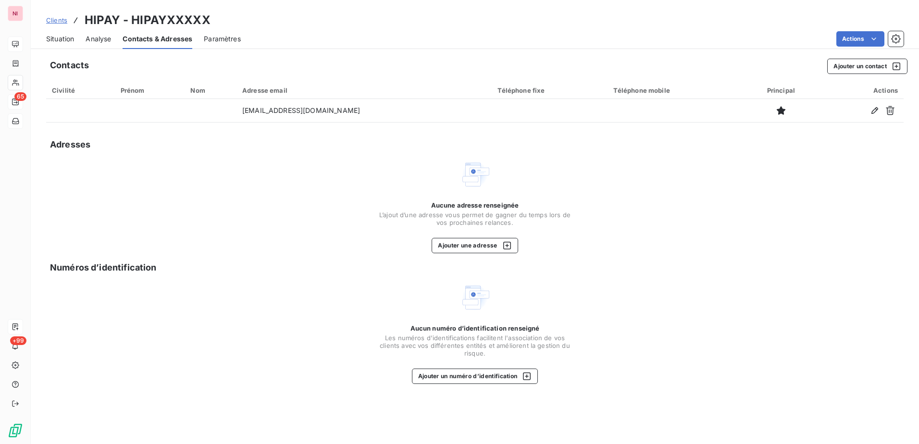
click at [66, 38] on span "Situation" at bounding box center [60, 39] width 28 height 10
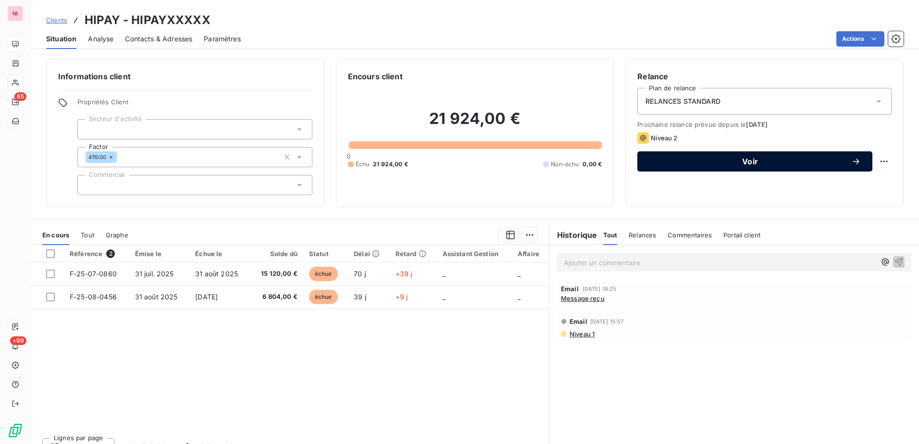
click at [742, 159] on span "Voir" at bounding box center [750, 162] width 202 height 8
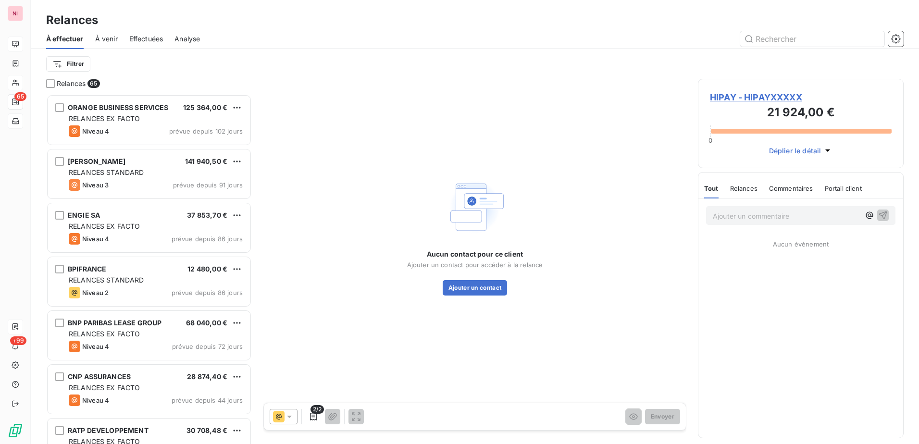
scroll to position [343, 198]
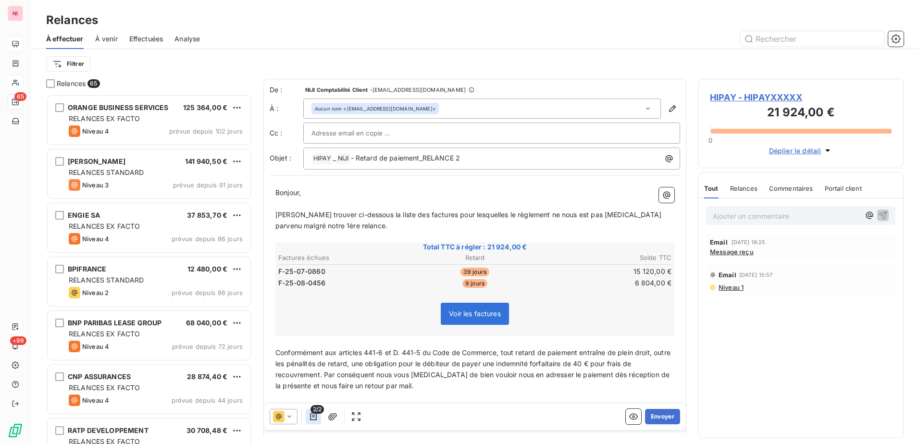
click at [312, 418] on icon "button" at bounding box center [314, 417] width 10 height 10
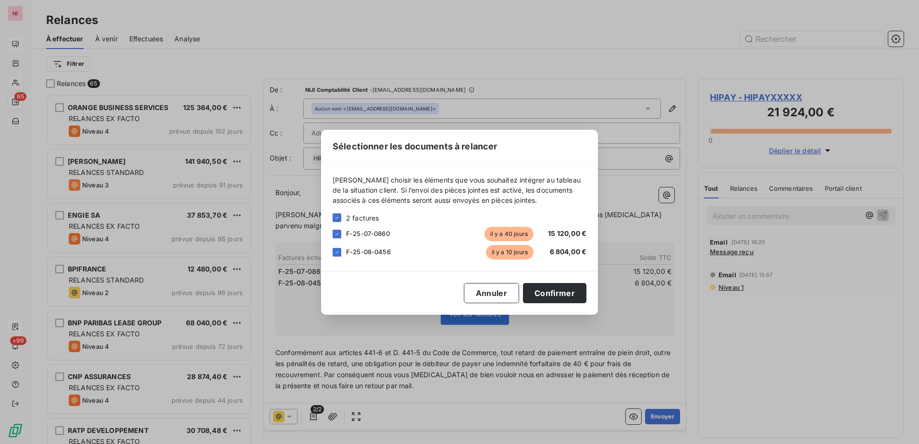
click at [284, 417] on div "Sélectionner les documents à relancer [PERSON_NAME] choisir les éléments que vo…" at bounding box center [459, 222] width 919 height 444
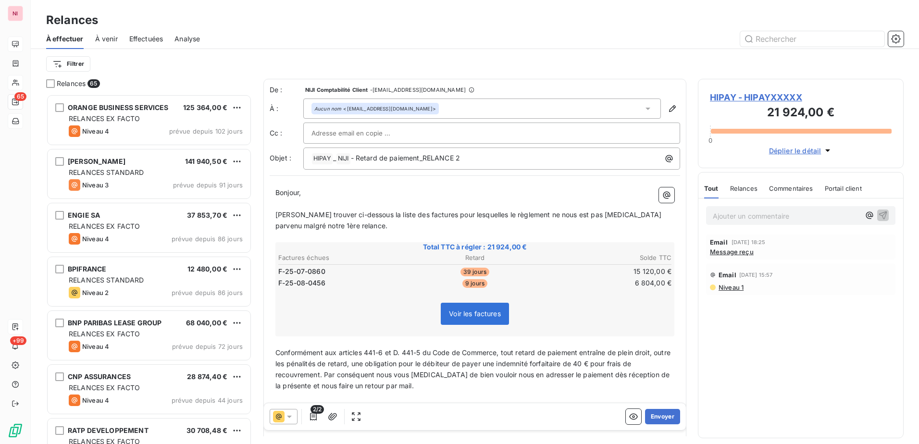
click at [288, 418] on icon at bounding box center [289, 417] width 10 height 10
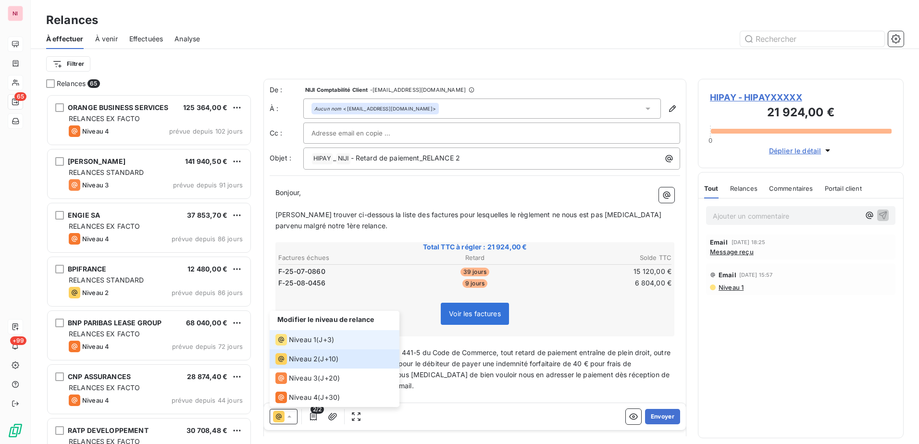
click at [306, 341] on span "Niveau 1" at bounding box center [302, 340] width 27 height 10
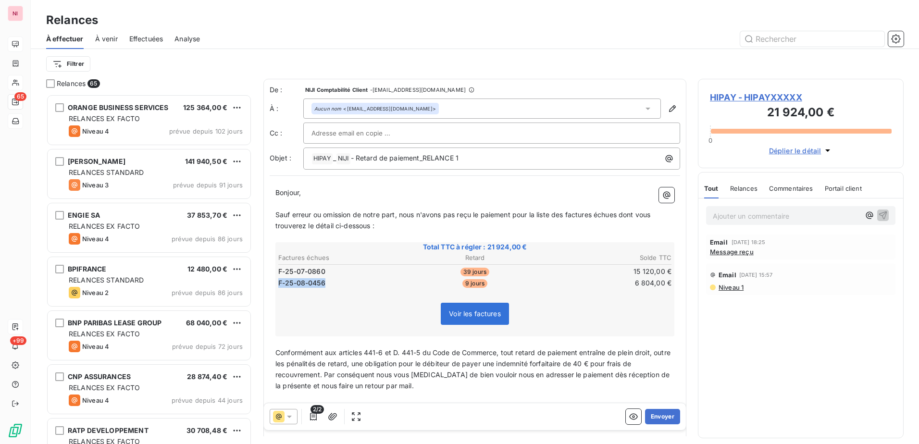
drag, startPoint x: 325, startPoint y: 282, endPoint x: 280, endPoint y: 283, distance: 45.7
click at [280, 283] on span "F-25-08-0456" at bounding box center [301, 283] width 47 height 10
drag, startPoint x: 279, startPoint y: 282, endPoint x: 330, endPoint y: 282, distance: 50.5
click at [330, 282] on td "F-25-08-0456" at bounding box center [343, 283] width 131 height 11
drag, startPoint x: 324, startPoint y: 282, endPoint x: 262, endPoint y: 283, distance: 61.5
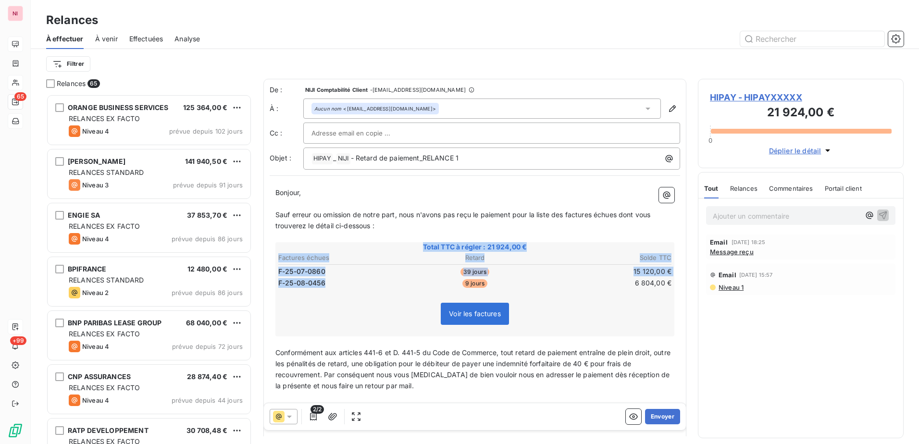
click at [262, 283] on div "Relances 65 ORANGE BUSINESS SERVICES 125 364,00 € RELANCES EX FACTO Niveau 4 pr…" at bounding box center [475, 261] width 888 height 365
drag, startPoint x: 262, startPoint y: 283, endPoint x: 277, endPoint y: 282, distance: 14.4
click at [277, 282] on div "Bonjour, ﻿ Sauf erreur ou omission de notre part, nous n'avons pas reçu le paie…" at bounding box center [475, 348] width 410 height 332
drag, startPoint x: 277, startPoint y: 282, endPoint x: 330, endPoint y: 283, distance: 53.3
click at [330, 283] on td "F-25-08-0456" at bounding box center [343, 283] width 131 height 11
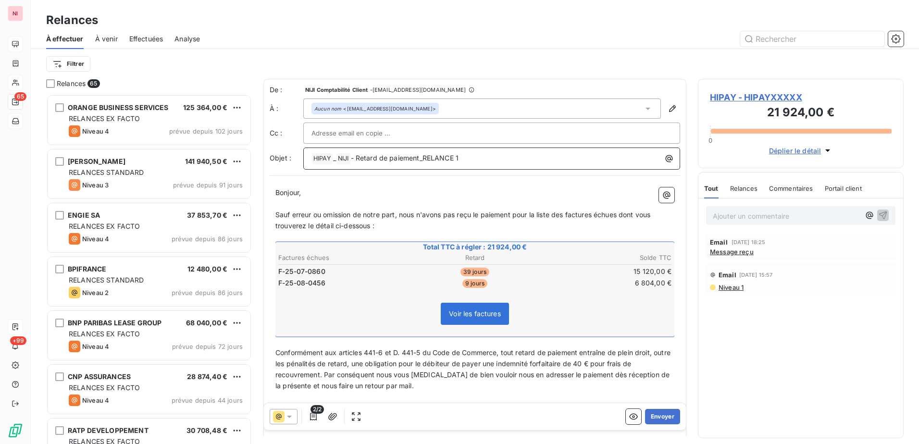
click at [502, 158] on p "﻿ HIPAY ﻿ _ NIJI ﻿ - Retard de paiement_RELANCE 1" at bounding box center [493, 159] width 365 height 12
click at [660, 420] on button "Envoyer" at bounding box center [662, 416] width 35 height 15
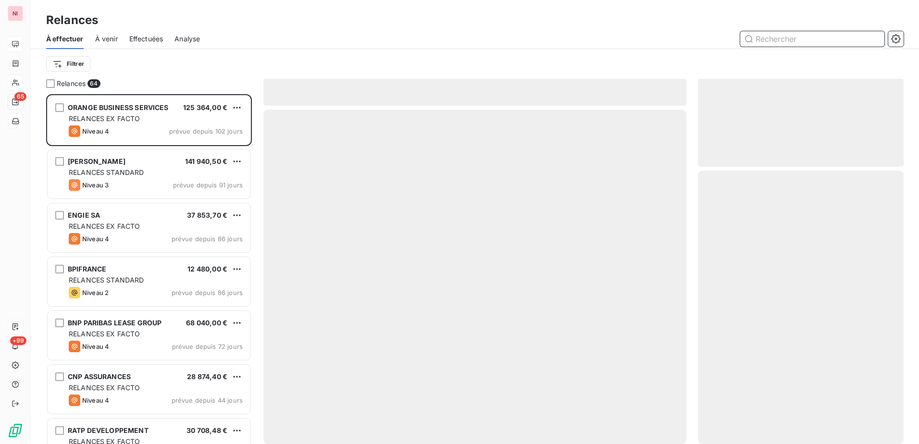
click at [787, 40] on input "text" at bounding box center [812, 38] width 144 height 15
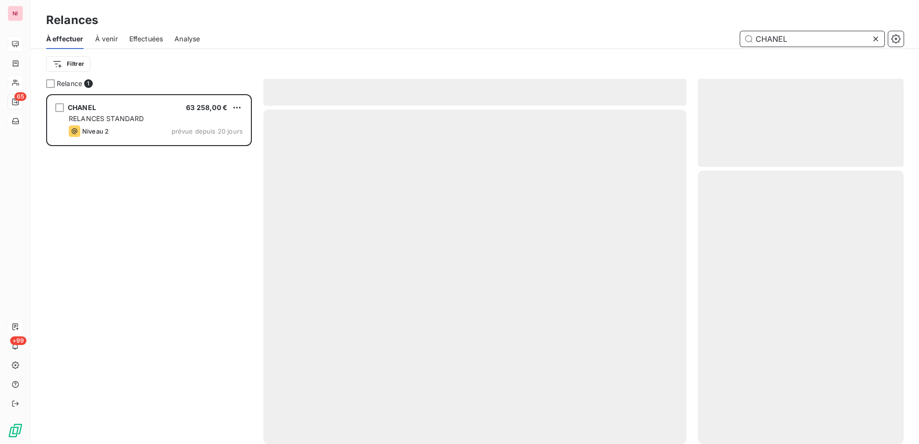
scroll to position [343, 198]
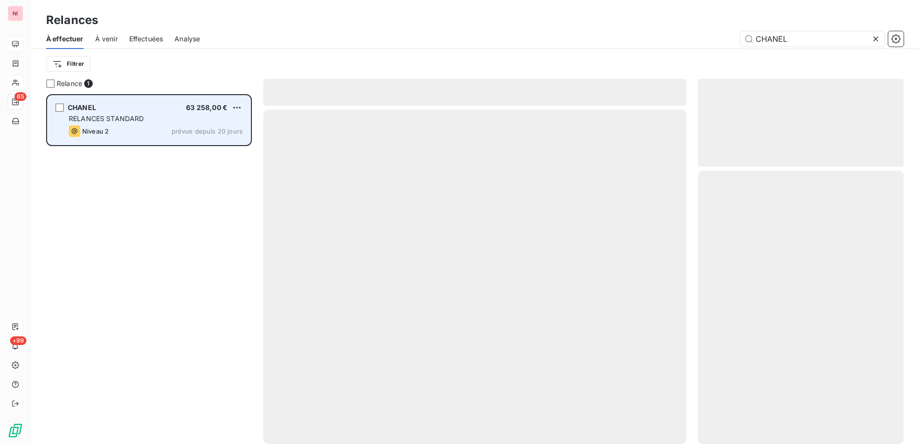
click at [124, 108] on div "CHANEL 63 258,00 €" at bounding box center [156, 107] width 174 height 9
click at [101, 115] on span "RELANCES STANDARD" at bounding box center [106, 118] width 75 height 8
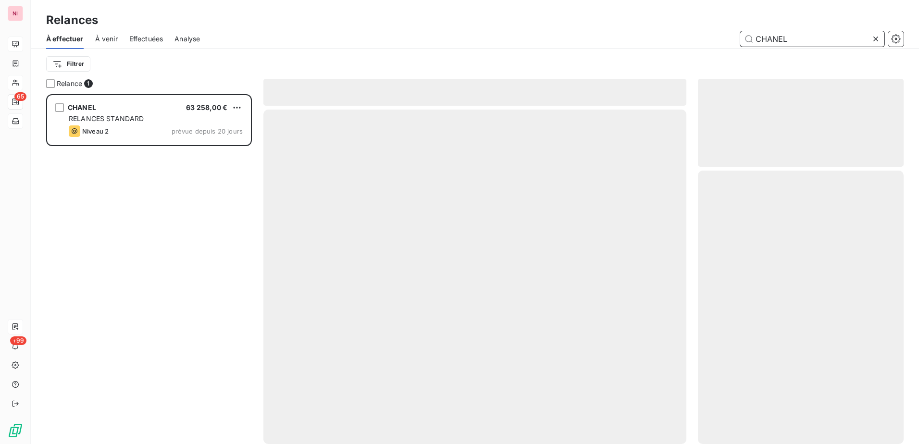
click at [795, 39] on input "CHANEL" at bounding box center [812, 38] width 144 height 15
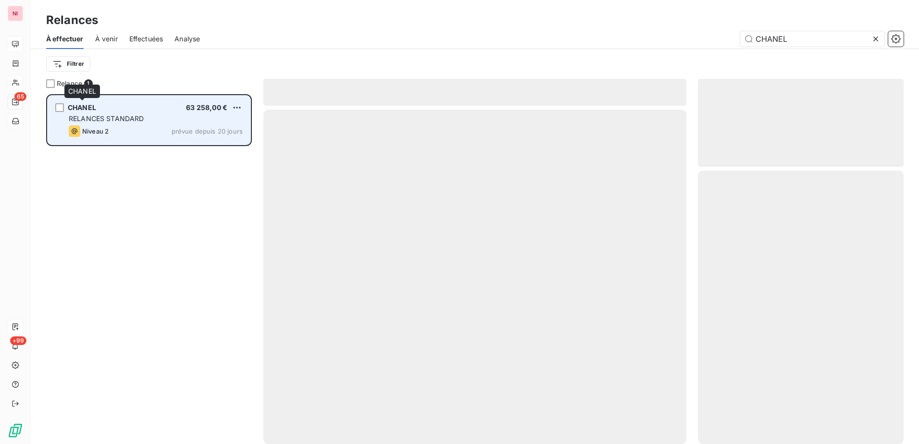
click at [78, 108] on span "CHANEL" at bounding box center [82, 107] width 28 height 8
drag, startPoint x: 78, startPoint y: 108, endPoint x: 93, endPoint y: 122, distance: 20.7
click at [93, 122] on span "RELANCES STANDARD" at bounding box center [106, 118] width 75 height 8
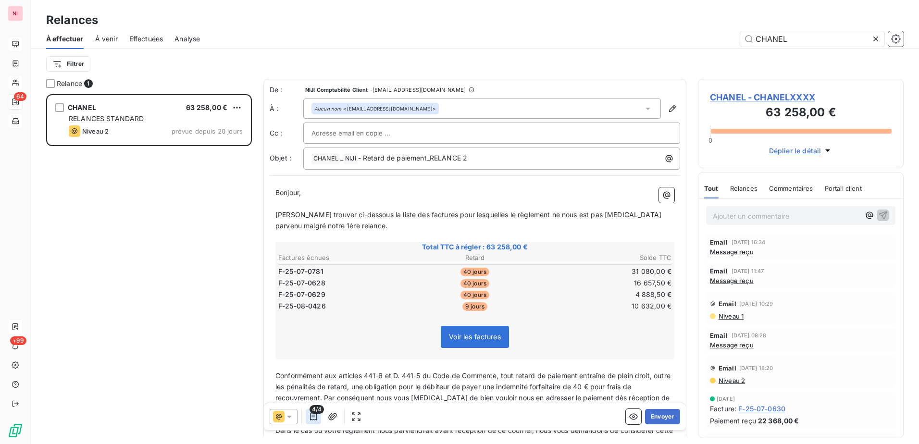
click at [316, 420] on icon "button" at bounding box center [313, 417] width 7 height 8
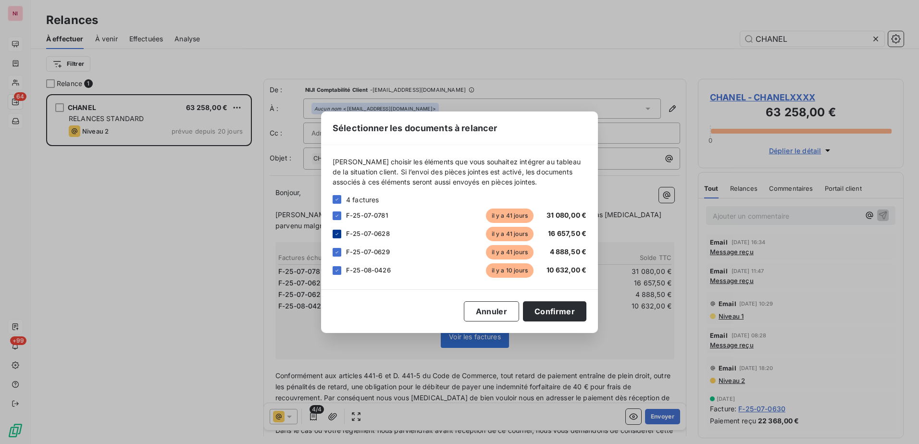
click at [336, 236] on icon at bounding box center [337, 234] width 6 height 6
click at [551, 310] on button "Confirmer" at bounding box center [554, 311] width 63 height 20
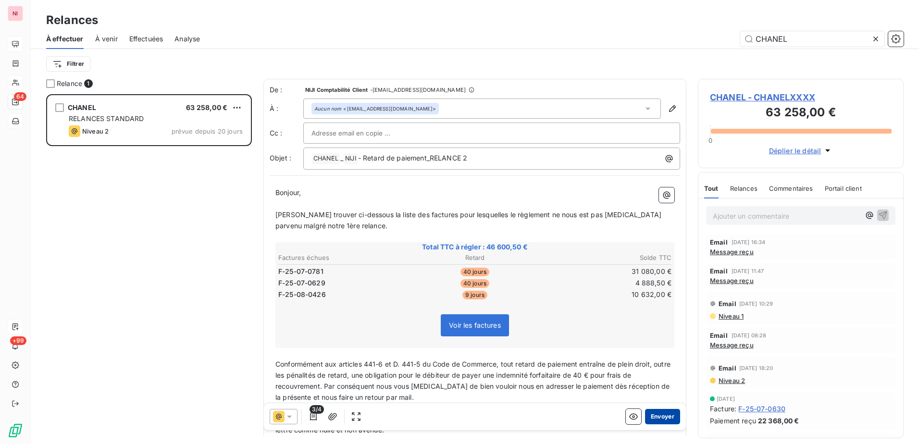
click at [658, 415] on button "Envoyer" at bounding box center [662, 416] width 35 height 15
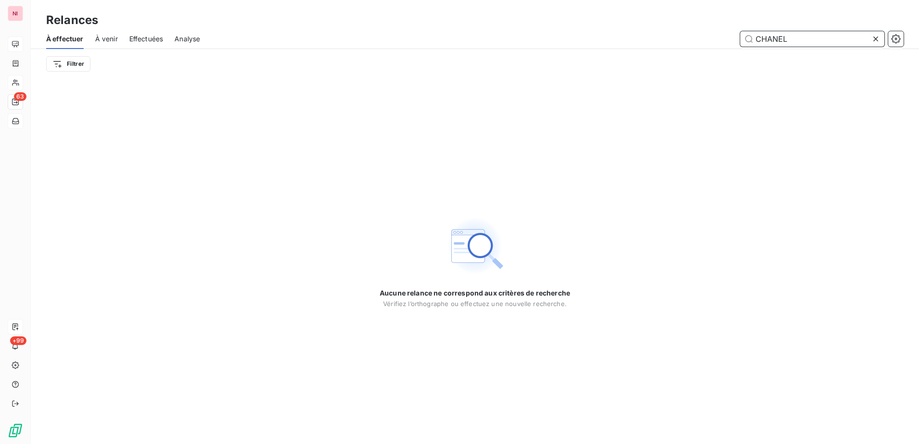
click at [803, 38] on input "CHANEL" at bounding box center [812, 38] width 144 height 15
drag, startPoint x: 804, startPoint y: 38, endPoint x: 683, endPoint y: 38, distance: 121.1
click at [683, 38] on div "CHANEL" at bounding box center [557, 38] width 692 height 15
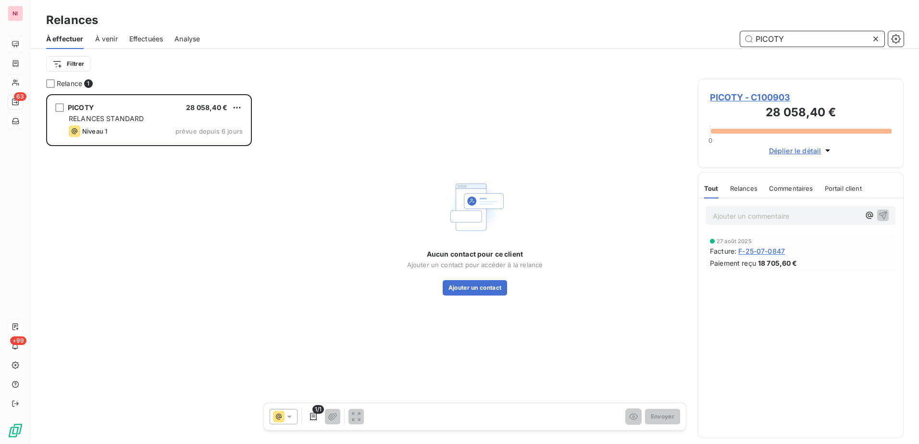
scroll to position [343, 198]
type input "PICOTY"
click at [467, 291] on button "Ajouter un contact" at bounding box center [475, 287] width 65 height 15
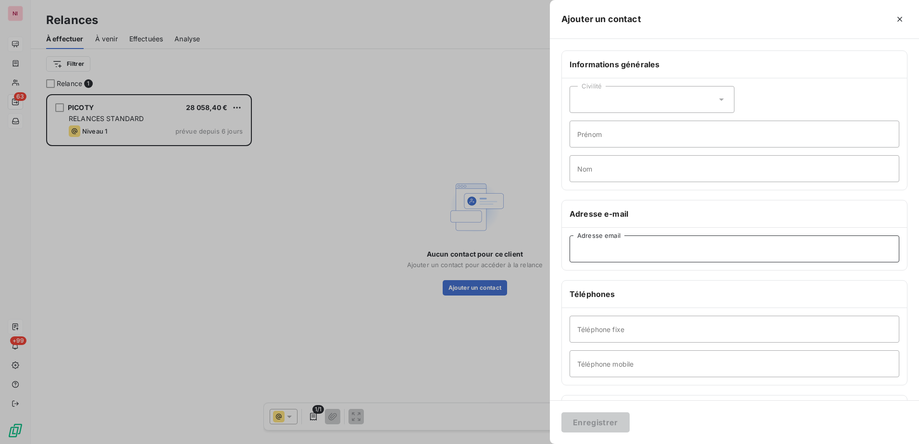
click at [630, 250] on input "Adresse email" at bounding box center [734, 248] width 330 height 27
paste input "[PERSON_NAME] <[PERSON_NAME][EMAIL_ADDRESS][DOMAIN_NAME]>"
drag, startPoint x: 705, startPoint y: 251, endPoint x: 734, endPoint y: 250, distance: 28.8
click at [734, 250] on input "[PERSON_NAME] <[PERSON_NAME][EMAIL_ADDRESS][DOMAIN_NAME]>" at bounding box center [734, 248] width 330 height 27
drag, startPoint x: 639, startPoint y: 247, endPoint x: 465, endPoint y: 241, distance: 173.6
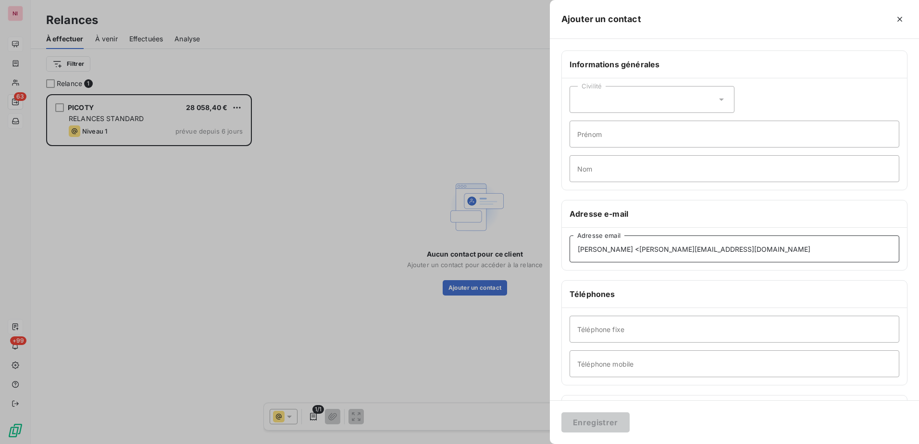
click at [476, 444] on div "Ajouter un contact Informations générales Civilité Prénom Nom Adresse e-mail [P…" at bounding box center [459, 444] width 919 height 0
type input "[PERSON_NAME][EMAIL_ADDRESS][DOMAIN_NAME]"
click at [605, 420] on button "Enregistrer" at bounding box center [595, 422] width 68 height 20
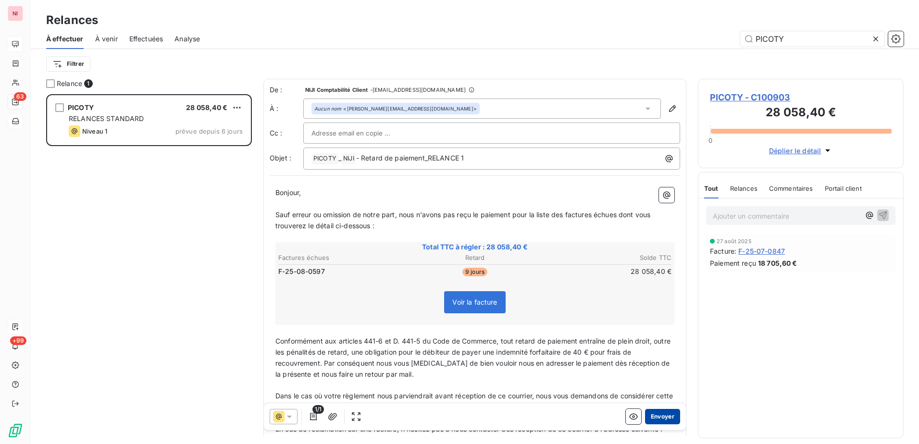
click at [657, 418] on button "Envoyer" at bounding box center [662, 416] width 35 height 15
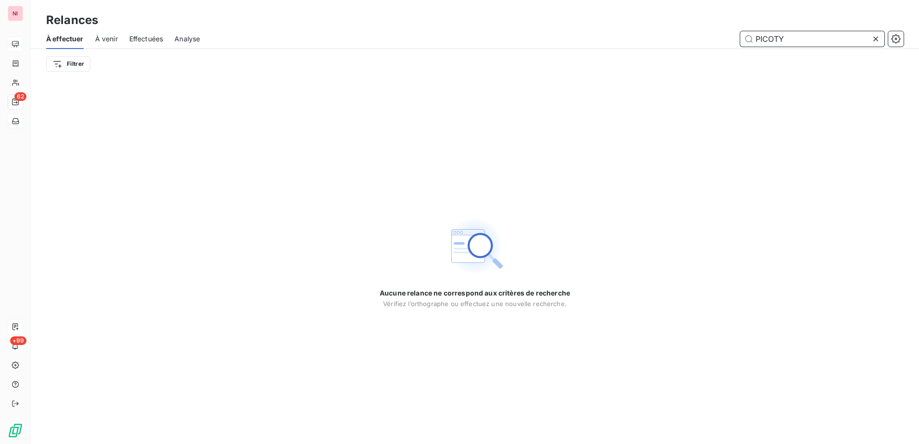
click at [794, 44] on input "PICOTY" at bounding box center [812, 38] width 144 height 15
drag, startPoint x: 800, startPoint y: 39, endPoint x: 692, endPoint y: 39, distance: 107.2
click at [692, 39] on div "PICOTY" at bounding box center [557, 38] width 692 height 15
click at [793, 44] on input "PICOTY" at bounding box center [812, 38] width 144 height 15
drag, startPoint x: 791, startPoint y: 38, endPoint x: 677, endPoint y: 36, distance: 113.9
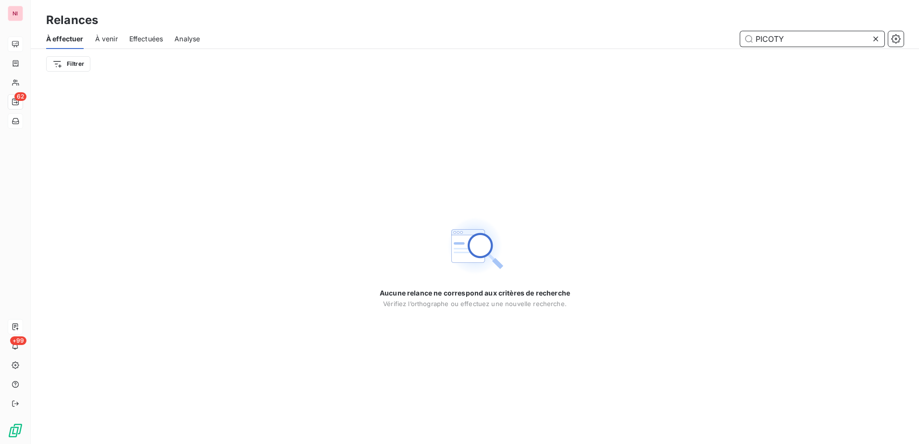
click at [678, 37] on div "PICOTY" at bounding box center [557, 38] width 692 height 15
click at [803, 35] on input "PICOTY" at bounding box center [812, 38] width 144 height 15
click at [800, 37] on input "PICOTYA" at bounding box center [812, 38] width 144 height 15
drag, startPoint x: 801, startPoint y: 39, endPoint x: 666, endPoint y: 40, distance: 135.0
click at [666, 40] on div "PICOTYA" at bounding box center [557, 38] width 692 height 15
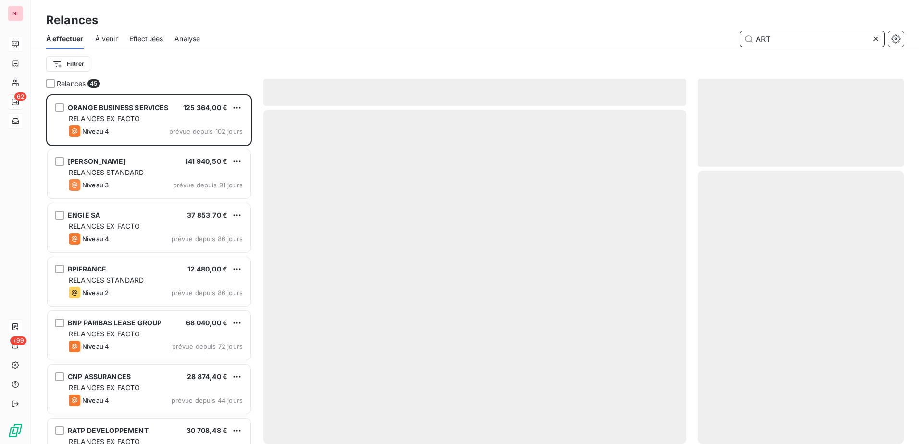
scroll to position [343, 198]
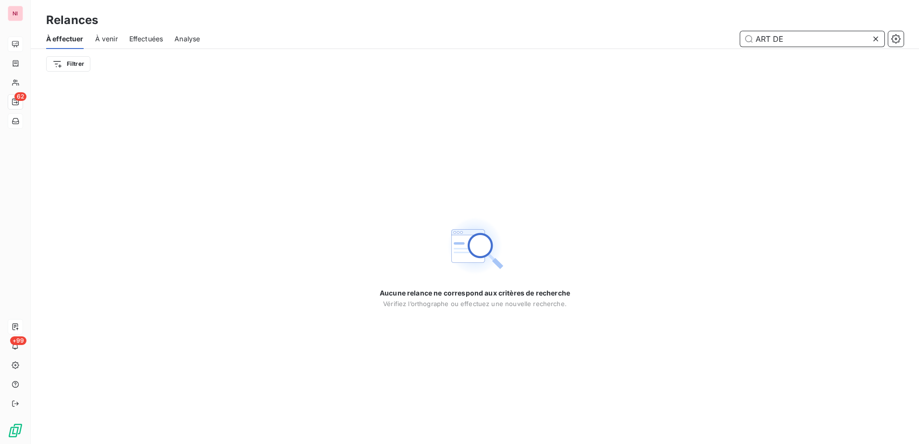
drag, startPoint x: 793, startPoint y: 41, endPoint x: 735, endPoint y: 40, distance: 58.6
click at [735, 40] on div "ART DE" at bounding box center [557, 38] width 692 height 15
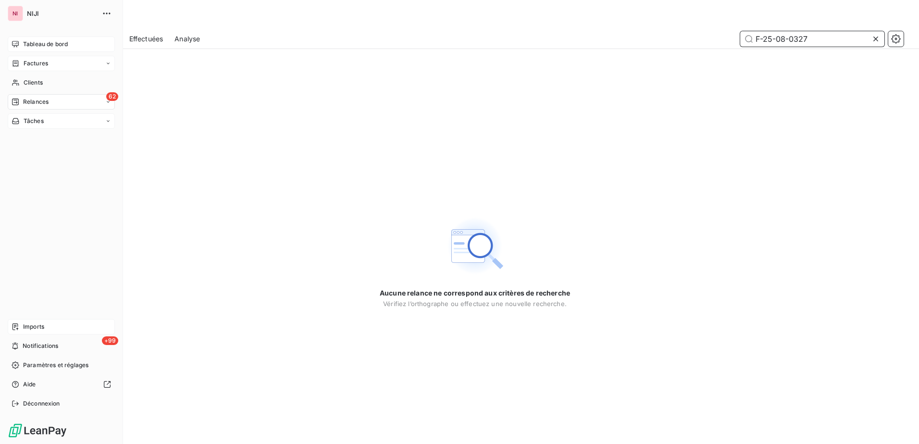
type input "F-25-08-0327"
click at [26, 63] on span "Factures" at bounding box center [36, 63] width 25 height 9
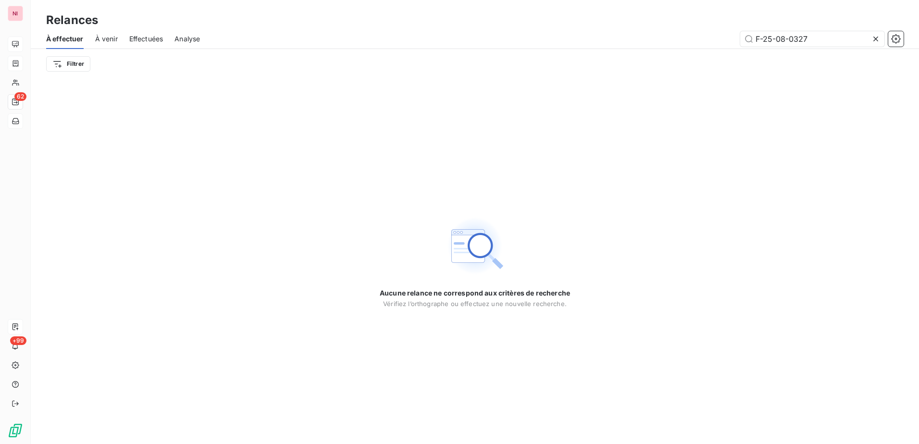
click at [71, 38] on span "À effectuer" at bounding box center [64, 39] width 37 height 10
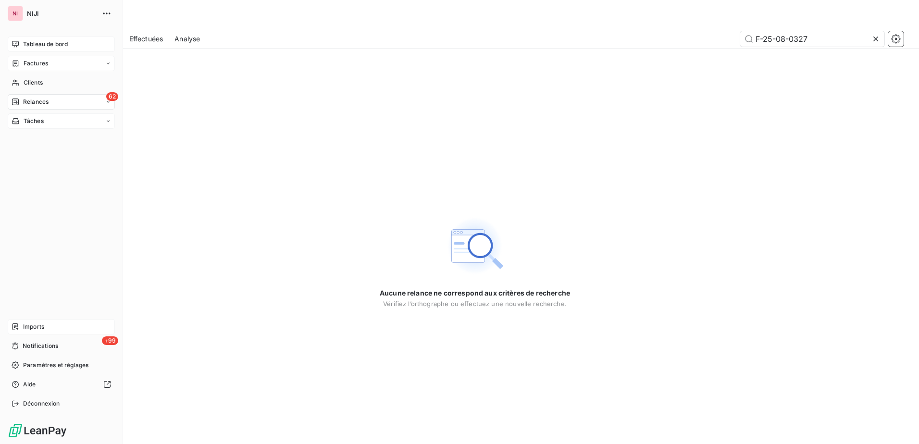
click at [35, 101] on span "Relances" at bounding box center [35, 102] width 25 height 9
click at [34, 81] on span "Clients" at bounding box center [33, 82] width 19 height 9
click at [37, 63] on span "Factures" at bounding box center [36, 63] width 25 height 9
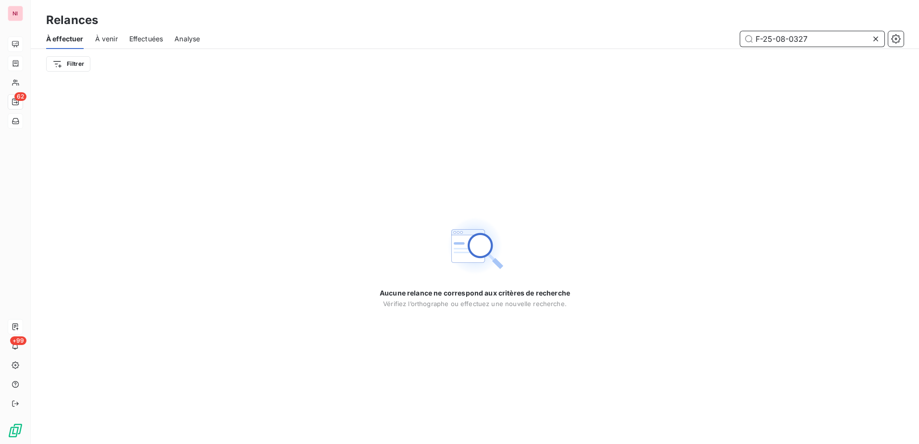
click at [828, 45] on input "F-25-08-0327" at bounding box center [812, 38] width 144 height 15
type input "F-25-08-0327F-25-08-0327"
click at [877, 39] on icon at bounding box center [876, 39] width 10 height 10
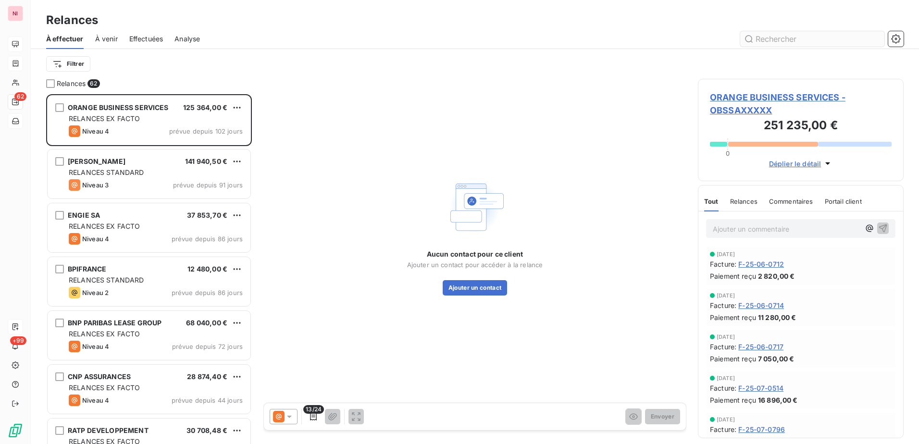
scroll to position [343, 198]
click at [803, 40] on input "text" at bounding box center [812, 38] width 144 height 15
paste input "F-25-08-0327"
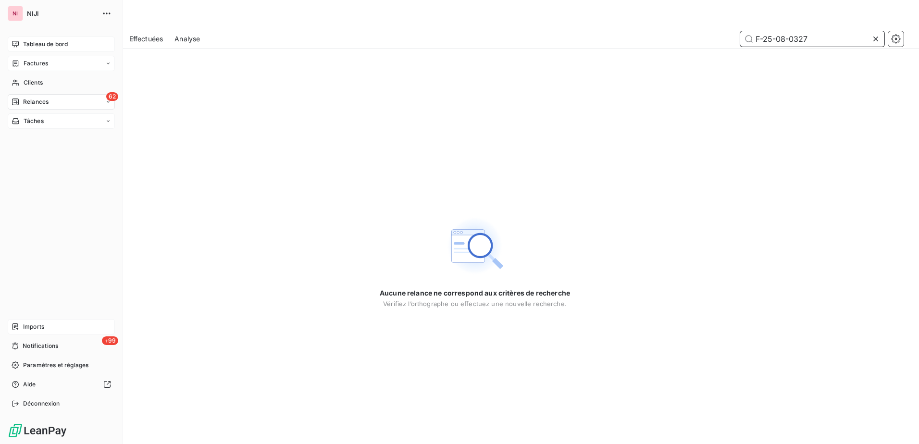
type input "F-25-08-0327"
click at [25, 61] on span "Factures" at bounding box center [36, 63] width 25 height 9
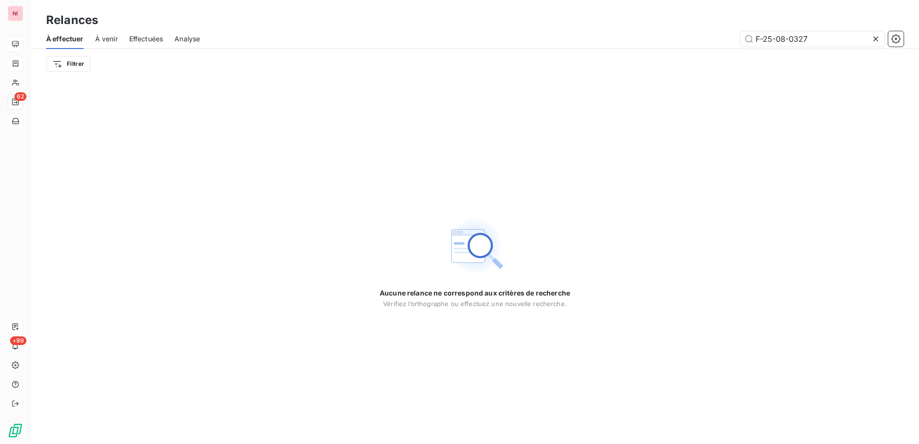
click at [878, 40] on icon at bounding box center [876, 39] width 10 height 10
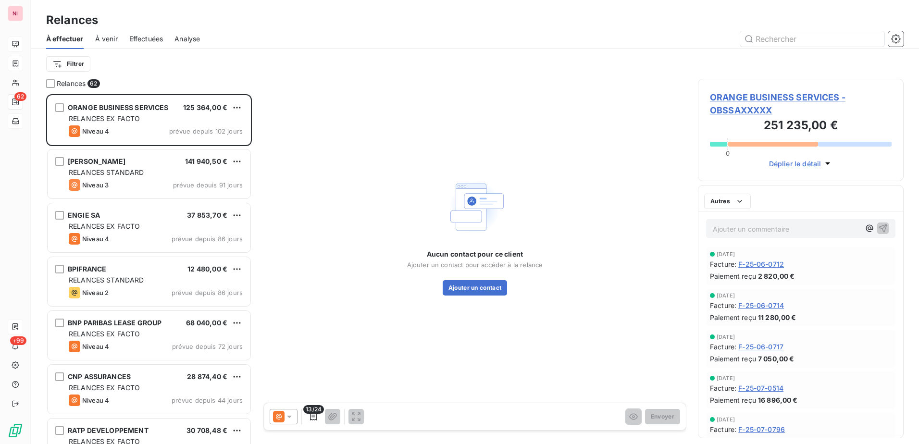
scroll to position [343, 198]
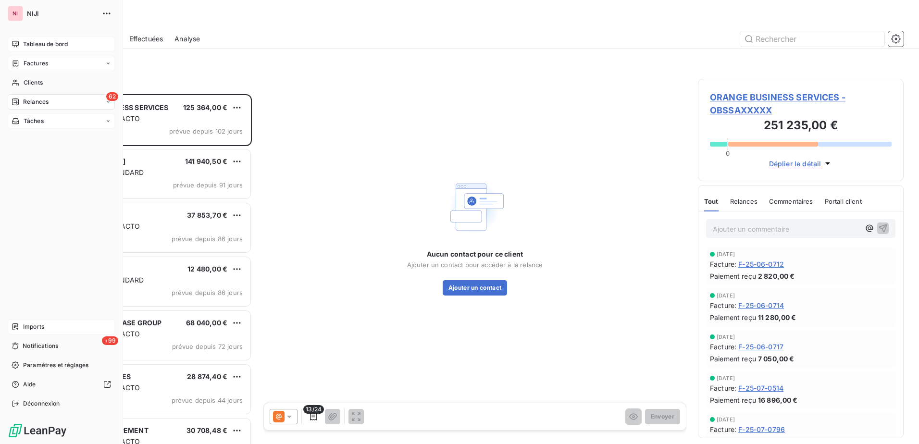
click at [36, 62] on span "Factures" at bounding box center [36, 63] width 25 height 9
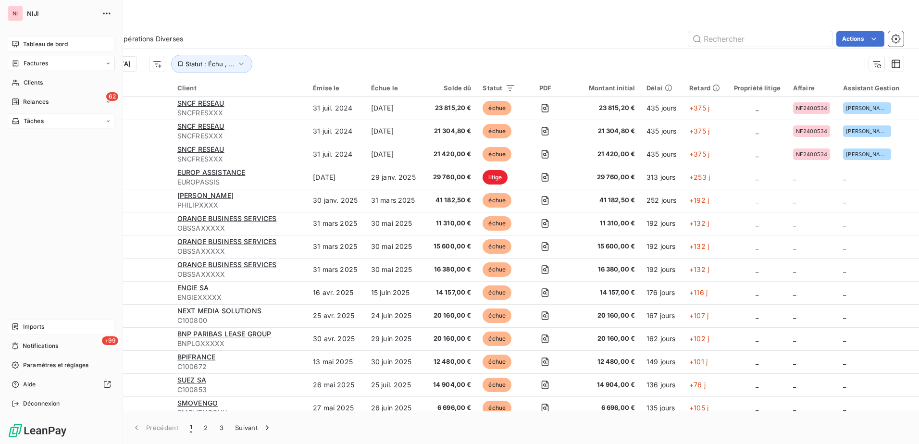
click at [37, 60] on span "Factures" at bounding box center [36, 63] width 25 height 9
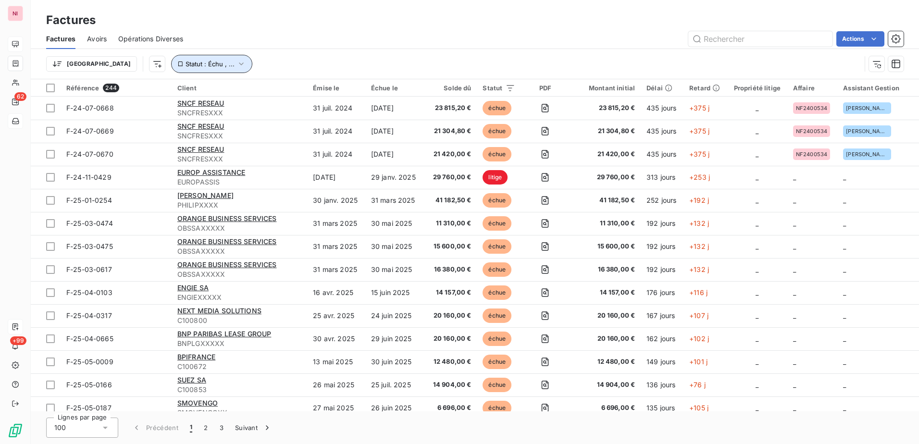
click at [185, 61] on span "Statut : Échu , ..." at bounding box center [209, 64] width 49 height 8
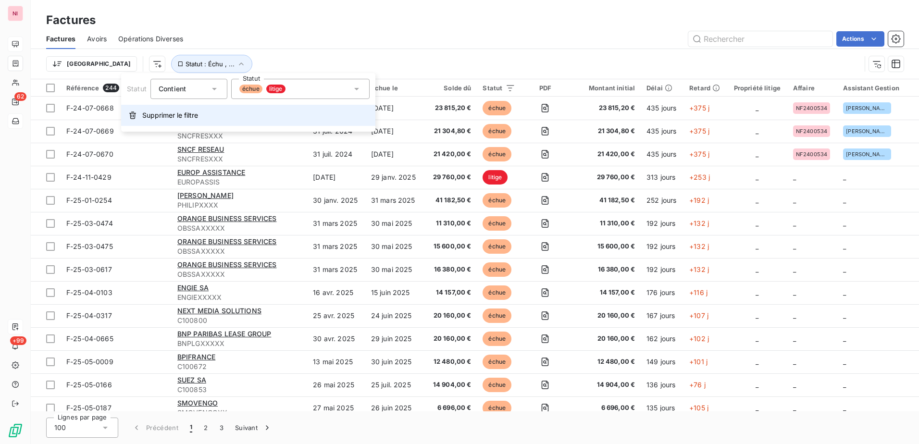
click at [168, 114] on span "Supprimer le filtre" at bounding box center [170, 116] width 56 height 10
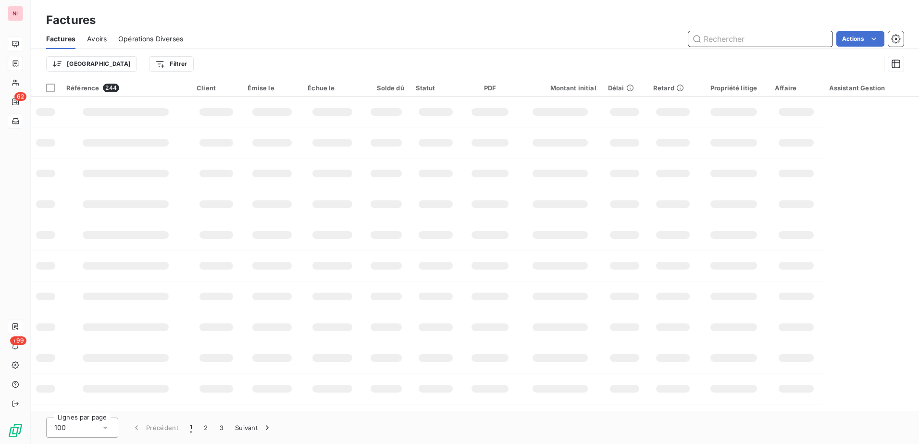
click at [780, 38] on input "text" at bounding box center [760, 38] width 144 height 15
paste input "F-25-08-0327"
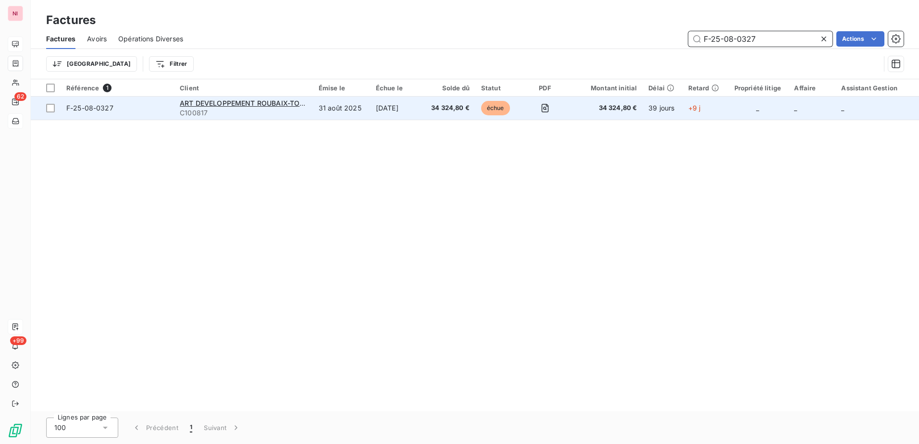
type input "F-25-08-0327"
click at [201, 107] on div "ART DEVELOPPEMENT ROUBAIX-TOURCOING" at bounding box center [243, 104] width 127 height 10
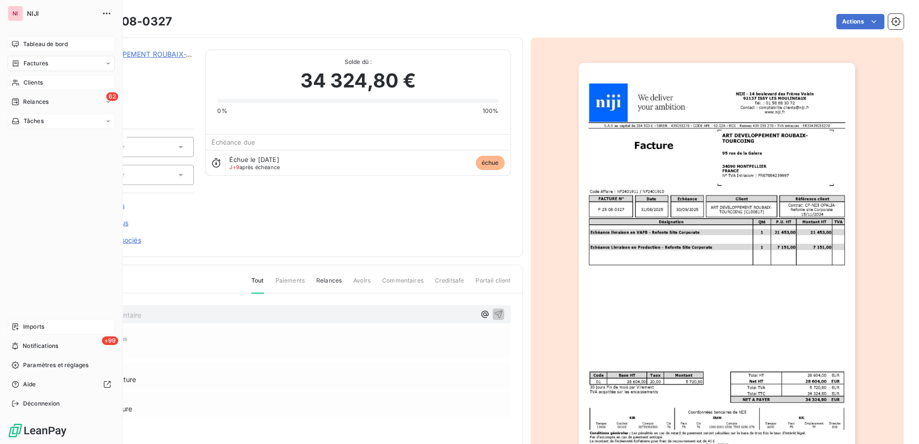
click at [25, 87] on div "Clients" at bounding box center [61, 82] width 107 height 15
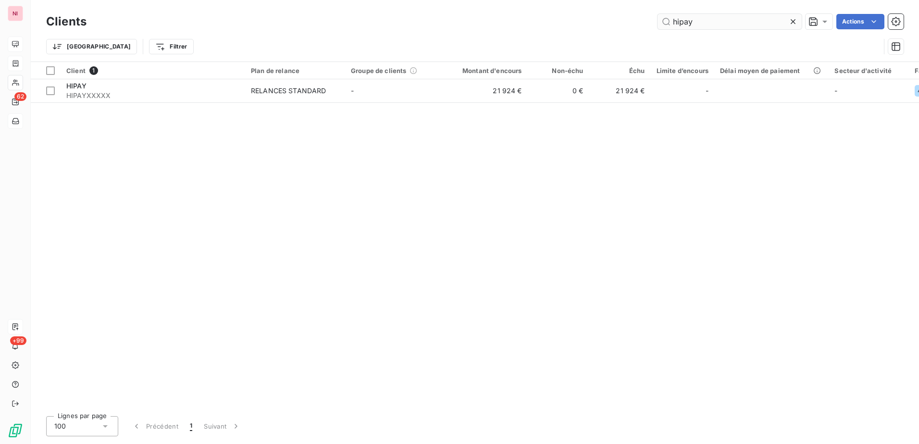
click at [710, 22] on input "hipay" at bounding box center [729, 21] width 144 height 15
drag, startPoint x: 721, startPoint y: 21, endPoint x: 631, endPoint y: 21, distance: 89.9
click at [631, 21] on div "hipay Actions" at bounding box center [500, 21] width 805 height 15
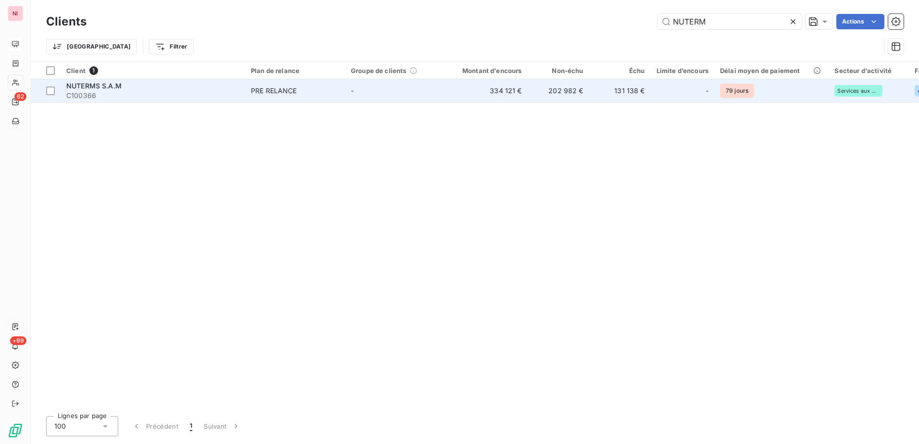
type input "NUTERM"
click at [111, 90] on div "NUTERMS S.A.M" at bounding box center [152, 86] width 173 height 10
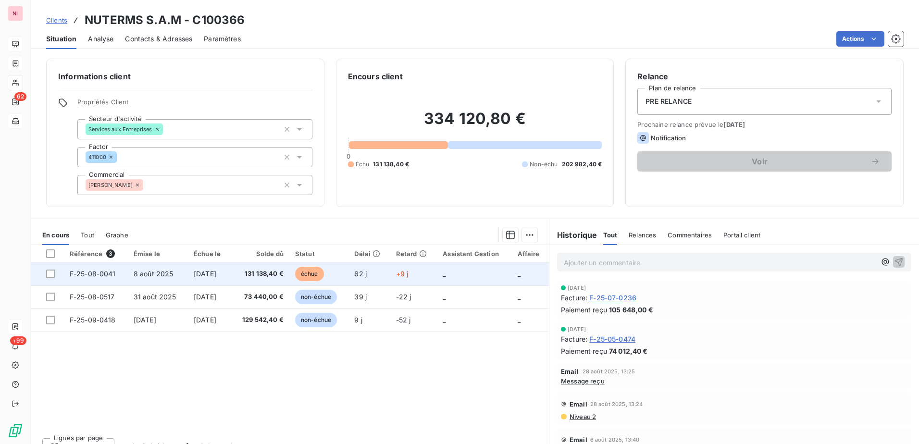
click at [83, 273] on span "F-25-08-0041" at bounding box center [93, 274] width 46 height 8
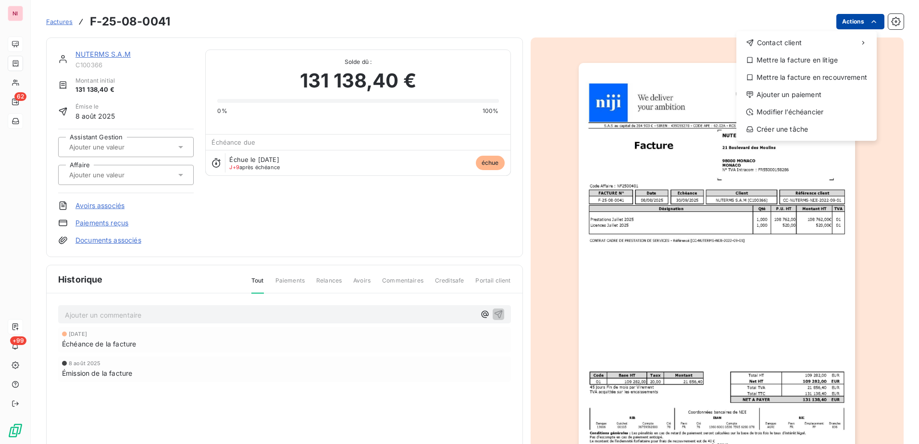
click at [839, 22] on html "NI 62 +99 Factures F-25-08-0041 Actions Contact client Mettre la facture en lit…" at bounding box center [459, 222] width 919 height 444
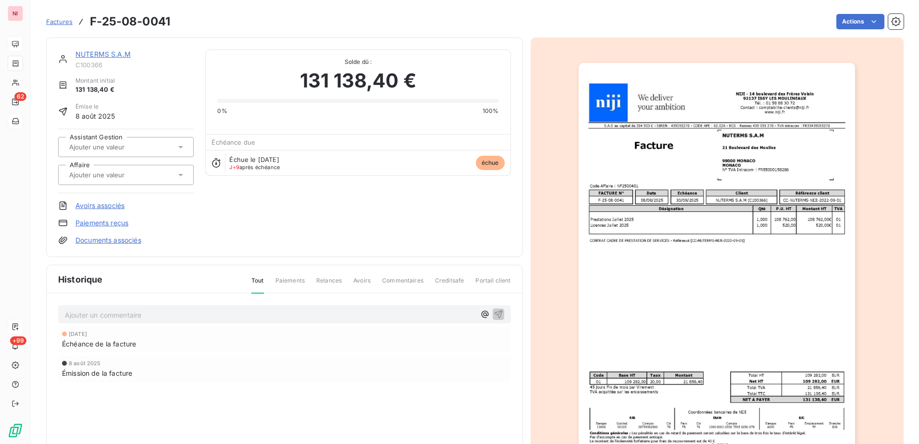
click at [106, 53] on html "NI 62 +99 Factures F-25-08-0041 Actions NUTERMS S.A.M C100366 Montant initial 1…" at bounding box center [459, 222] width 919 height 444
click at [492, 161] on span "échue" at bounding box center [490, 163] width 29 height 14
click at [213, 163] on icon at bounding box center [216, 163] width 10 height 10
click at [888, 21] on button "button" at bounding box center [895, 21] width 15 height 15
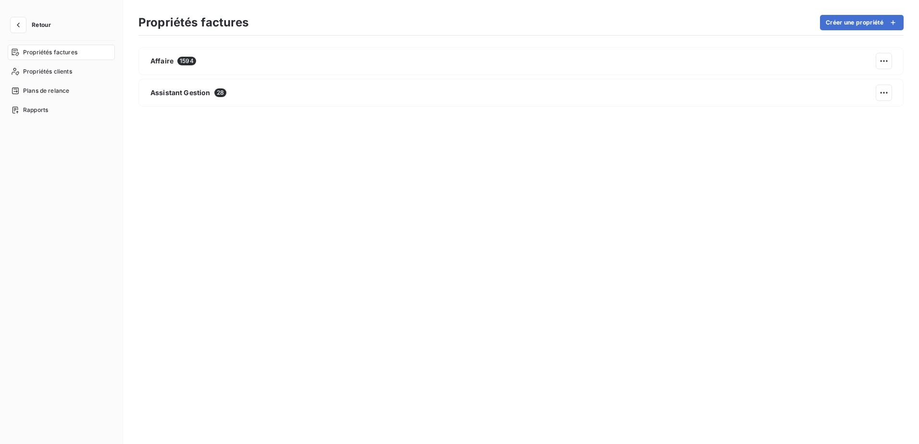
click at [42, 25] on span "Retour" at bounding box center [41, 25] width 19 height 6
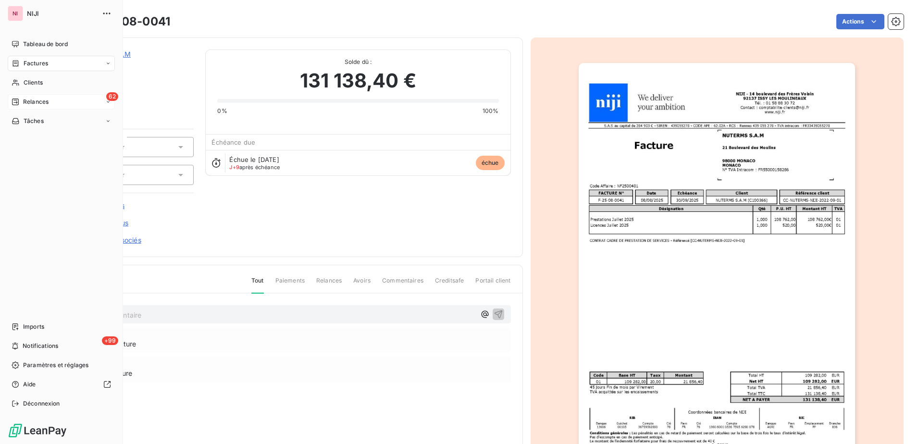
click at [37, 101] on span "Relances" at bounding box center [35, 102] width 25 height 9
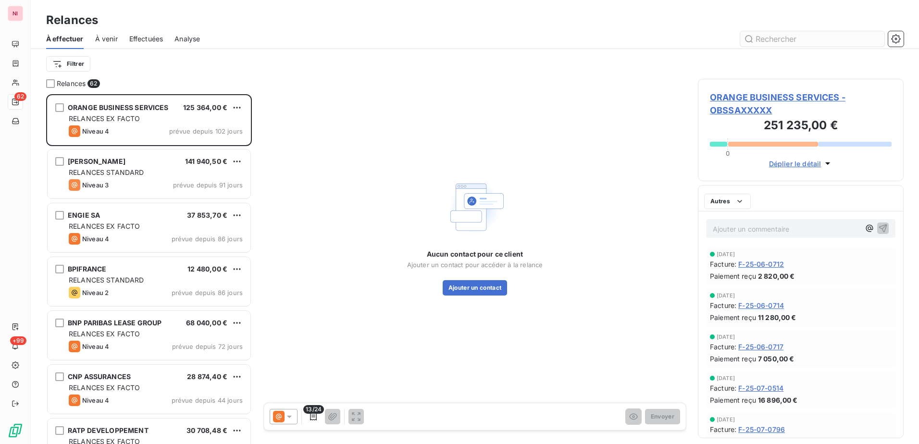
scroll to position [343, 198]
click at [778, 39] on input "text" at bounding box center [812, 38] width 144 height 15
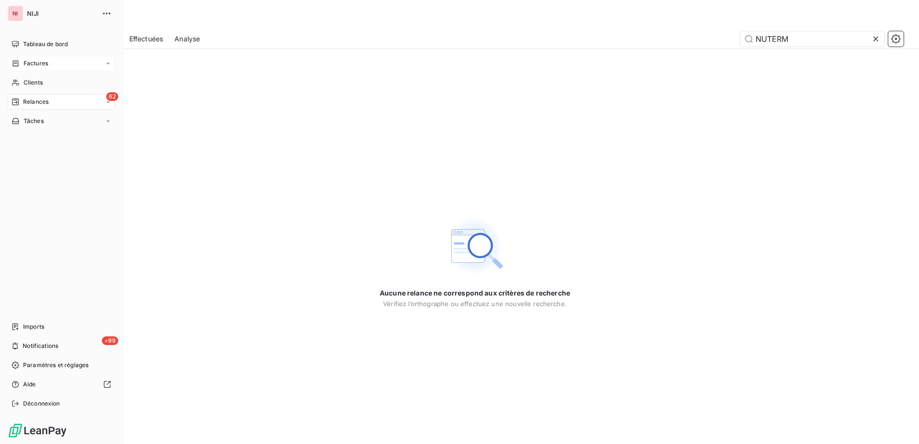
type input "NUTERM"
click at [26, 62] on span "Factures" at bounding box center [36, 63] width 25 height 9
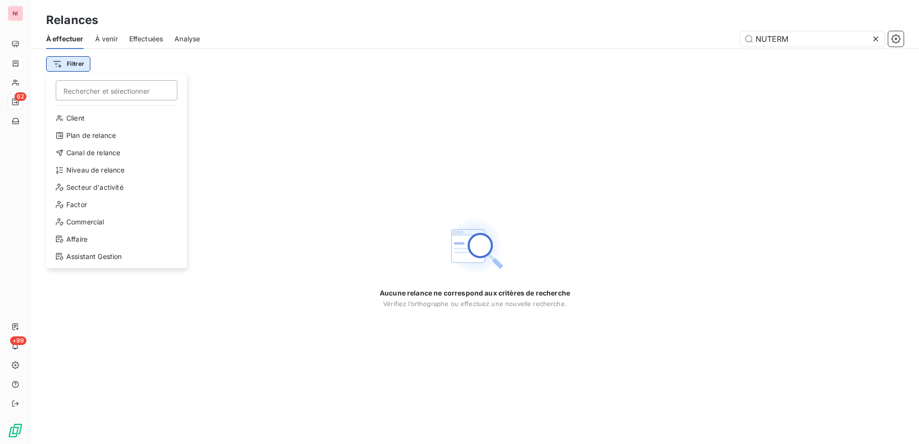
click at [69, 62] on html "NI 62 +99 Relances À effectuer À venir Effectuées Analyse NUTERM Filtrer Recher…" at bounding box center [459, 222] width 919 height 444
click at [67, 119] on div "Client" at bounding box center [116, 118] width 133 height 15
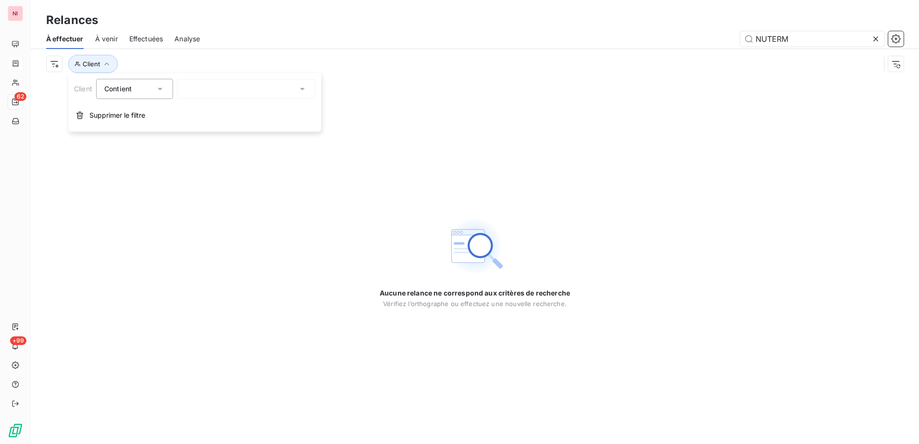
click at [205, 94] on div at bounding box center [246, 89] width 138 height 20
type input "NUTER"
click at [247, 111] on li "NUTERMS S.A.M - C100366" at bounding box center [246, 109] width 138 height 17
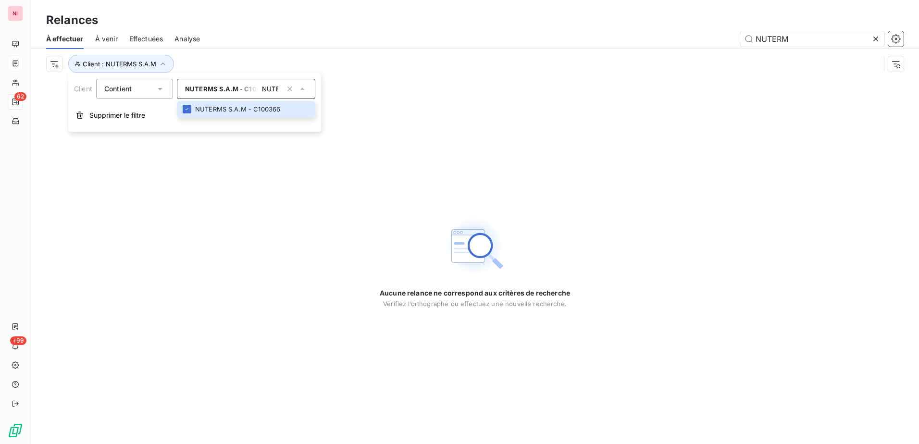
click at [874, 37] on icon at bounding box center [876, 39] width 10 height 10
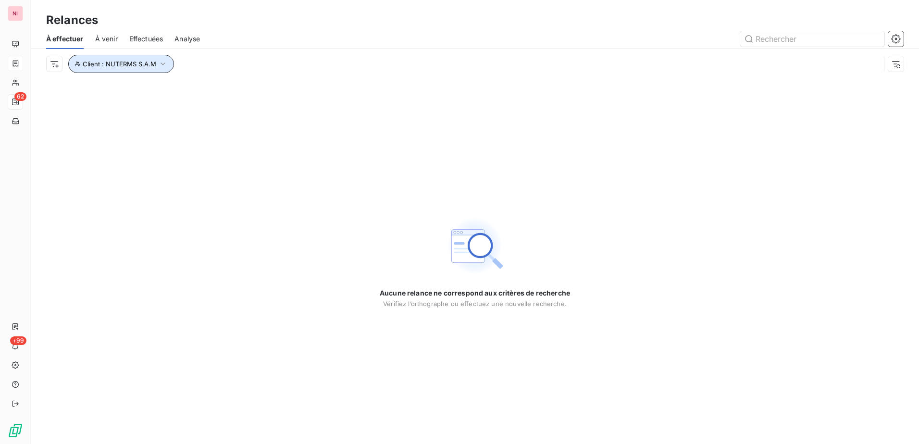
click at [99, 61] on span "Client : NUTERMS S.A.M" at bounding box center [120, 64] width 74 height 8
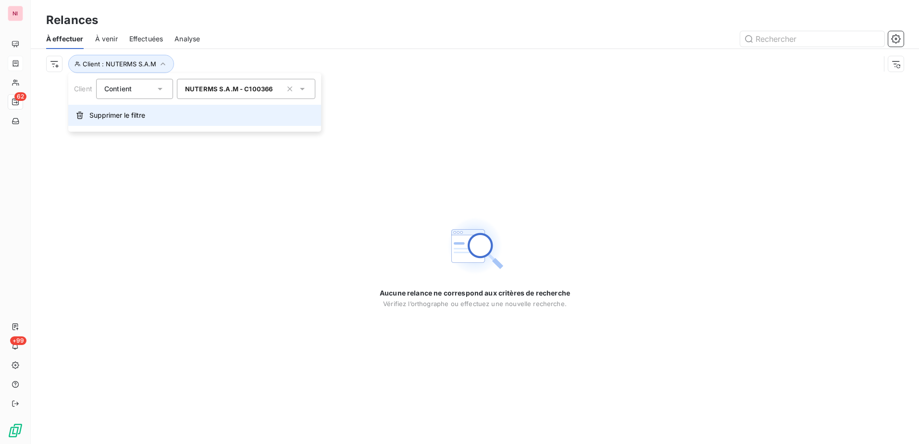
click at [111, 113] on span "Supprimer le filtre" at bounding box center [117, 116] width 56 height 10
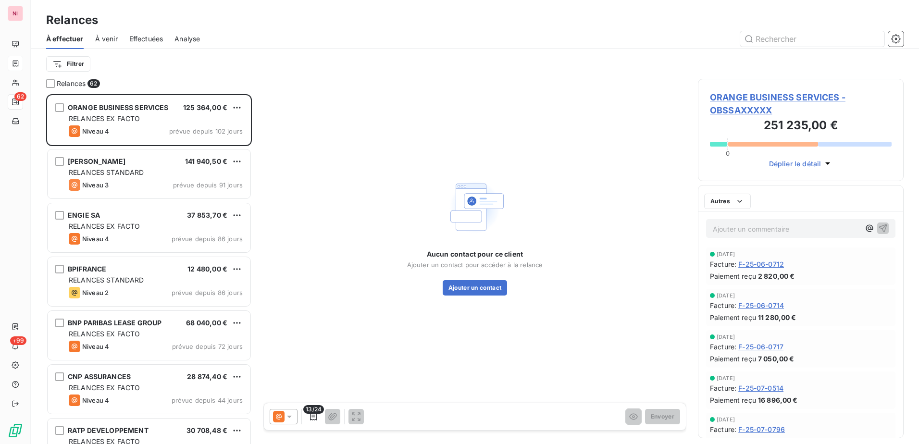
scroll to position [343, 198]
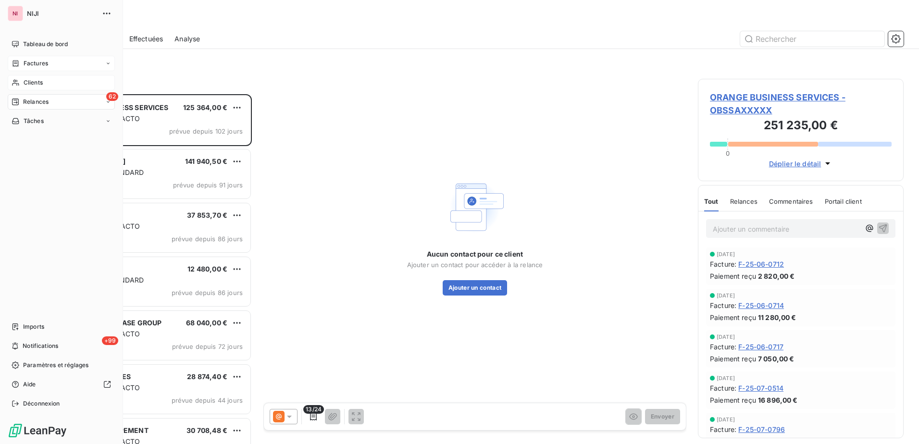
click at [31, 84] on span "Clients" at bounding box center [33, 82] width 19 height 9
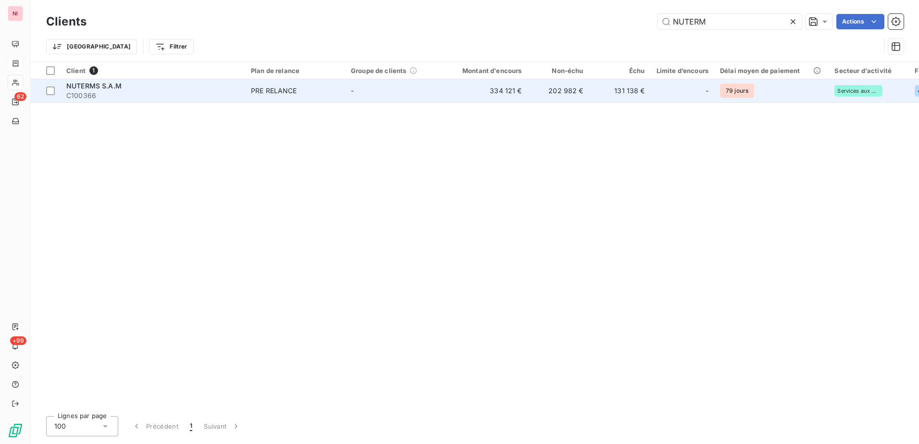
click at [84, 85] on span "NUTERMS S.A.M" at bounding box center [93, 86] width 55 height 8
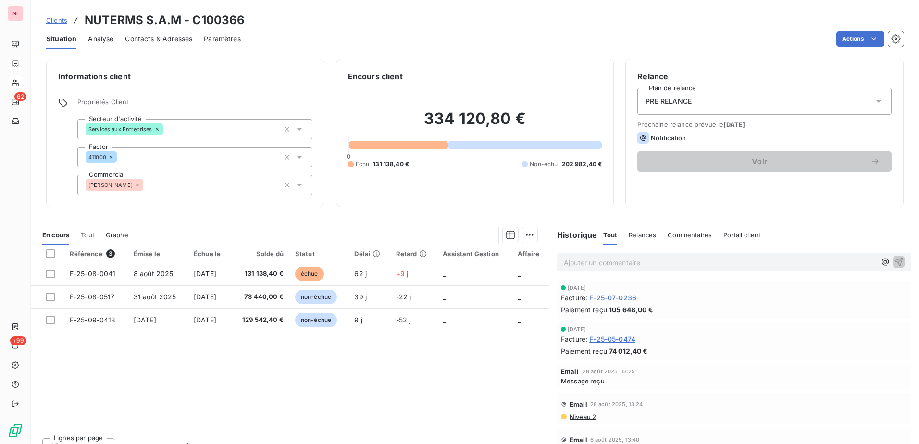
click at [874, 100] on icon at bounding box center [879, 102] width 10 height 10
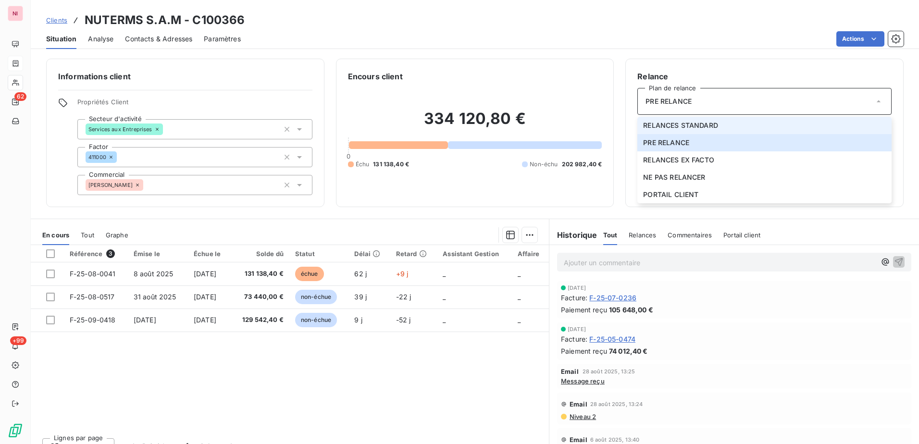
click at [675, 127] on span "RELANCES STANDARD" at bounding box center [680, 126] width 75 height 10
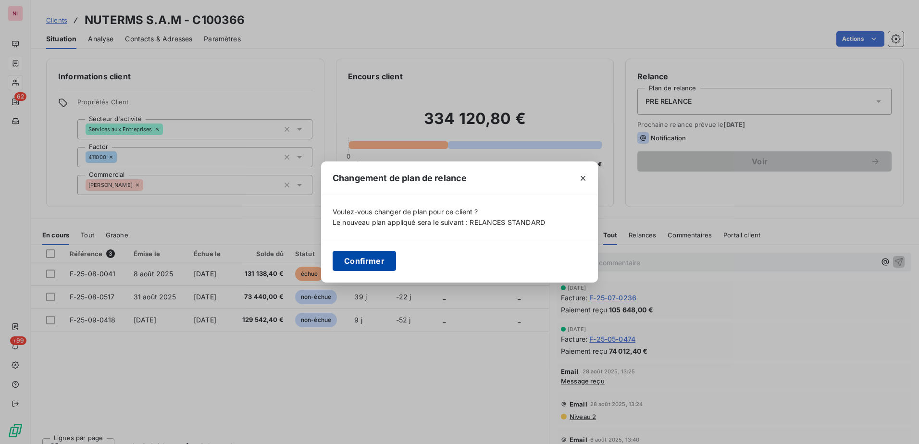
click at [350, 258] on button "Confirmer" at bounding box center [364, 261] width 63 height 20
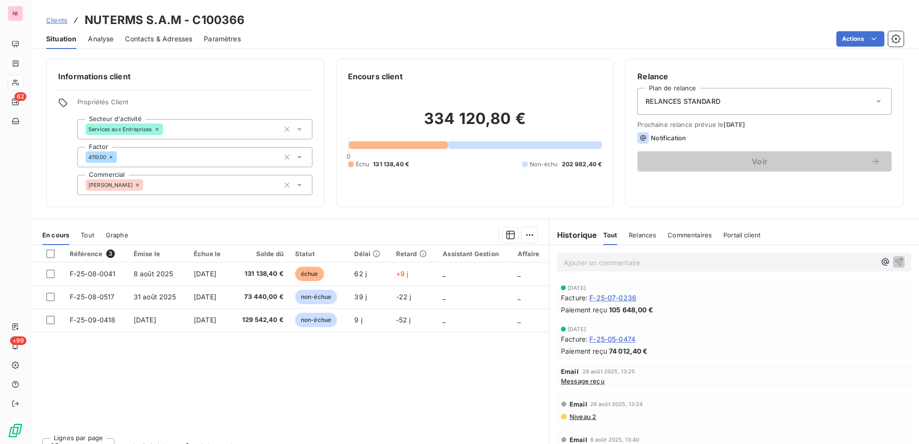
click at [671, 141] on span "Notification" at bounding box center [668, 138] width 35 height 8
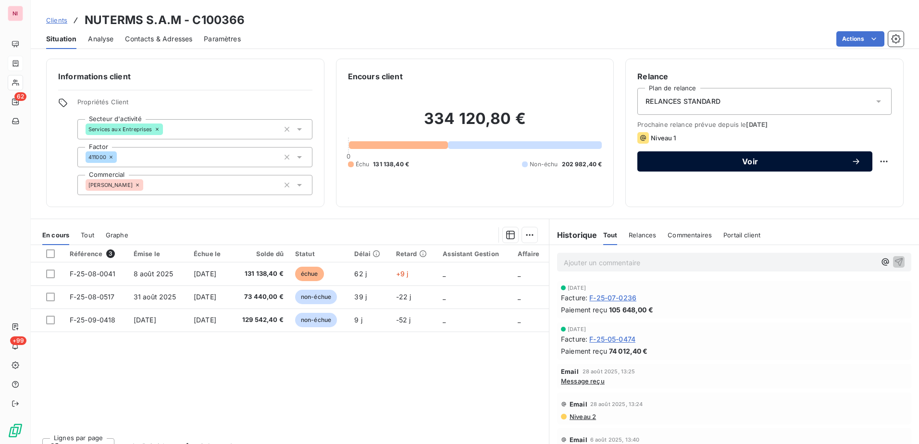
click at [749, 158] on span "Voir" at bounding box center [750, 162] width 202 height 8
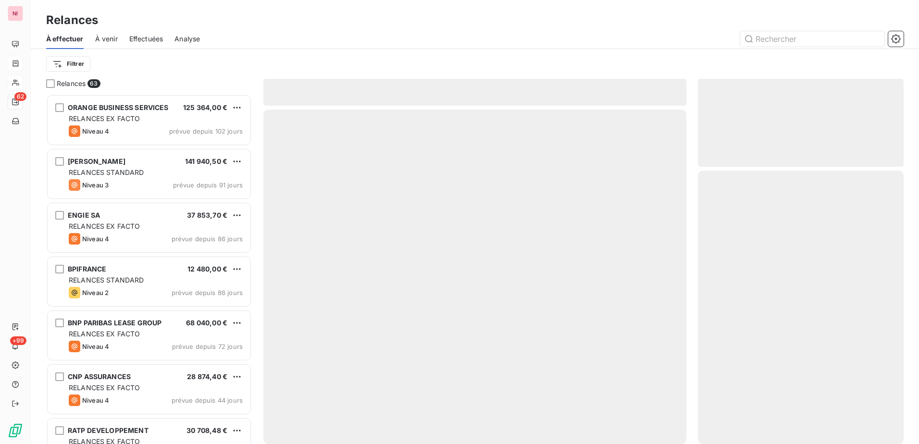
scroll to position [343, 198]
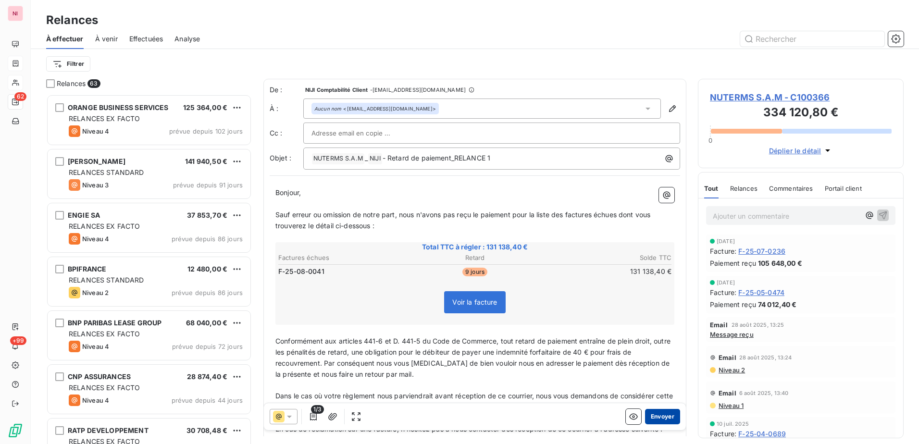
click at [656, 416] on button "Envoyer" at bounding box center [662, 416] width 35 height 15
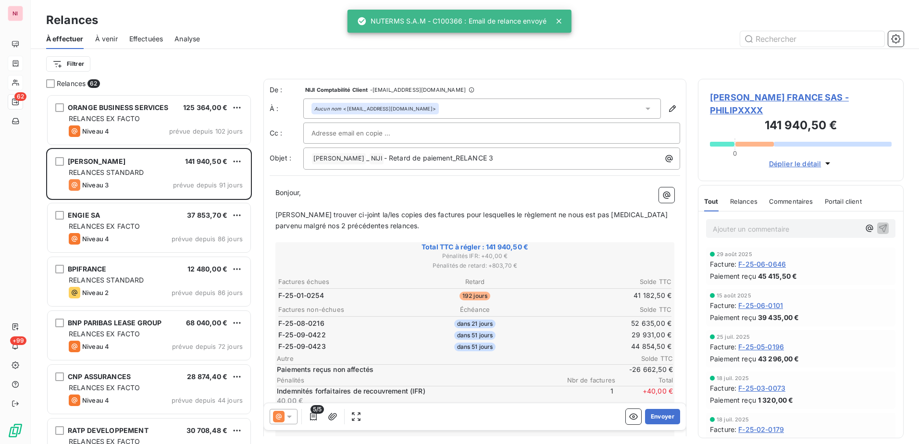
drag, startPoint x: 207, startPoint y: 49, endPoint x: 234, endPoint y: 42, distance: 27.9
click at [207, 49] on div "Filtrer" at bounding box center [474, 64] width 857 height 30
click at [273, 35] on div at bounding box center [557, 38] width 692 height 15
click at [556, 20] on icon at bounding box center [559, 21] width 10 height 10
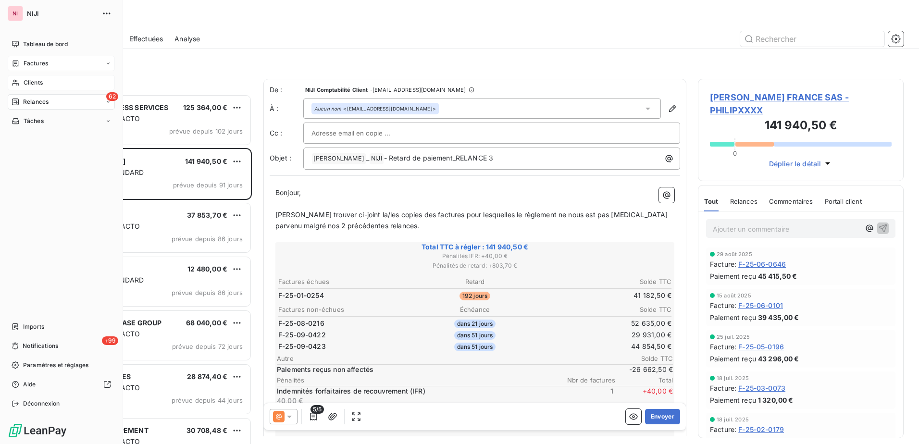
click at [33, 63] on span "Factures" at bounding box center [36, 63] width 25 height 9
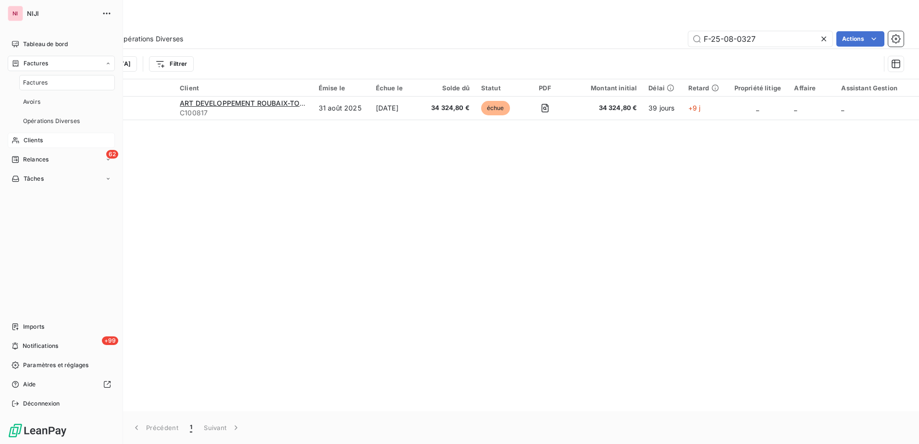
click at [34, 140] on span "Clients" at bounding box center [33, 140] width 19 height 9
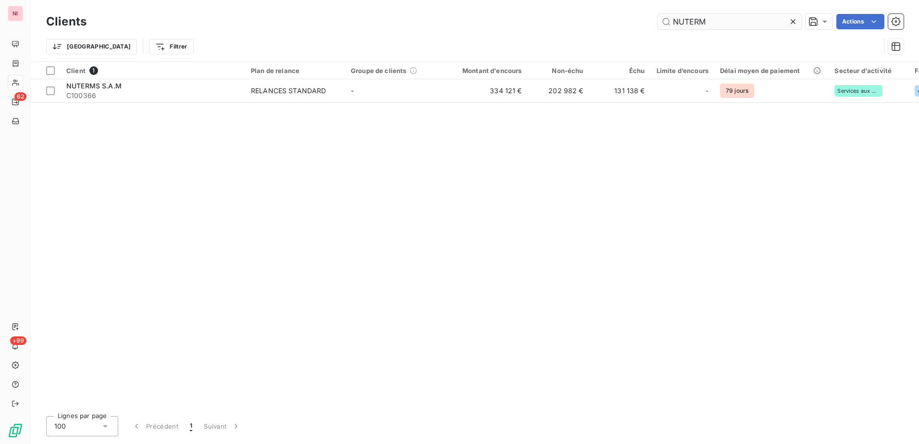
click at [716, 24] on input "NUTERM" at bounding box center [729, 21] width 144 height 15
drag, startPoint x: 731, startPoint y: 21, endPoint x: 631, endPoint y: 26, distance: 100.1
click at [631, 26] on div "NUTERM Actions" at bounding box center [500, 21] width 805 height 15
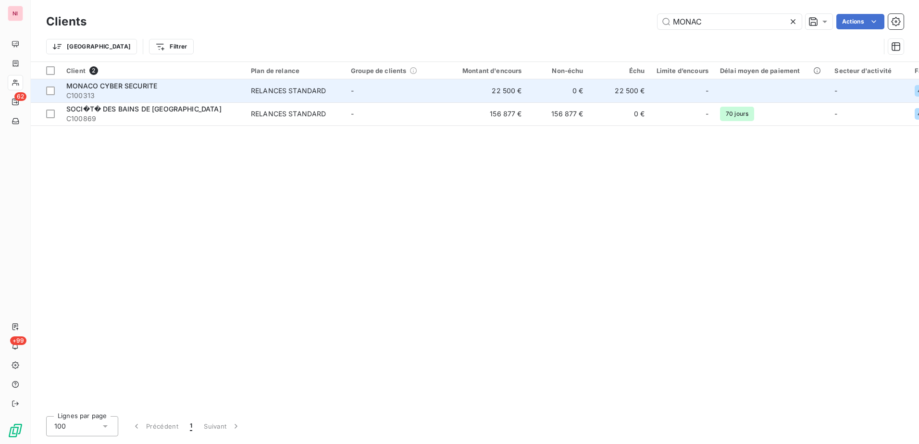
type input "MONAC"
click at [123, 86] on span "MONACO CYBER SECURITE" at bounding box center [111, 86] width 91 height 8
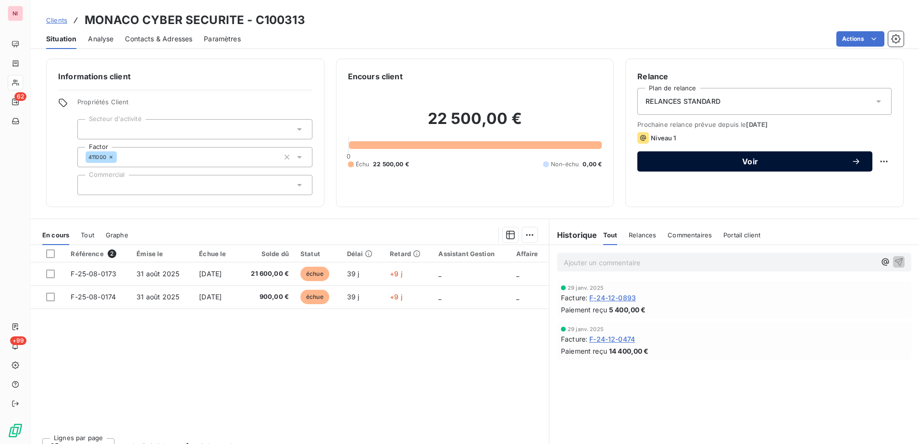
click at [736, 161] on span "Voir" at bounding box center [750, 162] width 202 height 8
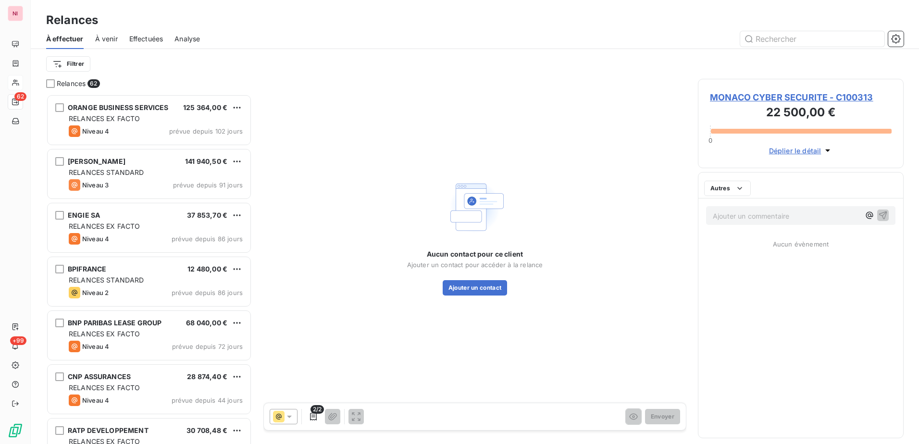
scroll to position [343, 198]
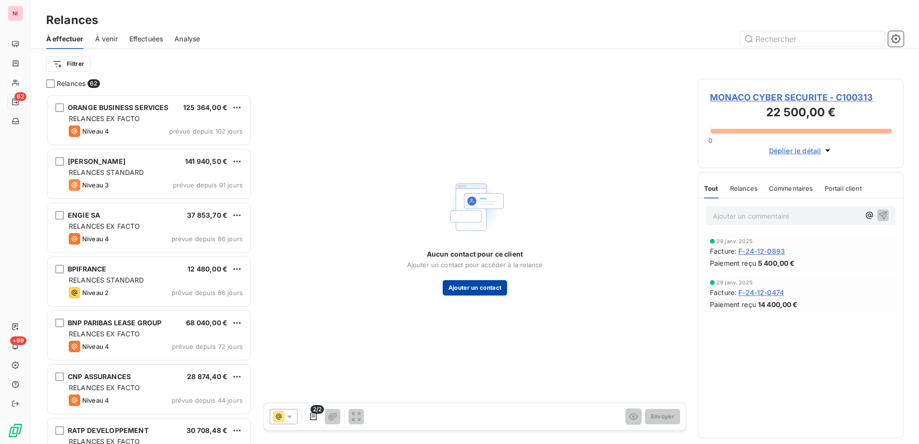
click at [469, 290] on button "Ajouter un contact" at bounding box center [475, 287] width 65 height 15
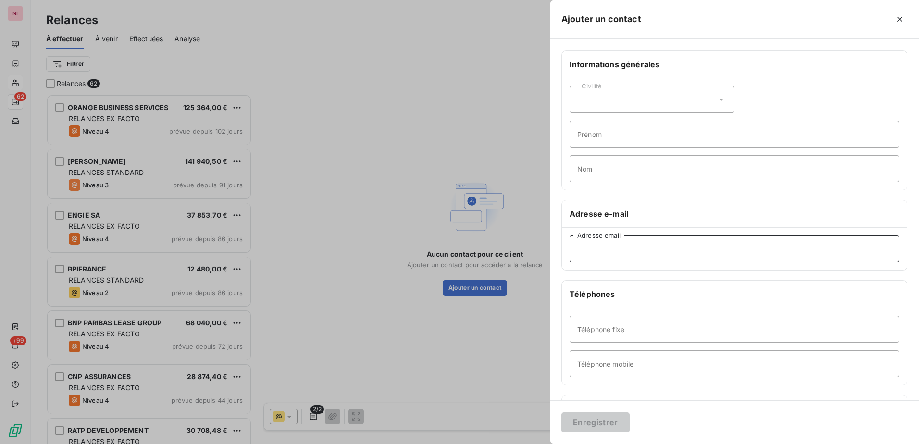
click at [625, 254] on input "Adresse email" at bounding box center [734, 248] width 330 height 27
paste input "[EMAIL_ADDRESS][DOMAIN_NAME]"
type input "[EMAIL_ADDRESS][DOMAIN_NAME]"
click at [582, 423] on button "Enregistrer" at bounding box center [595, 422] width 68 height 20
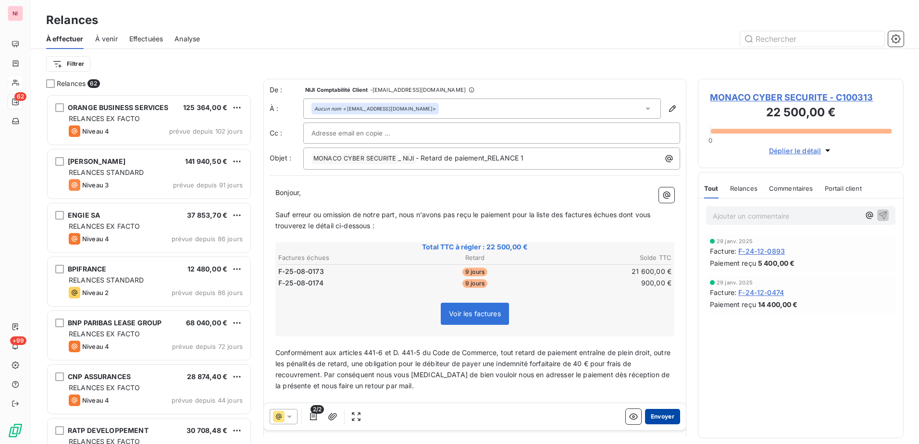
click at [655, 417] on button "Envoyer" at bounding box center [662, 416] width 35 height 15
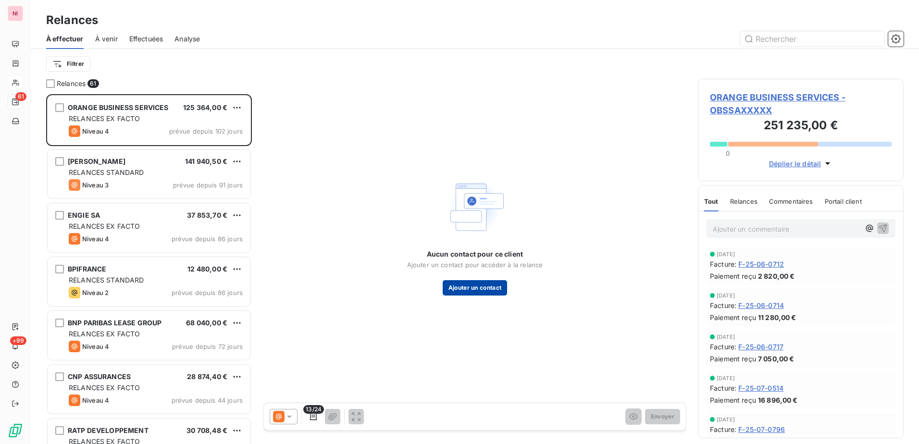
click at [486, 288] on button "Ajouter un contact" at bounding box center [475, 287] width 65 height 15
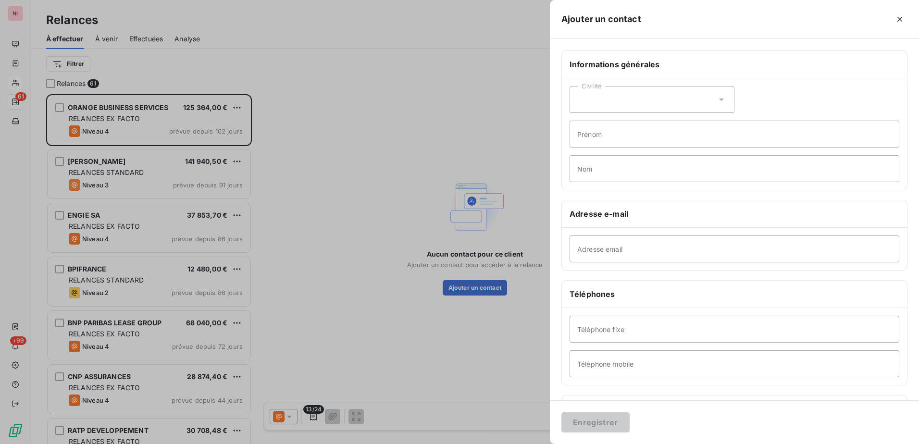
drag, startPoint x: 435, startPoint y: 156, endPoint x: 441, endPoint y: 155, distance: 5.3
click at [435, 156] on div at bounding box center [459, 222] width 919 height 444
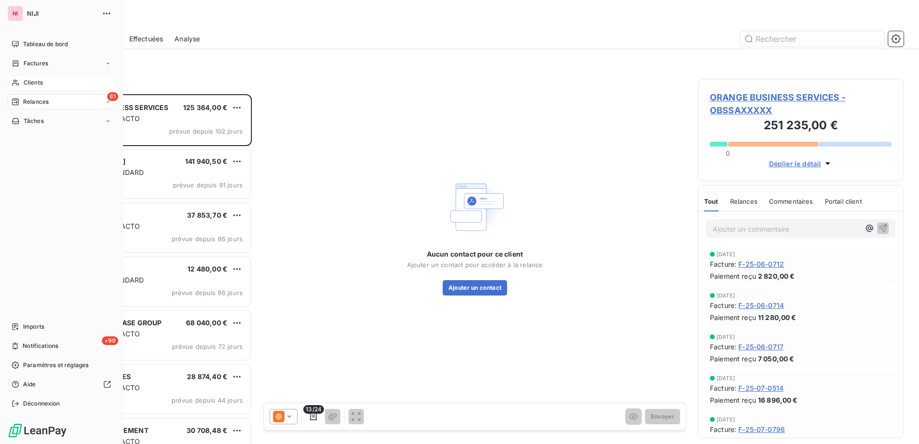
click at [26, 82] on span "Clients" at bounding box center [33, 82] width 19 height 9
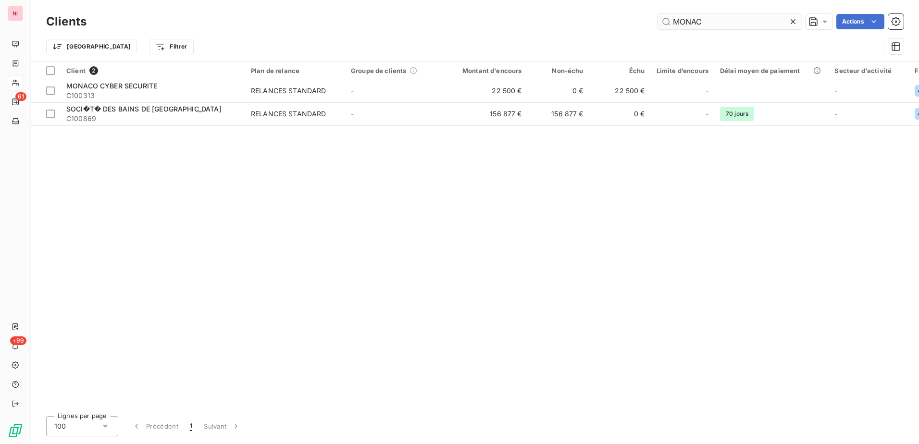
click at [718, 25] on input "MONAC" at bounding box center [729, 21] width 144 height 15
drag, startPoint x: 719, startPoint y: 24, endPoint x: 631, endPoint y: 23, distance: 88.0
click at [631, 23] on div "MONAC Actions" at bounding box center [500, 21] width 805 height 15
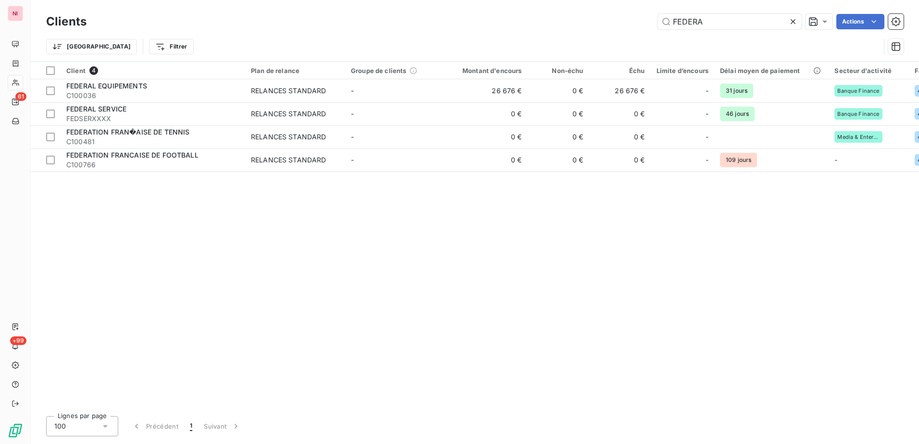
type input "FEDERA"
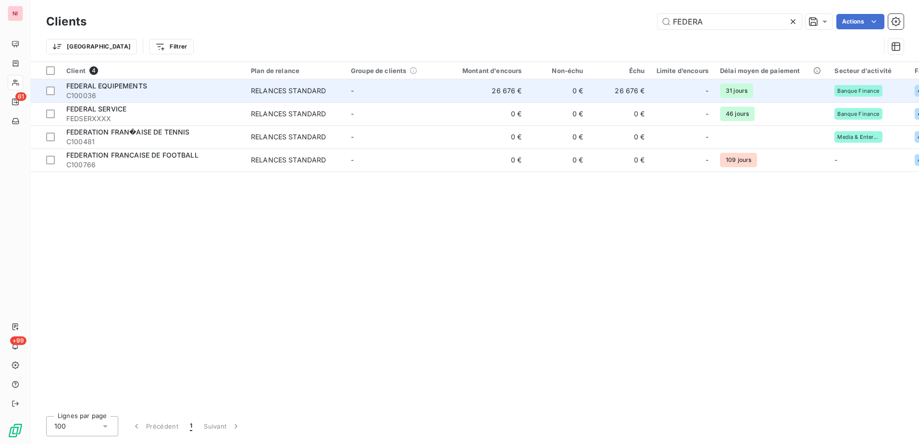
click at [110, 87] on span "FEDERAL EQUIPEMENTS" at bounding box center [106, 86] width 81 height 8
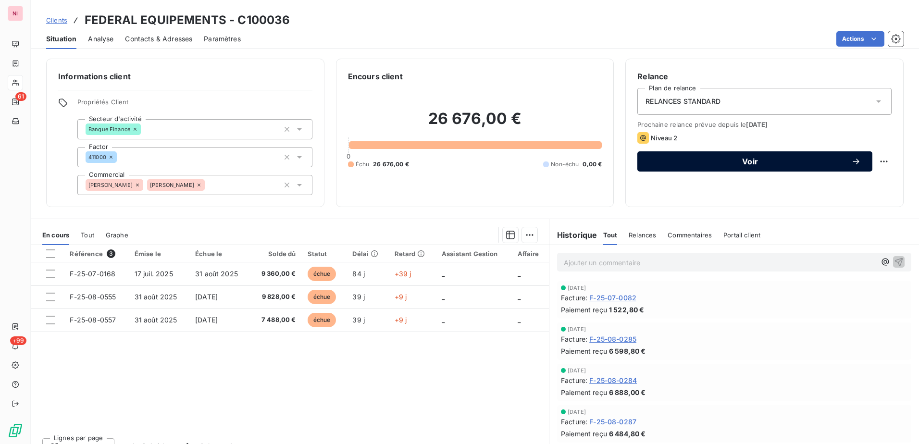
click at [745, 162] on span "Voir" at bounding box center [750, 162] width 202 height 8
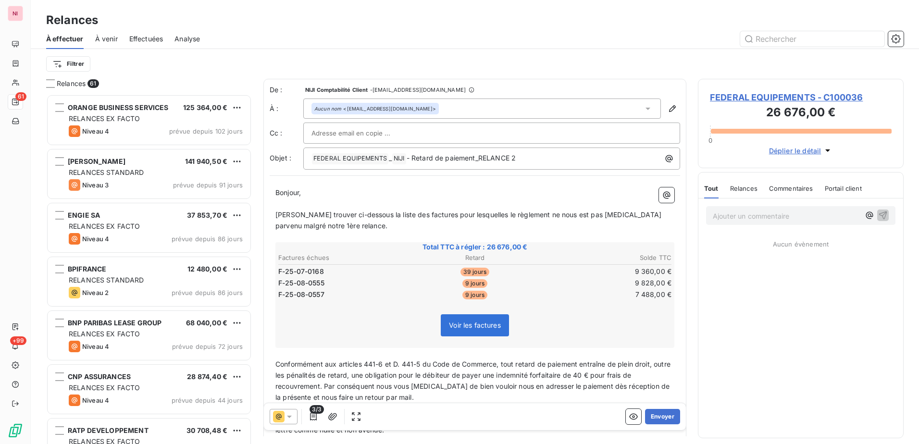
scroll to position [343, 198]
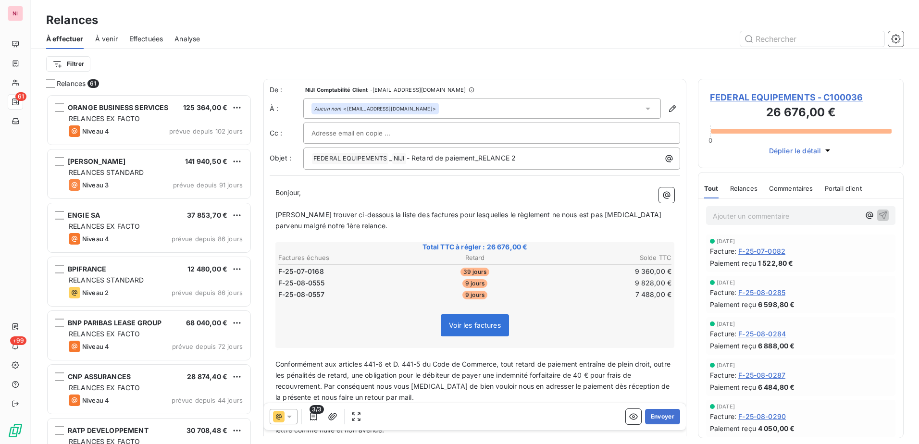
click at [314, 413] on span "3/3" at bounding box center [316, 409] width 14 height 9
click at [311, 417] on icon "button" at bounding box center [314, 417] width 10 height 10
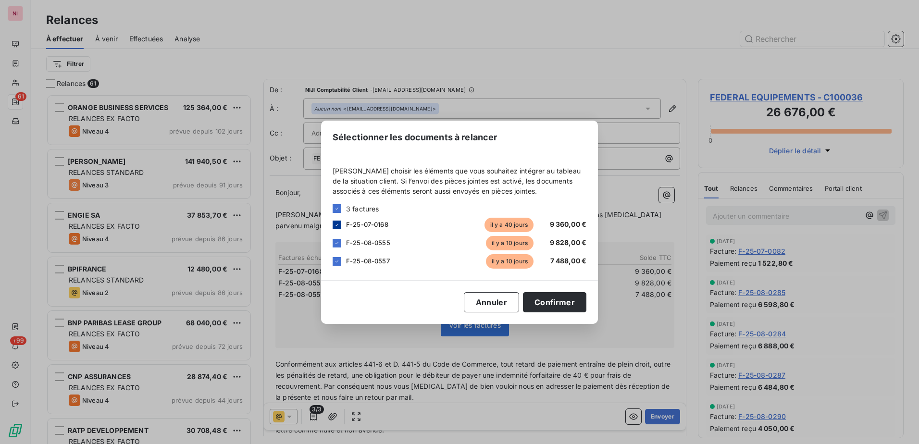
click at [336, 225] on icon at bounding box center [336, 224] width 3 height 2
click at [550, 304] on button "Confirmer" at bounding box center [554, 302] width 63 height 20
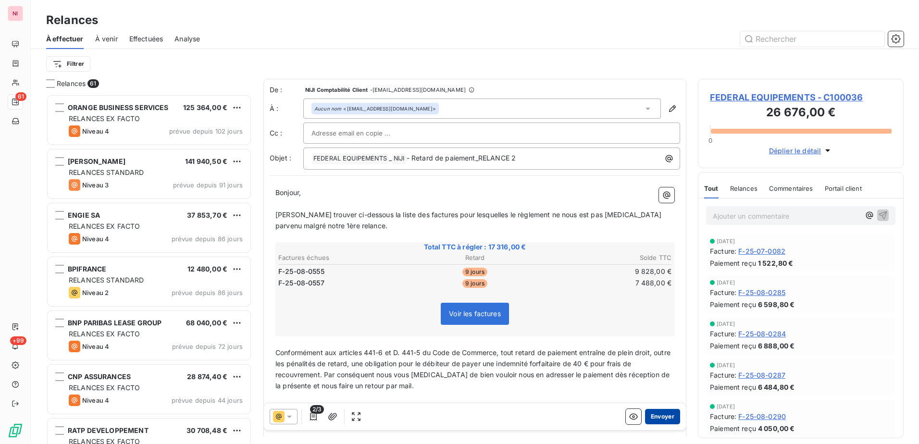
click at [646, 414] on button "Envoyer" at bounding box center [662, 416] width 35 height 15
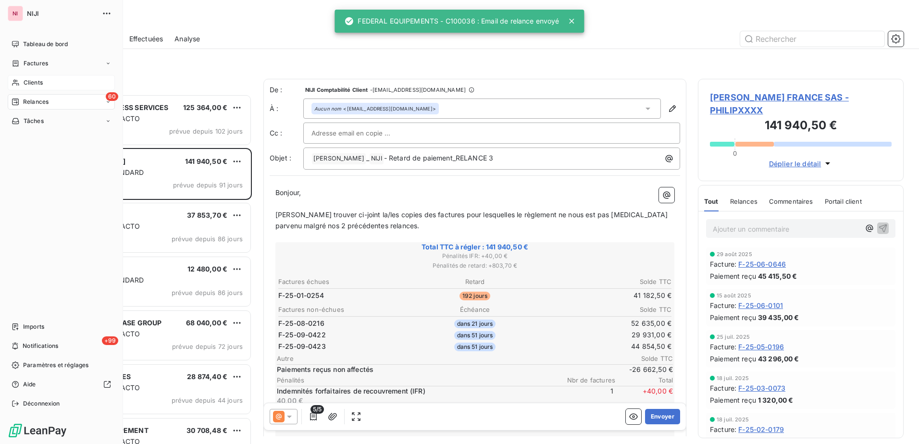
click at [34, 84] on span "Clients" at bounding box center [33, 82] width 19 height 9
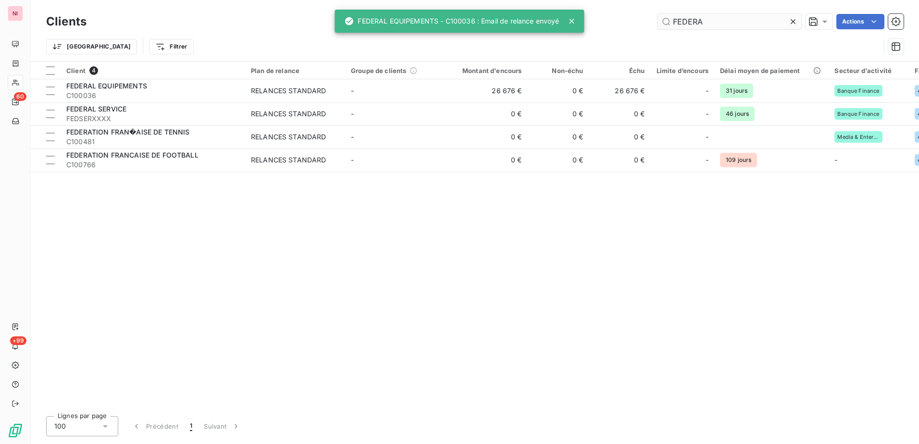
click at [718, 21] on input "FEDERA" at bounding box center [729, 21] width 144 height 15
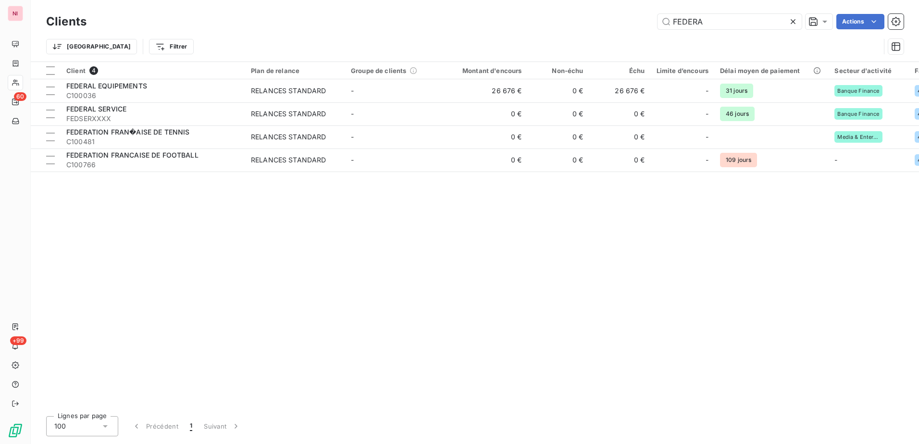
drag, startPoint x: 710, startPoint y: 20, endPoint x: 607, endPoint y: 20, distance: 102.4
click at [608, 20] on div "FEDERA Actions" at bounding box center [500, 21] width 805 height 15
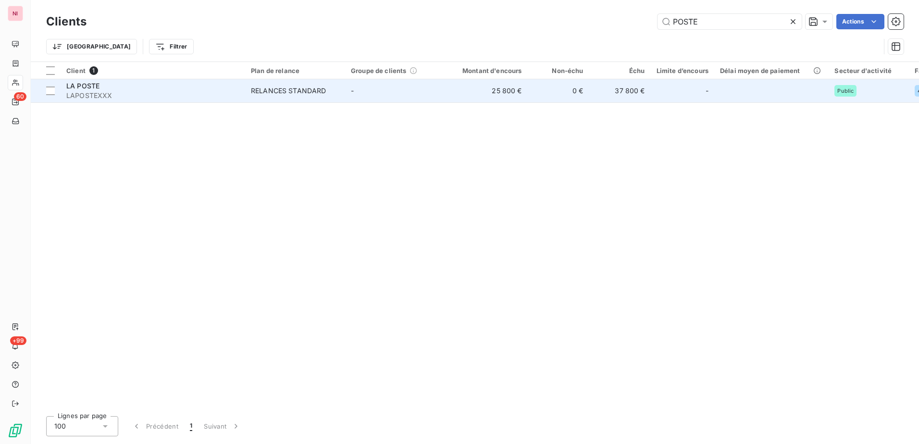
type input "POSTE"
click at [96, 84] on span "LA POSTE" at bounding box center [82, 86] width 33 height 8
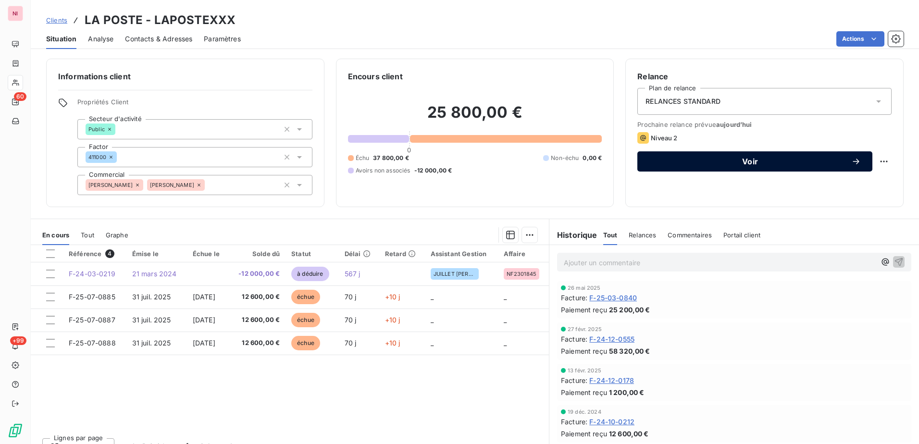
click at [734, 157] on div "Voir" at bounding box center [755, 162] width 212 height 10
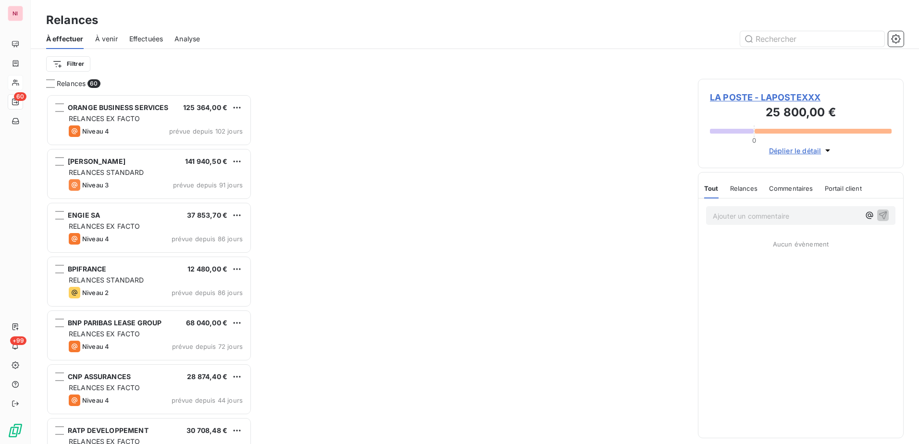
scroll to position [343, 198]
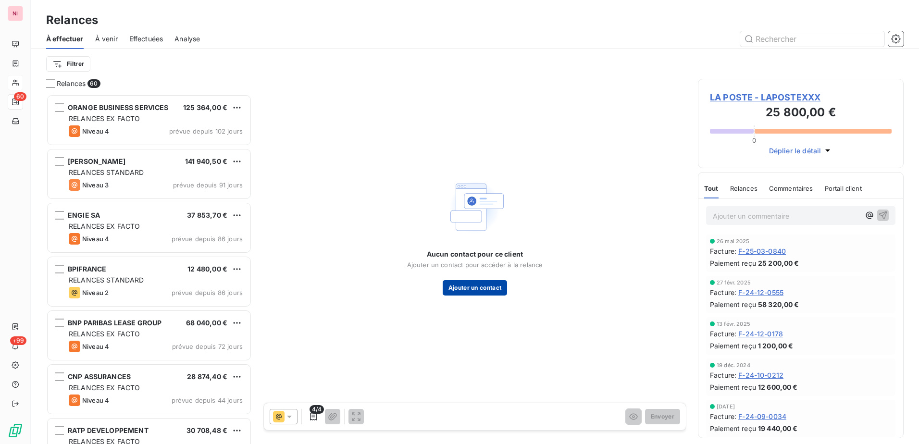
click at [482, 287] on button "Ajouter un contact" at bounding box center [475, 287] width 65 height 15
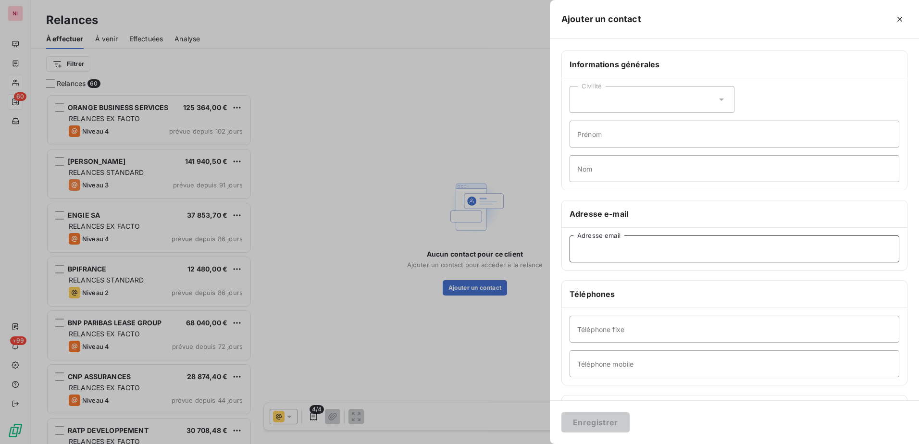
click at [610, 249] on input "Adresse email" at bounding box center [734, 248] width 330 height 27
paste input "BF-Accueil Fournisseurs <accueil.fournisseurs@laposte.fr>"
click at [661, 247] on input "BF-Accueil Fournisseurs <accueil.fournisseurs@laposte.fr>" at bounding box center [734, 248] width 330 height 27
drag, startPoint x: 661, startPoint y: 247, endPoint x: 537, endPoint y: 248, distance: 124.5
click at [537, 444] on div "Ajouter un contact Informations générales Civilité Prénom Nom Adresse e-mail BF…" at bounding box center [459, 444] width 919 height 0
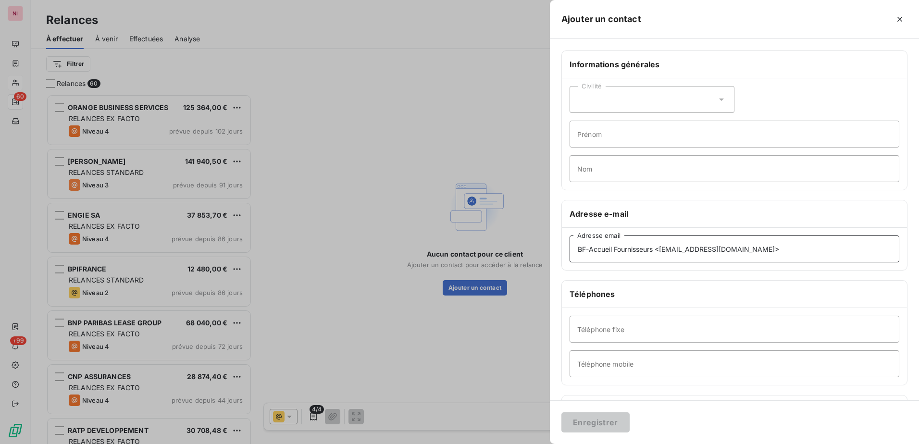
click at [622, 248] on input "BF-Accueil Fournisseurs <accueil.fournisseurs@laposte.fr>" at bounding box center [734, 248] width 330 height 27
click at [650, 248] on input "BF-Accueil Fournisseurs <accueil.fournisseurs@laposte.fr>" at bounding box center [734, 248] width 330 height 27
click at [660, 248] on input "BF-Accueil Fournisseurs <accueil.fournisseurs@laposte.fr>" at bounding box center [734, 248] width 330 height 27
drag, startPoint x: 660, startPoint y: 248, endPoint x: 567, endPoint y: 248, distance: 93.2
click at [569, 248] on input "BF-Accueil Fournisseurs <accueil.fournisseurs@laposte.fr>" at bounding box center [734, 248] width 330 height 27
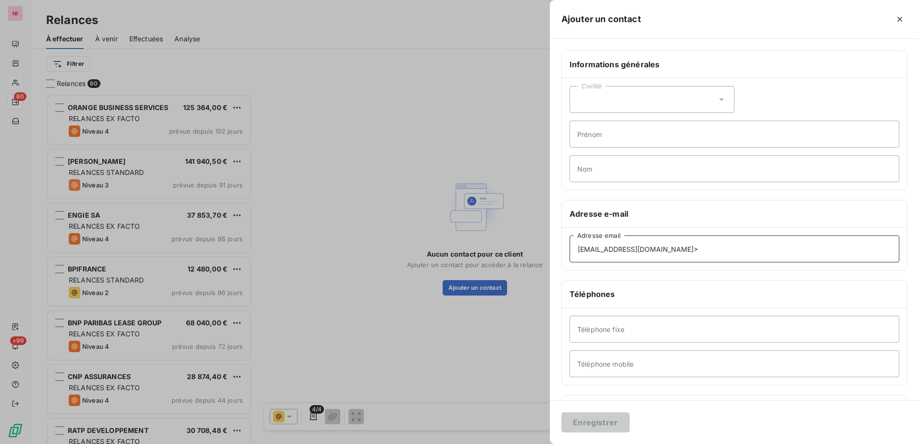
click at [692, 247] on input "accueil.fournisseurs@laposte.fr>" at bounding box center [734, 248] width 330 height 27
type input "accueil.fournisseurs@laposte.fr"
click at [603, 419] on button "Enregistrer" at bounding box center [595, 422] width 68 height 20
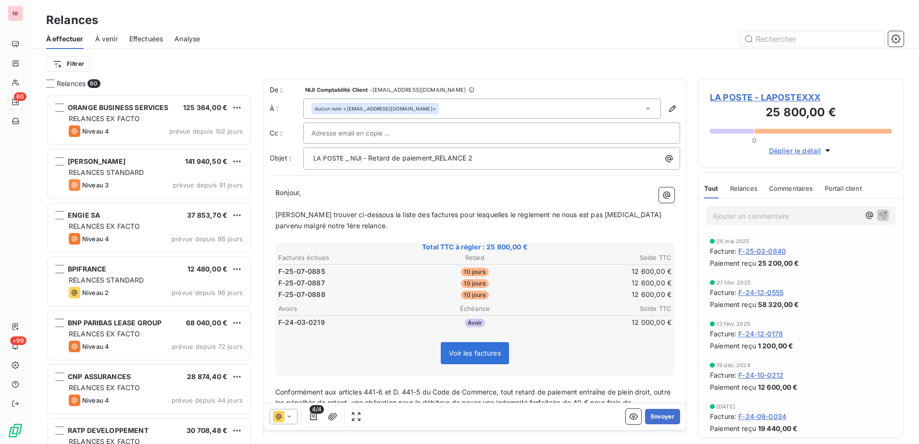
click at [297, 415] on div at bounding box center [284, 416] width 28 height 15
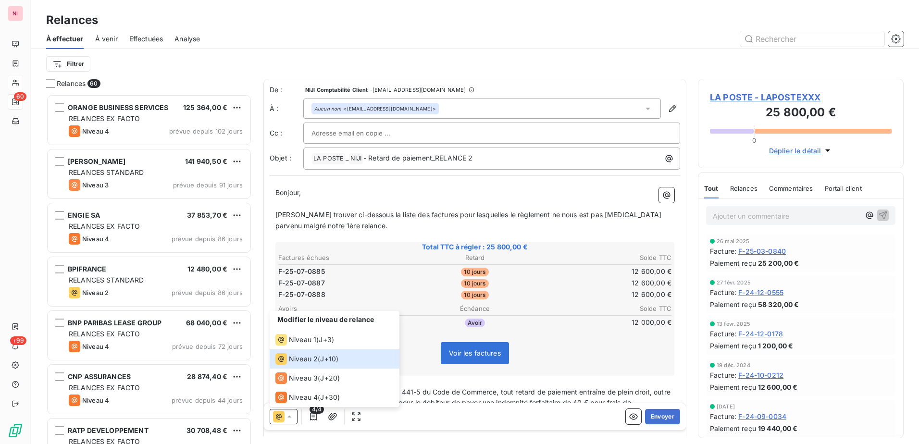
click at [420, 326] on td "Avoir" at bounding box center [474, 322] width 131 height 11
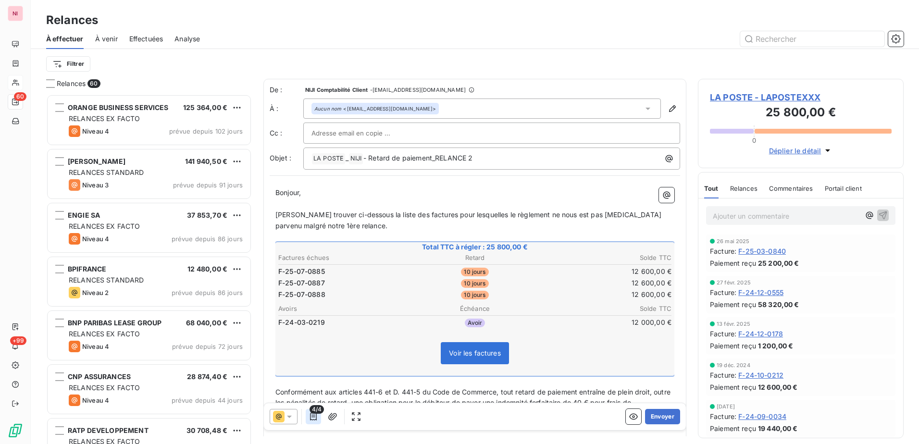
click at [315, 418] on icon "button" at bounding box center [314, 417] width 10 height 10
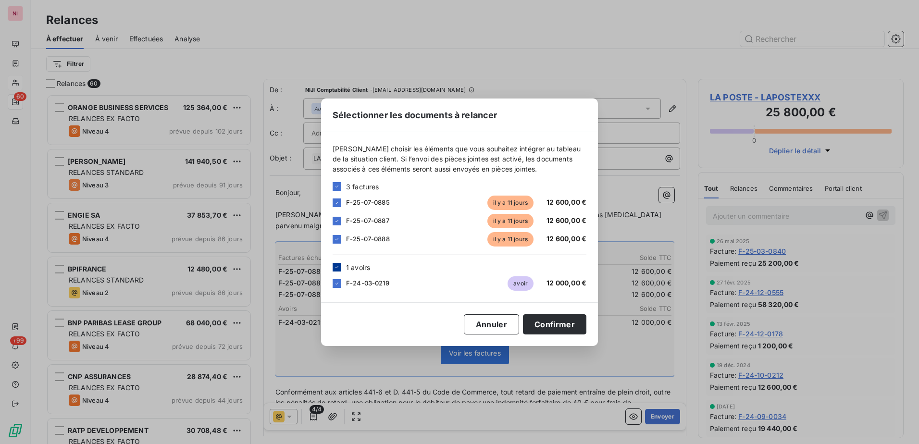
click at [337, 269] on icon at bounding box center [337, 267] width 6 height 6
click at [553, 322] on button "Confirmer" at bounding box center [554, 324] width 63 height 20
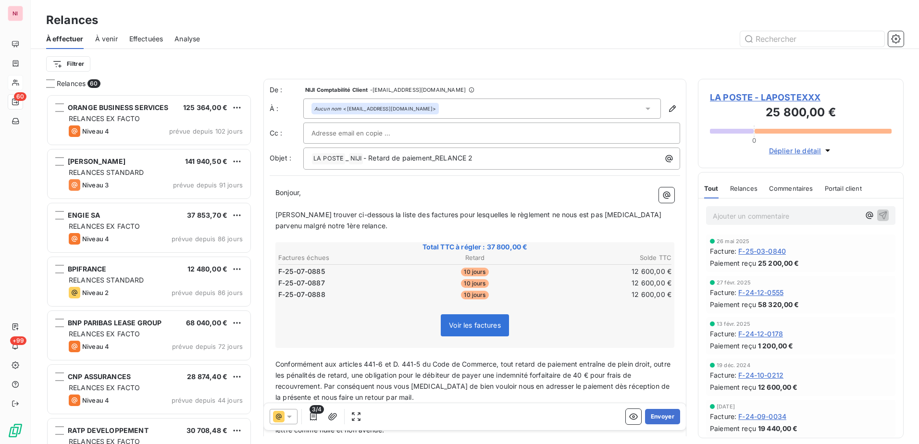
click at [294, 420] on icon at bounding box center [289, 417] width 10 height 10
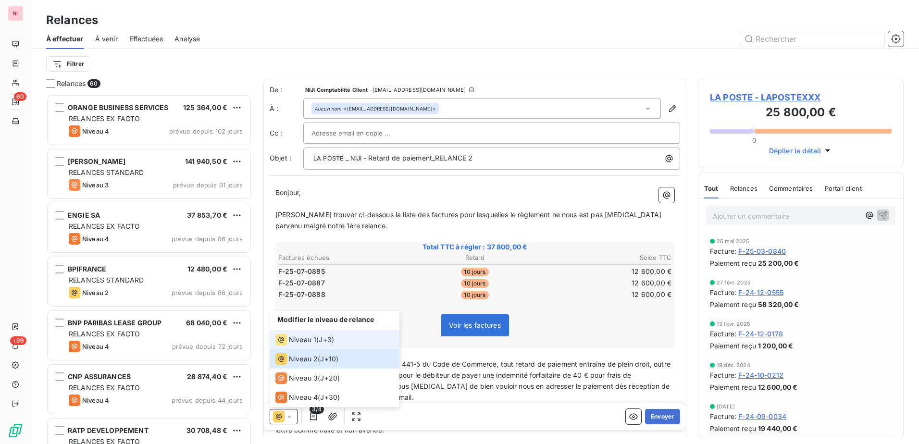
click at [313, 343] on span "Niveau 1" at bounding box center [302, 340] width 27 height 10
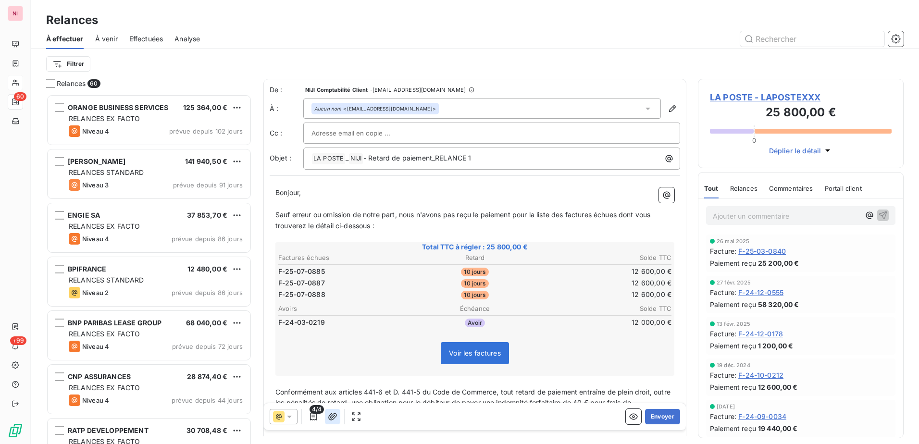
drag, startPoint x: 657, startPoint y: 417, endPoint x: 330, endPoint y: 423, distance: 327.3
click at [343, 424] on div "4/4 Envoyer" at bounding box center [475, 416] width 422 height 27
click at [315, 415] on icon "button" at bounding box center [314, 417] width 10 height 10
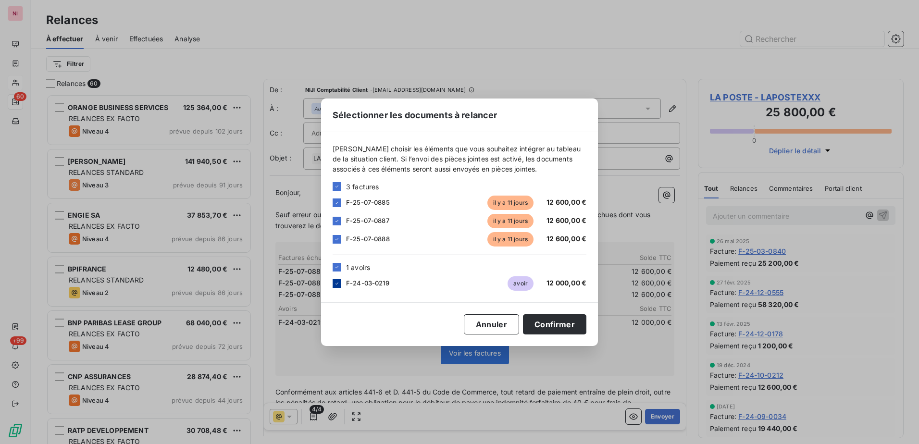
click at [339, 287] on div at bounding box center [337, 283] width 9 height 9
click at [544, 324] on button "Confirmer" at bounding box center [554, 324] width 63 height 20
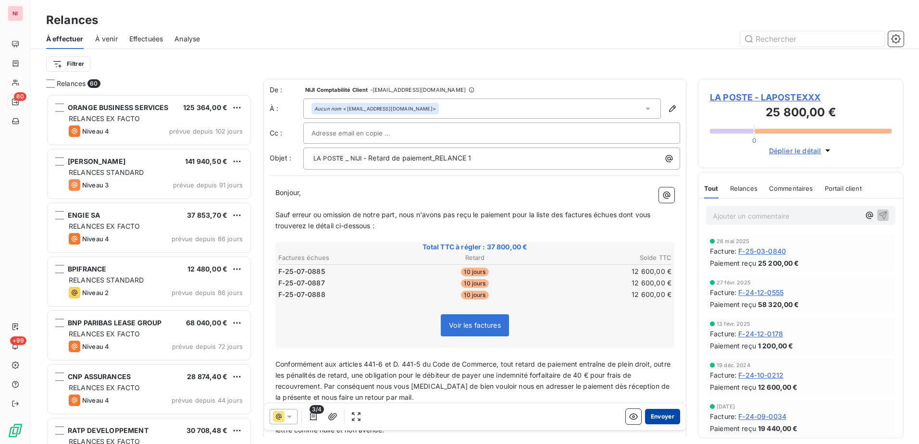
click at [650, 415] on button "Envoyer" at bounding box center [662, 416] width 35 height 15
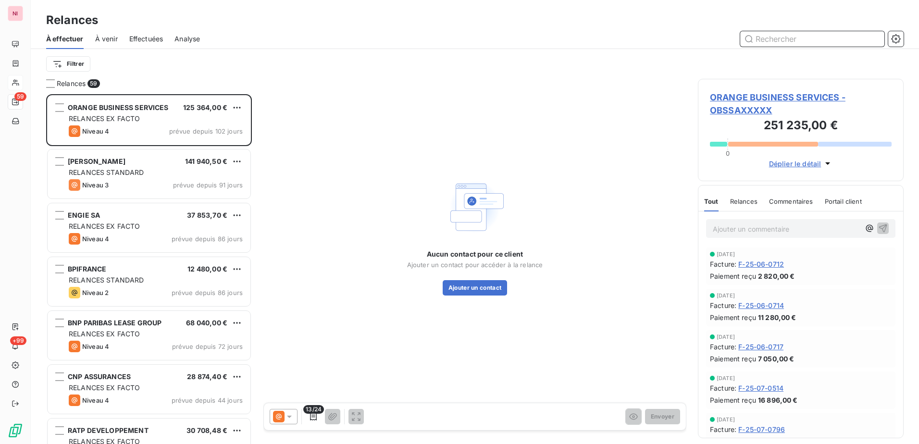
click at [797, 40] on input "text" at bounding box center [812, 38] width 144 height 15
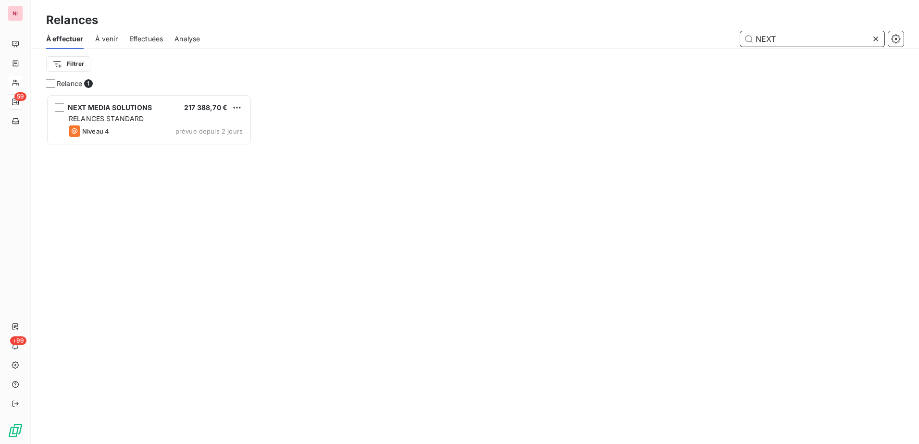
scroll to position [343, 198]
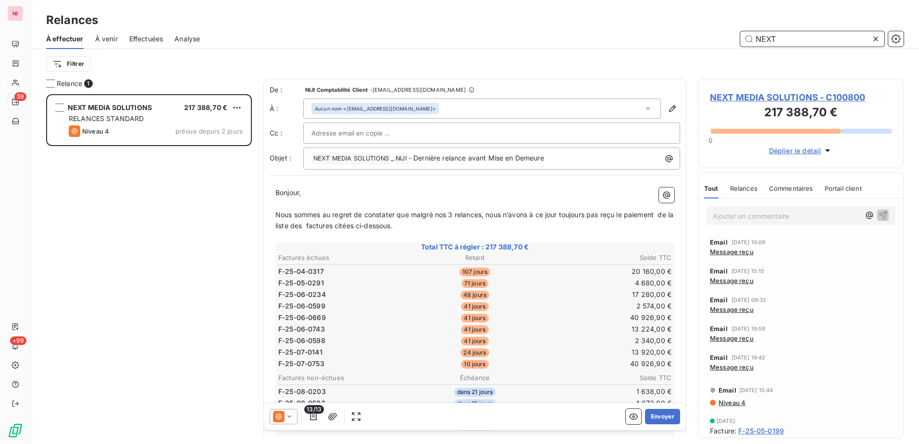
type input "NEXT"
click at [284, 418] on icon at bounding box center [289, 417] width 10 height 10
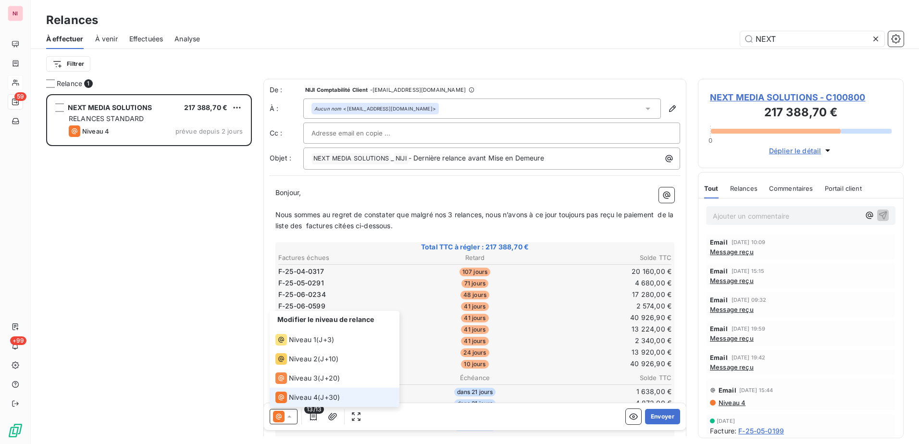
click at [284, 418] on icon at bounding box center [289, 417] width 10 height 10
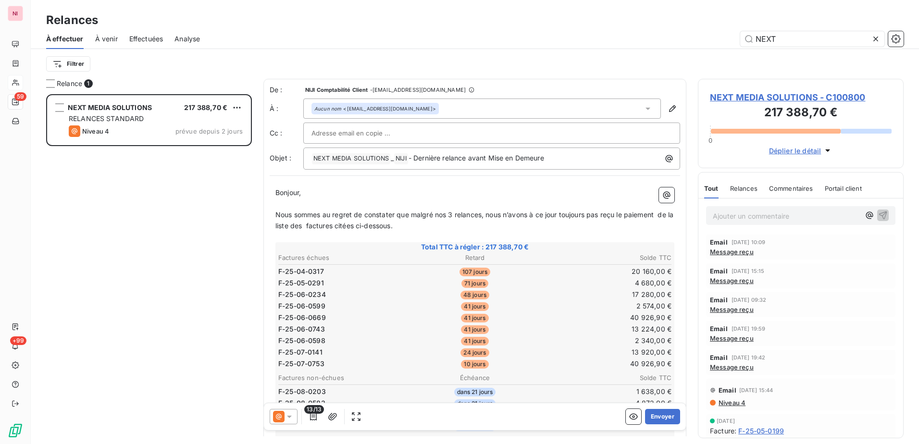
click at [284, 418] on icon at bounding box center [289, 417] width 10 height 10
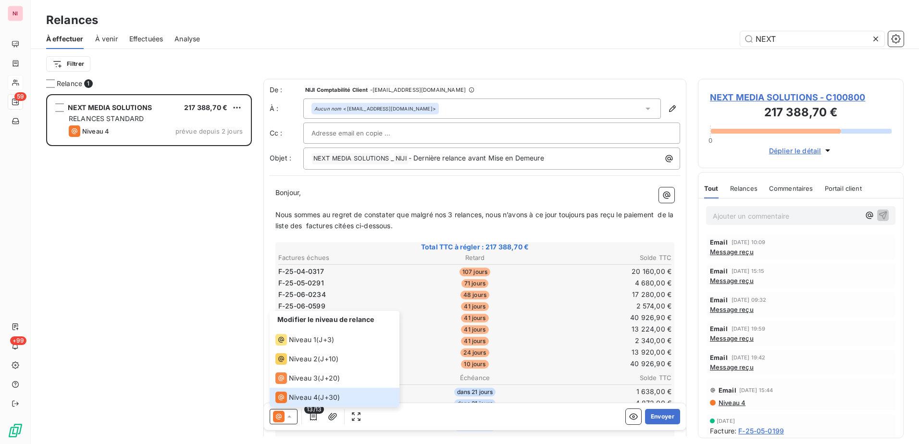
click at [422, 344] on td "41 jours" at bounding box center [474, 340] width 131 height 11
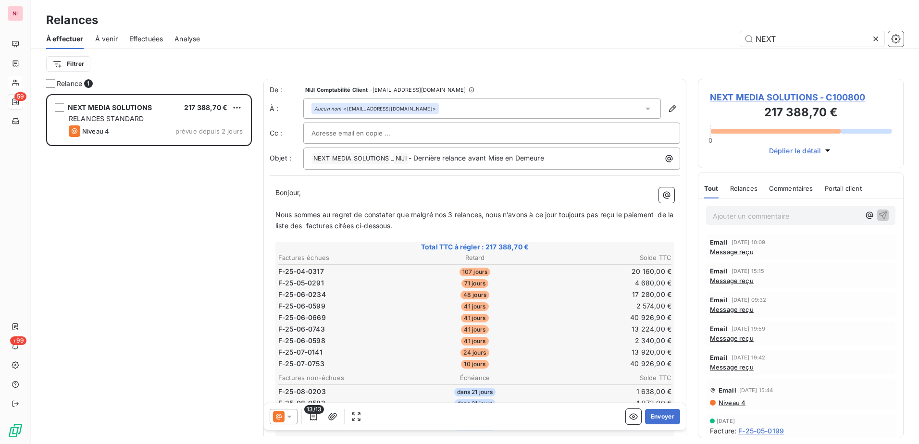
click at [314, 412] on span "13/13" at bounding box center [314, 409] width 20 height 9
click at [313, 415] on icon "button" at bounding box center [313, 417] width 7 height 8
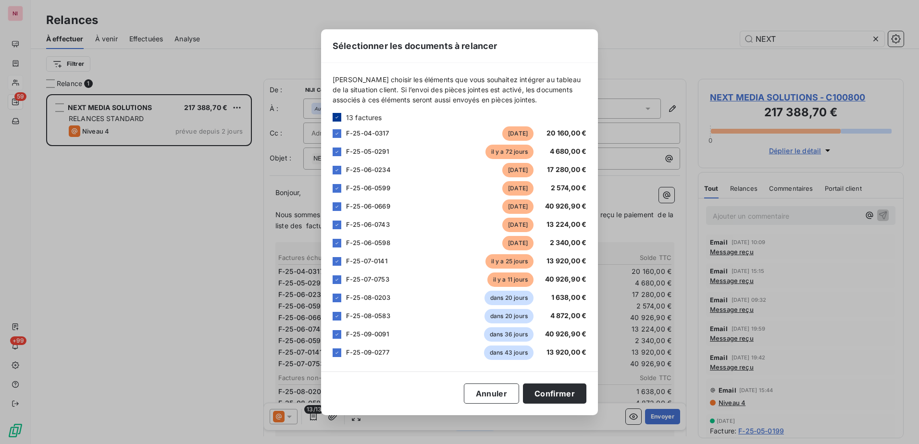
click at [336, 119] on icon at bounding box center [337, 117] width 6 height 6
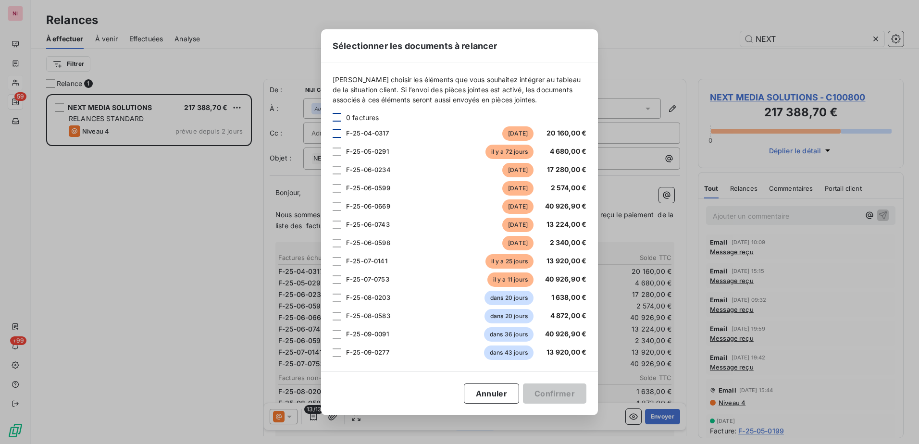
click at [336, 133] on div at bounding box center [337, 133] width 9 height 9
click at [336, 274] on div "F-25-07-0753 il y a 11 jours 40 926,90 €" at bounding box center [460, 279] width 254 height 14
click at [338, 275] on div at bounding box center [337, 279] width 9 height 9
click at [564, 392] on button "Confirmer" at bounding box center [554, 393] width 63 height 20
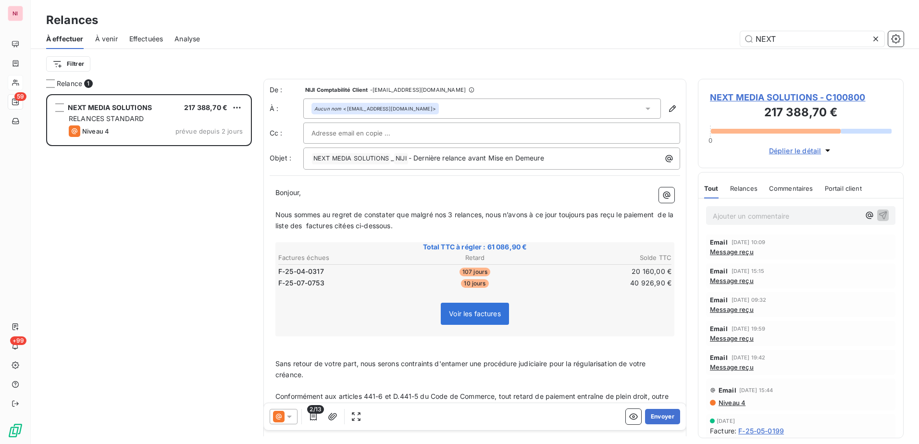
click at [397, 132] on div at bounding box center [491, 133] width 360 height 14
paste input "[PERSON_NAME][EMAIL_ADDRESS][DOMAIN_NAME]"
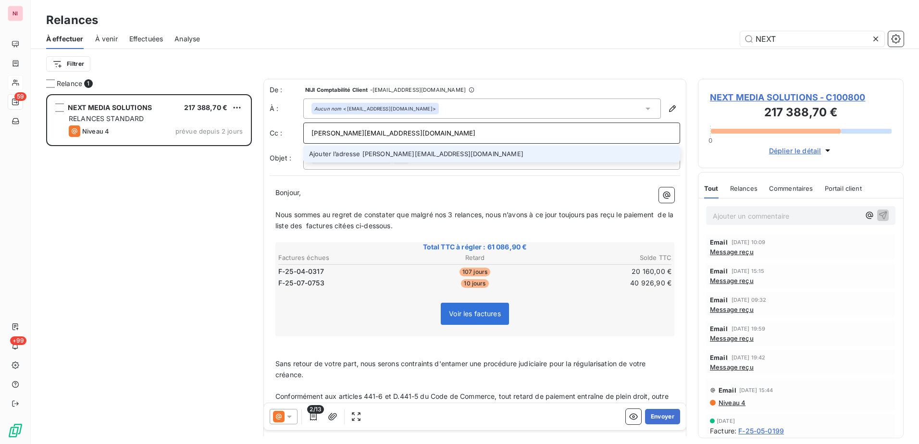
type input "[PERSON_NAME][EMAIL_ADDRESS][DOMAIN_NAME]"
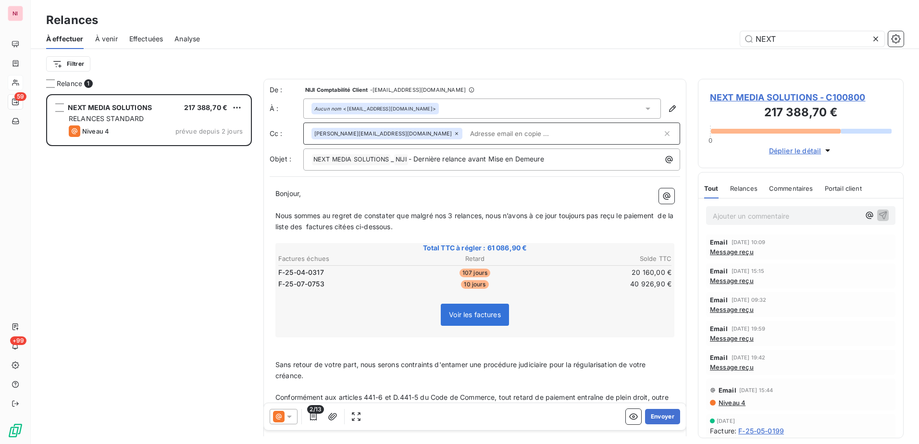
click at [466, 138] on input "text" at bounding box center [564, 133] width 196 height 14
click at [506, 135] on div "[PERSON_NAME][EMAIL_ADDRESS][DOMAIN_NAME]" at bounding box center [486, 133] width 351 height 14
paste input "[PERSON_NAME][EMAIL_ADDRESS][DOMAIN_NAME]"
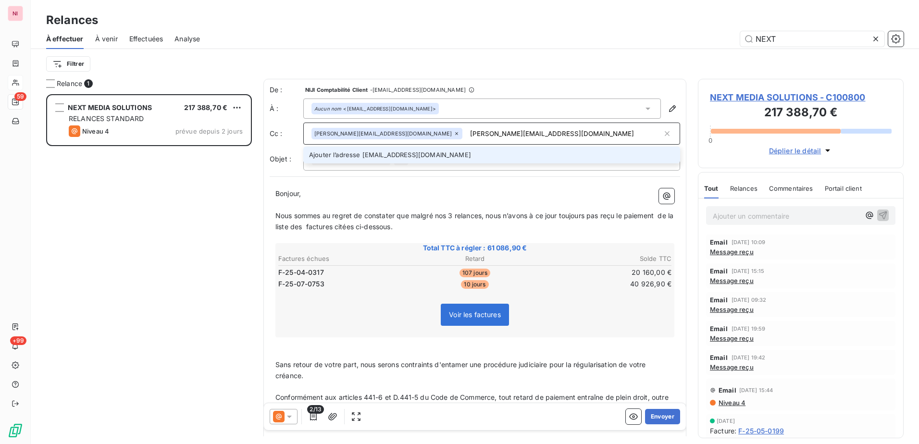
type input "[PERSON_NAME][EMAIL_ADDRESS][DOMAIN_NAME]"
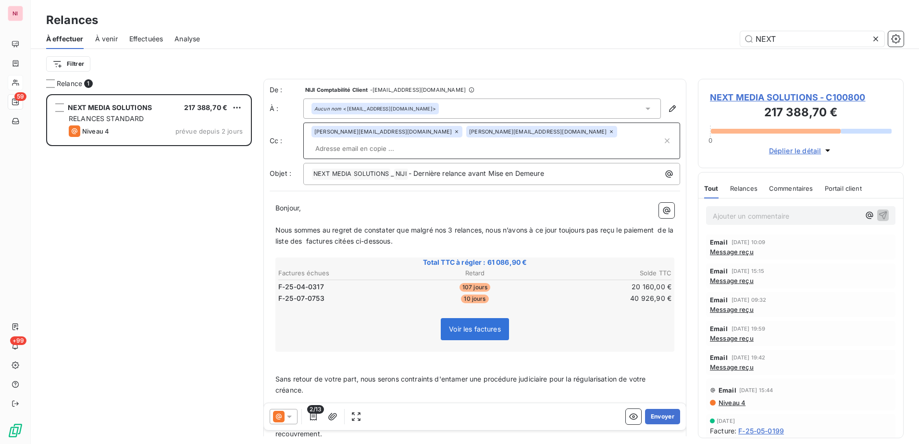
click at [531, 141] on input "text" at bounding box center [486, 148] width 351 height 14
click at [313, 417] on icon "button" at bounding box center [313, 417] width 7 height 8
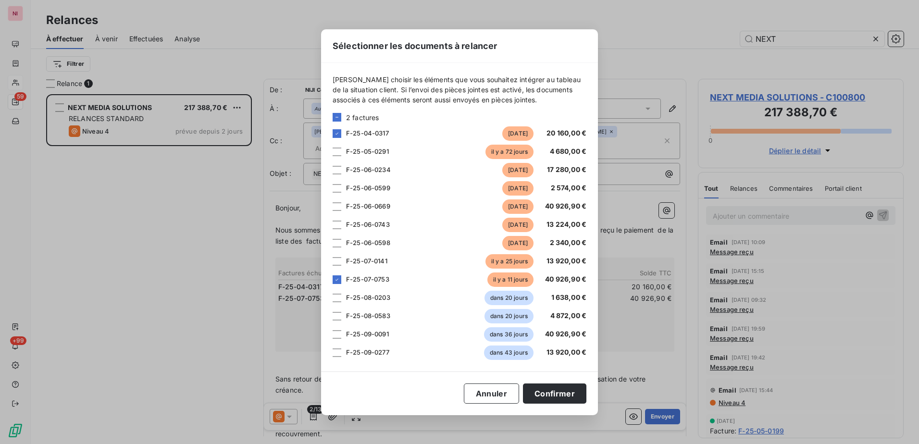
click at [287, 418] on div "Sélectionner les documents à relancer Veuillez choisir les éléments que vous so…" at bounding box center [459, 222] width 919 height 444
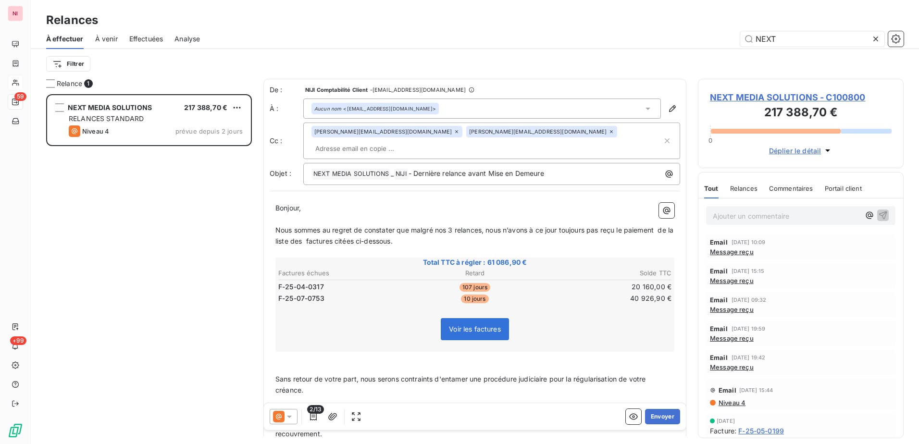
click at [287, 418] on icon at bounding box center [289, 417] width 10 height 10
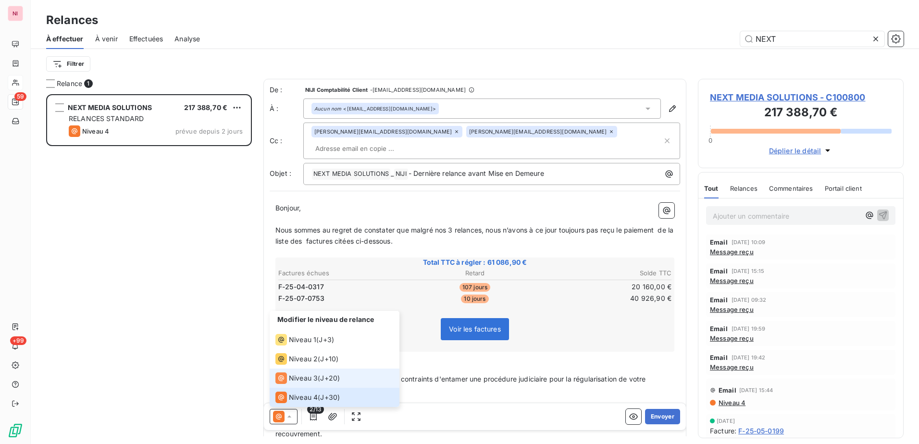
click at [303, 375] on span "Niveau 3" at bounding box center [303, 378] width 29 height 10
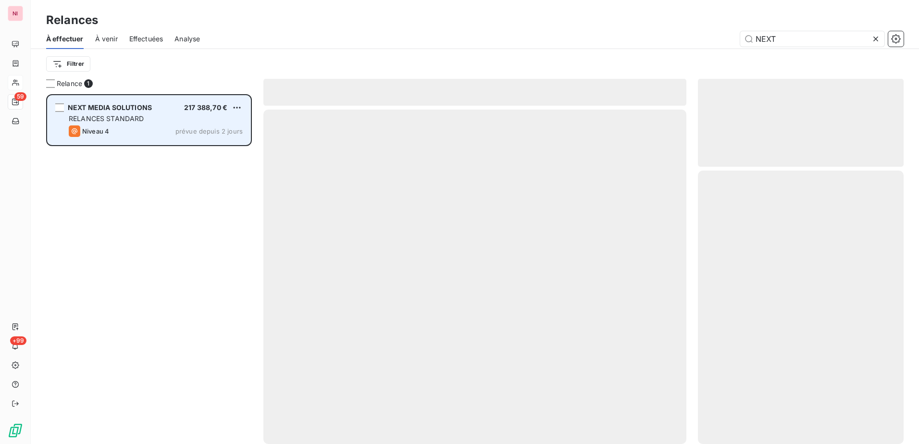
click at [123, 122] on span "RELANCES STANDARD" at bounding box center [106, 118] width 75 height 8
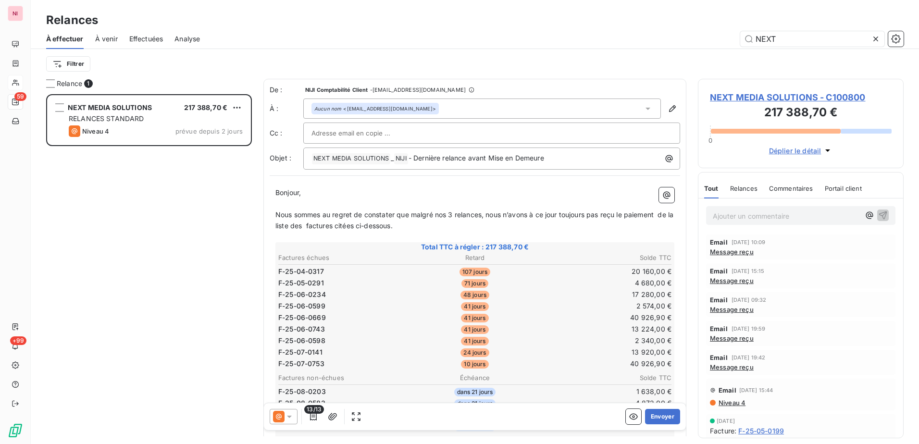
click at [287, 419] on icon at bounding box center [289, 417] width 10 height 10
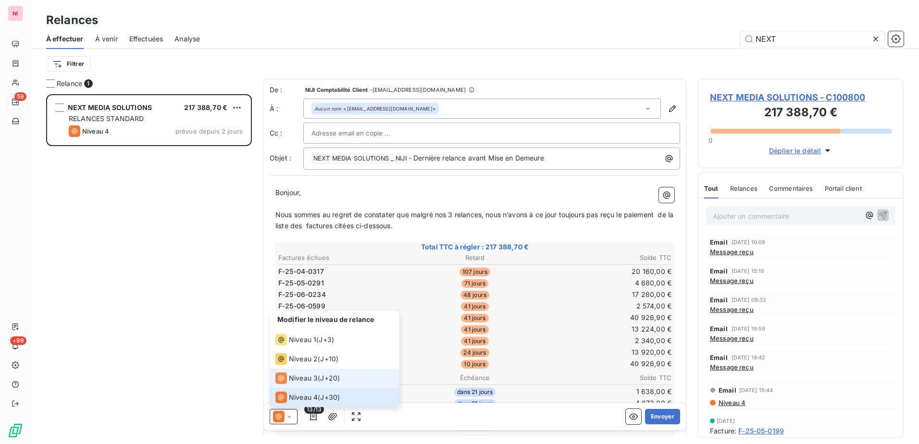
click at [309, 381] on span "Niveau 3" at bounding box center [303, 378] width 29 height 10
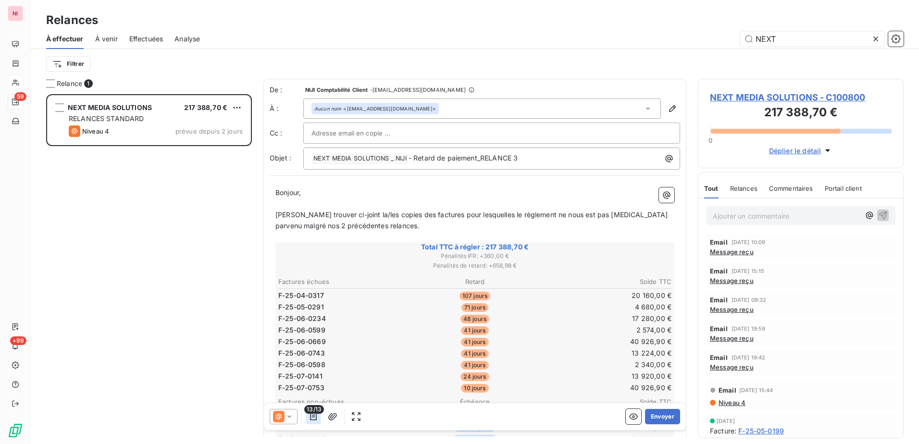
click at [313, 420] on icon "button" at bounding box center [313, 417] width 7 height 8
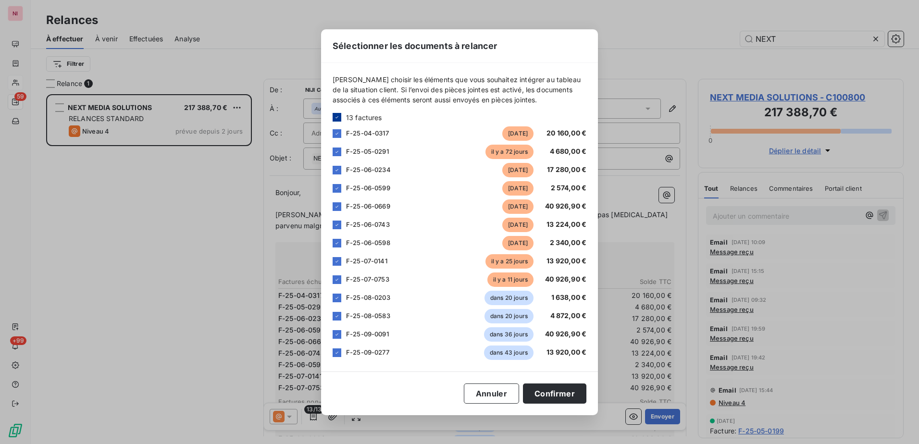
click at [336, 118] on icon at bounding box center [337, 117] width 6 height 6
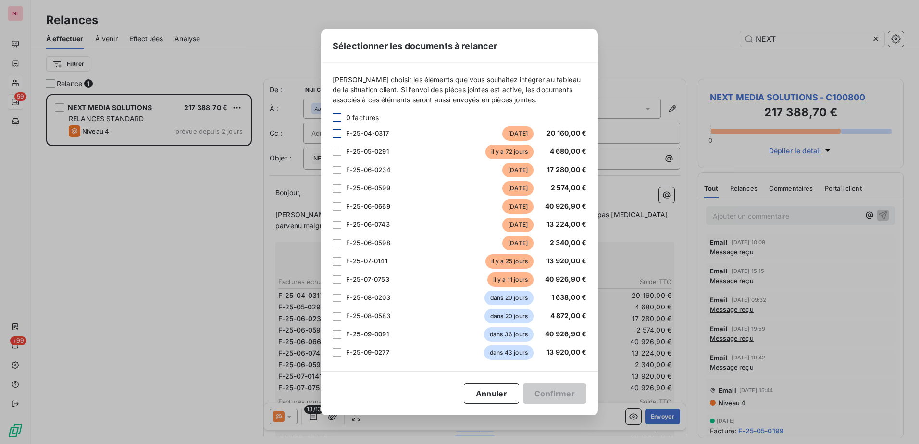
click at [338, 135] on div at bounding box center [337, 133] width 9 height 9
click at [337, 282] on div at bounding box center [337, 279] width 9 height 9
click at [562, 394] on button "Confirmer" at bounding box center [554, 393] width 63 height 20
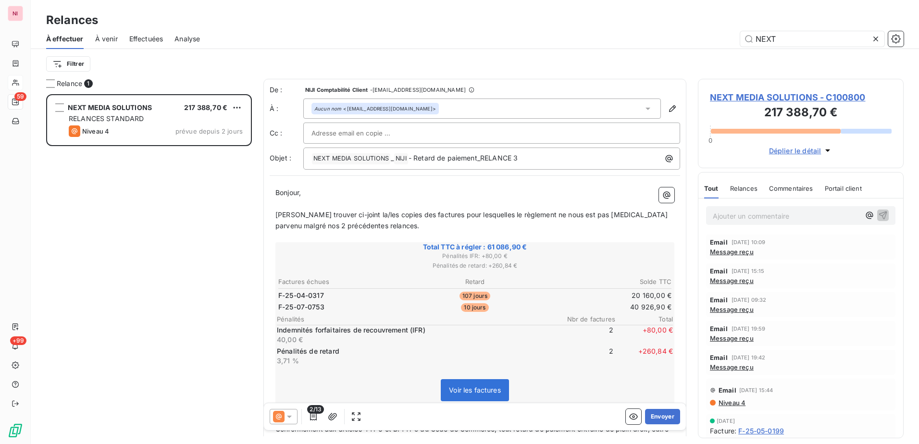
click at [370, 132] on input "text" at bounding box center [362, 133] width 103 height 14
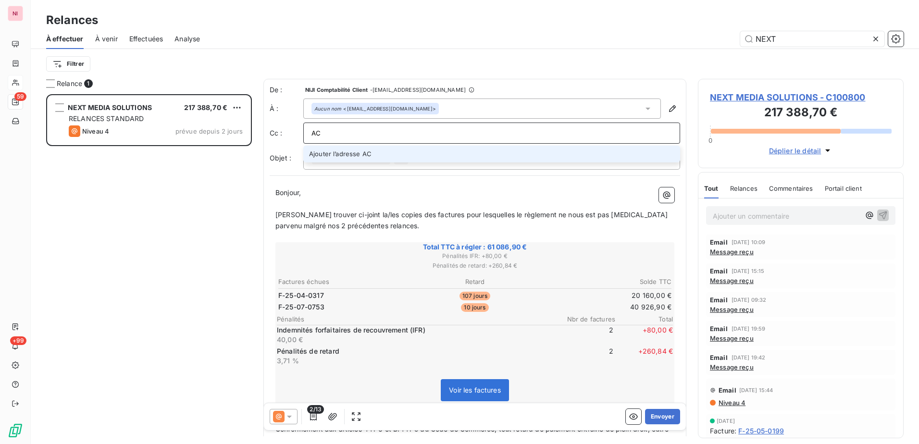
type input "AC"
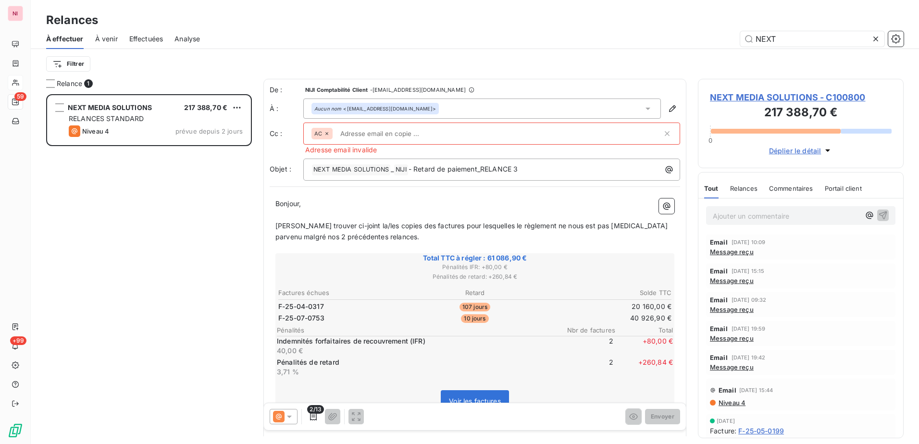
drag, startPoint x: 412, startPoint y: 132, endPoint x: 391, endPoint y: 132, distance: 21.1
click at [412, 132] on input "text" at bounding box center [391, 133] width 111 height 14
click at [324, 132] on icon at bounding box center [327, 134] width 6 height 6
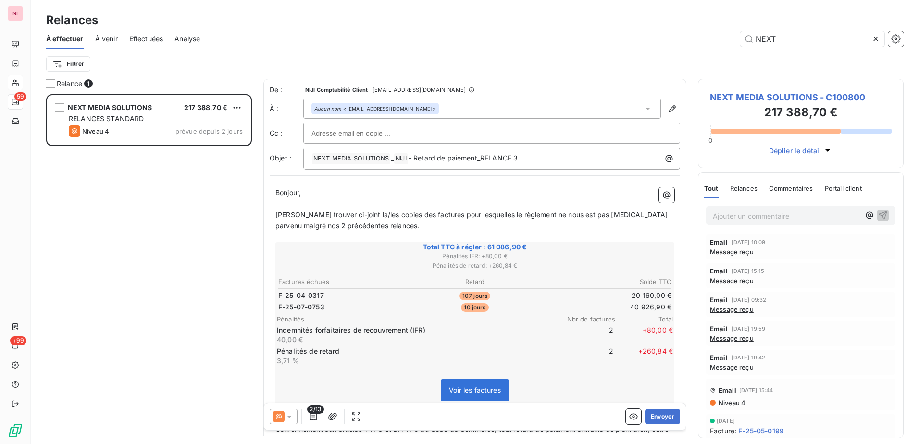
paste input "[PERSON_NAME][EMAIL_ADDRESS][DOMAIN_NAME]"
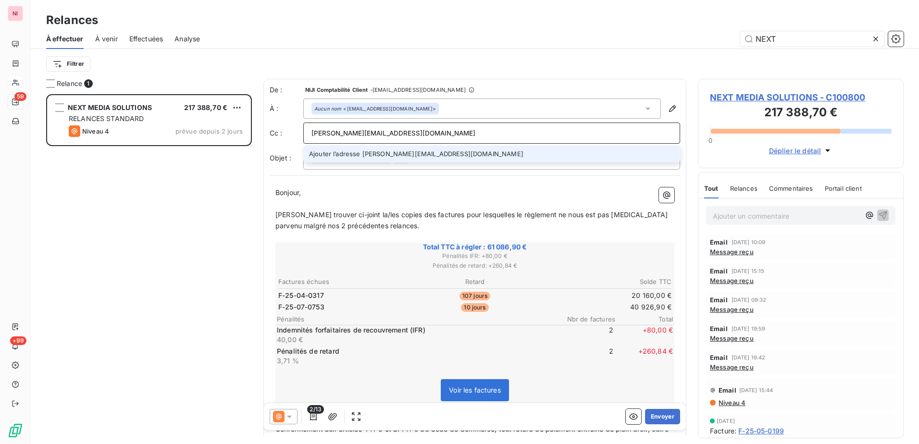
type input "[PERSON_NAME][EMAIL_ADDRESS][DOMAIN_NAME]"
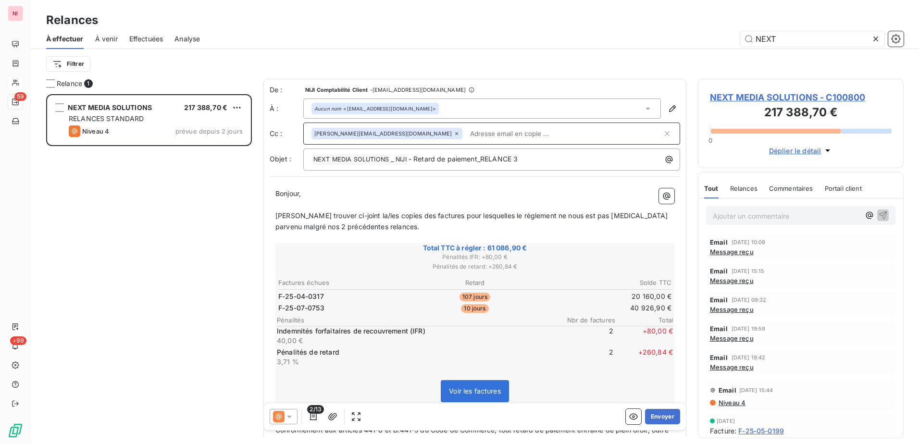
click at [466, 135] on input "text" at bounding box center [564, 133] width 196 height 14
paste input "[PERSON_NAME][EMAIL_ADDRESS][DOMAIN_NAME]"
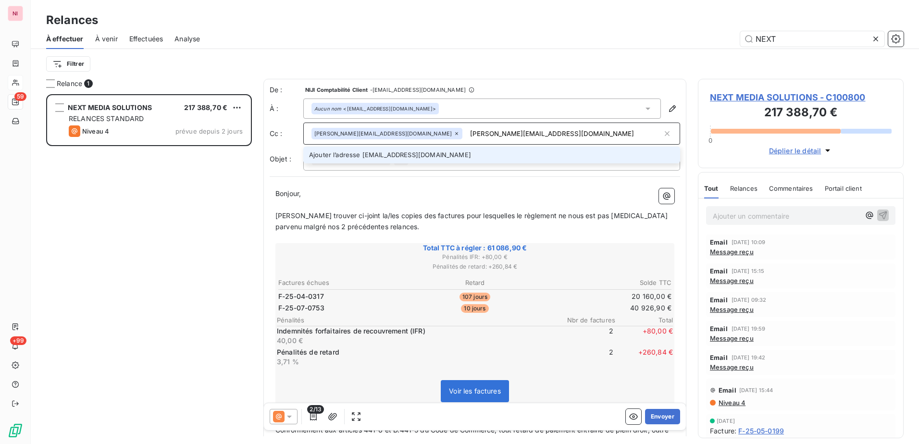
type input "[PERSON_NAME][EMAIL_ADDRESS][DOMAIN_NAME]"
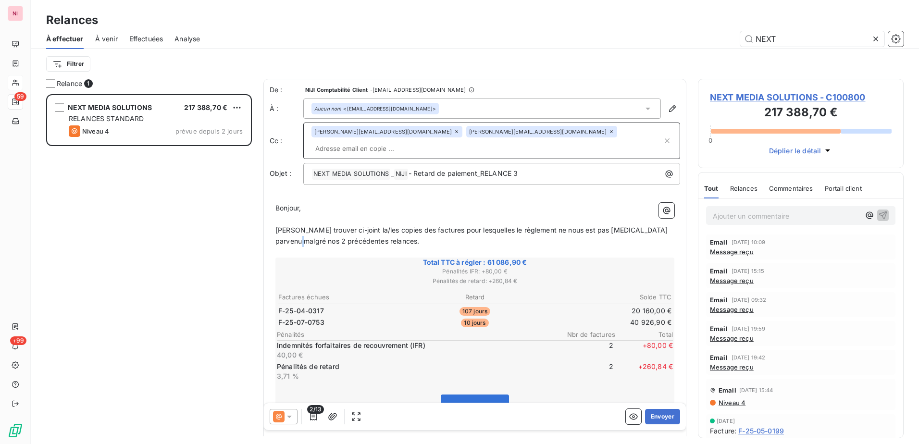
click at [295, 226] on span "[PERSON_NAME] trouver ci-joint la/les copies des factures pour lesquelles le rè…" at bounding box center [472, 235] width 395 height 19
click at [315, 414] on icon "button" at bounding box center [314, 417] width 10 height 10
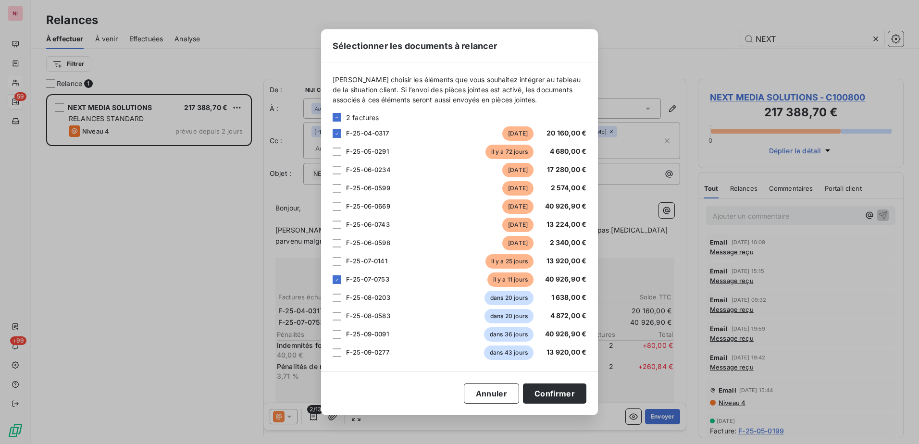
click at [289, 417] on div "Sélectionner les documents à relancer Veuillez choisir les éléments que vous so…" at bounding box center [459, 222] width 919 height 444
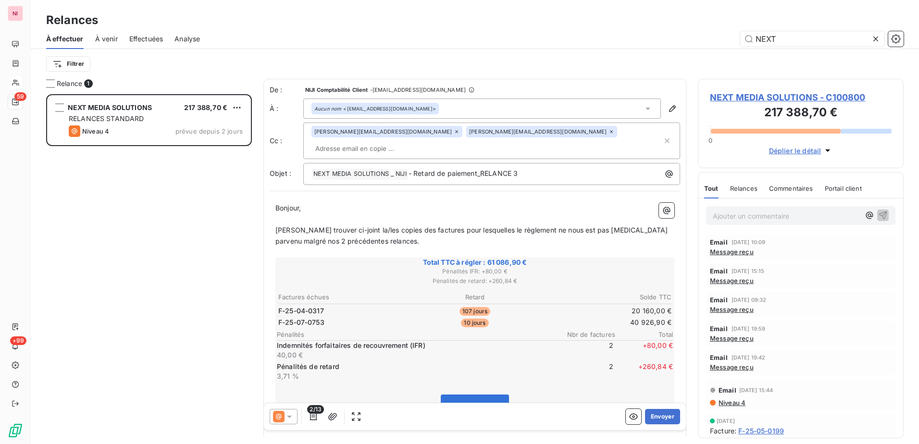
click at [289, 417] on icon at bounding box center [289, 417] width 5 height 2
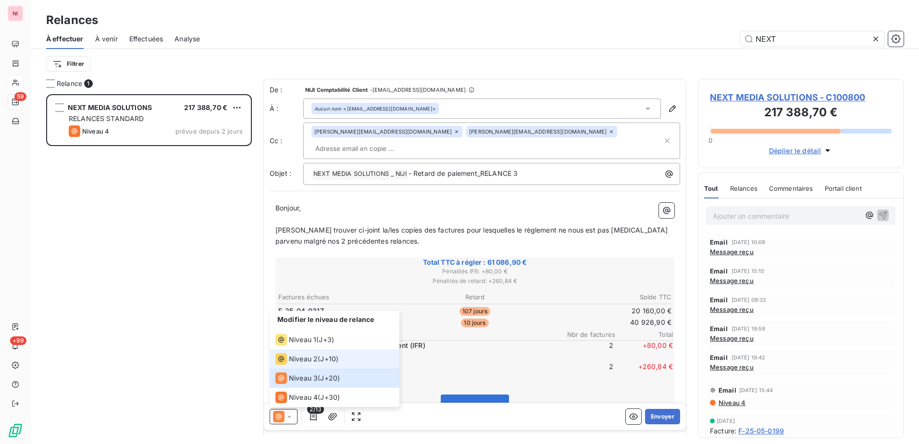
click at [314, 363] on span "Niveau 2" at bounding box center [303, 359] width 29 height 10
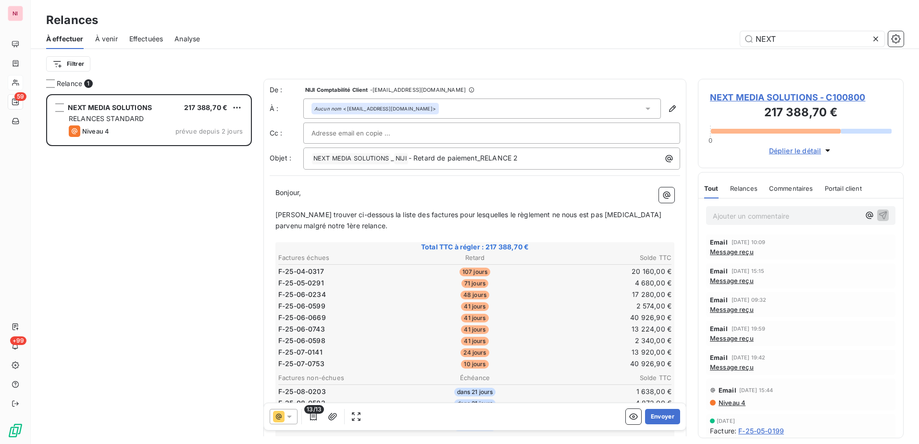
click at [313, 413] on span "13/13" at bounding box center [314, 409] width 20 height 9
click at [310, 417] on icon "button" at bounding box center [314, 417] width 10 height 10
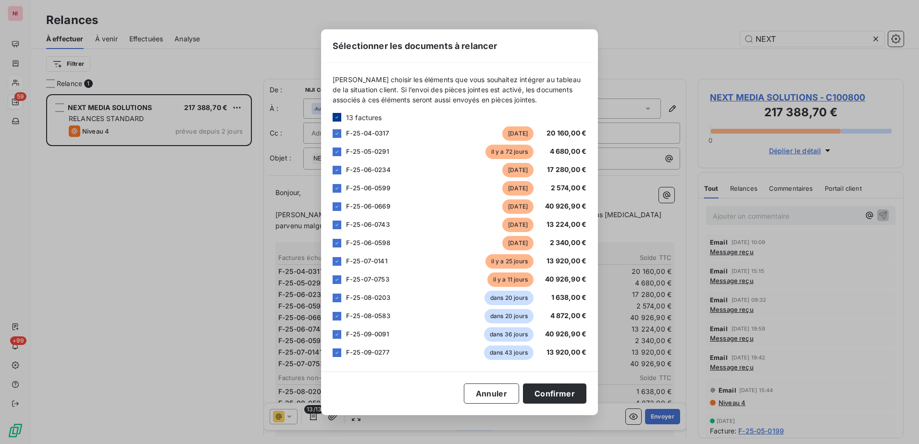
click at [337, 118] on icon at bounding box center [337, 117] width 6 height 6
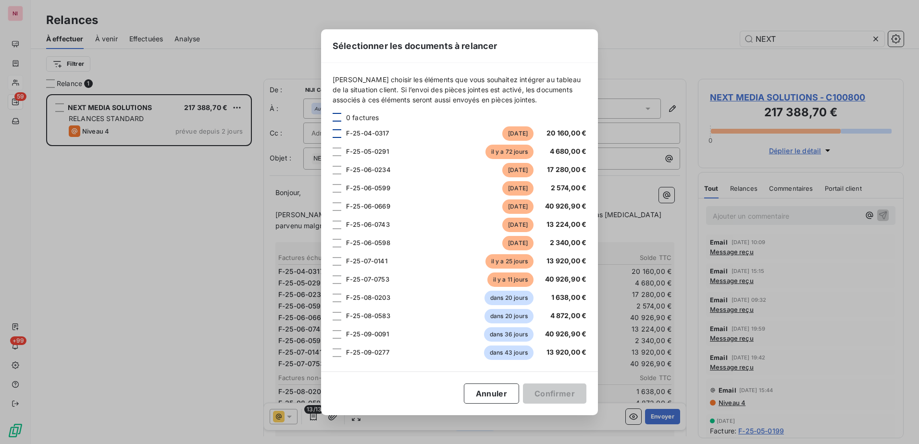
click at [337, 132] on div at bounding box center [337, 133] width 9 height 9
click at [339, 282] on div at bounding box center [337, 279] width 9 height 9
click at [571, 396] on button "Confirmer" at bounding box center [554, 393] width 63 height 20
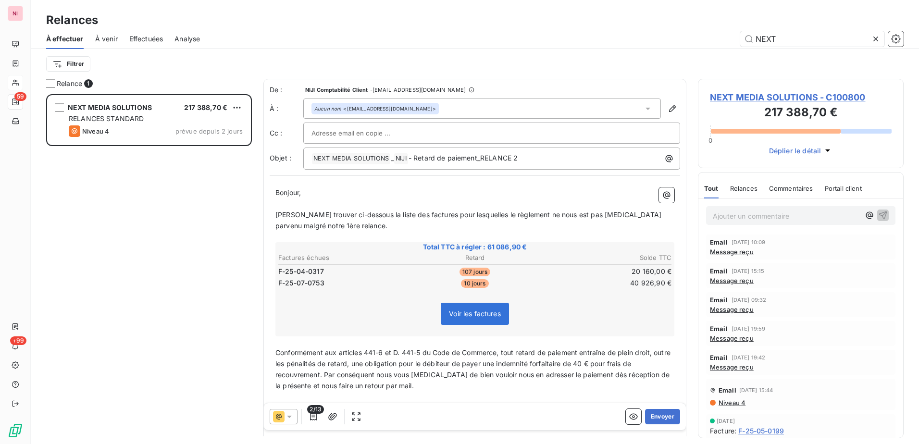
click at [362, 131] on input "text" at bounding box center [362, 133] width 103 height 14
paste input "[PERSON_NAME][EMAIL_ADDRESS][DOMAIN_NAME]"
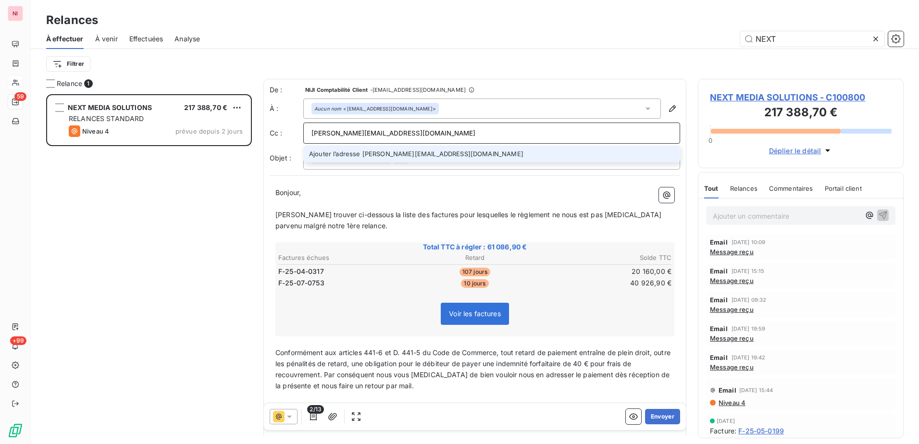
type input "[PERSON_NAME][EMAIL_ADDRESS][DOMAIN_NAME]"
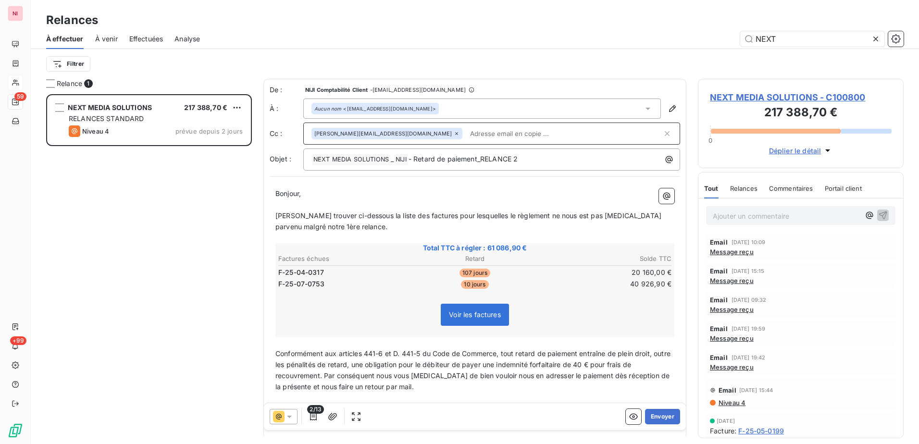
click at [481, 131] on input "text" at bounding box center [564, 133] width 196 height 14
paste input "[PERSON_NAME][EMAIL_ADDRESS][DOMAIN_NAME]"
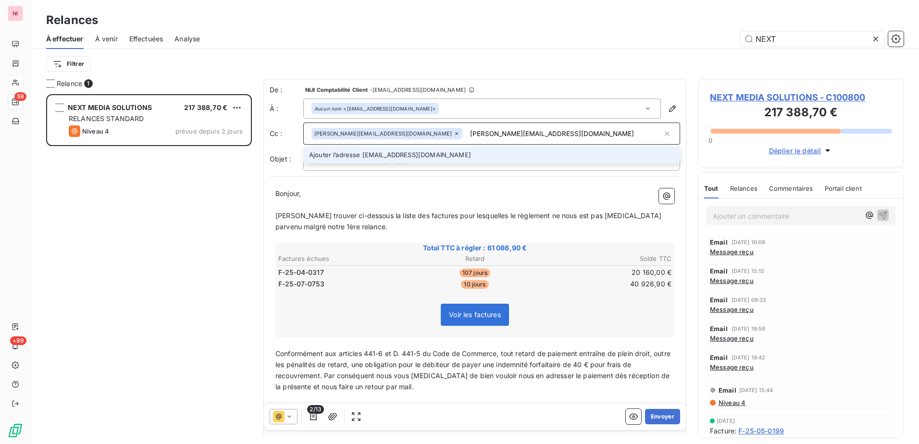
type input "[PERSON_NAME][EMAIL_ADDRESS][DOMAIN_NAME]"
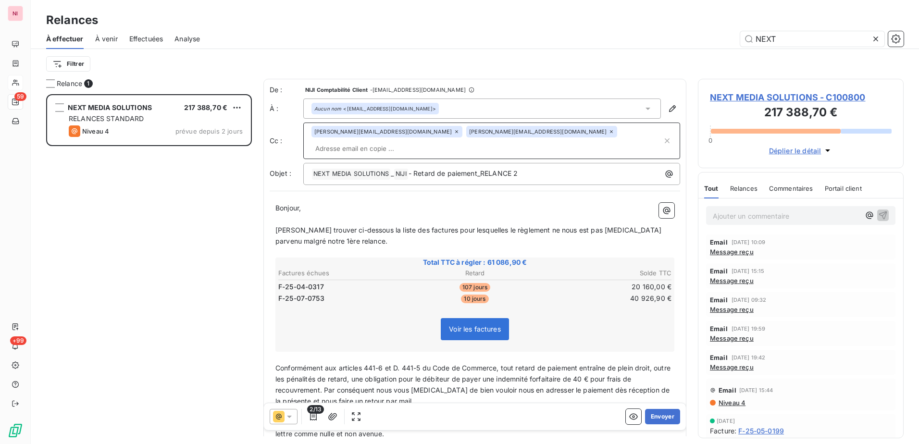
drag, startPoint x: 529, startPoint y: 111, endPoint x: 515, endPoint y: 112, distance: 14.5
click at [529, 111] on div "Aucun nom <contactcomptafour@rmcbfm.com>" at bounding box center [482, 109] width 358 height 20
click at [491, 108] on div "Aucun nom <contactcomptafour@rmcbfm.com>" at bounding box center [482, 109] width 358 height 20
click at [492, 104] on div "Aucun nom <contactcomptafour@rmcbfm.com>" at bounding box center [482, 109] width 358 height 20
click at [460, 105] on div "Aucun nom <contactcomptafour@rmcbfm.com>" at bounding box center [482, 109] width 358 height 20
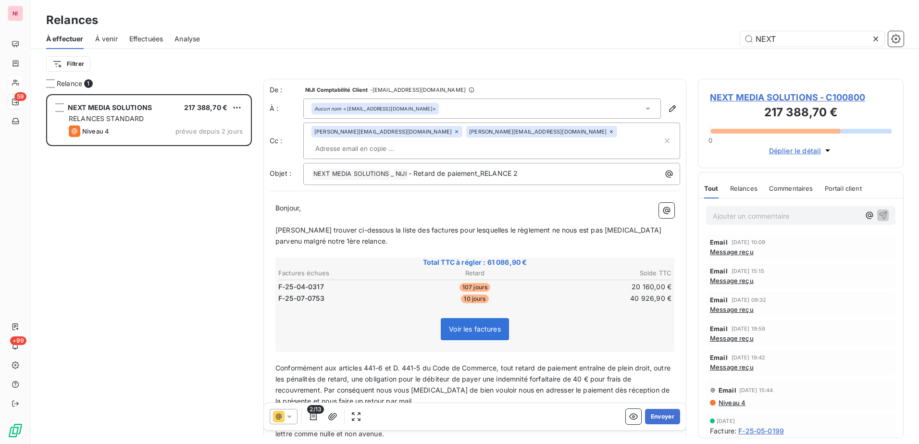
click at [438, 106] on div "Aucun nom <contactcomptafour@rmcbfm.com>" at bounding box center [482, 109] width 358 height 20
click at [437, 127] on span "Aucun nom <contactcomptafour@rmcbfm.com>" at bounding box center [488, 129] width 333 height 10
click at [463, 104] on div "Aucun nom <contactcomptafour@rmcbfm.com>" at bounding box center [482, 109] width 358 height 20
click at [430, 135] on li "Aucun nom <contactcomptafour@rmcbfm.com>" at bounding box center [482, 129] width 358 height 17
click at [643, 107] on icon at bounding box center [648, 109] width 10 height 10
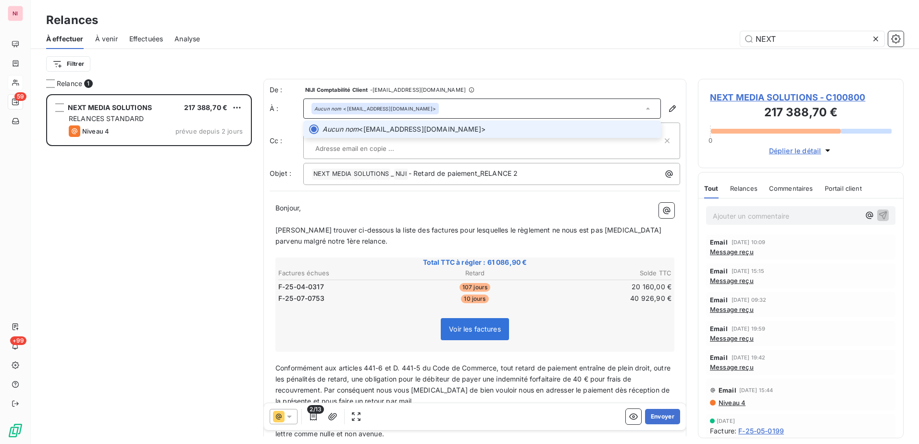
click at [390, 135] on li "Aucun nom <contactcomptafour@rmcbfm.com>" at bounding box center [482, 129] width 358 height 17
click at [422, 141] on input "text" at bounding box center [366, 148] width 111 height 14
paste input "[PERSON_NAME][EMAIL_ADDRESS][DOMAIN_NAME]"
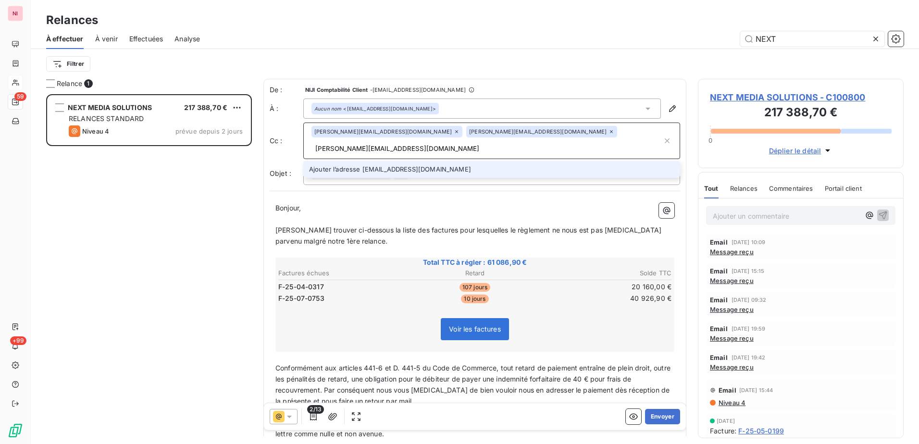
type input "[PERSON_NAME][EMAIL_ADDRESS][DOMAIN_NAME]"
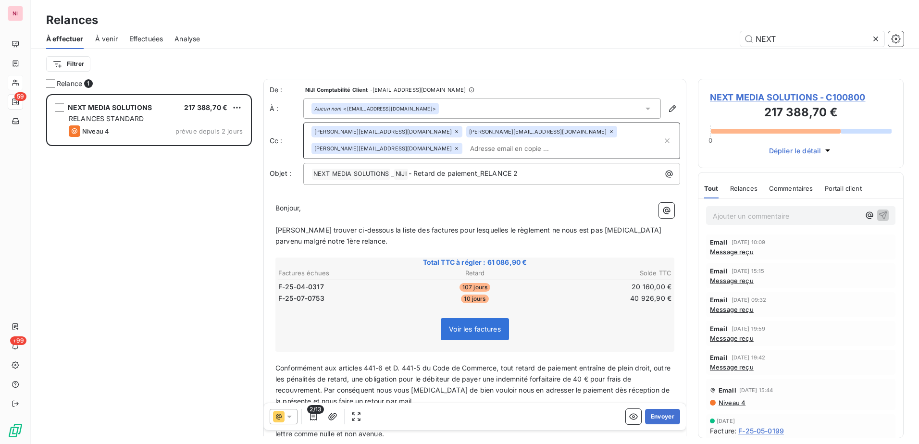
click at [393, 203] on p "Bonjour," at bounding box center [474, 208] width 399 height 11
drag, startPoint x: 277, startPoint y: 226, endPoint x: 333, endPoint y: 224, distance: 56.7
click at [333, 226] on span "[PERSON_NAME] trouver ci-dessous la liste des factures pour lesquelles le règle…" at bounding box center [469, 235] width 388 height 19
click at [489, 229] on p "Veuillez trouver ci-dessous la liste des factures pour lesquelles le règlement …" at bounding box center [474, 236] width 399 height 22
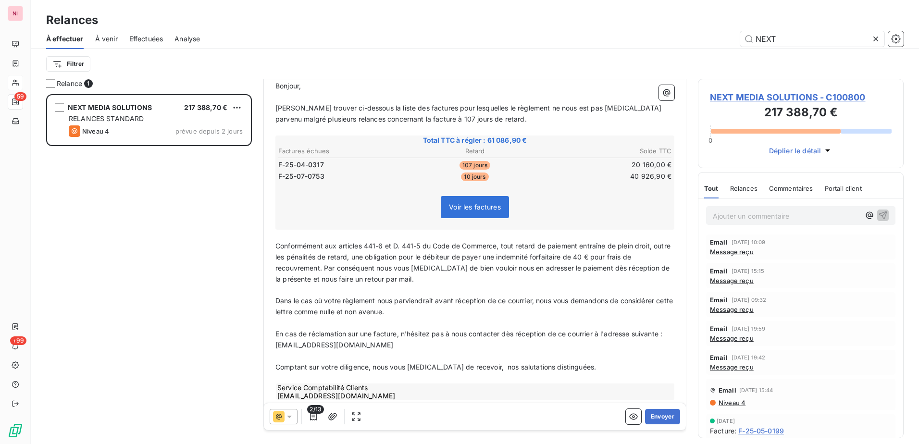
scroll to position [124, 0]
click at [507, 361] on span "nos salutations distinguées." at bounding box center [551, 365] width 88 height 8
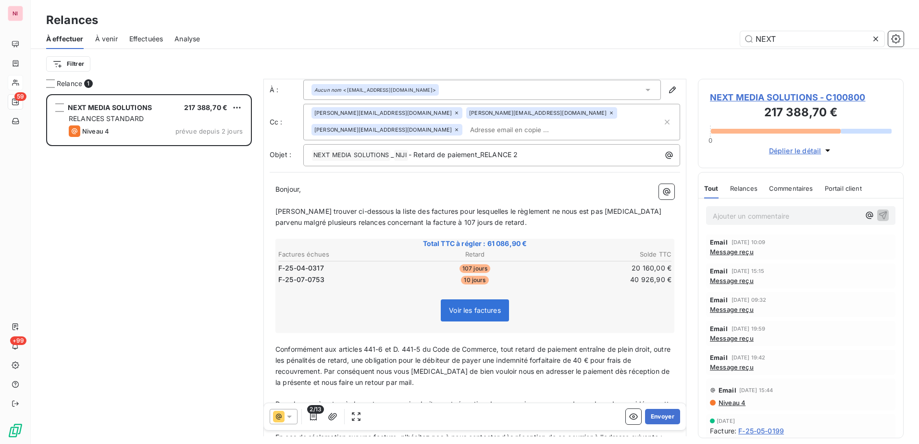
scroll to position [0, 0]
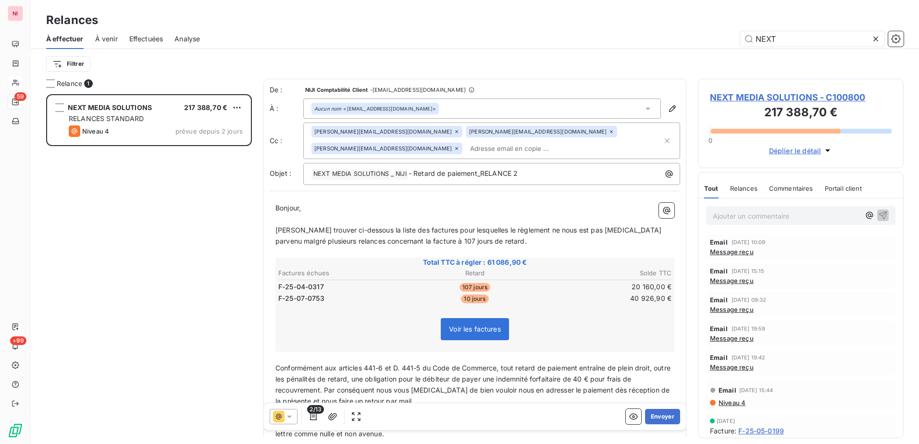
click at [277, 204] on span "Bonjour," at bounding box center [287, 208] width 25 height 8
click at [280, 197] on div "Bonjour, ﻿ Veuillez trouver ci-dessous la liste des factures pour lesquelles le…" at bounding box center [475, 363] width 410 height 332
click at [273, 197] on div "Bonjour, ﻿ Veuillez trouver ci-dessous la liste des factures pour lesquelles le…" at bounding box center [475, 363] width 410 height 332
click at [652, 416] on button "Envoyer" at bounding box center [662, 416] width 35 height 15
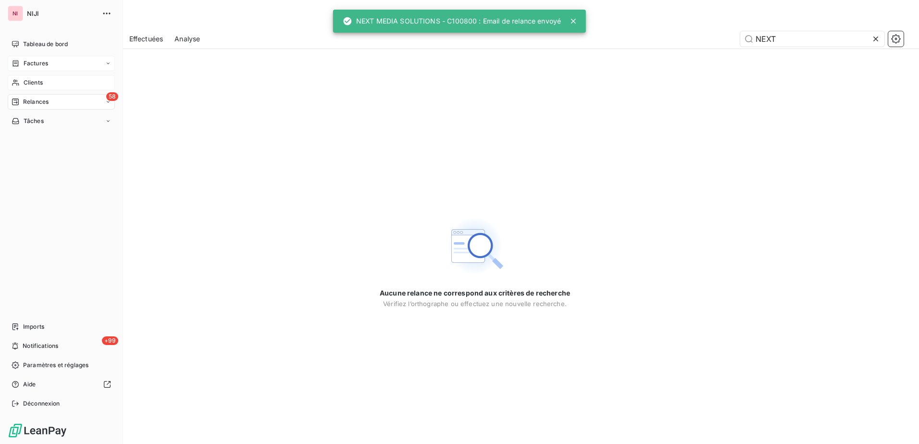
click at [28, 61] on span "Factures" at bounding box center [36, 63] width 25 height 9
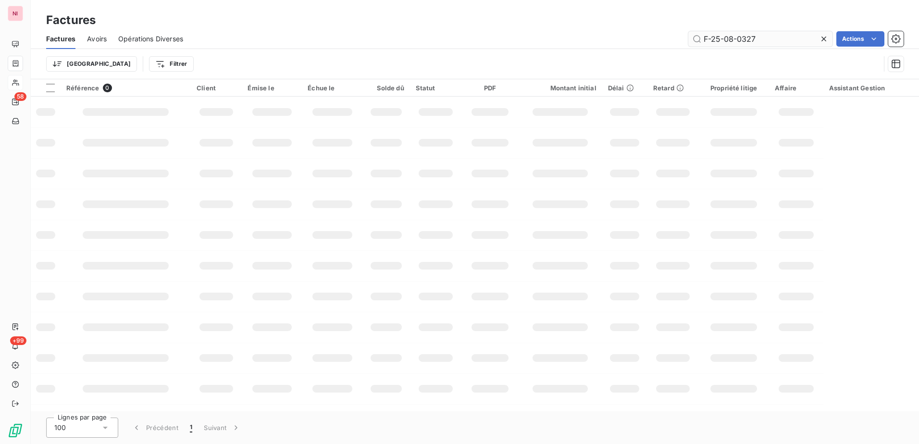
click at [773, 42] on input "F-25-08-0327" at bounding box center [760, 38] width 144 height 15
drag, startPoint x: 763, startPoint y: 40, endPoint x: 662, endPoint y: 40, distance: 100.4
click at [662, 40] on div "F-25-08-0327 Actions" at bounding box center [549, 38] width 709 height 15
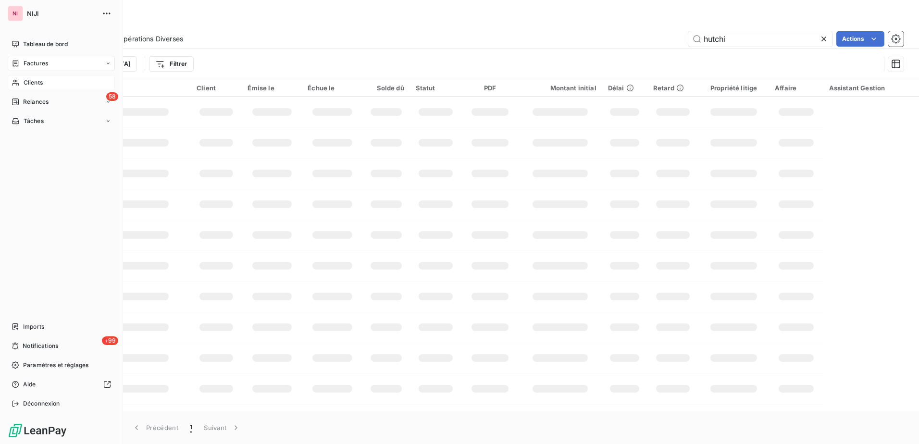
type input "hutchi"
click at [32, 84] on span "Clients" at bounding box center [33, 82] width 19 height 9
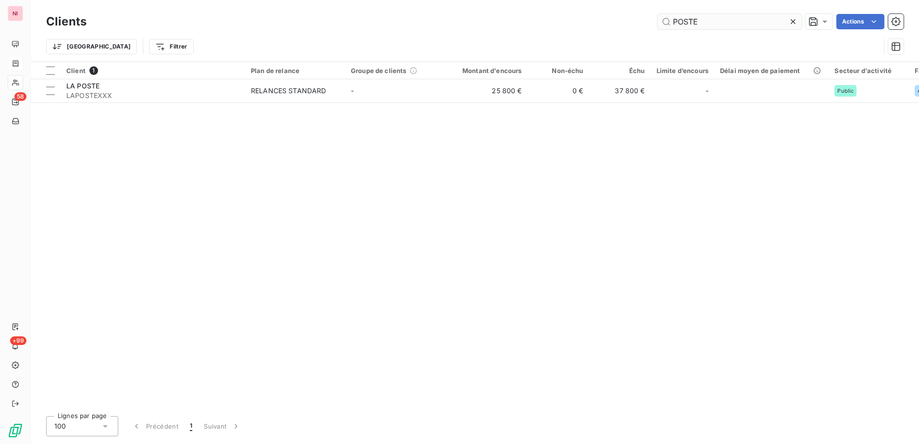
click at [723, 24] on input "POSTE" at bounding box center [729, 21] width 144 height 15
drag, startPoint x: 721, startPoint y: 23, endPoint x: 628, endPoint y: 25, distance: 93.7
click at [629, 25] on div "POSTE Actions" at bounding box center [500, 21] width 805 height 15
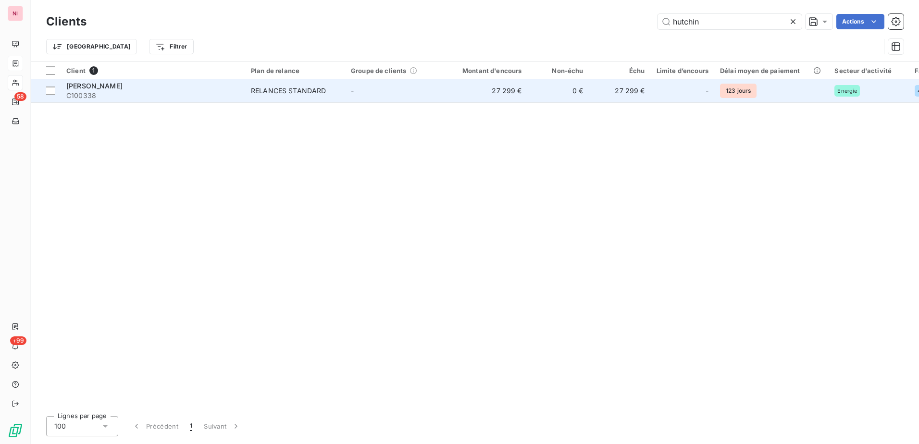
type input "hutchin"
click at [93, 91] on span "C100338" at bounding box center [152, 96] width 173 height 10
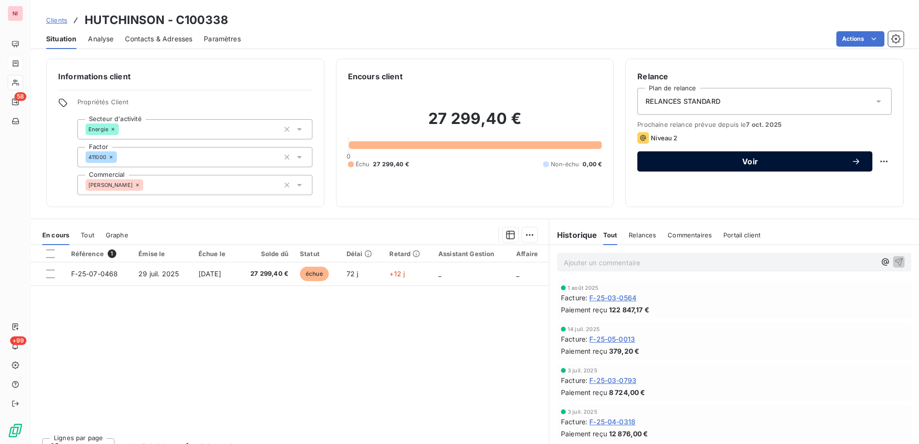
click at [745, 160] on span "Voir" at bounding box center [750, 162] width 202 height 8
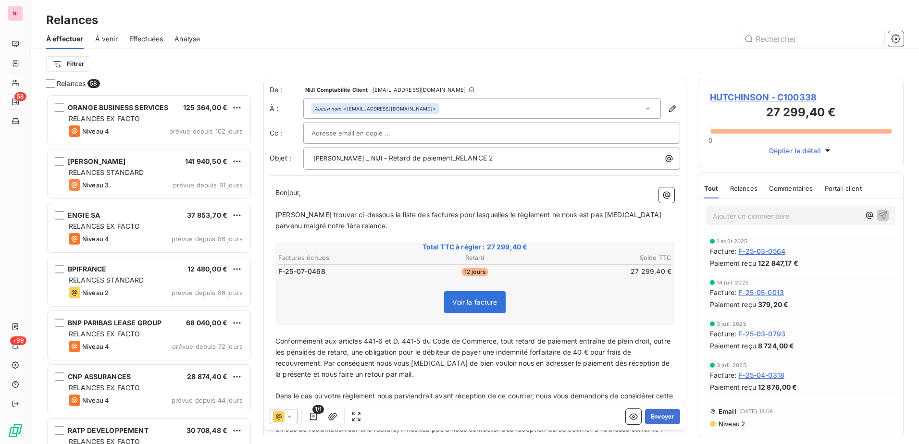
scroll to position [343, 198]
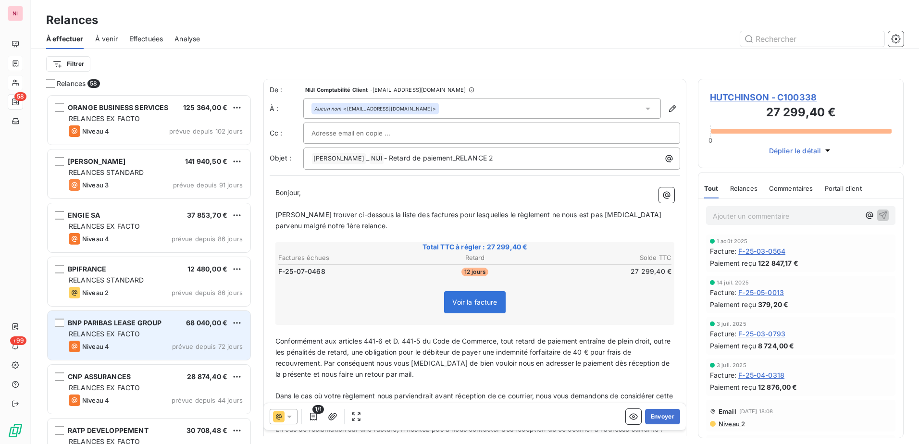
drag, startPoint x: 649, startPoint y: 419, endPoint x: 128, endPoint y: 317, distance: 530.4
click at [649, 419] on button "Envoyer" at bounding box center [662, 416] width 35 height 15
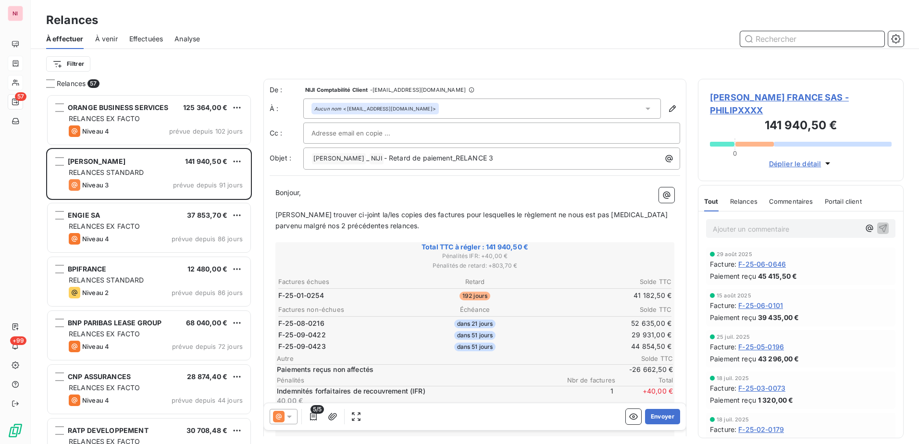
click at [804, 43] on input "text" at bounding box center [812, 38] width 144 height 15
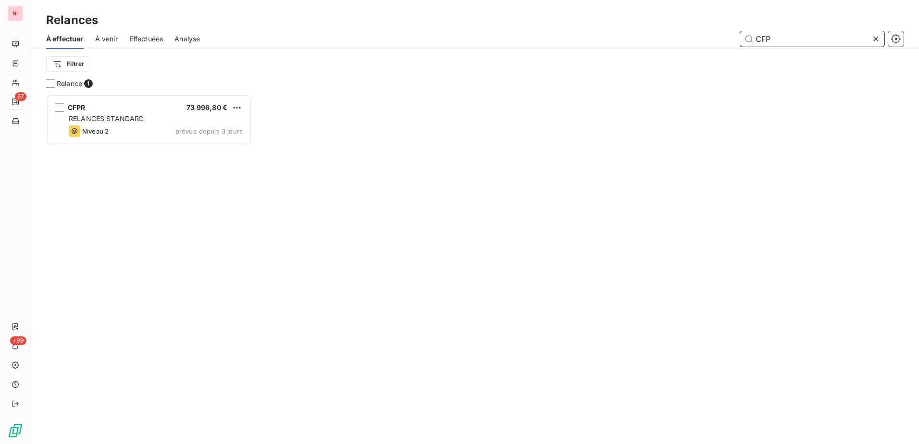
scroll to position [343, 198]
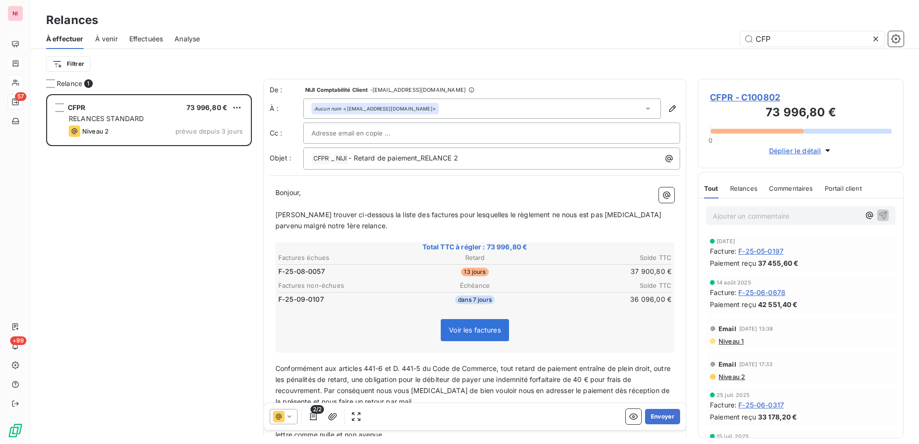
click at [292, 417] on icon at bounding box center [289, 417] width 10 height 10
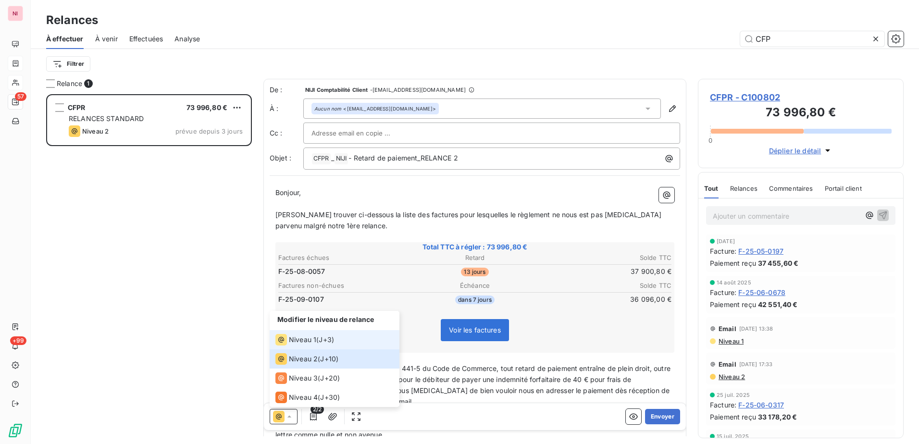
click at [300, 342] on span "Niveau 1" at bounding box center [302, 340] width 27 height 10
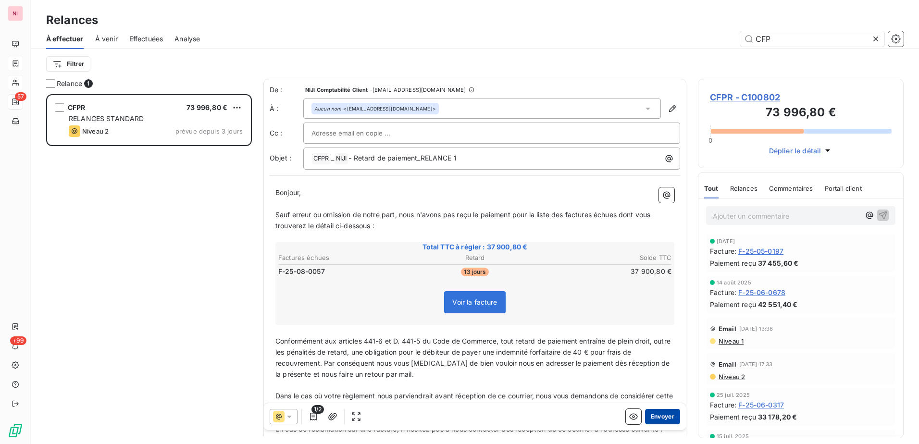
click at [663, 412] on button "Envoyer" at bounding box center [662, 416] width 35 height 15
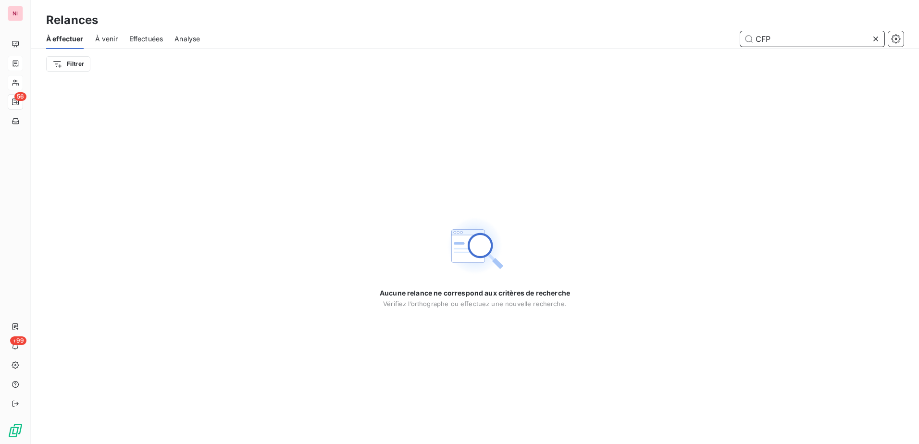
click at [817, 35] on input "CFP" at bounding box center [812, 38] width 144 height 15
drag, startPoint x: 785, startPoint y: 40, endPoint x: 710, endPoint y: 44, distance: 75.1
click at [710, 44] on div "CFP" at bounding box center [557, 38] width 692 height 15
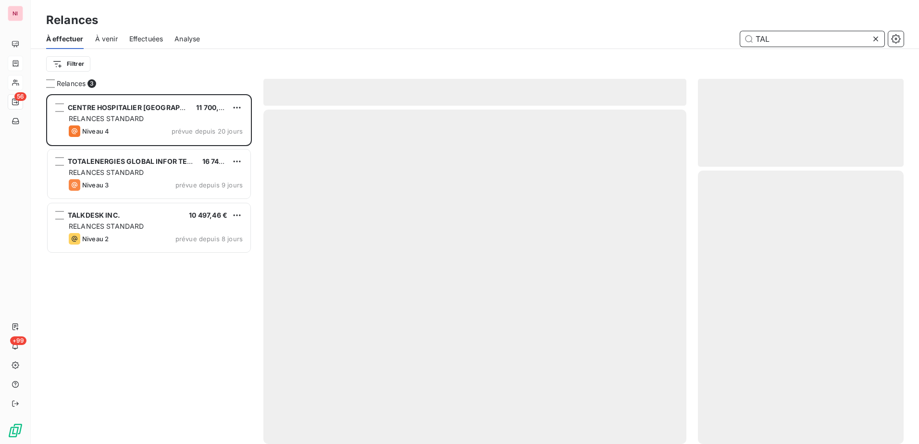
scroll to position [343, 198]
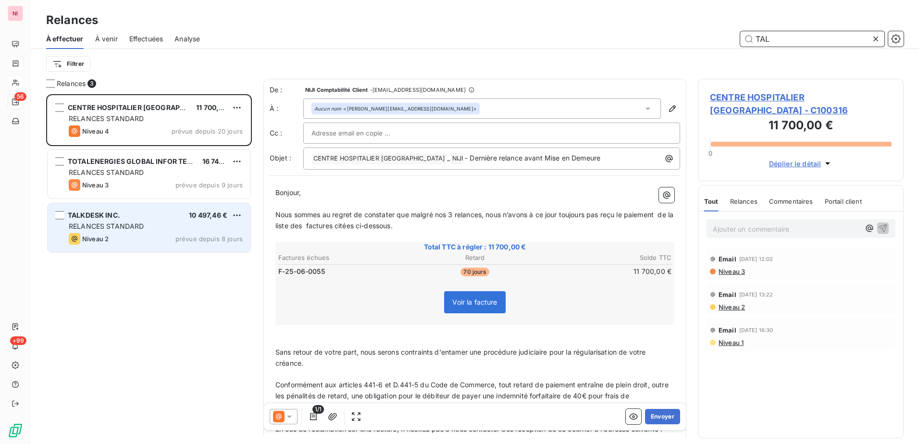
type input "TAL"
click at [92, 226] on span "RELANCES STANDARD" at bounding box center [106, 226] width 75 height 8
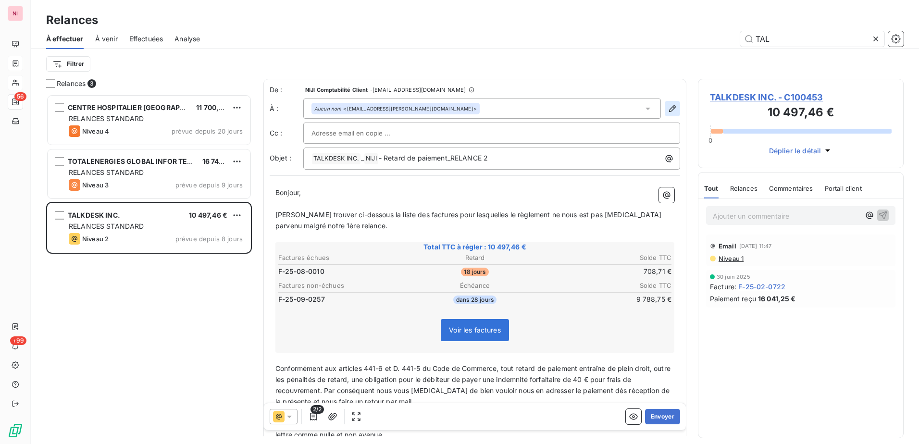
click at [667, 109] on icon "button" at bounding box center [672, 109] width 10 height 10
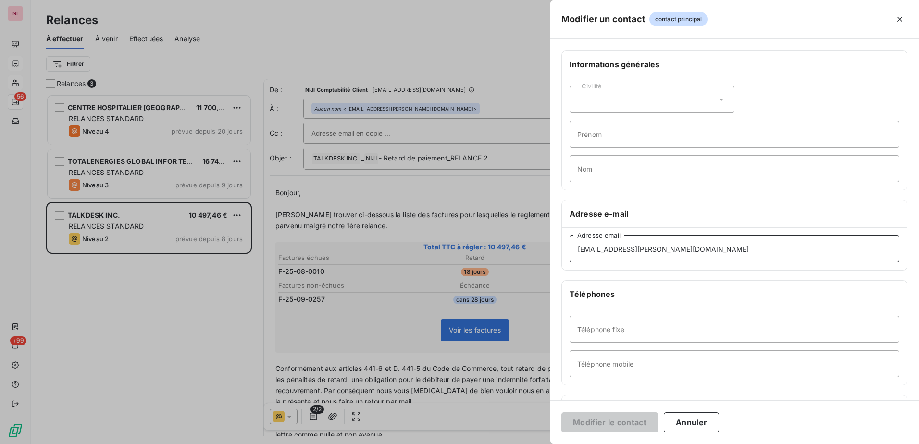
click at [667, 252] on input "niall.madden@talkdesk.com" at bounding box center [734, 248] width 330 height 27
drag, startPoint x: 693, startPoint y: 252, endPoint x: 466, endPoint y: 247, distance: 227.3
click at [466, 444] on div "Modifier un contact contact principal Informations générales Civilité Prénom No…" at bounding box center [459, 444] width 919 height 0
paste input "Martin Katchadourian <martin.katchadourian@talkdesk.com>"
click at [656, 252] on input "Martin Katchadourian <martin.katchadourian@talkdesk.com>" at bounding box center [734, 248] width 330 height 27
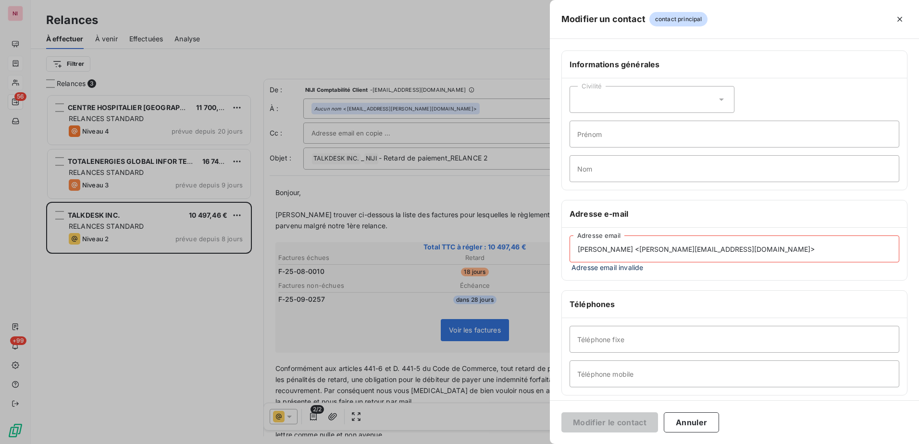
click at [653, 251] on input "Martin Katchadourian <martin.katchadourian@talkdesk.com>" at bounding box center [734, 248] width 330 height 27
drag, startPoint x: 653, startPoint y: 251, endPoint x: 556, endPoint y: 249, distance: 97.1
click at [556, 249] on div "Informations générales Civilité Prénom Nom Adresse e-mail Martin Katchadourian …" at bounding box center [734, 268] width 369 height 437
click at [598, 250] on input "Martin Katchadourian <martin.katchadourian@talkdesk.com>" at bounding box center [734, 248] width 330 height 27
click at [647, 250] on input "Martin Katchadourian <martin.katchadourian@talkdesk.com>" at bounding box center [734, 248] width 330 height 27
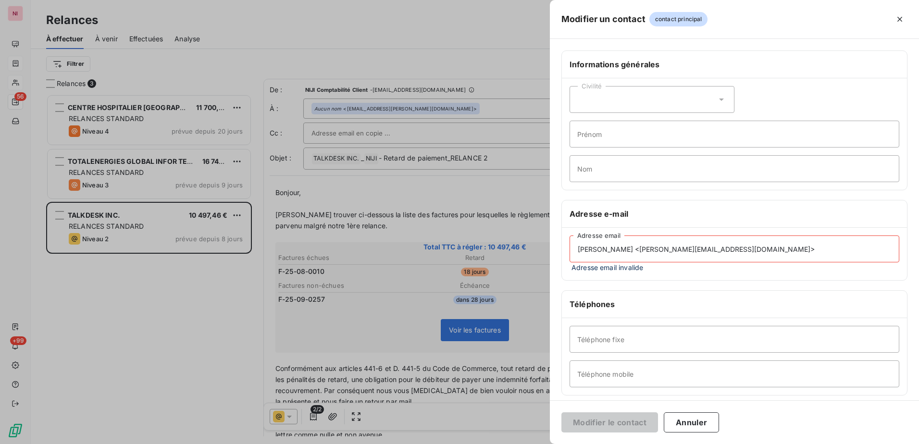
drag, startPoint x: 652, startPoint y: 249, endPoint x: 573, endPoint y: 251, distance: 79.3
click at [573, 251] on input "Martin Katchadourian <martin.katchadourian@talkdesk.com>" at bounding box center [734, 248] width 330 height 27
click at [718, 249] on input "martin.katchadourian@talkdesk.com>" at bounding box center [734, 248] width 330 height 27
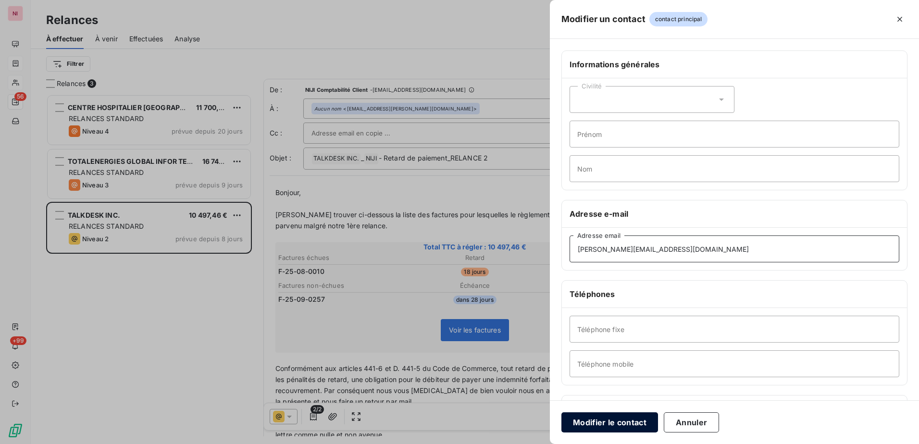
type input "martin.katchadourian@talkdesk.com"
click at [586, 419] on button "Modifier le contact" at bounding box center [609, 422] width 97 height 20
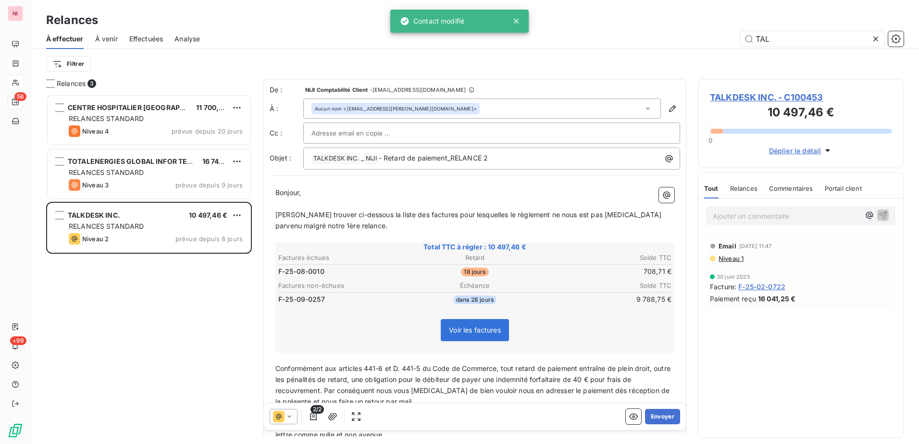
click at [290, 418] on icon at bounding box center [289, 417] width 10 height 10
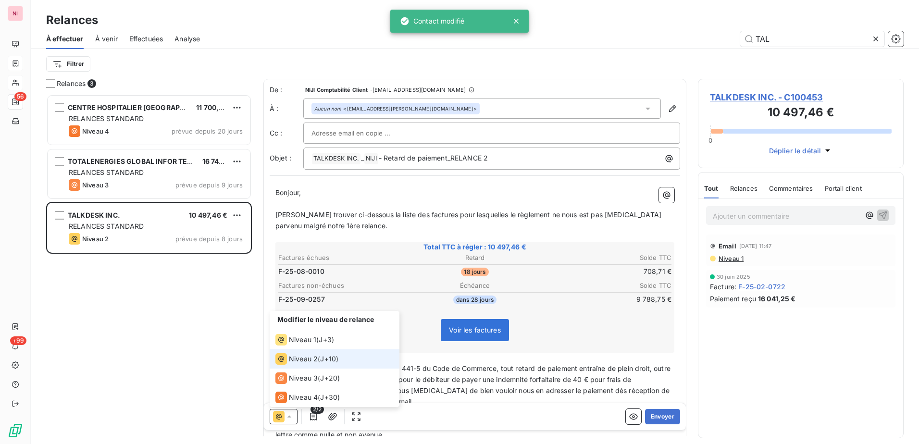
click at [297, 360] on span "Niveau 2" at bounding box center [303, 359] width 29 height 10
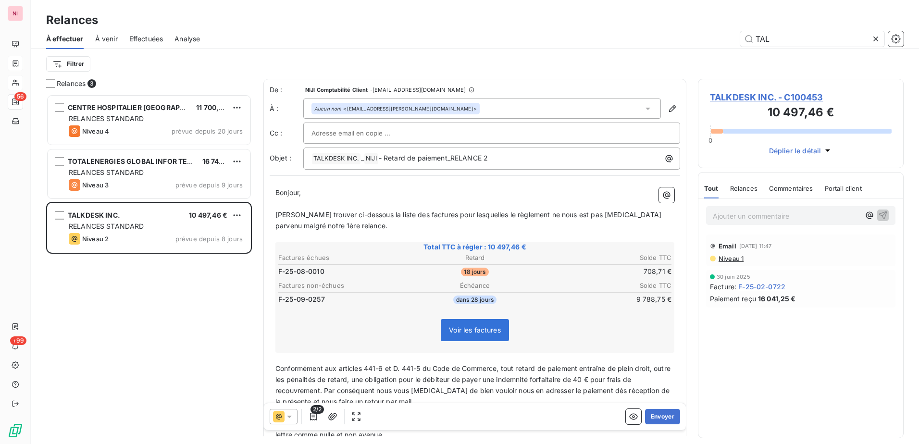
click at [313, 412] on span "2/2" at bounding box center [316, 409] width 13 height 9
click at [313, 420] on icon "button" at bounding box center [314, 417] width 10 height 10
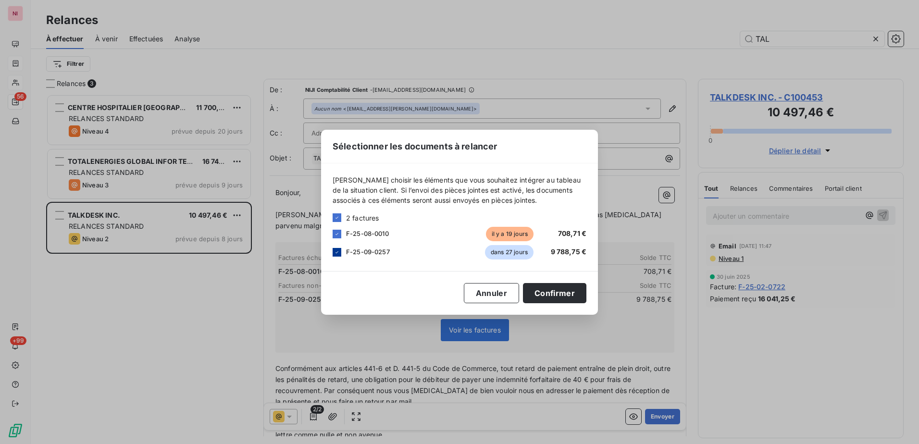
click at [334, 252] on icon at bounding box center [337, 252] width 6 height 6
click at [555, 290] on button "Confirmer" at bounding box center [554, 293] width 63 height 20
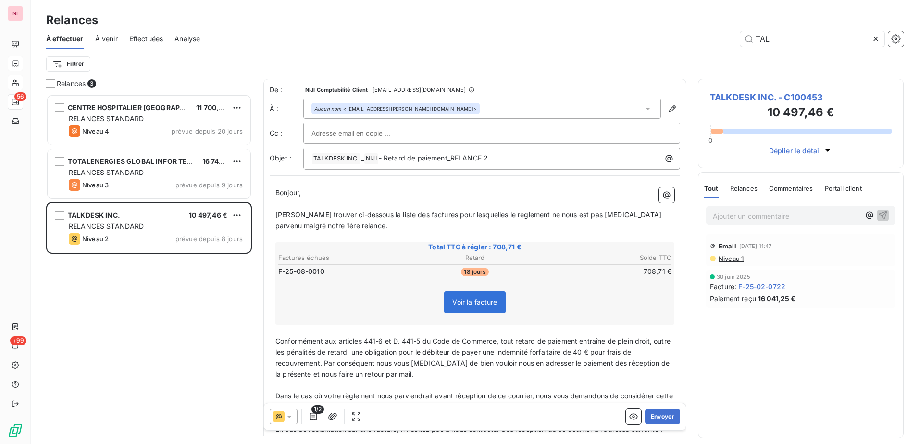
click at [355, 131] on input "text" at bounding box center [362, 133] width 103 height 14
drag, startPoint x: 347, startPoint y: 135, endPoint x: 357, endPoint y: 127, distance: 12.0
click at [347, 135] on input "text" at bounding box center [362, 133] width 103 height 14
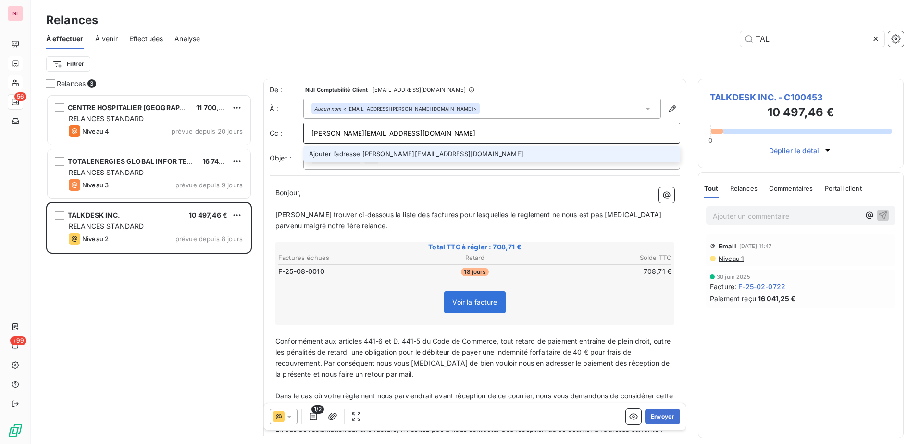
type input "sylvain.hau@niji.fr"
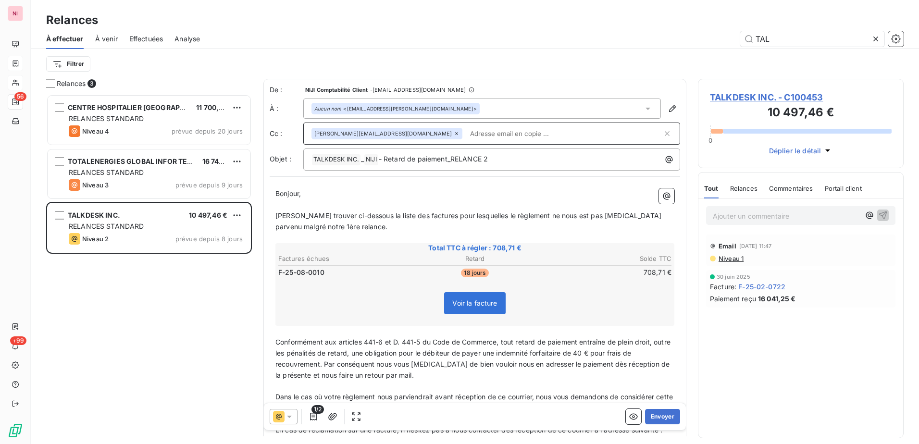
drag, startPoint x: 273, startPoint y: 192, endPoint x: 295, endPoint y: 199, distance: 22.3
click at [294, 199] on div "Bonjour, ﻿ Veuillez trouver ci-dessous la liste des factures pour lesquelles le…" at bounding box center [475, 343] width 410 height 320
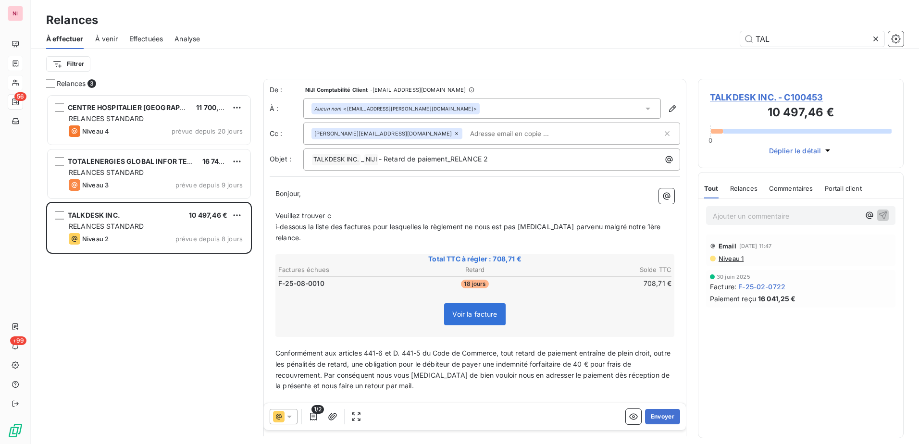
click at [336, 215] on p "Veuillez trouver c" at bounding box center [474, 215] width 399 height 11
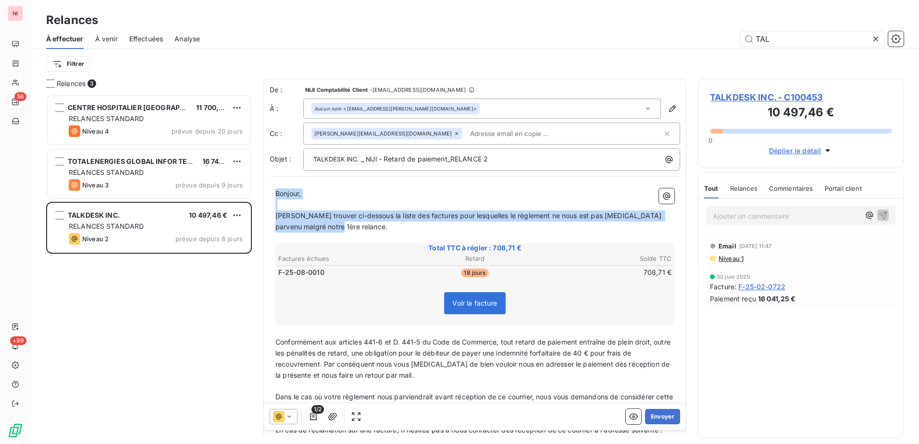
drag, startPoint x: 334, startPoint y: 227, endPoint x: 272, endPoint y: 195, distance: 70.5
click at [272, 195] on div "Bonjour, ﻿ Veuillez trouver ci-dessous la liste des factures pour lesquelles le…" at bounding box center [475, 343] width 410 height 320
copy div "Bonjour, ﻿ Veuillez trouver ci-dessous la liste des factures pour lesquelles le…"
click at [326, 189] on p "Bonjour," at bounding box center [474, 193] width 399 height 11
drag, startPoint x: 276, startPoint y: 192, endPoint x: 334, endPoint y: 226, distance: 67.4
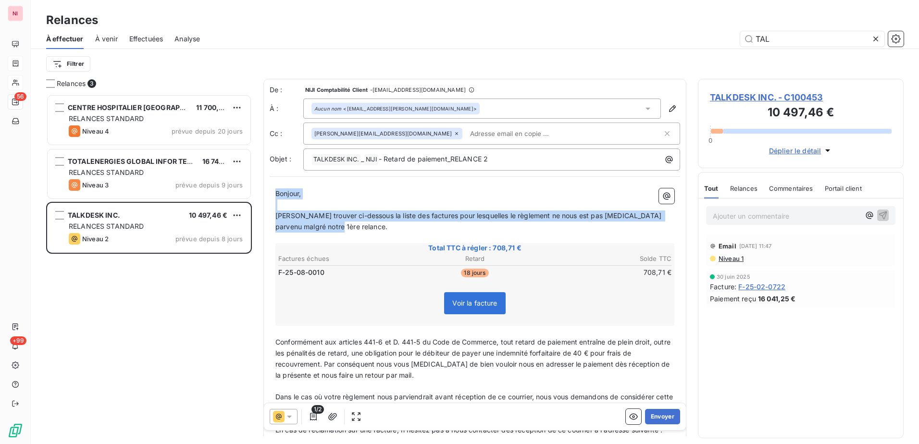
click at [334, 226] on div "Bonjour, ﻿ Veuillez trouver ci-dessous la liste des factures pour lesquelles le…" at bounding box center [474, 342] width 399 height 309
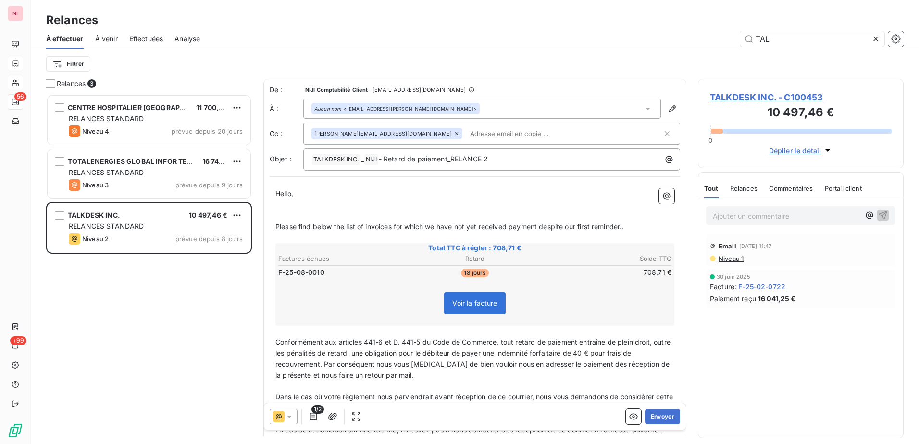
click at [304, 210] on p "﻿" at bounding box center [474, 215] width 399 height 11
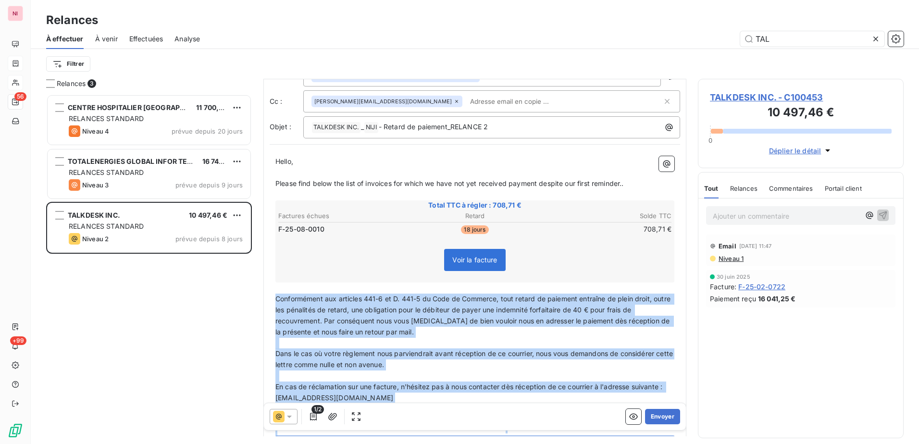
scroll to position [101, 0]
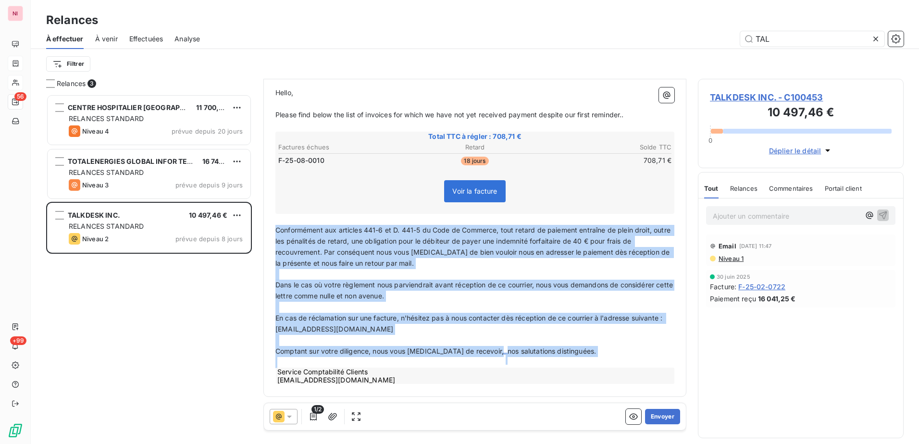
drag, startPoint x: 277, startPoint y: 332, endPoint x: 570, endPoint y: 346, distance: 293.0
click at [570, 346] on div "Hello, ﻿ Please find below the list of invoices for which we have not yet recei…" at bounding box center [474, 235] width 399 height 297
copy div "Conformément aux articles 441-6 et D. 441-5 du Code de Commerce, tout retard de…"
click at [391, 298] on span "Dans le cas où votre règlement nous parviendrait avant réception de ce courrier…" at bounding box center [474, 290] width 399 height 19
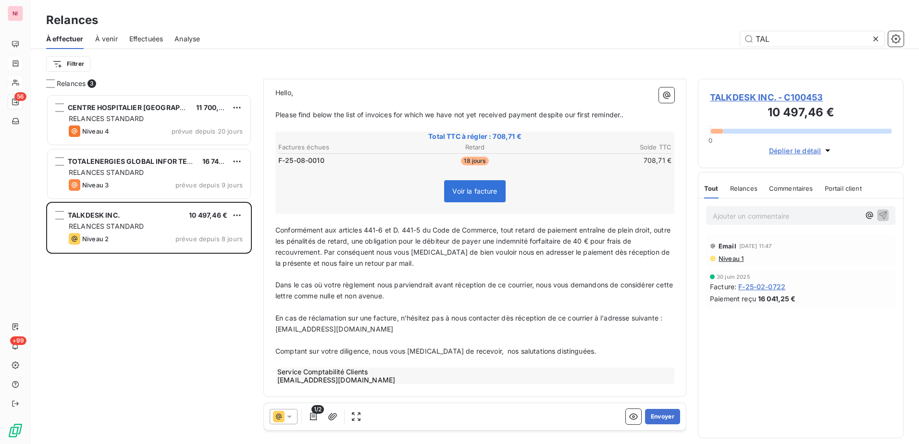
click at [580, 333] on p "En cas de réclamation sur une facture, n'hésitez pas à nous contacter dès récep…" at bounding box center [474, 324] width 399 height 22
drag, startPoint x: 572, startPoint y: 351, endPoint x: 275, endPoint y: 232, distance: 319.5
click at [275, 232] on div "Hello, ﻿ Please find below the list of invoices for which we have not yet recei…" at bounding box center [474, 235] width 399 height 297
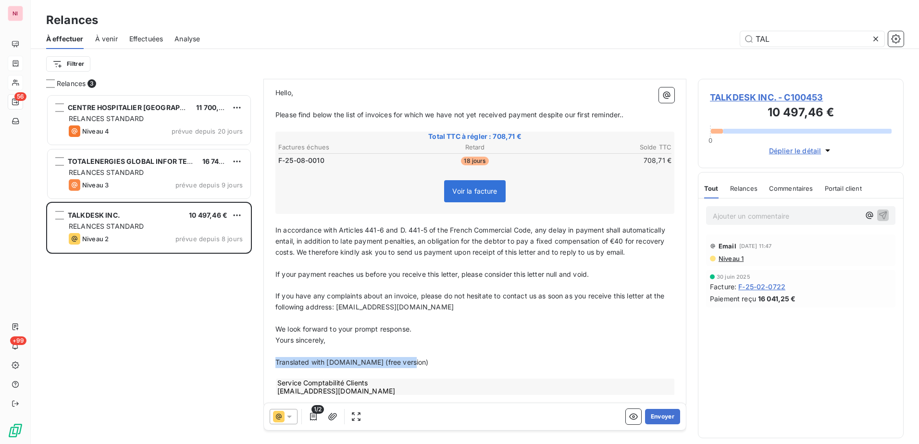
drag, startPoint x: 414, startPoint y: 371, endPoint x: 317, endPoint y: 220, distance: 179.8
click at [268, 372] on div "De : NIJI Comptabilité Client - comptabilite-clients@niji.fr À : Aucun nom <nia…" at bounding box center [474, 193] width 423 height 430
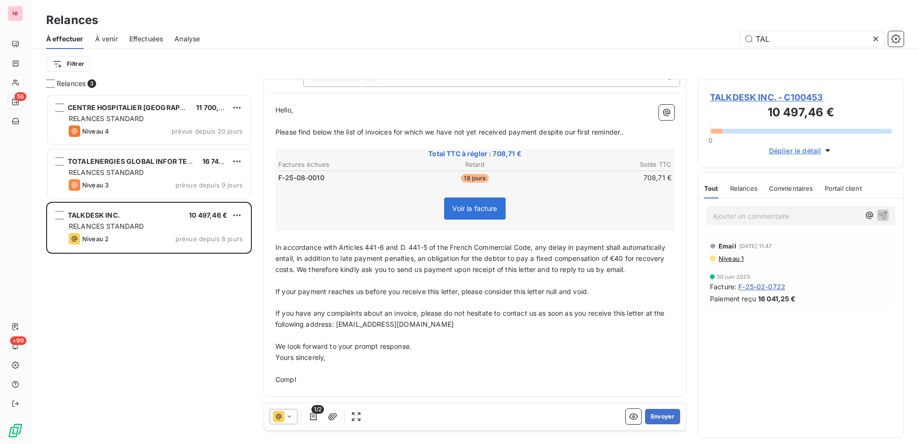
click at [324, 373] on p "﻿" at bounding box center [474, 368] width 399 height 11
drag, startPoint x: 313, startPoint y: 379, endPoint x: 261, endPoint y: 376, distance: 52.0
click at [261, 376] on div "Relances 3 CENTRE HOSPITALIER SAINT-BRIEUC 11 700,00 € RELANCES STANDARD Niveau…" at bounding box center [475, 261] width 888 height 365
click at [281, 357] on span "Yours sincerely," at bounding box center [300, 357] width 50 height 8
click at [277, 360] on span "Yours sincerely," at bounding box center [300, 357] width 50 height 8
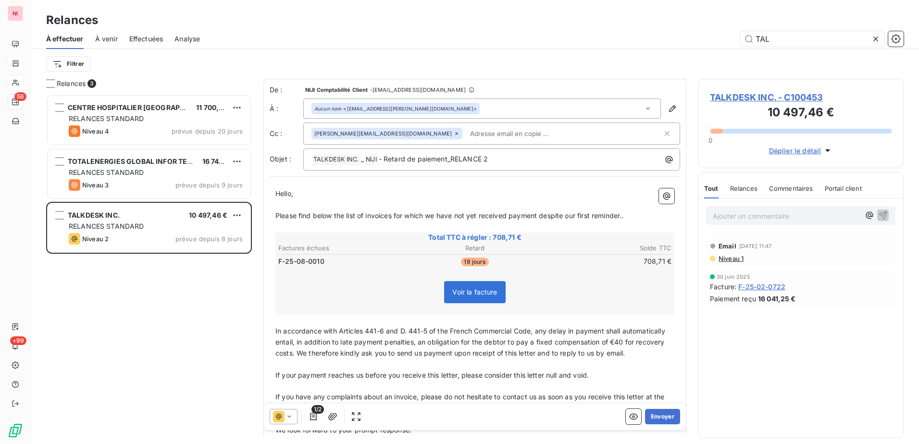
scroll to position [0, 0]
drag, startPoint x: 655, startPoint y: 420, endPoint x: 213, endPoint y: 355, distance: 447.4
click at [213, 355] on div "Relances 3 CENTRE HOSPITALIER SAINT-BRIEUC 11 700,00 € RELANCES STANDARD Niveau…" at bounding box center [475, 261] width 888 height 365
click at [649, 413] on button "Envoyer" at bounding box center [662, 416] width 35 height 15
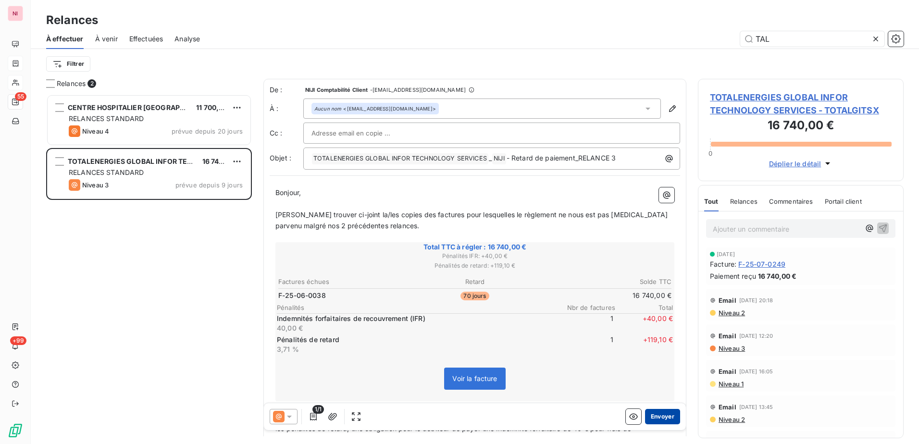
click at [660, 417] on button "Envoyer" at bounding box center [662, 416] width 35 height 15
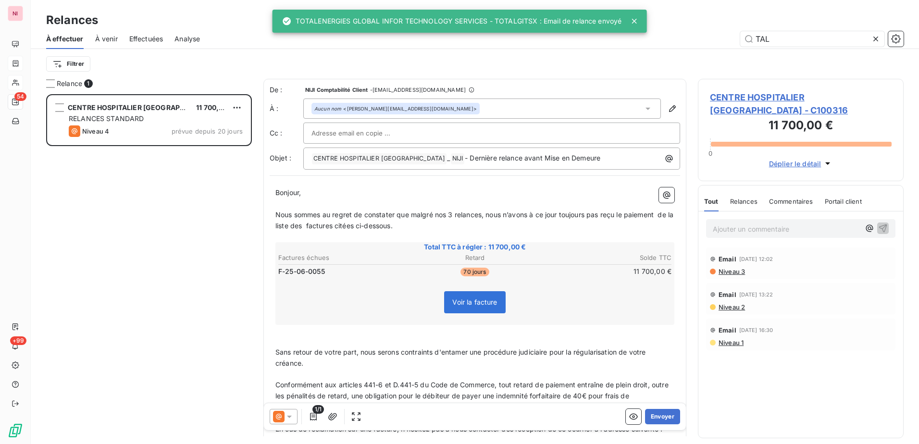
drag, startPoint x: 650, startPoint y: 416, endPoint x: 252, endPoint y: 291, distance: 417.0
click at [650, 416] on button "Envoyer" at bounding box center [662, 416] width 35 height 15
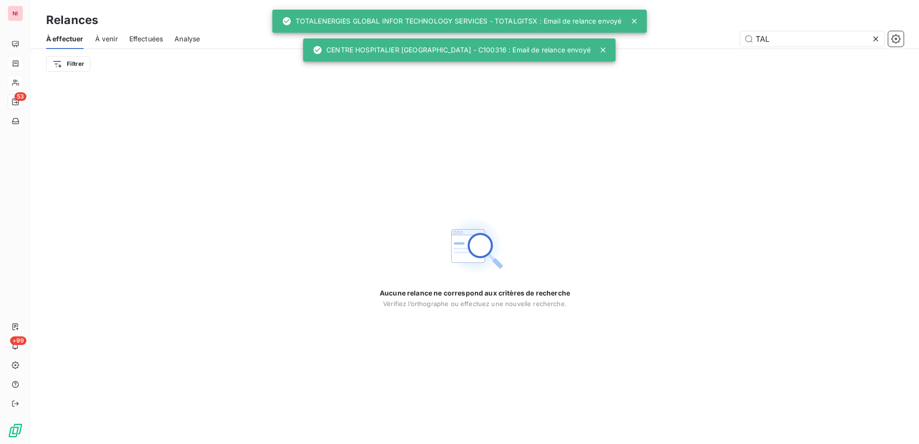
drag, startPoint x: 631, startPoint y: 22, endPoint x: 621, endPoint y: 43, distance: 23.2
click at [631, 22] on icon at bounding box center [634, 21] width 10 height 10
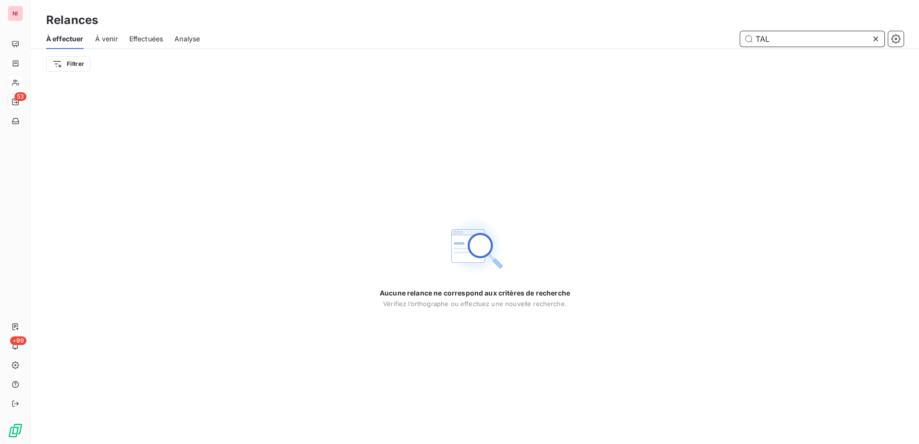
click at [771, 41] on input "TAL" at bounding box center [812, 38] width 144 height 15
drag, startPoint x: 779, startPoint y: 38, endPoint x: 732, endPoint y: 38, distance: 47.1
click at [732, 38] on div "TAL" at bounding box center [557, 38] width 692 height 15
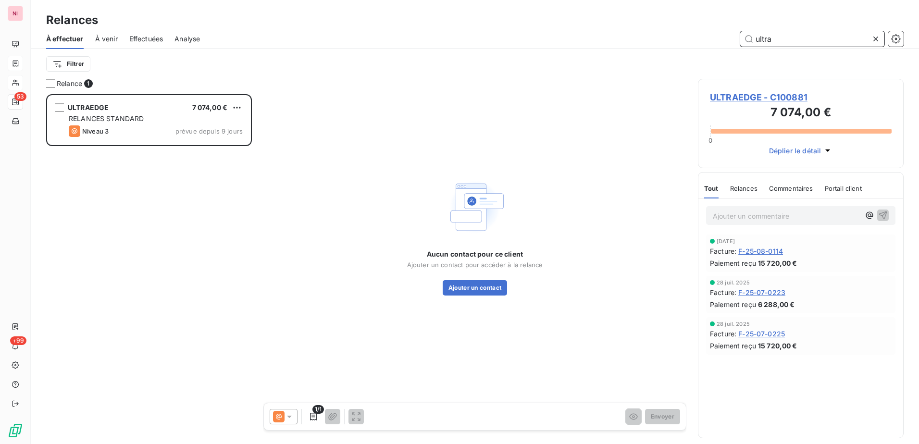
scroll to position [343, 198]
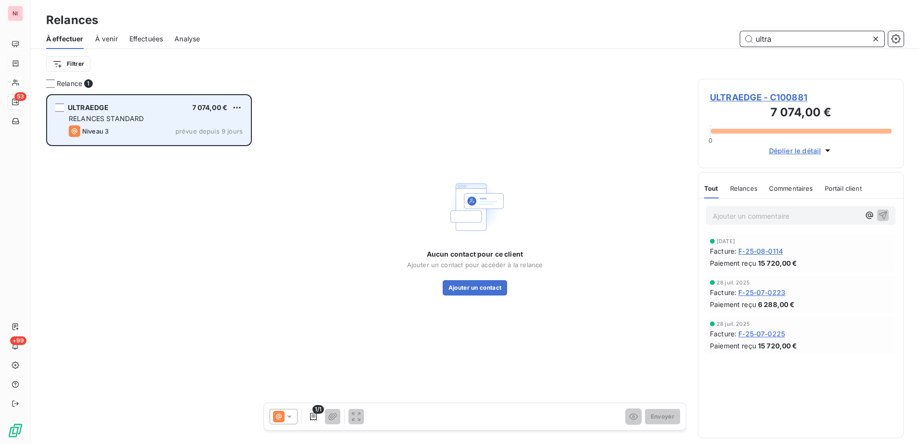
type input "ultra"
click at [119, 124] on div "ULTRAEDGE 7 074,00 € RELANCES STANDARD Niveau 3 prévue depuis 9 jours" at bounding box center [149, 120] width 203 height 49
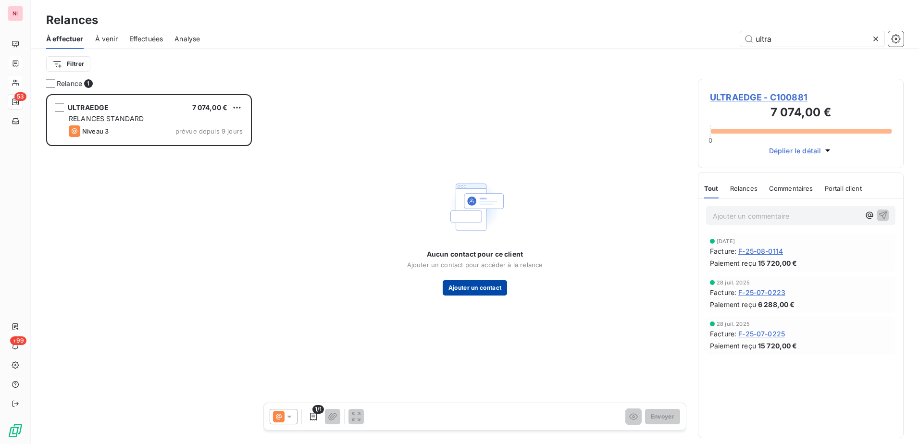
click at [454, 290] on button "Ajouter un contact" at bounding box center [475, 287] width 65 height 15
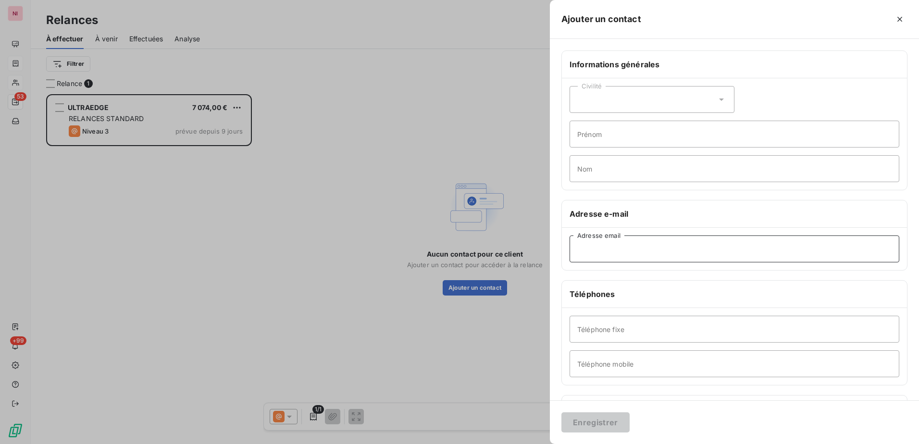
click at [634, 247] on input "Adresse email" at bounding box center [734, 248] width 330 height 27
paste input "aurelie.moreaux@ultraedge.fr"
type input "aurelie.moreaux@ultraedge.fr"
click at [609, 421] on button "Enregistrer" at bounding box center [595, 422] width 68 height 20
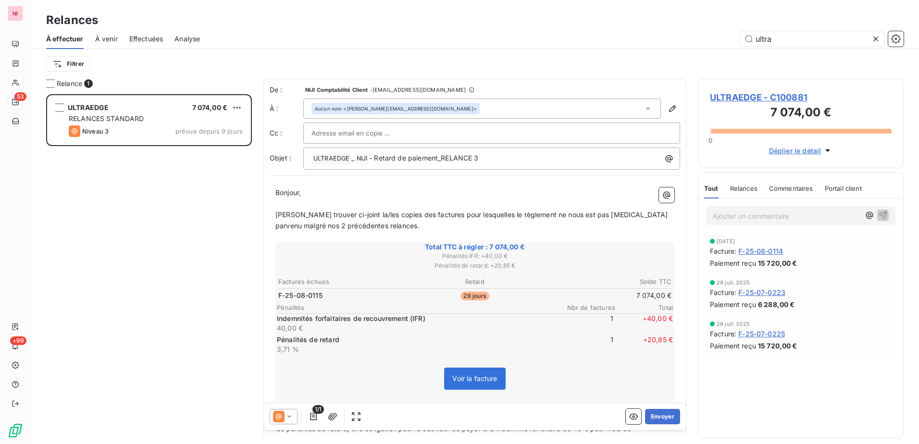
drag, startPoint x: 288, startPoint y: 417, endPoint x: 289, endPoint y: 407, distance: 9.7
click at [288, 417] on icon at bounding box center [289, 417] width 5 height 2
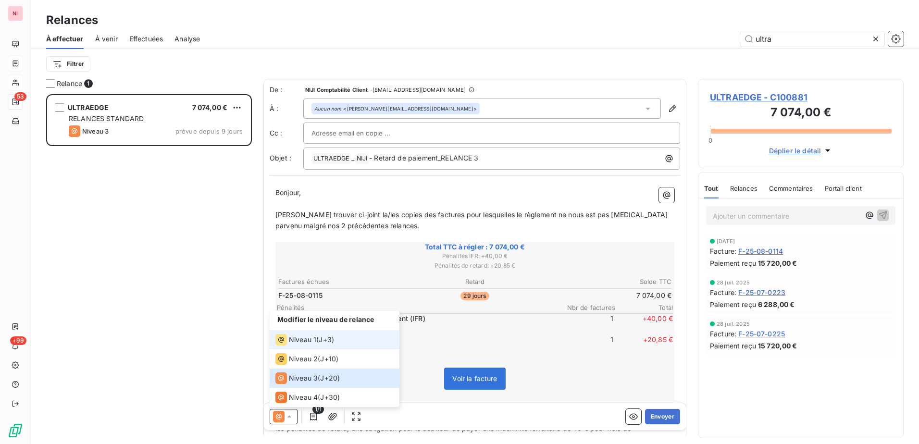
click at [292, 342] on span "Niveau 1" at bounding box center [302, 340] width 27 height 10
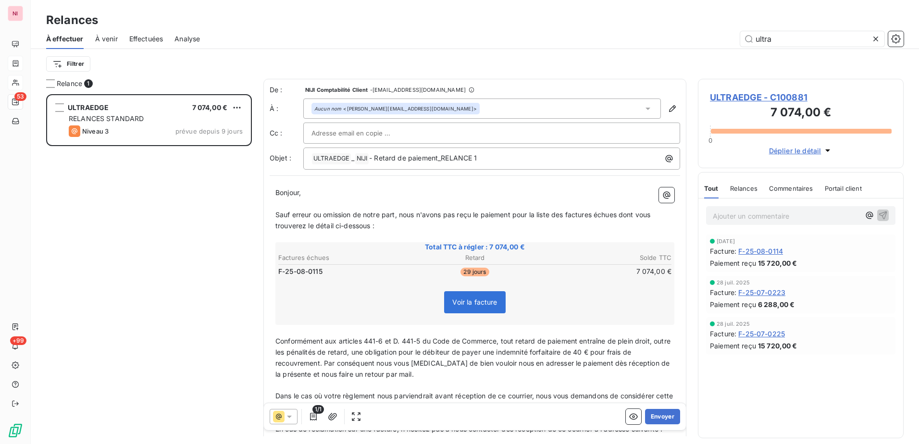
click at [308, 198] on p "﻿" at bounding box center [474, 203] width 399 height 11
click at [307, 188] on p "Bonjour," at bounding box center [474, 192] width 399 height 11
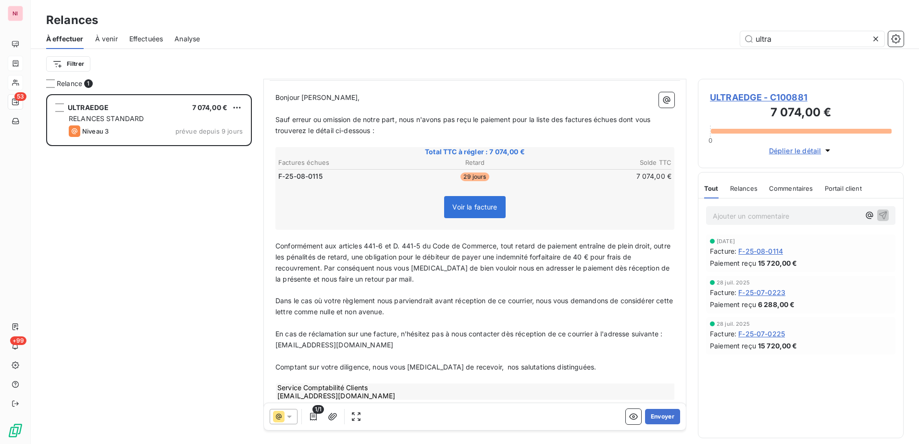
scroll to position [111, 0]
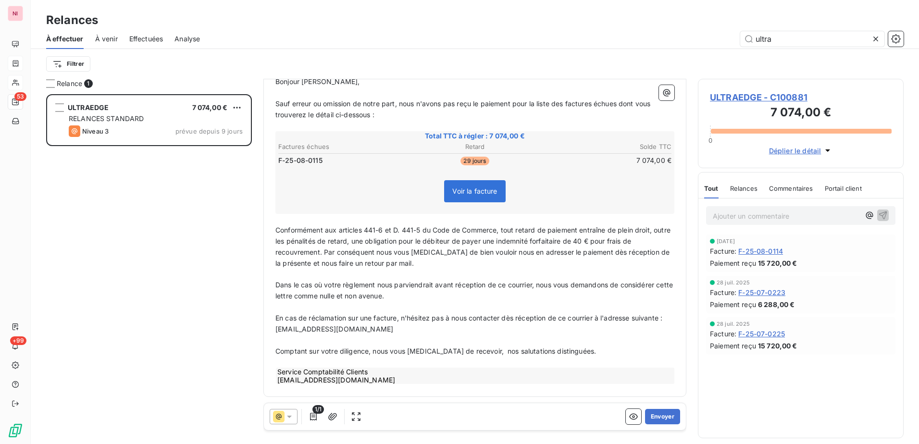
click at [369, 373] on div "Service Comptabilité Clients comptabilite-clients@niji.fr" at bounding box center [475, 376] width 399 height 16
click at [329, 390] on div "Bonjour Aurélie, ﻿ Sauf erreur ou omission de notre part, nous n'avons pas reçu…" at bounding box center [475, 231] width 410 height 320
click at [356, 359] on p "﻿" at bounding box center [474, 362] width 399 height 11
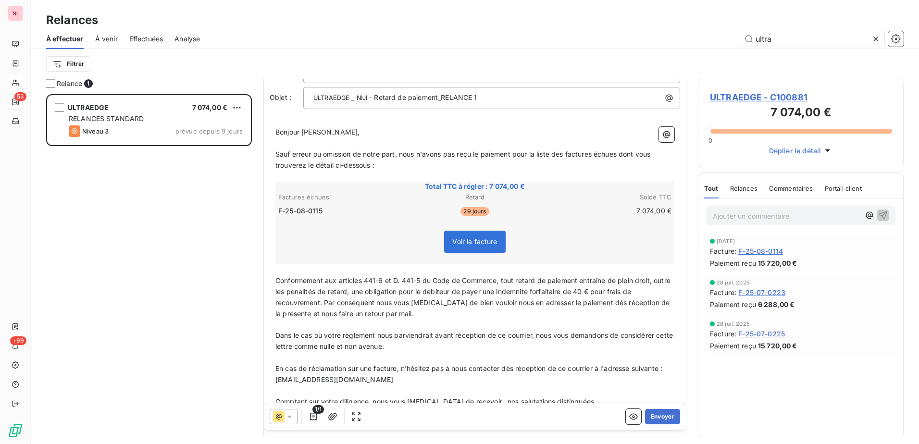
scroll to position [0, 0]
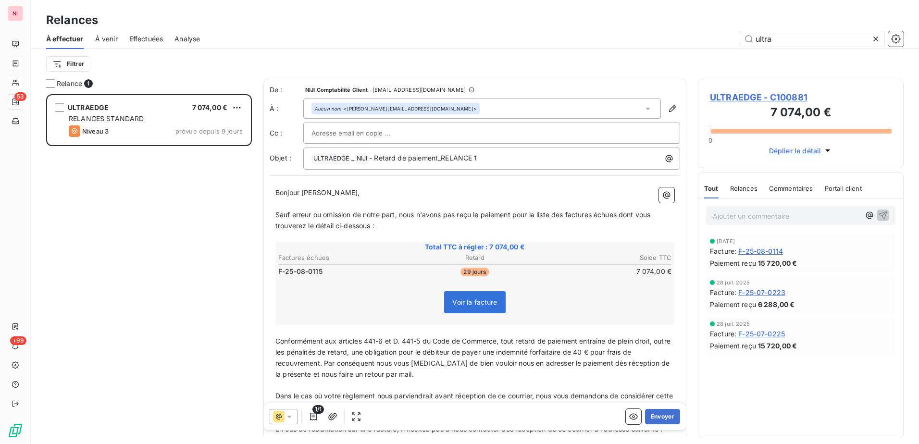
click at [276, 214] on span "Sauf erreur ou omission de notre part, nous n'avons pas reçu le paiement pour l…" at bounding box center [463, 219] width 377 height 19
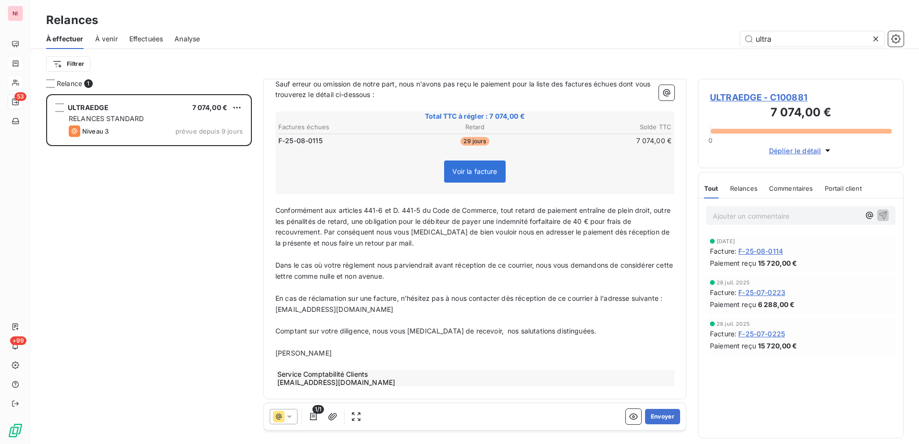
scroll to position [156, 0]
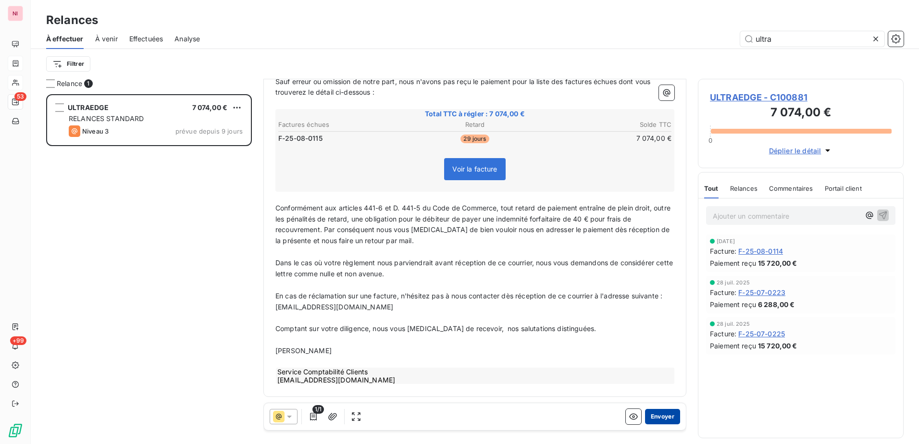
click at [654, 414] on button "Envoyer" at bounding box center [662, 416] width 35 height 15
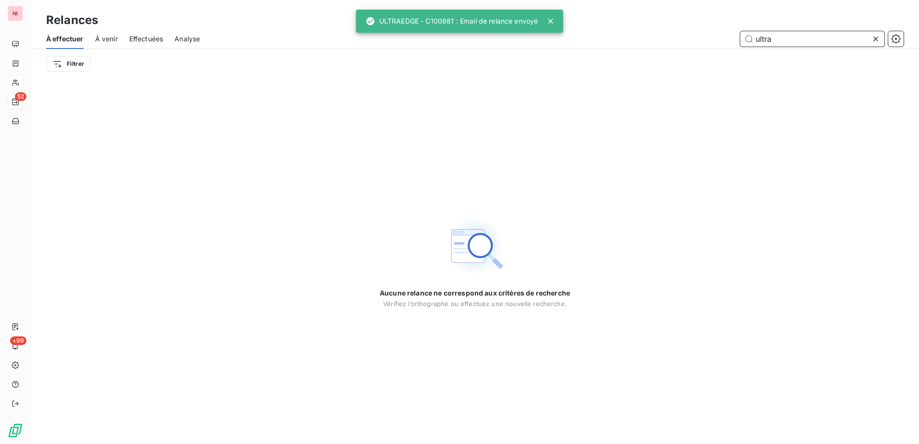
drag, startPoint x: 782, startPoint y: 33, endPoint x: 706, endPoint y: 36, distance: 76.4
click at [782, 33] on input "ultra" at bounding box center [812, 38] width 144 height 15
click at [547, 22] on icon at bounding box center [550, 21] width 10 height 10
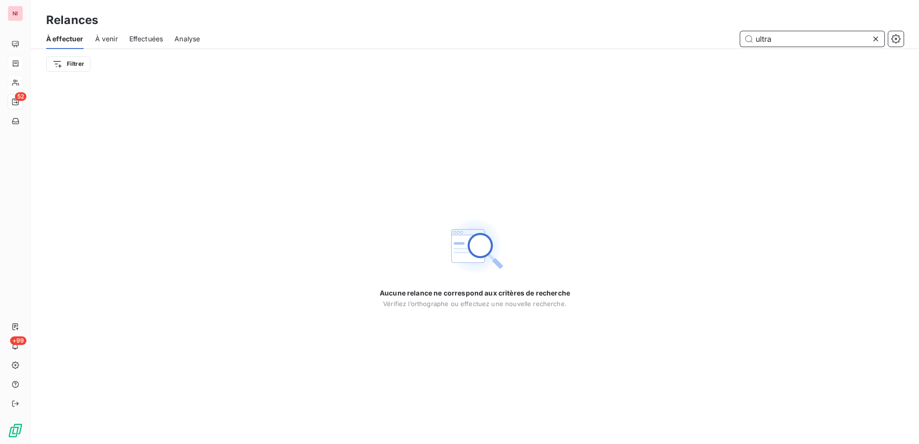
click at [798, 42] on input "ultra" at bounding box center [812, 38] width 144 height 15
drag, startPoint x: 798, startPoint y: 38, endPoint x: 713, endPoint y: 40, distance: 84.6
click at [713, 40] on div "ultra" at bounding box center [557, 38] width 692 height 15
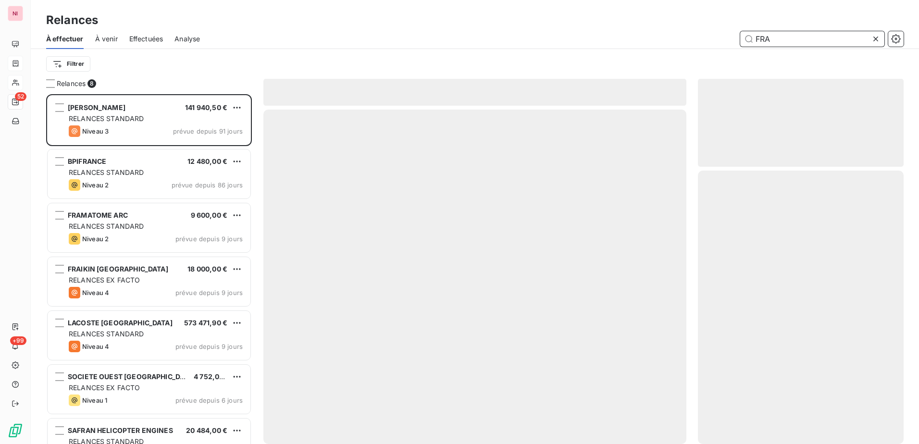
scroll to position [343, 198]
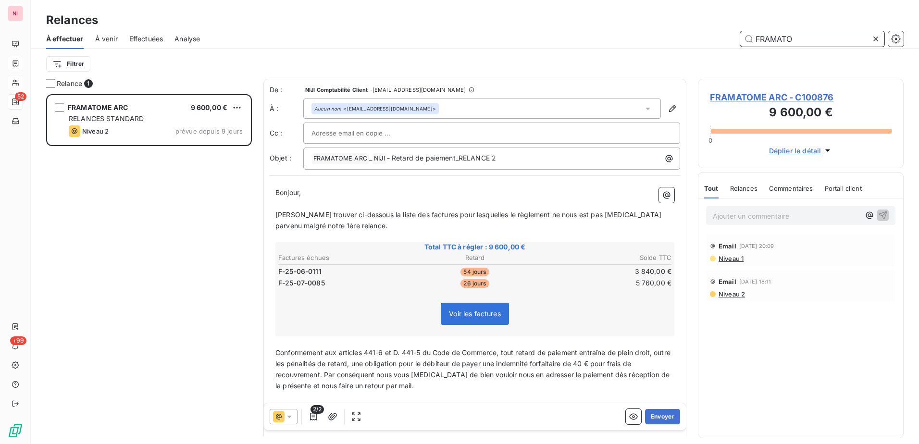
scroll to position [343, 198]
click at [289, 418] on icon at bounding box center [289, 417] width 5 height 2
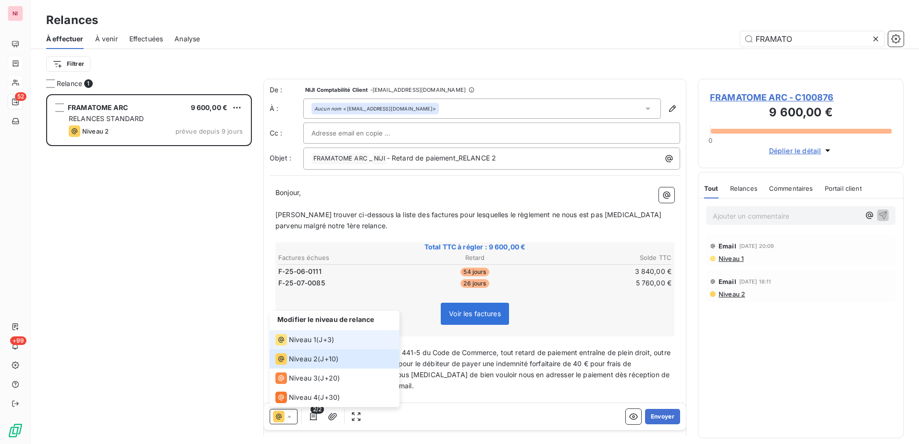
click at [327, 342] on span "J+3 )" at bounding box center [326, 340] width 15 height 10
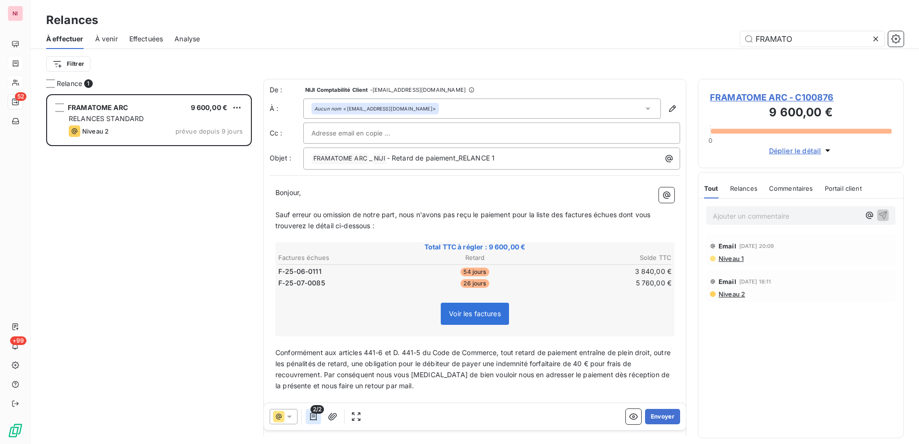
click at [315, 417] on icon "button" at bounding box center [314, 417] width 10 height 10
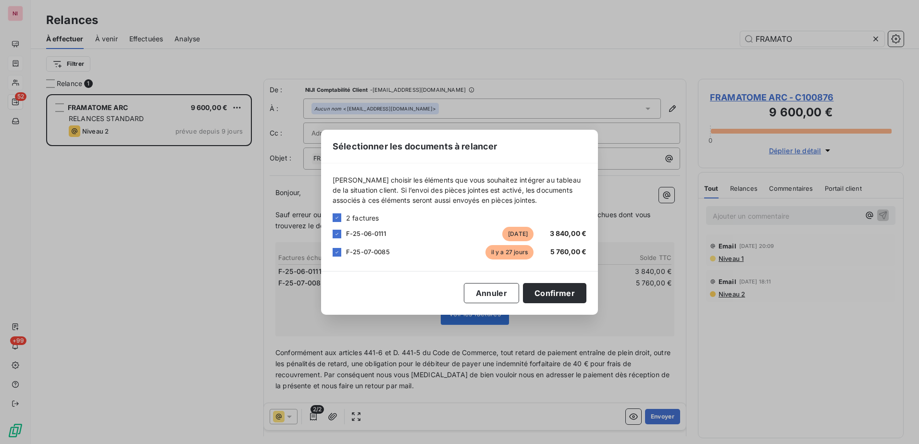
click at [290, 413] on div "Sélectionner les documents à relancer Veuillez choisir les éléments que vous so…" at bounding box center [459, 222] width 919 height 444
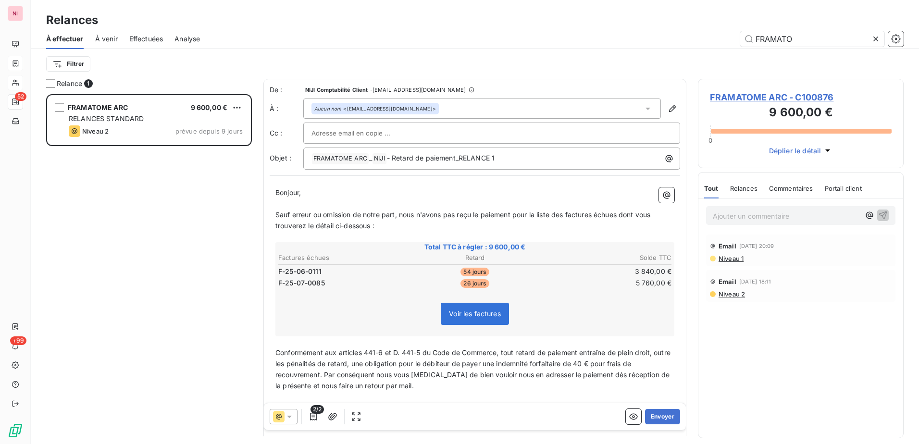
click at [290, 418] on icon at bounding box center [289, 417] width 10 height 10
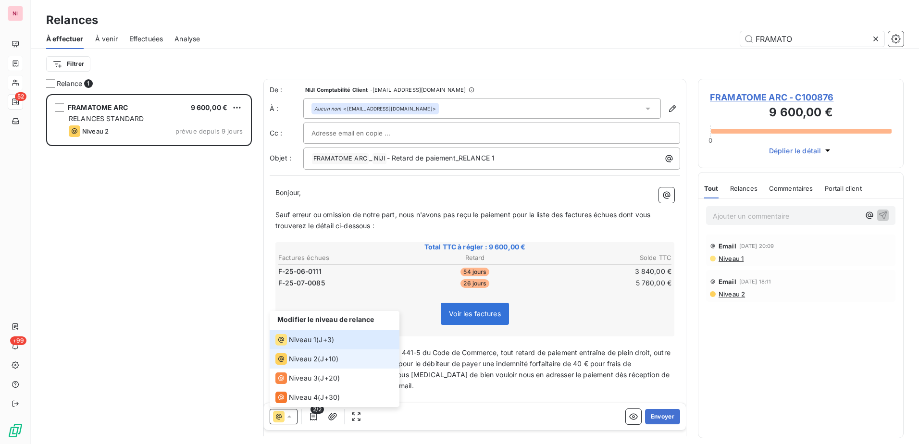
click at [303, 360] on span "Niveau 2" at bounding box center [303, 359] width 29 height 10
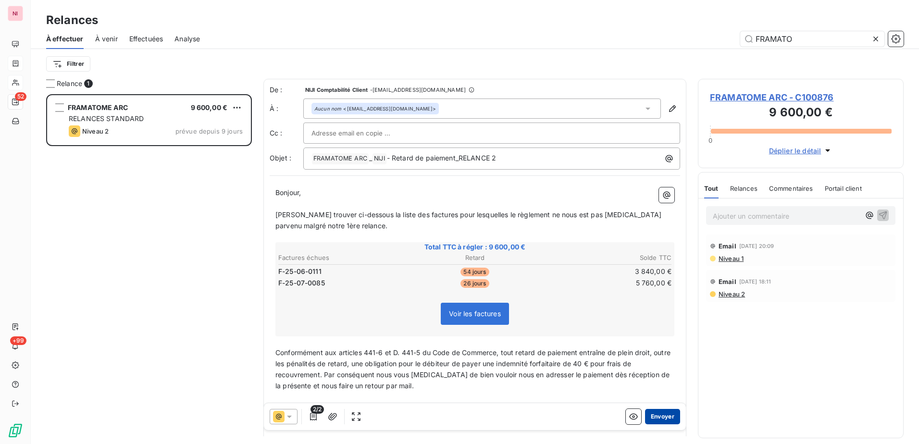
click at [649, 415] on button "Envoyer" at bounding box center [662, 416] width 35 height 15
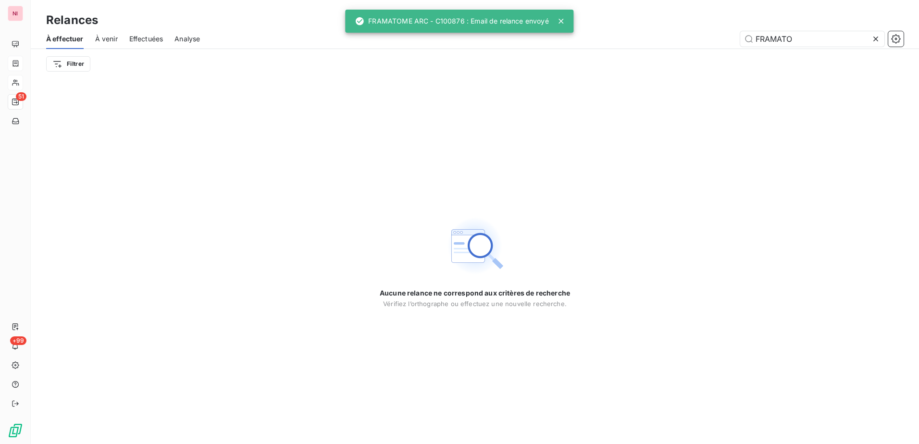
drag, startPoint x: 561, startPoint y: 20, endPoint x: 566, endPoint y: 20, distance: 5.3
click at [561, 20] on icon at bounding box center [561, 21] width 10 height 10
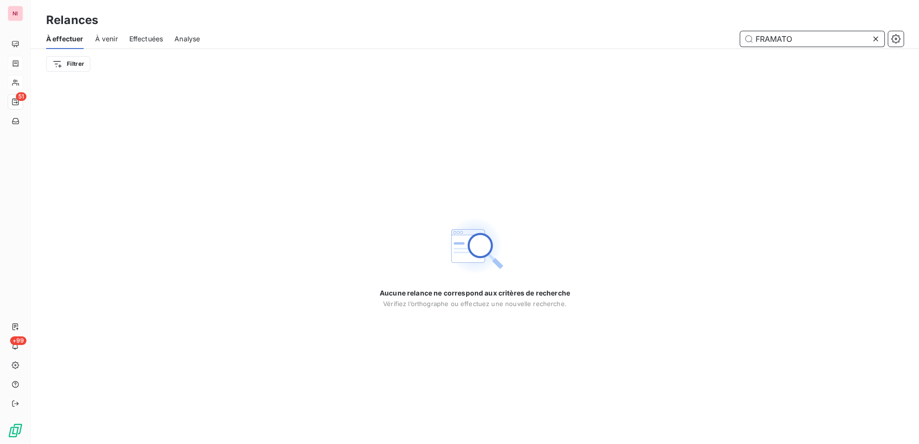
click at [826, 36] on input "FRAMATO" at bounding box center [812, 38] width 144 height 15
drag, startPoint x: 826, startPoint y: 36, endPoint x: 686, endPoint y: 50, distance: 141.0
click at [686, 50] on div "À effectuer À venir Effectuées Analyse FRAMATO Filtrer" at bounding box center [475, 54] width 888 height 50
paste input "OCDE"
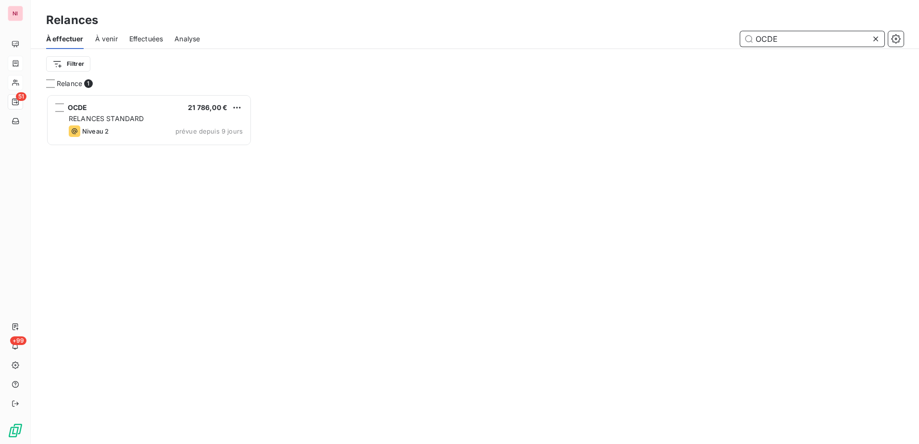
scroll to position [343, 198]
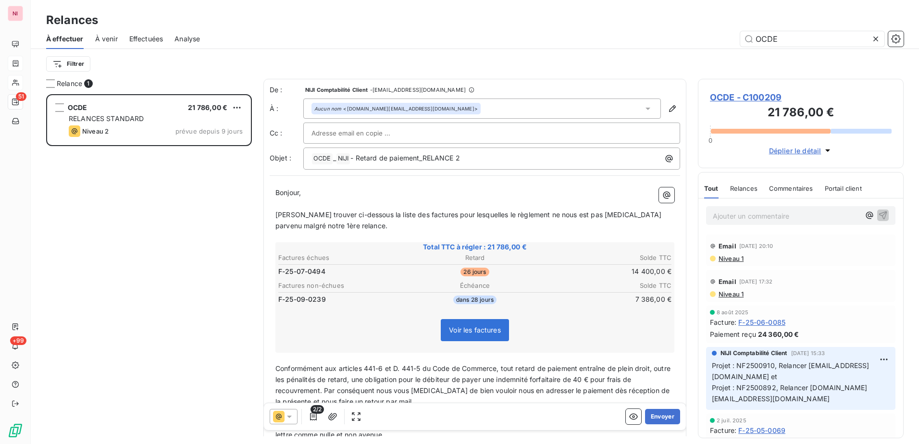
drag, startPoint x: 290, startPoint y: 416, endPoint x: 290, endPoint y: 410, distance: 5.3
click at [290, 416] on icon at bounding box center [289, 417] width 5 height 2
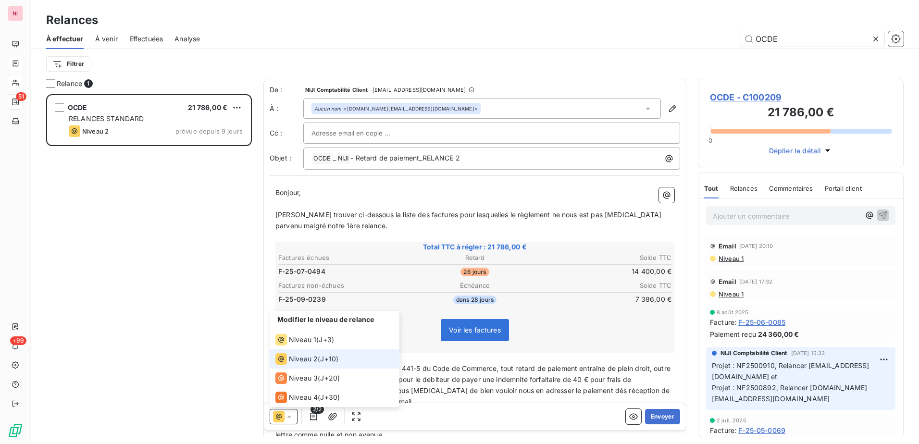
click at [301, 356] on span "Niveau 2" at bounding box center [303, 359] width 29 height 10
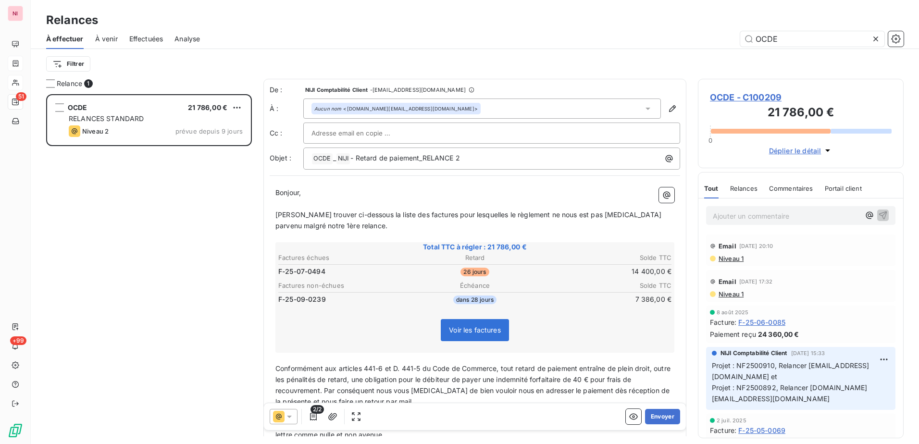
click at [290, 415] on icon at bounding box center [289, 417] width 10 height 10
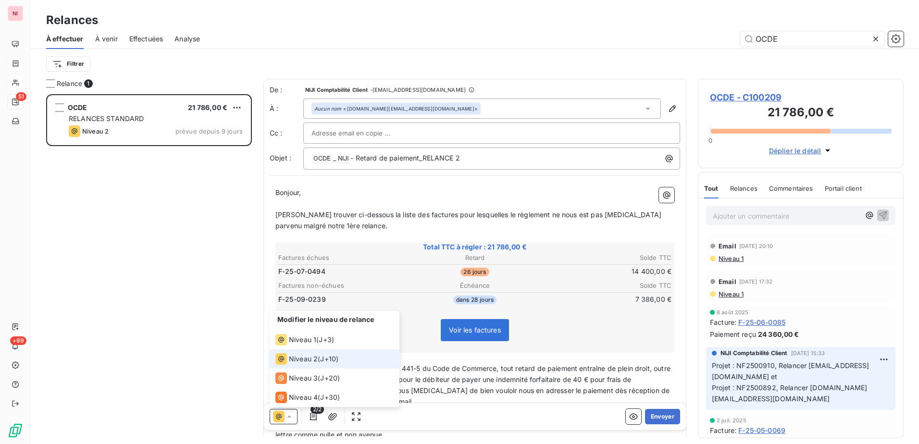
click at [296, 361] on span "Niveau 2" at bounding box center [303, 359] width 29 height 10
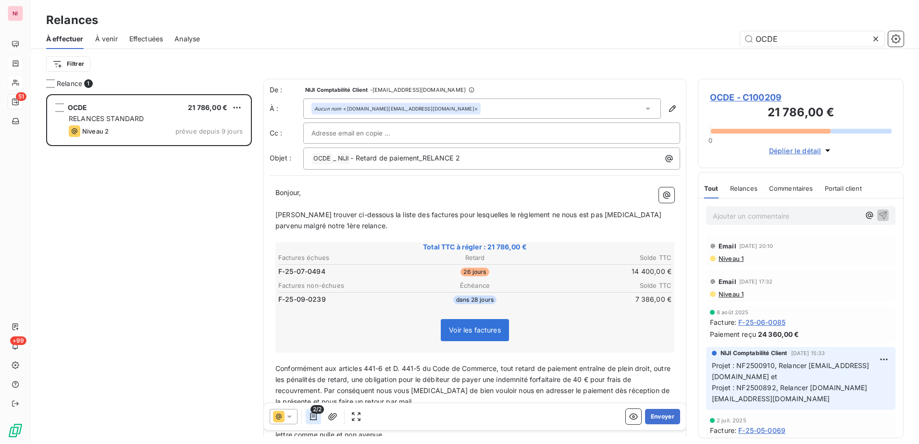
click at [309, 417] on icon "button" at bounding box center [314, 417] width 10 height 10
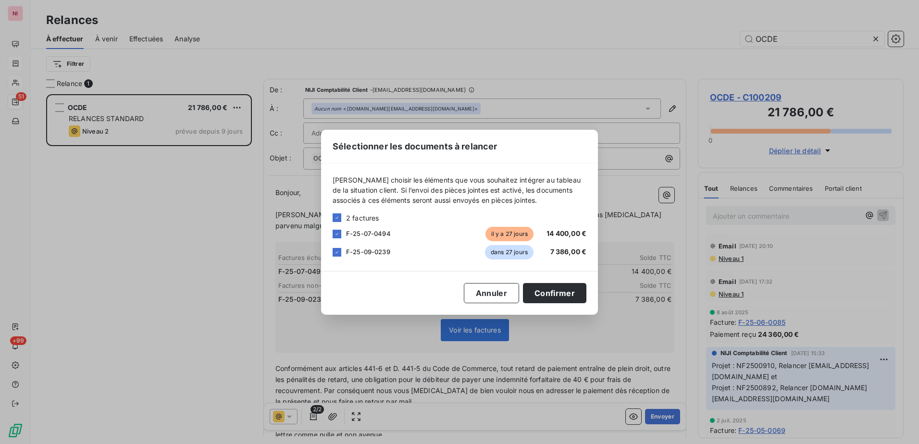
click at [331, 249] on div "Veuillez choisir les éléments que vous souhaitez intégrer au tableau de la situ…" at bounding box center [459, 217] width 277 height 108
click at [338, 257] on div "F-25-09-0239 dans 27 jours 7 386,00 €" at bounding box center [460, 252] width 254 height 14
click at [338, 253] on icon at bounding box center [337, 252] width 6 height 6
click at [559, 293] on button "Confirmer" at bounding box center [554, 293] width 63 height 20
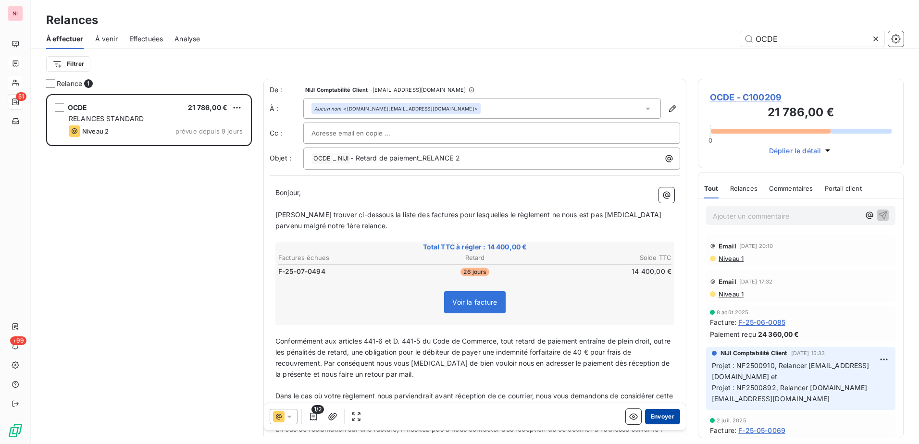
click at [647, 416] on button "Envoyer" at bounding box center [662, 416] width 35 height 15
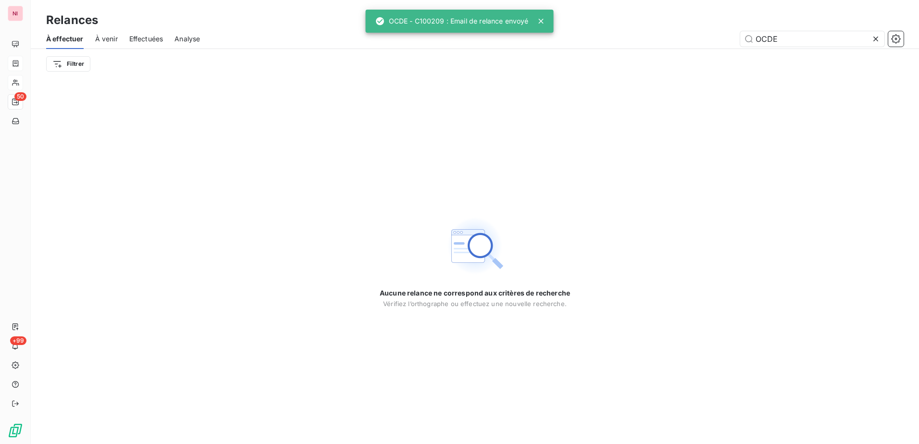
drag, startPoint x: 540, startPoint y: 20, endPoint x: 658, endPoint y: 23, distance: 118.7
click at [540, 20] on icon at bounding box center [541, 21] width 5 height 5
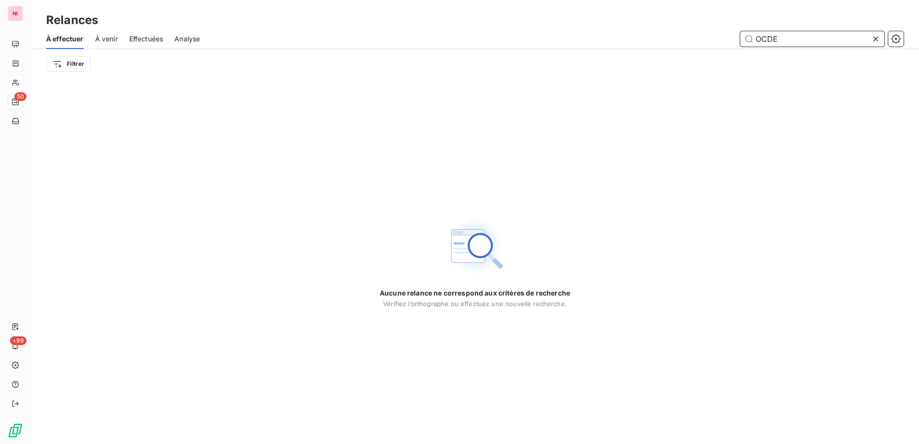
click at [789, 32] on input "OCDE" at bounding box center [812, 38] width 144 height 15
drag, startPoint x: 786, startPoint y: 36, endPoint x: 722, endPoint y: 37, distance: 63.9
click at [722, 37] on div "OCDE" at bounding box center [557, 38] width 692 height 15
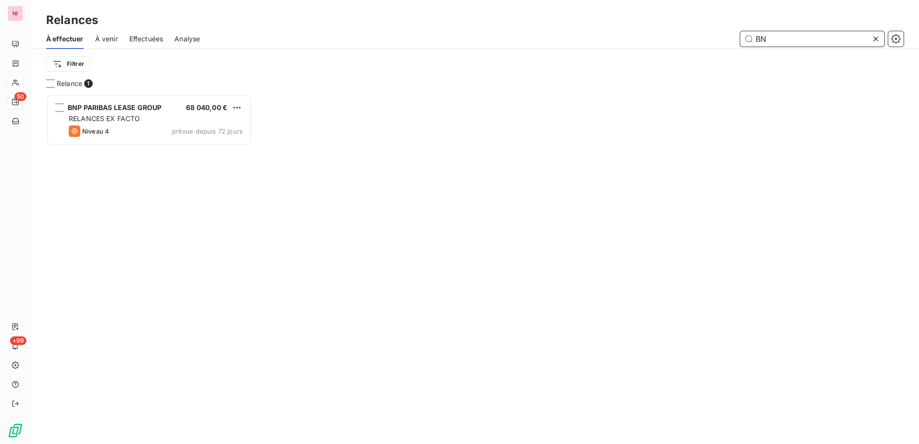
scroll to position [343, 198]
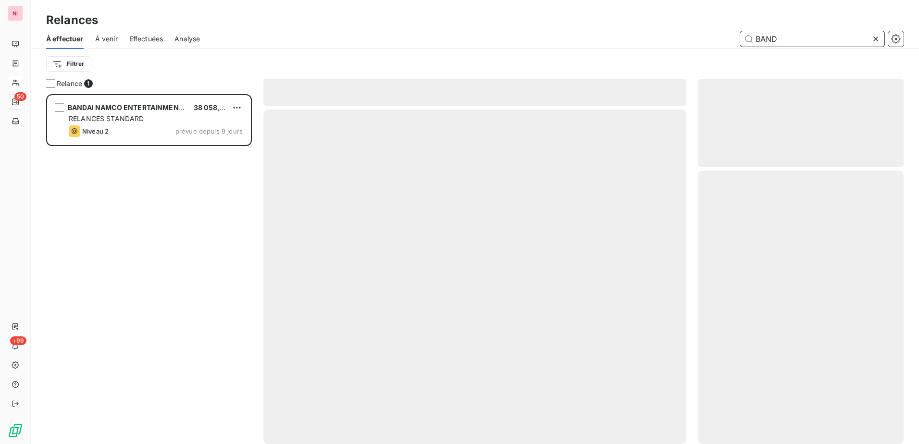
scroll to position [343, 198]
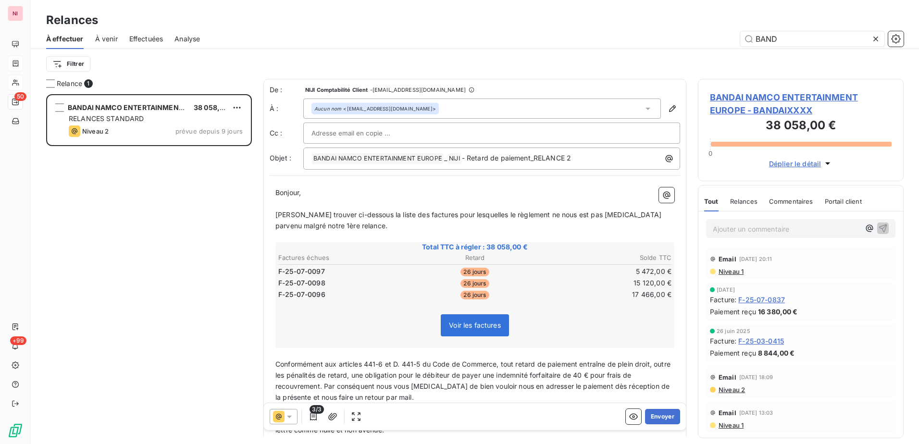
drag, startPoint x: 657, startPoint y: 416, endPoint x: 587, endPoint y: 414, distance: 70.2
click at [657, 416] on button "Envoyer" at bounding box center [662, 416] width 35 height 15
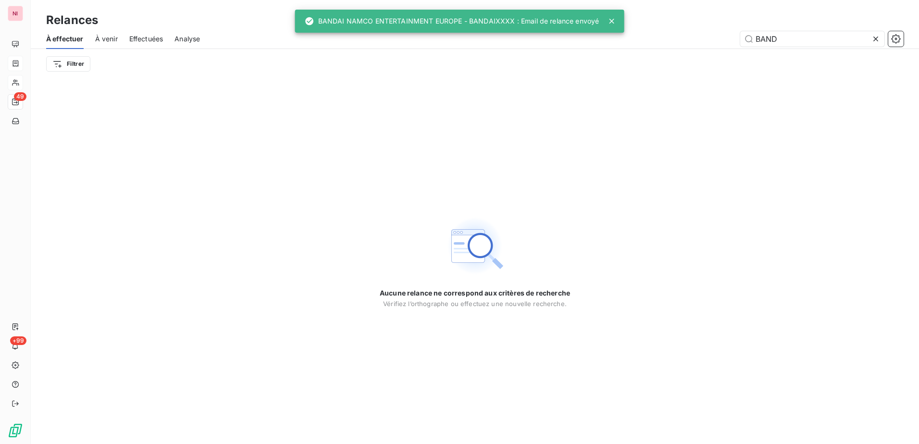
click at [610, 22] on icon at bounding box center [611, 21] width 5 height 5
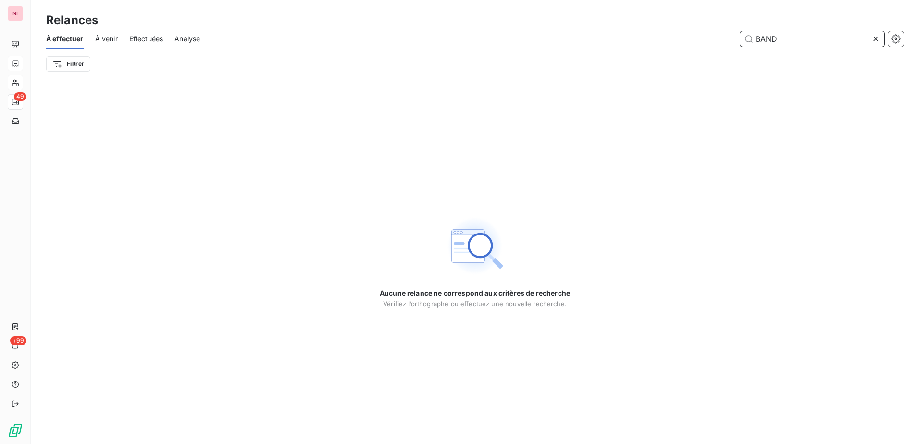
click at [822, 34] on input "BAND" at bounding box center [812, 38] width 144 height 15
drag, startPoint x: 723, startPoint y: 38, endPoint x: 708, endPoint y: 38, distance: 14.9
click at [708, 38] on div "BAND" at bounding box center [557, 38] width 692 height 15
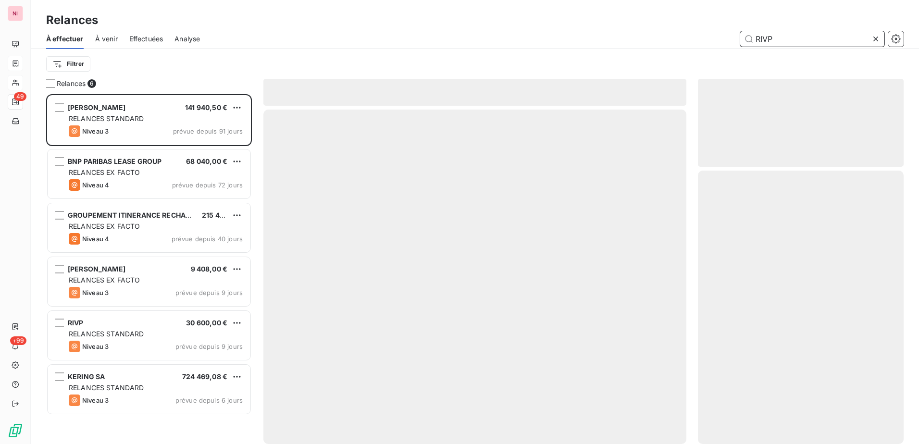
scroll to position [343, 198]
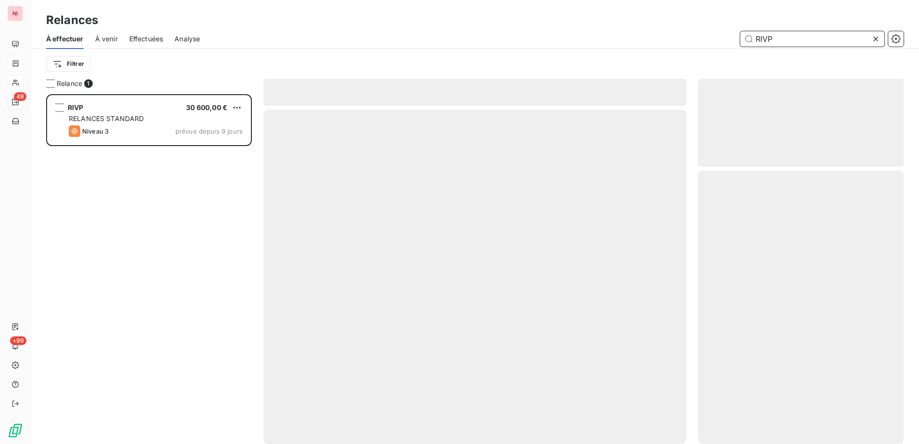
scroll to position [343, 198]
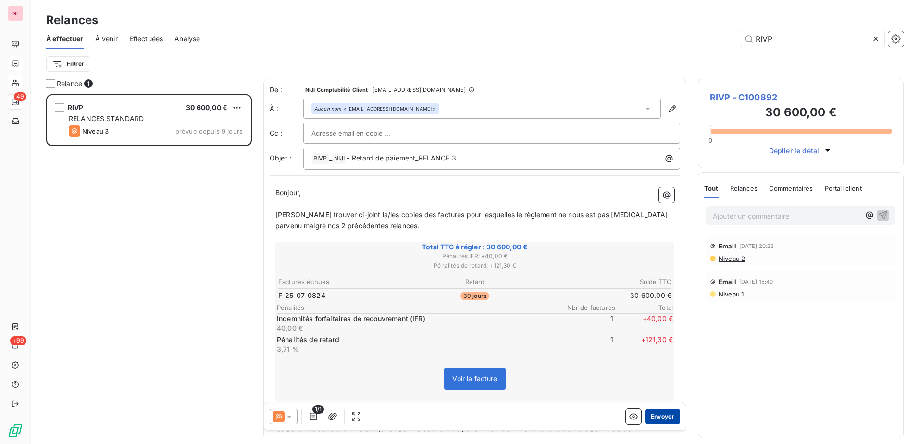
click at [652, 415] on button "Envoyer" at bounding box center [662, 416] width 35 height 15
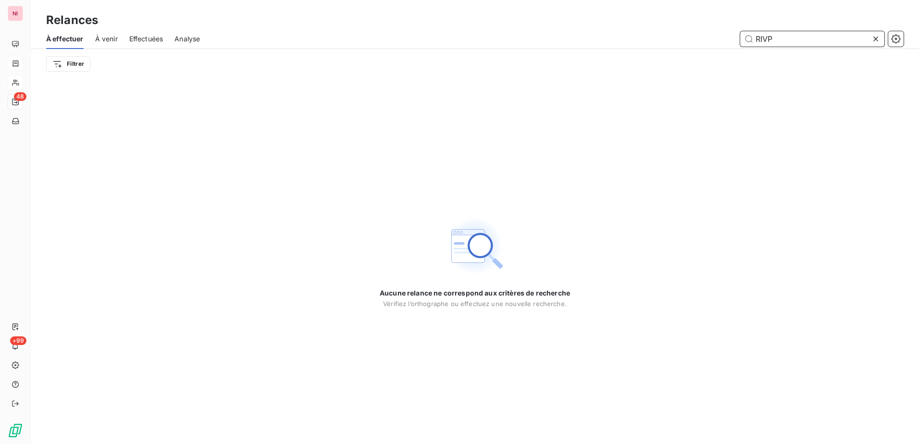
click at [782, 43] on input "RIVP" at bounding box center [812, 38] width 144 height 15
drag, startPoint x: 788, startPoint y: 42, endPoint x: 733, endPoint y: 52, distance: 56.1
click at [733, 49] on div "À effectuer À venir Effectuées Analyse RIVP Filtrer" at bounding box center [475, 54] width 888 height 50
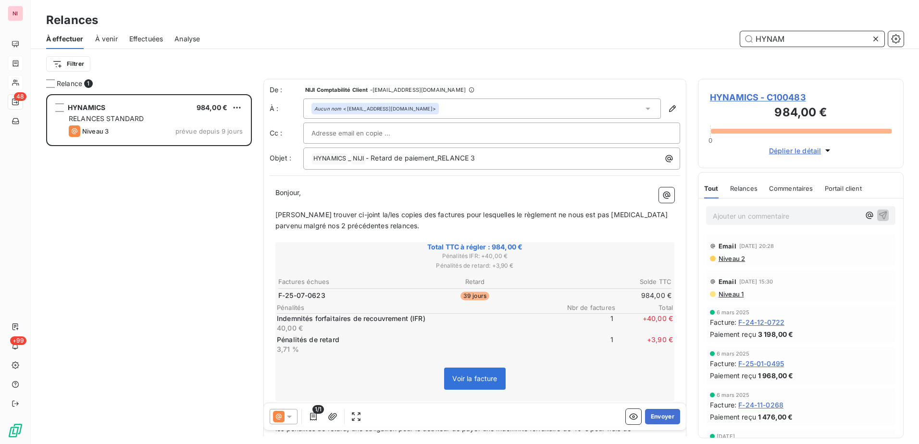
scroll to position [343, 198]
click at [656, 419] on button "Envoyer" at bounding box center [662, 416] width 35 height 15
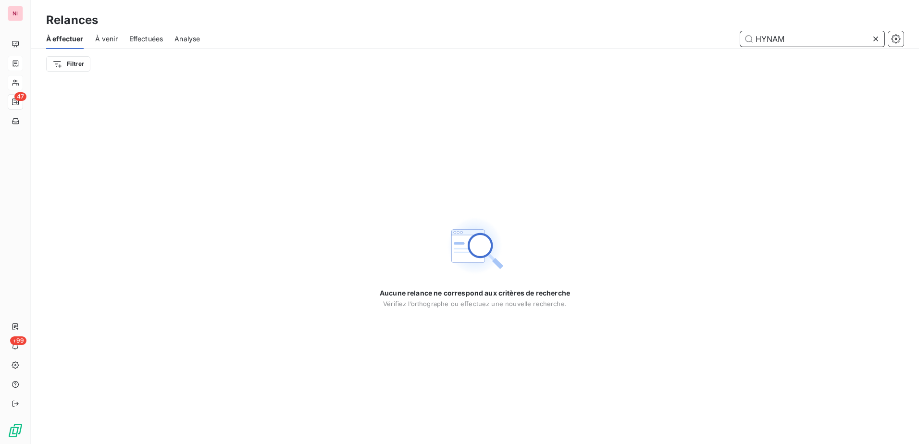
drag, startPoint x: 790, startPoint y: 38, endPoint x: 810, endPoint y: 38, distance: 20.2
click at [790, 38] on input "HYNAM" at bounding box center [812, 38] width 144 height 15
drag, startPoint x: 810, startPoint y: 38, endPoint x: 726, endPoint y: 37, distance: 83.6
click at [726, 37] on div "HYNAM" at bounding box center [557, 38] width 692 height 15
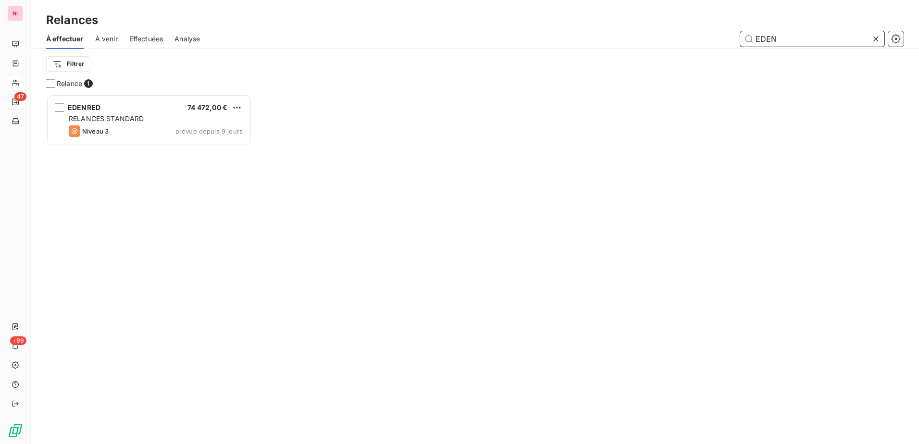
scroll to position [343, 198]
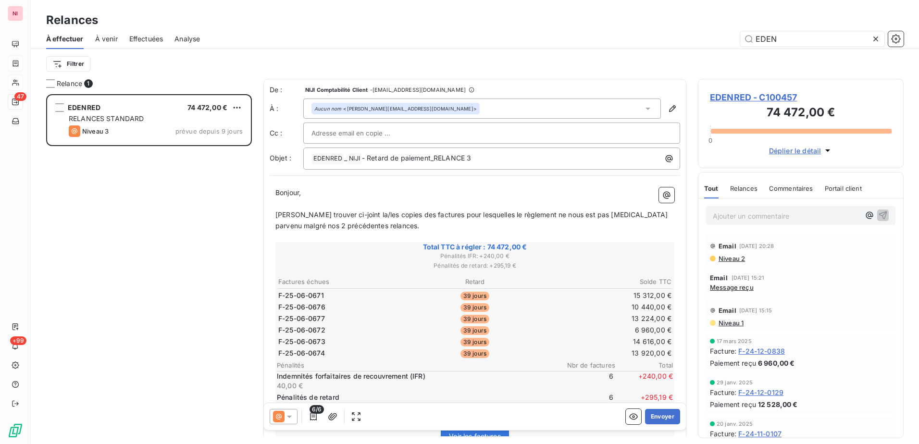
drag, startPoint x: 657, startPoint y: 415, endPoint x: 135, endPoint y: 365, distance: 524.7
click at [135, 365] on div "Relance 1 EDENRED 74 472,00 € RELANCES STANDARD Niveau 3 prévue depuis 9 jours …" at bounding box center [475, 261] width 888 height 365
click at [654, 415] on button "Envoyer" at bounding box center [662, 416] width 35 height 15
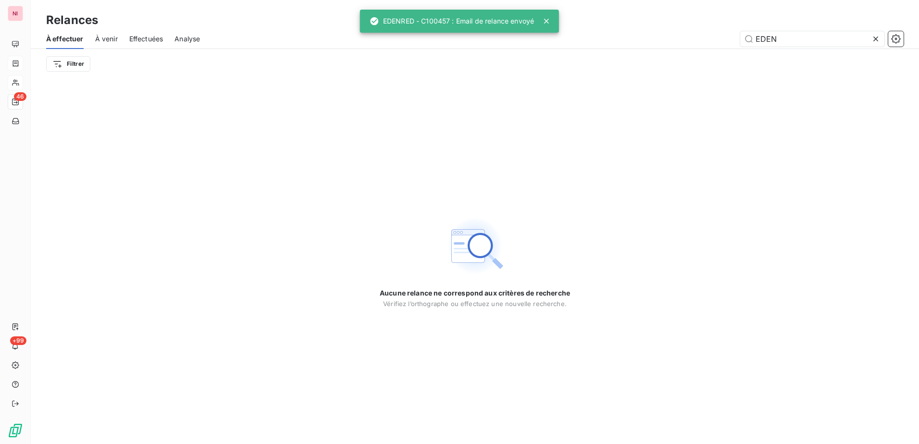
drag, startPoint x: 543, startPoint y: 22, endPoint x: 630, endPoint y: 27, distance: 87.2
click at [543, 22] on icon at bounding box center [547, 21] width 10 height 10
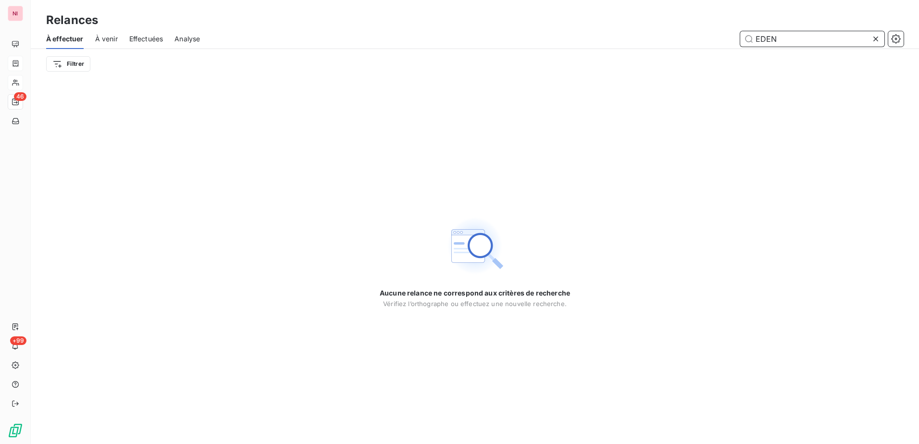
click at [795, 42] on input "EDEN" at bounding box center [812, 38] width 144 height 15
drag, startPoint x: 715, startPoint y: 40, endPoint x: 709, endPoint y: 40, distance: 6.2
click at [709, 40] on div "EDEN" at bounding box center [557, 38] width 692 height 15
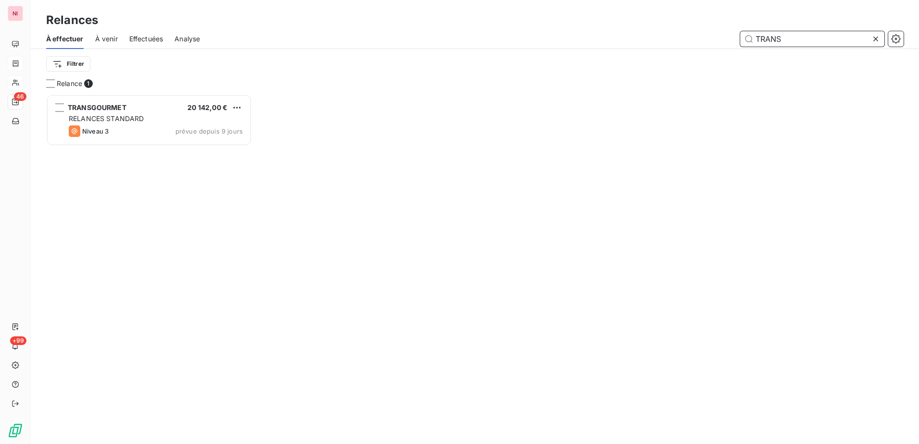
scroll to position [343, 198]
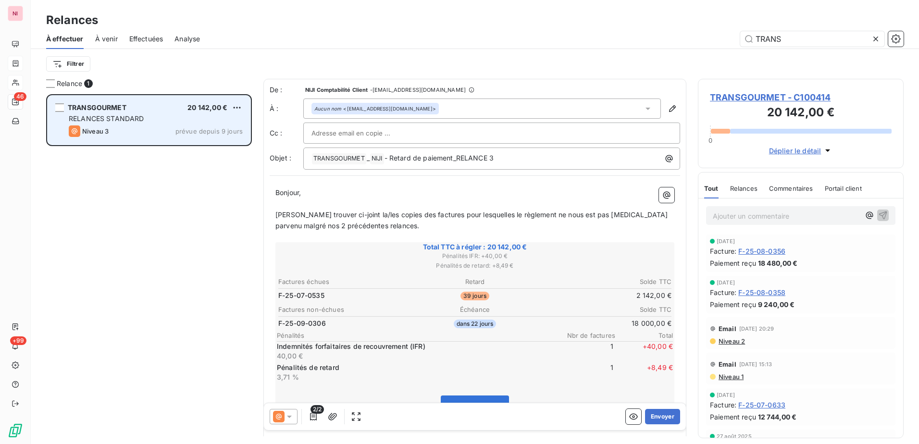
click at [108, 115] on span "RELANCES STANDARD" at bounding box center [106, 118] width 75 height 8
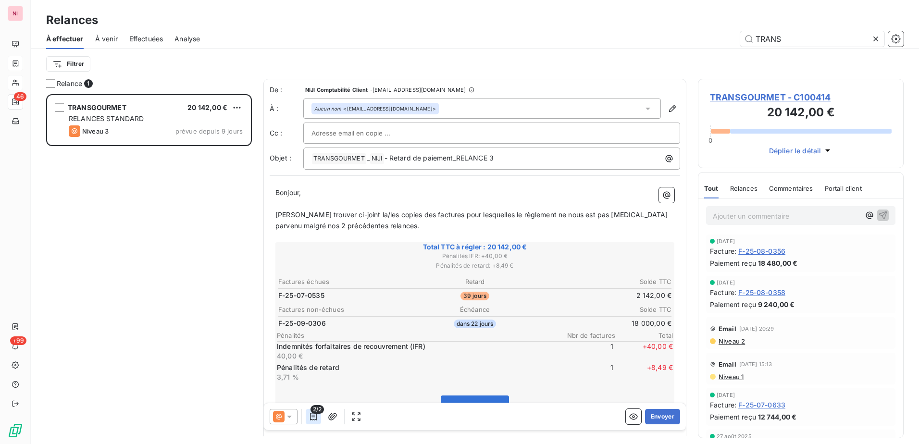
click at [312, 417] on icon "button" at bounding box center [313, 417] width 7 height 8
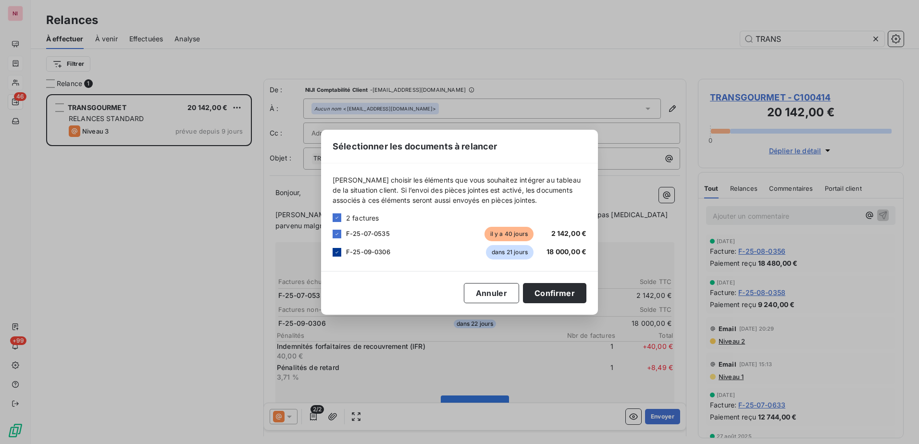
click at [339, 251] on icon at bounding box center [337, 252] width 6 height 6
click at [558, 295] on button "Confirmer" at bounding box center [554, 293] width 63 height 20
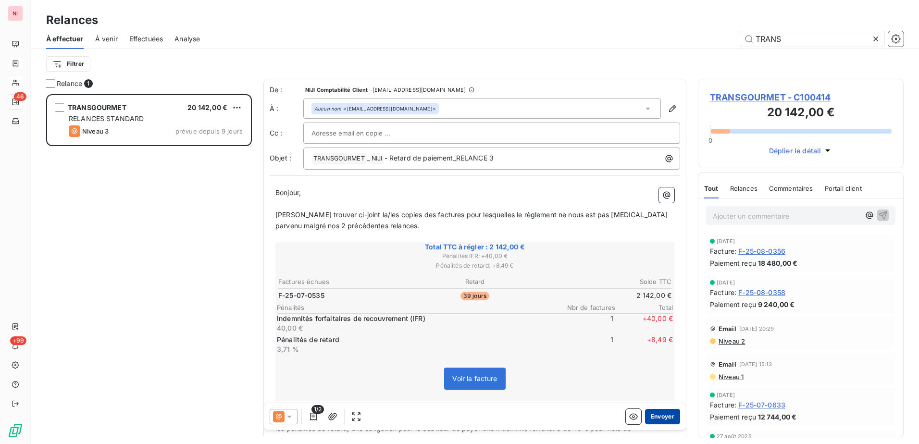
click at [651, 416] on button "Envoyer" at bounding box center [662, 416] width 35 height 15
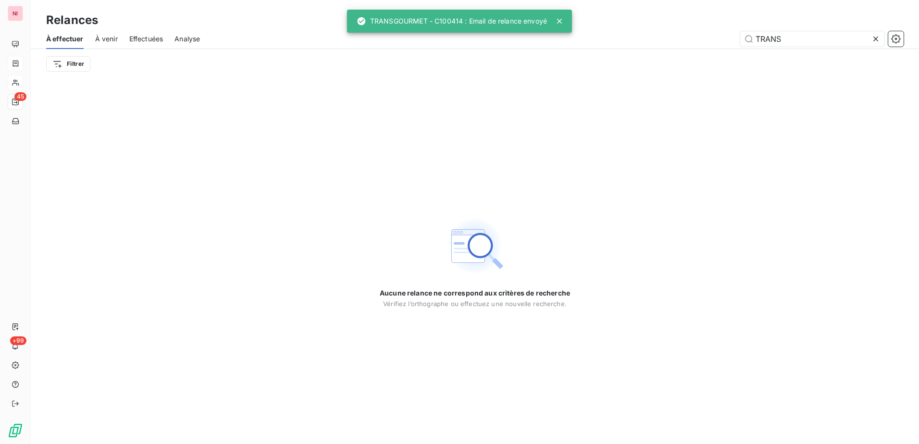
drag, startPoint x: 558, startPoint y: 25, endPoint x: 737, endPoint y: 46, distance: 180.0
click at [558, 25] on icon at bounding box center [560, 21] width 10 height 10
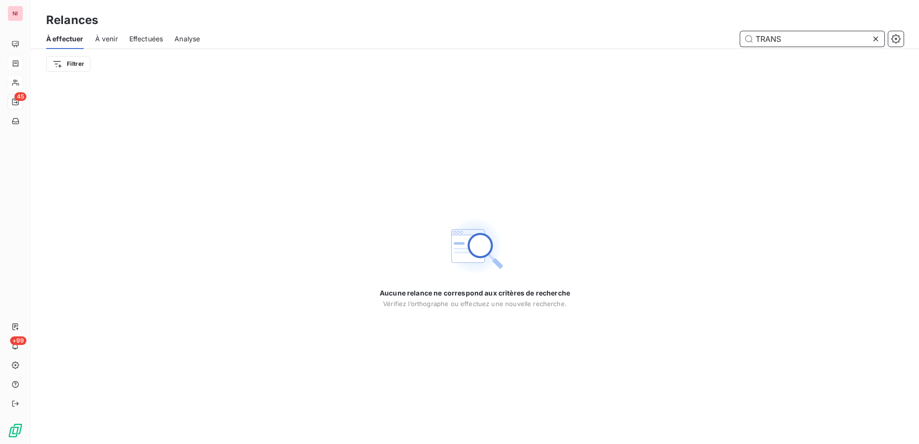
click at [810, 37] on input "TRANS" at bounding box center [812, 38] width 144 height 15
drag, startPoint x: 702, startPoint y: 35, endPoint x: 691, endPoint y: 35, distance: 10.1
click at [691, 35] on div "TRANS" at bounding box center [557, 38] width 692 height 15
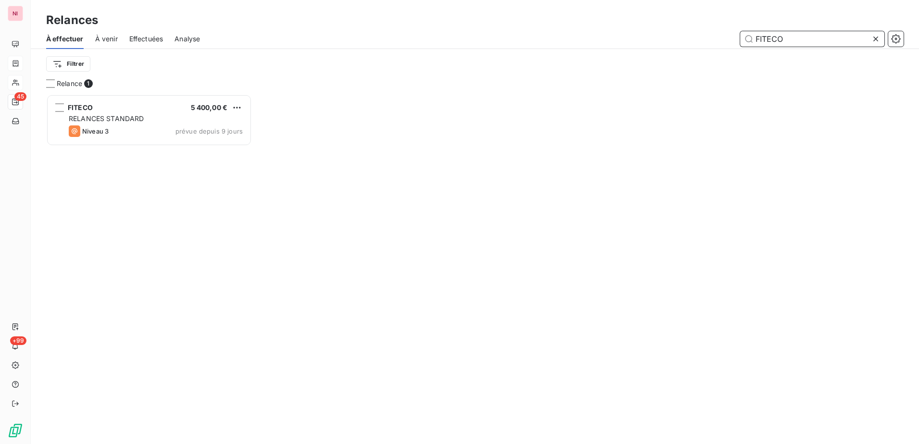
scroll to position [343, 198]
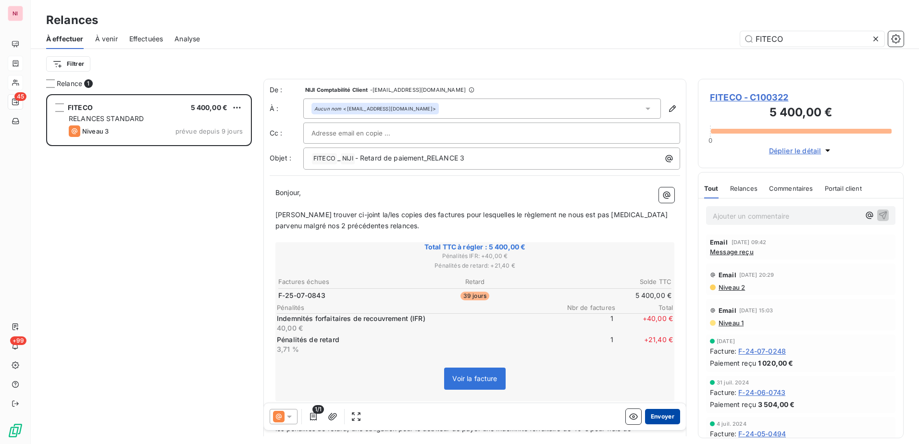
click at [656, 415] on button "Envoyer" at bounding box center [662, 416] width 35 height 15
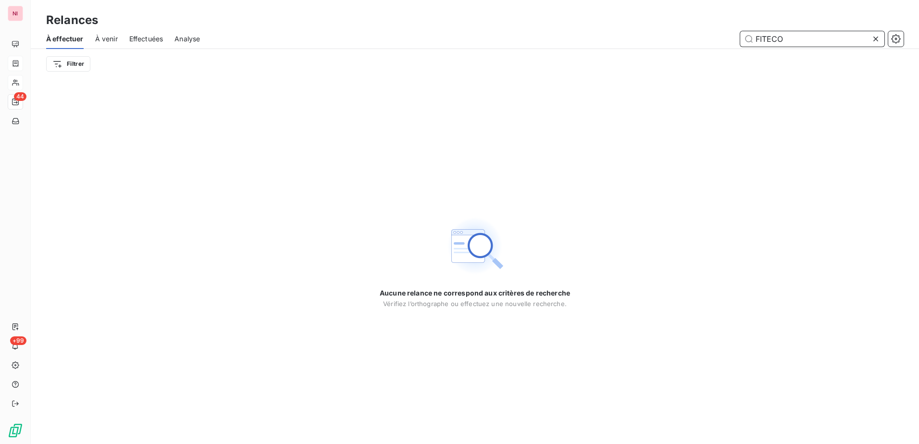
click at [793, 37] on input "FITECO" at bounding box center [812, 38] width 144 height 15
drag, startPoint x: 797, startPoint y: 37, endPoint x: 699, endPoint y: 37, distance: 97.6
click at [699, 37] on div "FITECO" at bounding box center [557, 38] width 692 height 15
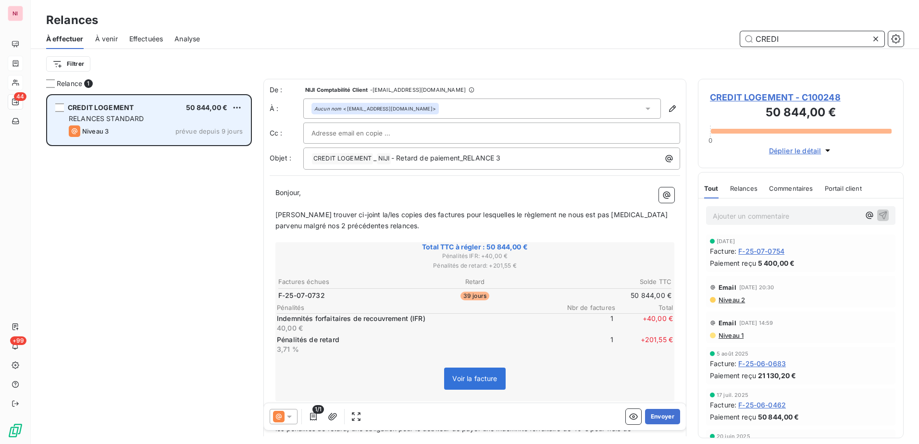
scroll to position [343, 198]
click at [127, 122] on span "RELANCES STANDARD" at bounding box center [106, 118] width 75 height 8
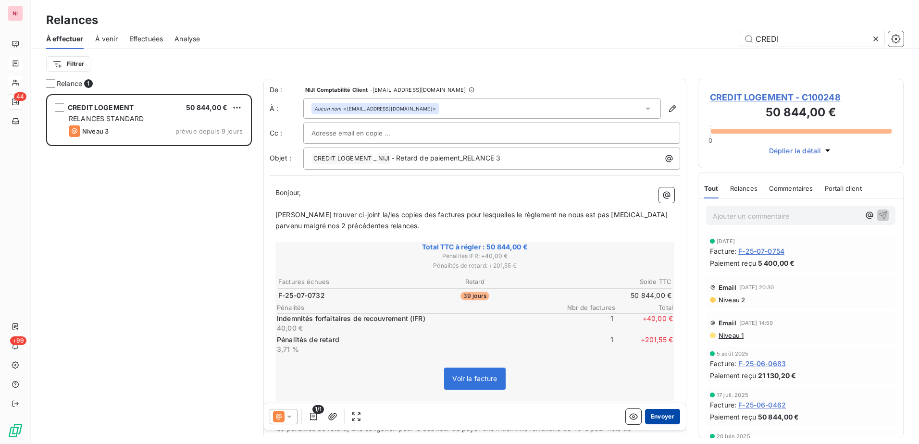
click at [662, 412] on button "Envoyer" at bounding box center [662, 416] width 35 height 15
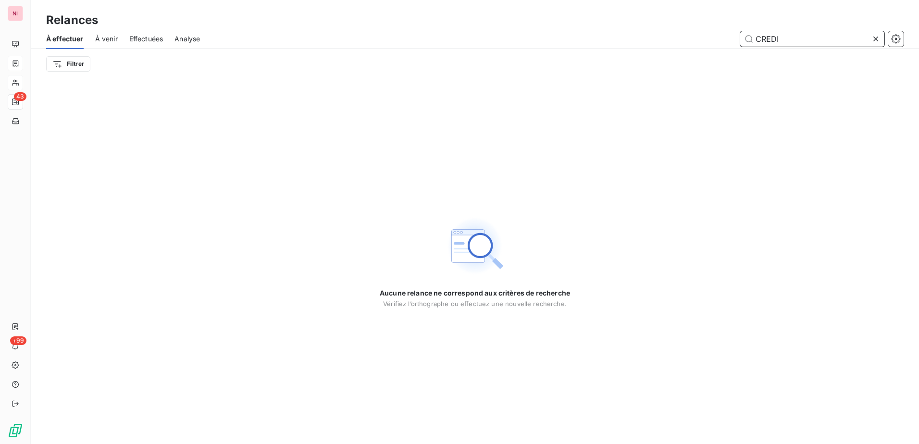
click at [806, 37] on input "CREDI" at bounding box center [812, 38] width 144 height 15
drag, startPoint x: 808, startPoint y: 39, endPoint x: 676, endPoint y: 39, distance: 132.1
click at [676, 39] on div "CREDI" at bounding box center [557, 38] width 692 height 15
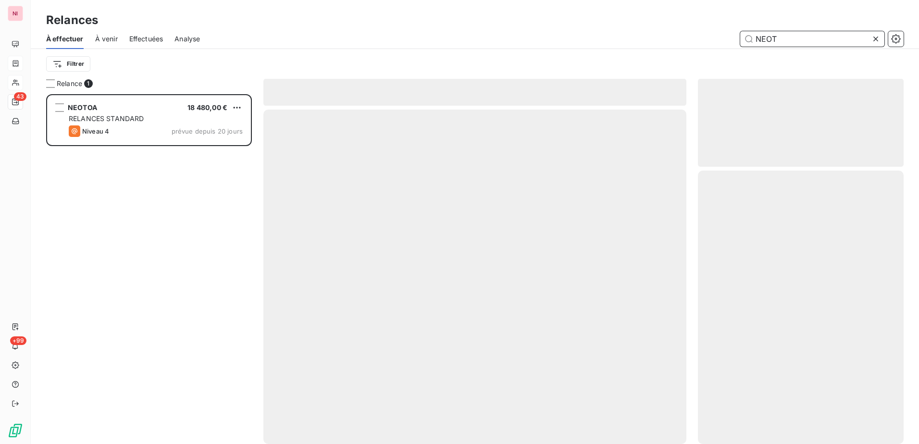
scroll to position [343, 198]
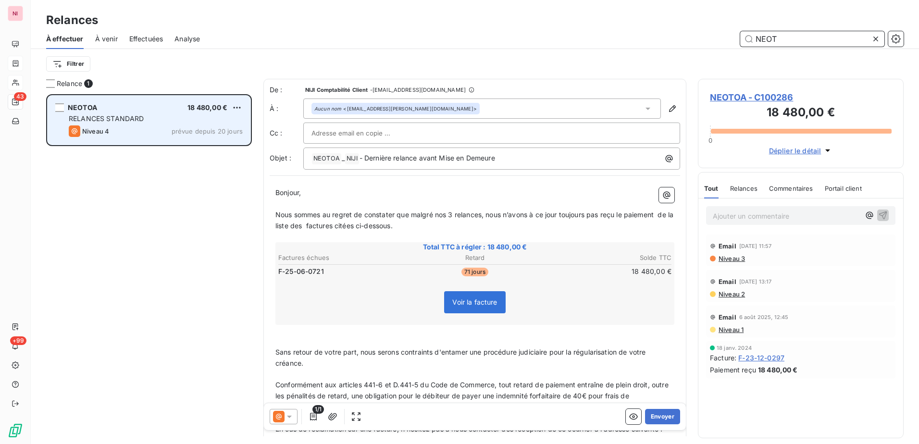
type input "NEOT"
click at [99, 120] on span "RELANCES STANDARD" at bounding box center [106, 118] width 75 height 8
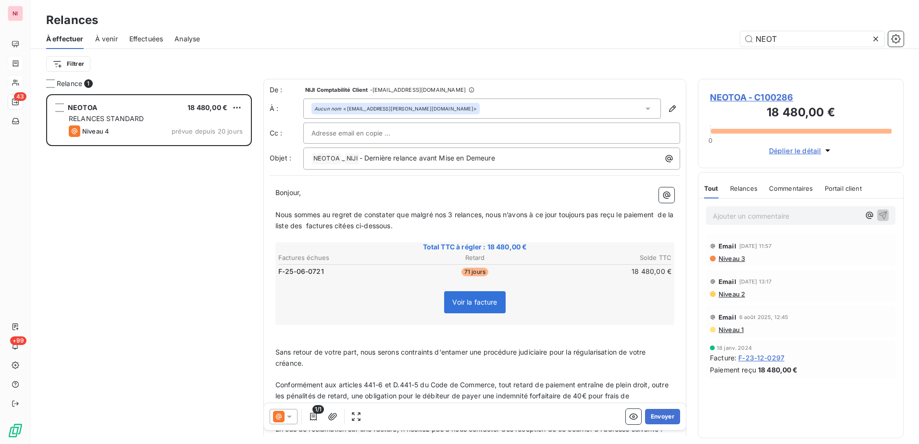
drag, startPoint x: 654, startPoint y: 417, endPoint x: 204, endPoint y: 296, distance: 466.3
click at [654, 417] on button "Envoyer" at bounding box center [662, 416] width 35 height 15
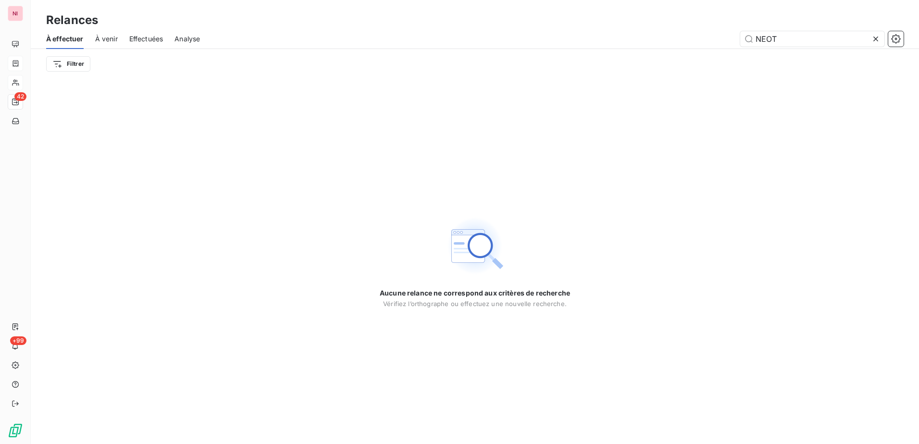
drag, startPoint x: 520, startPoint y: 126, endPoint x: 535, endPoint y: 165, distance: 41.5
click at [520, 126] on div "Aucune relance ne correspond aux critères de recherche [PERSON_NAME] l’orthogra…" at bounding box center [475, 261] width 888 height 365
